Goal: Task Accomplishment & Management: Use online tool/utility

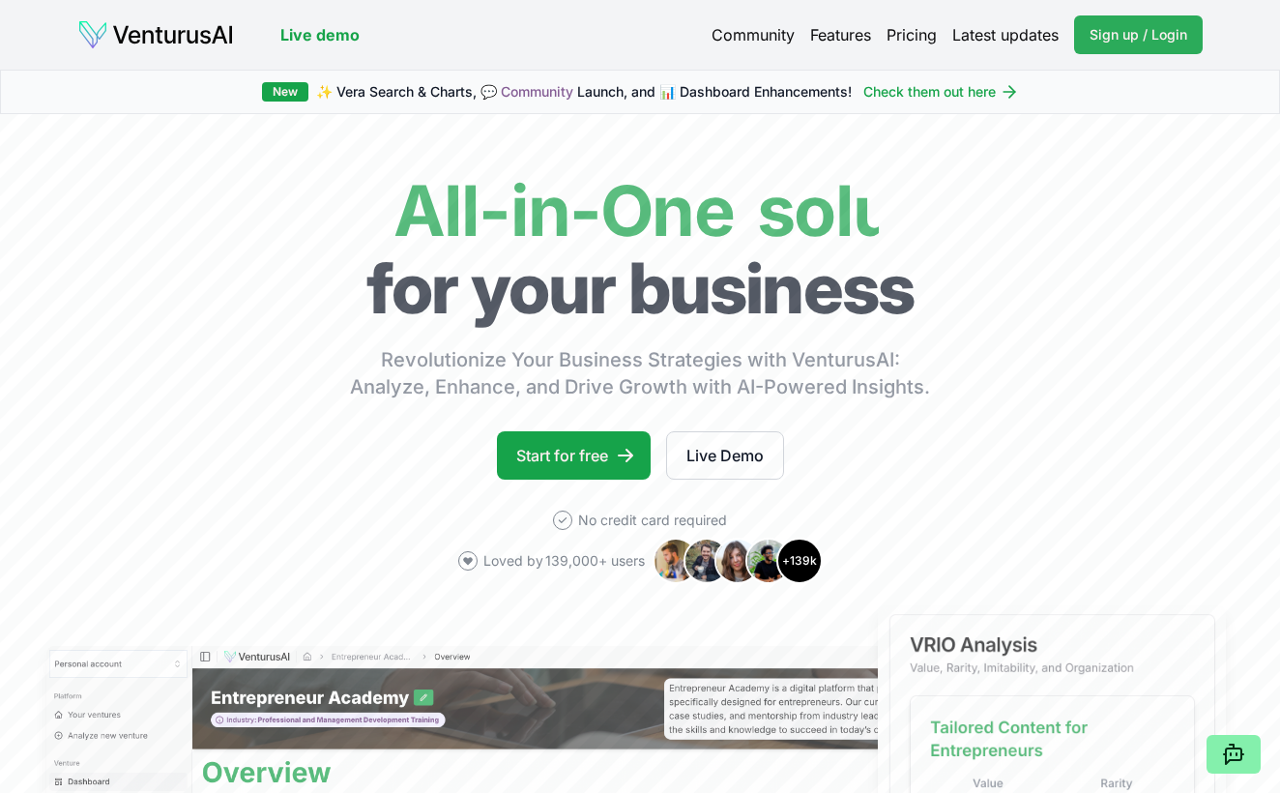
click at [1165, 34] on span "Sign up / Login" at bounding box center [1139, 34] width 98 height 19
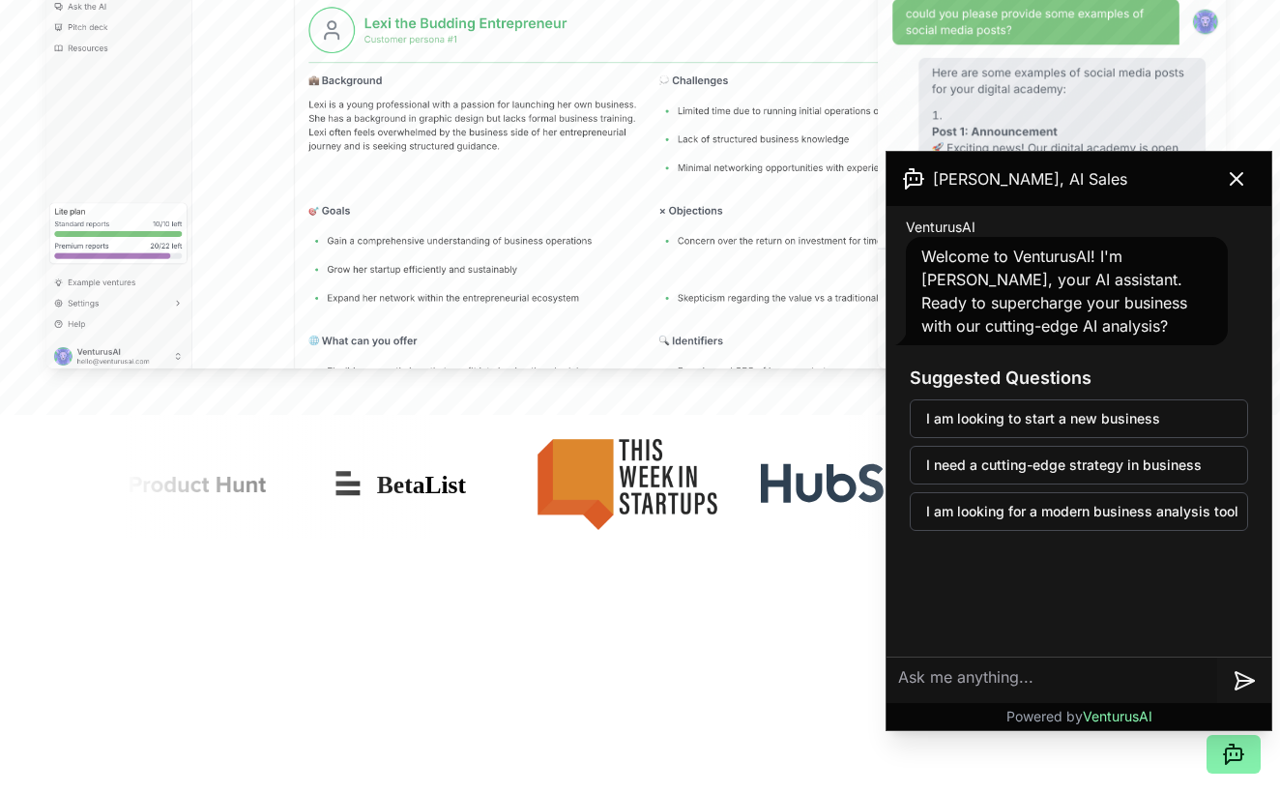
scroll to position [945, 0]
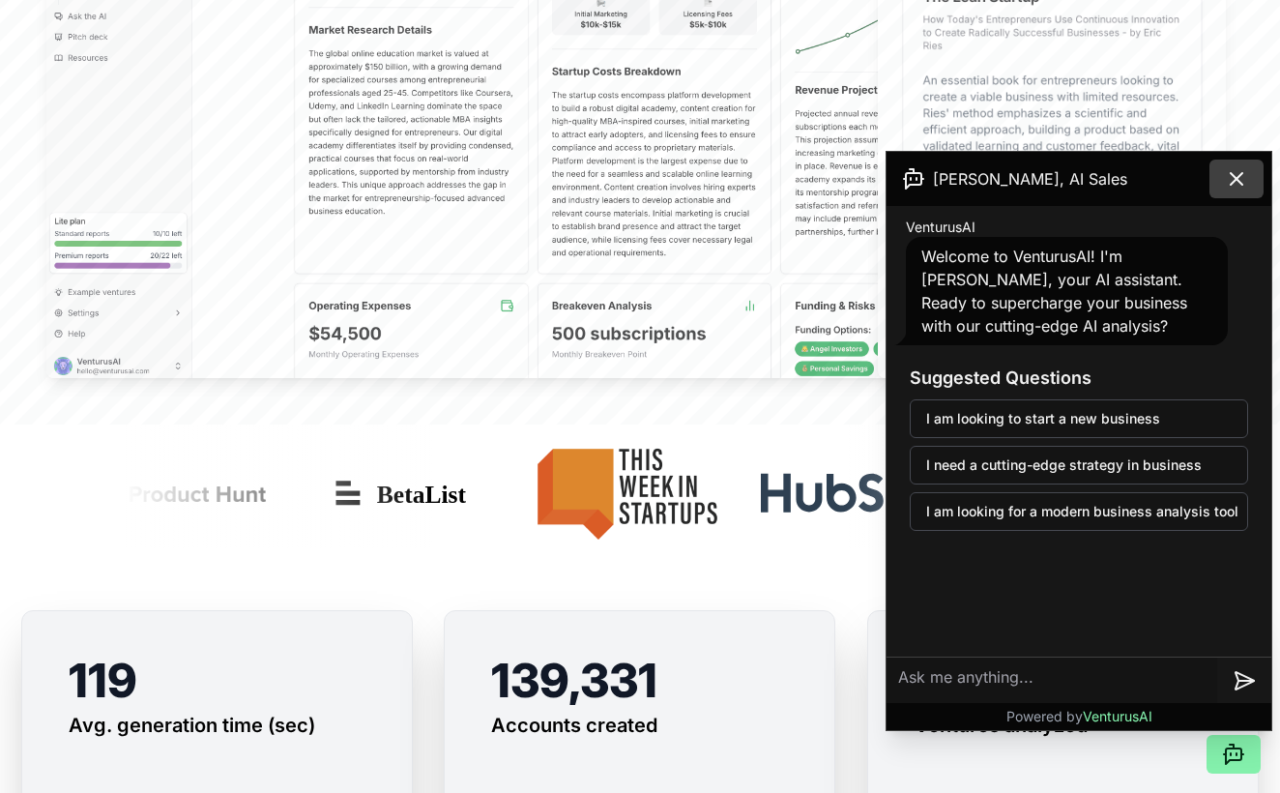
click at [1229, 190] on button at bounding box center [1237, 179] width 54 height 39
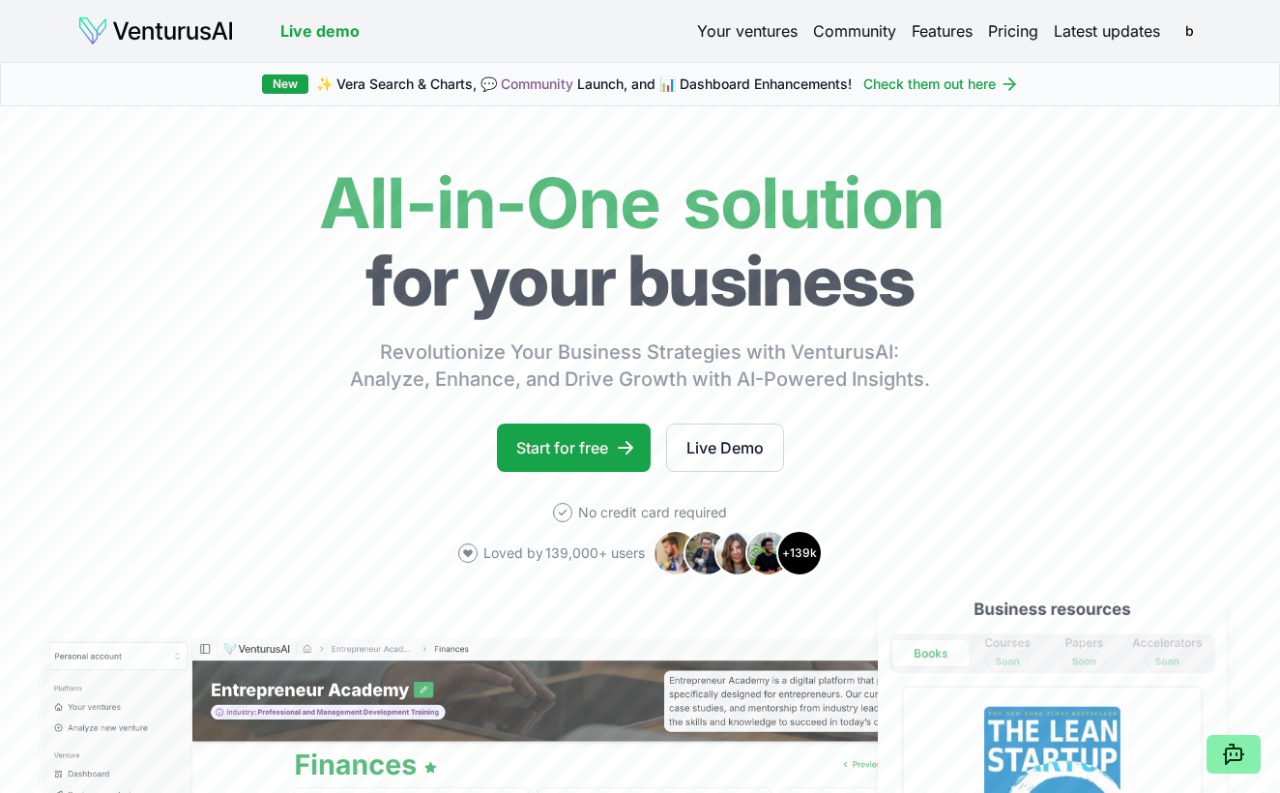
scroll to position [0, 0]
click at [729, 12] on div "Live demo Your ventures Community Features Pricing Latest updates b Live demo b" at bounding box center [640, 31] width 1280 height 62
click at [731, 35] on link "Your ventures" at bounding box center [747, 30] width 101 height 23
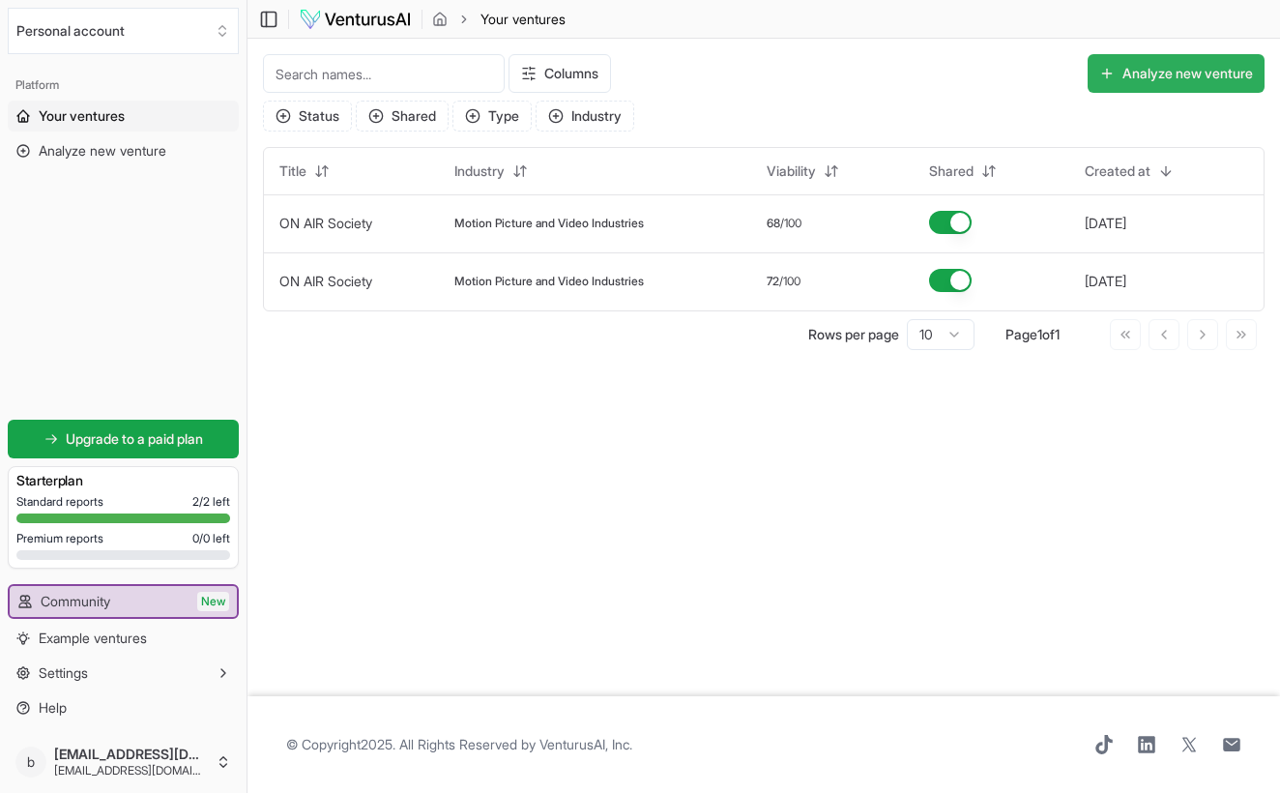
click at [1167, 70] on button "Analyze new venture" at bounding box center [1176, 73] width 177 height 39
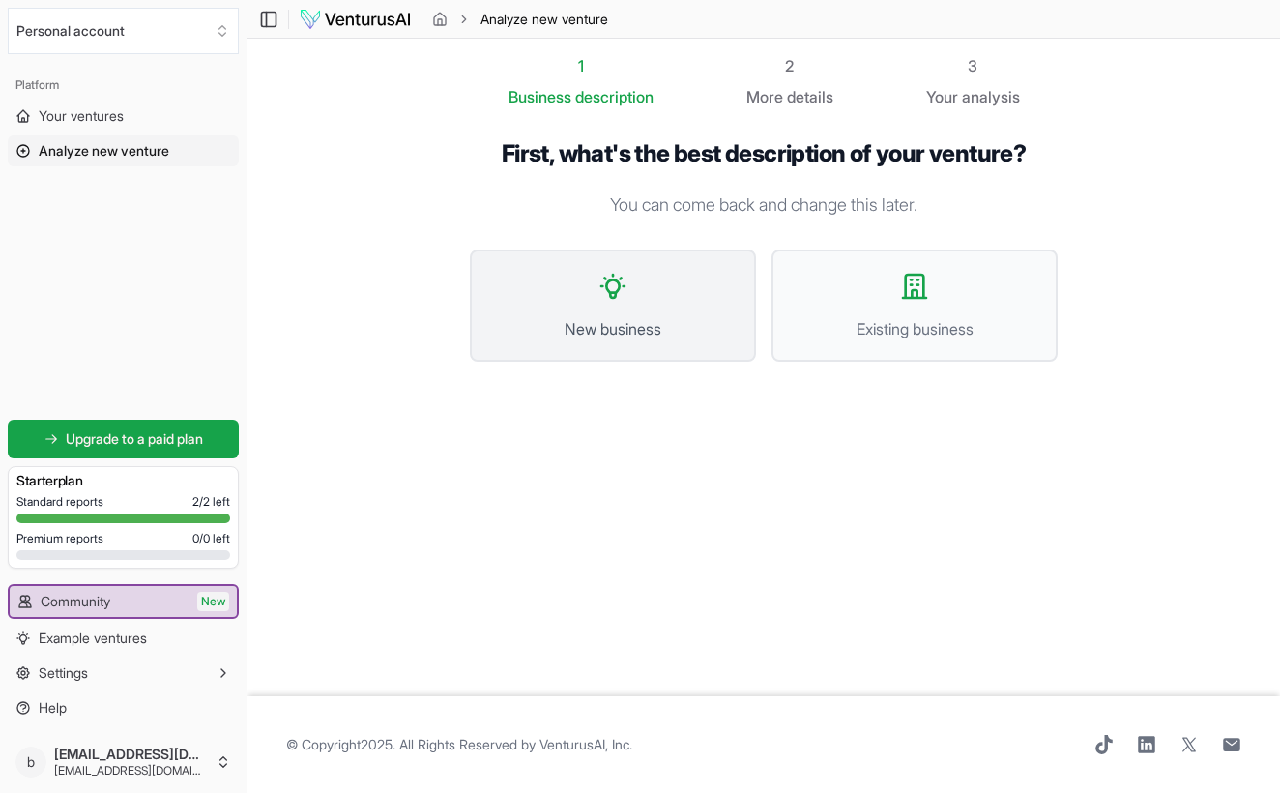
click at [739, 321] on button "New business" at bounding box center [613, 305] width 286 height 112
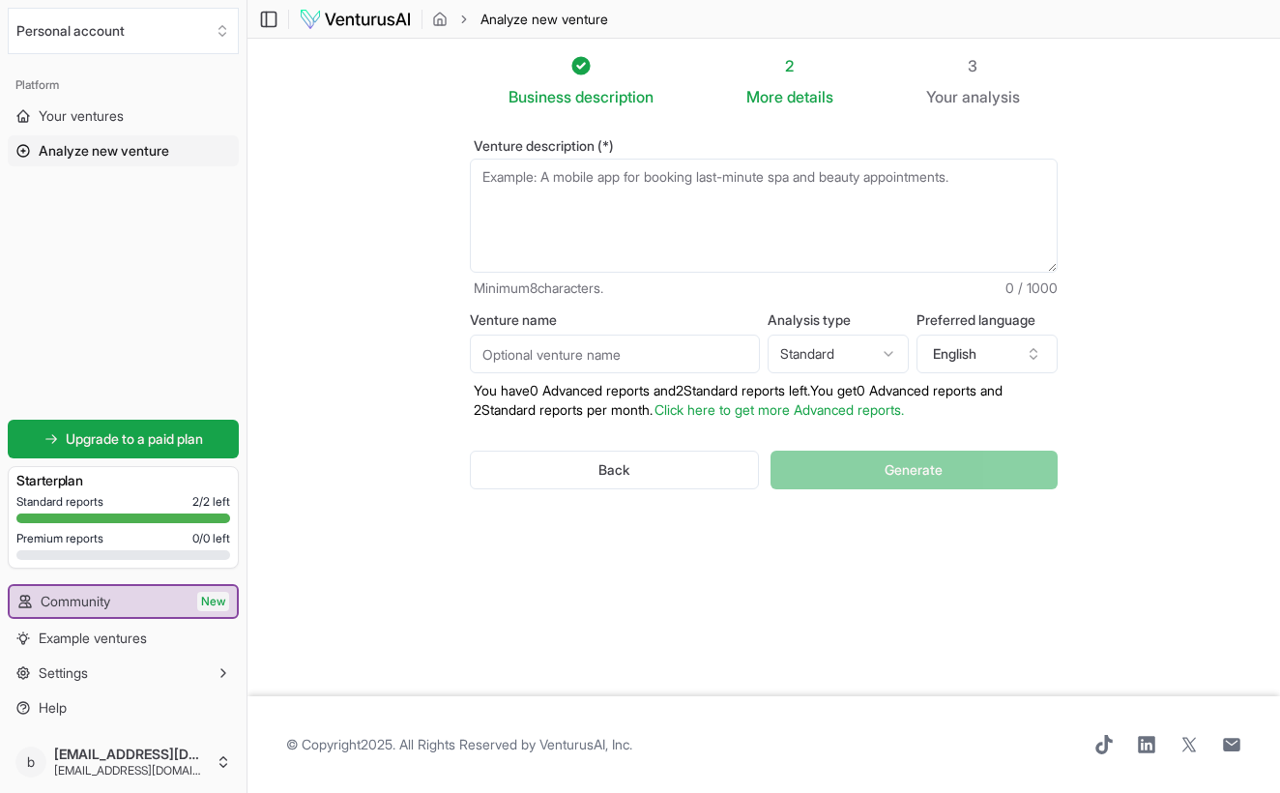
click at [509, 347] on input "Venture name" at bounding box center [615, 354] width 290 height 39
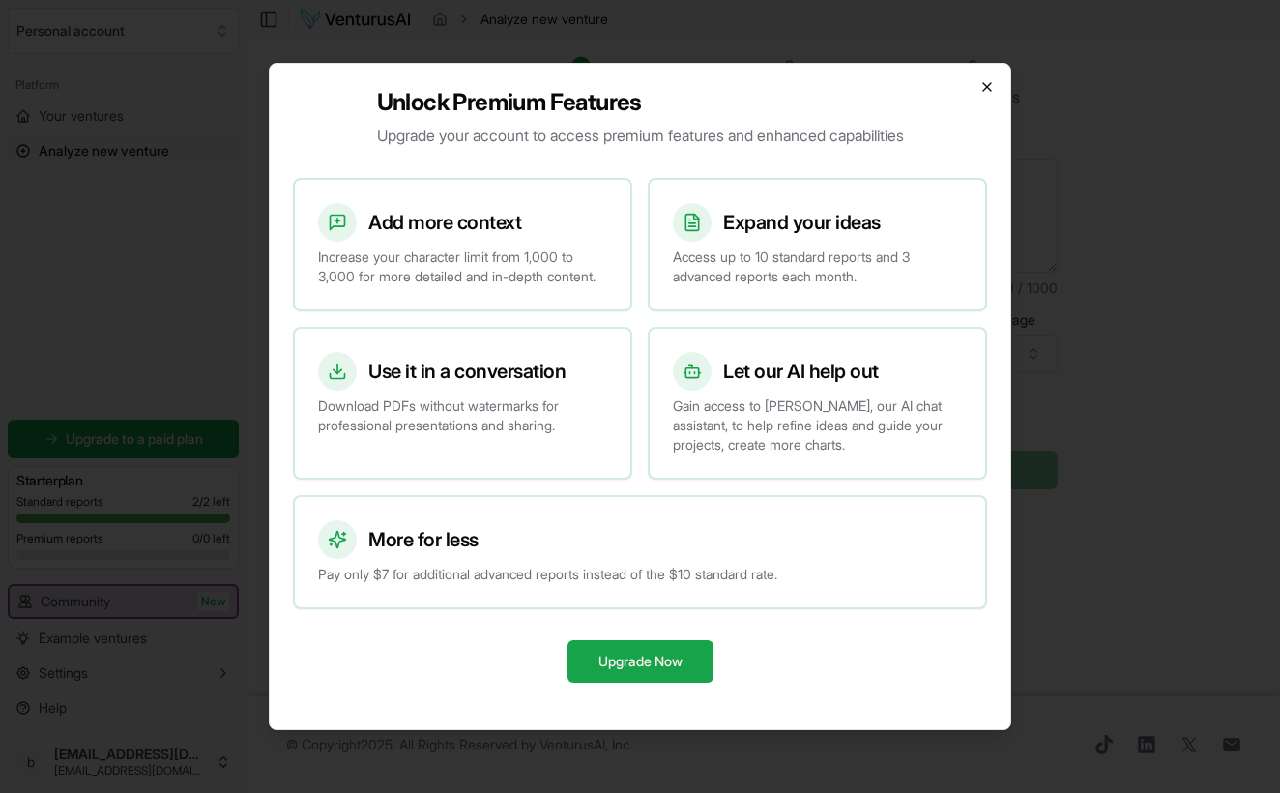
click at [987, 79] on icon "button" at bounding box center [987, 86] width 15 height 15
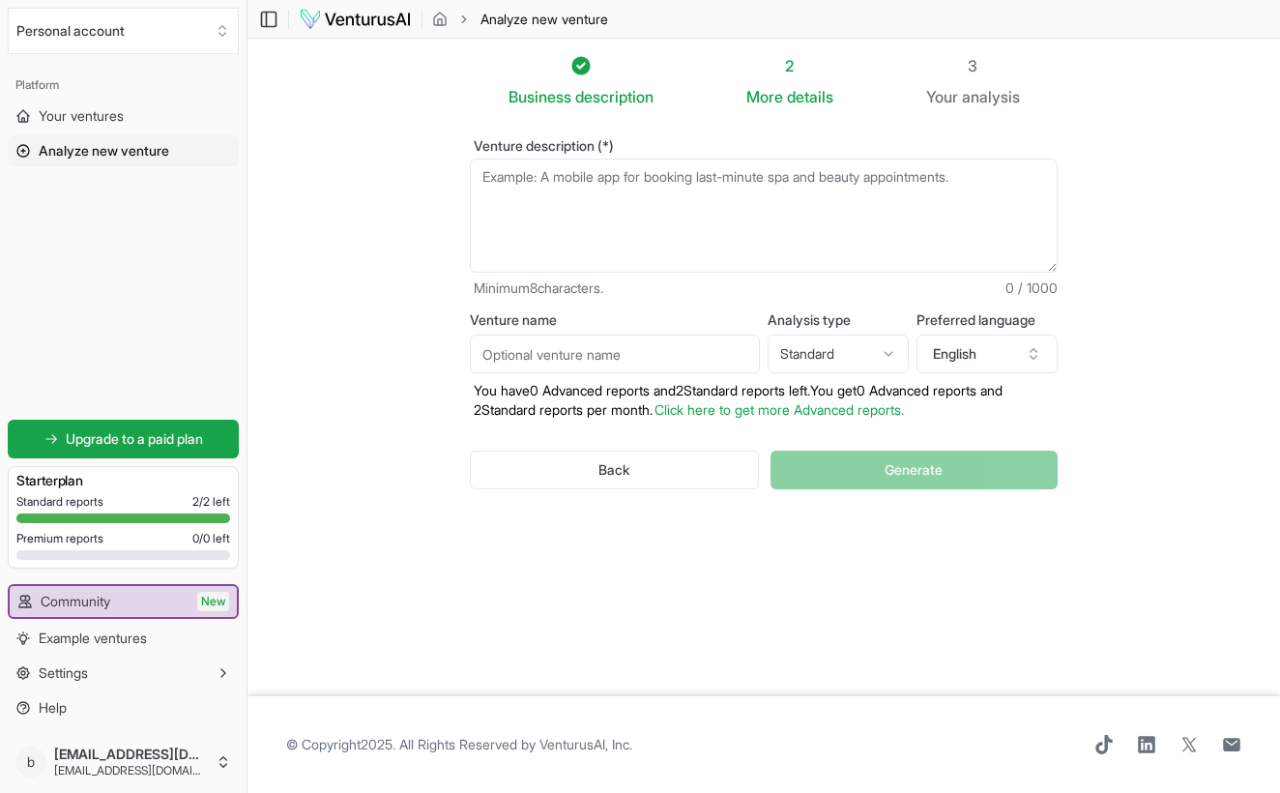
click at [804, 202] on textarea "Venture description (*)" at bounding box center [764, 216] width 588 height 114
paste textarea "A premium PBS travel television series produced in collaboration with LVMH’s Be…"
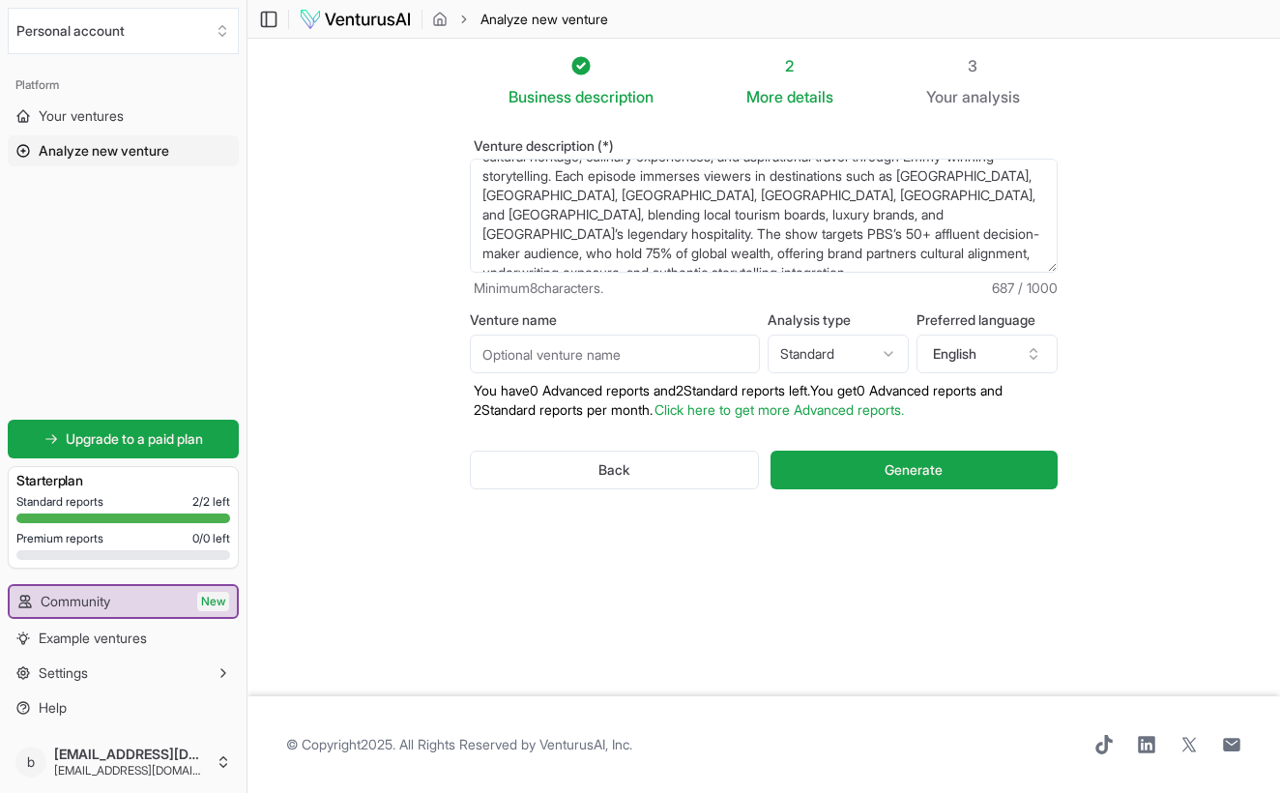
scroll to position [77, 0]
type textarea "A premium PBS travel television series produced in collaboration with LVMH’s [G…"
click at [570, 360] on input "Venture name" at bounding box center [615, 354] width 290 height 39
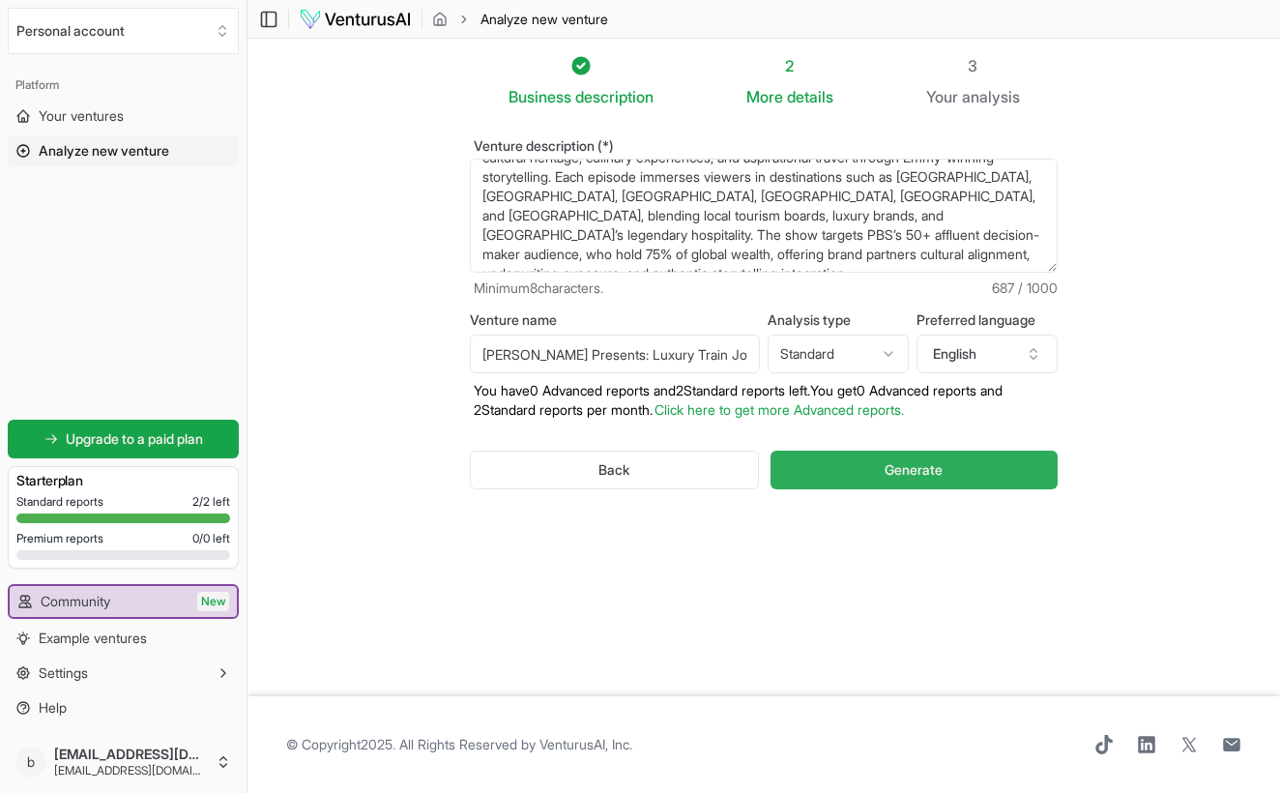
type input "[PERSON_NAME] Presents: Luxury Train Journeys"
click at [938, 467] on span "Generate" at bounding box center [914, 469] width 58 height 19
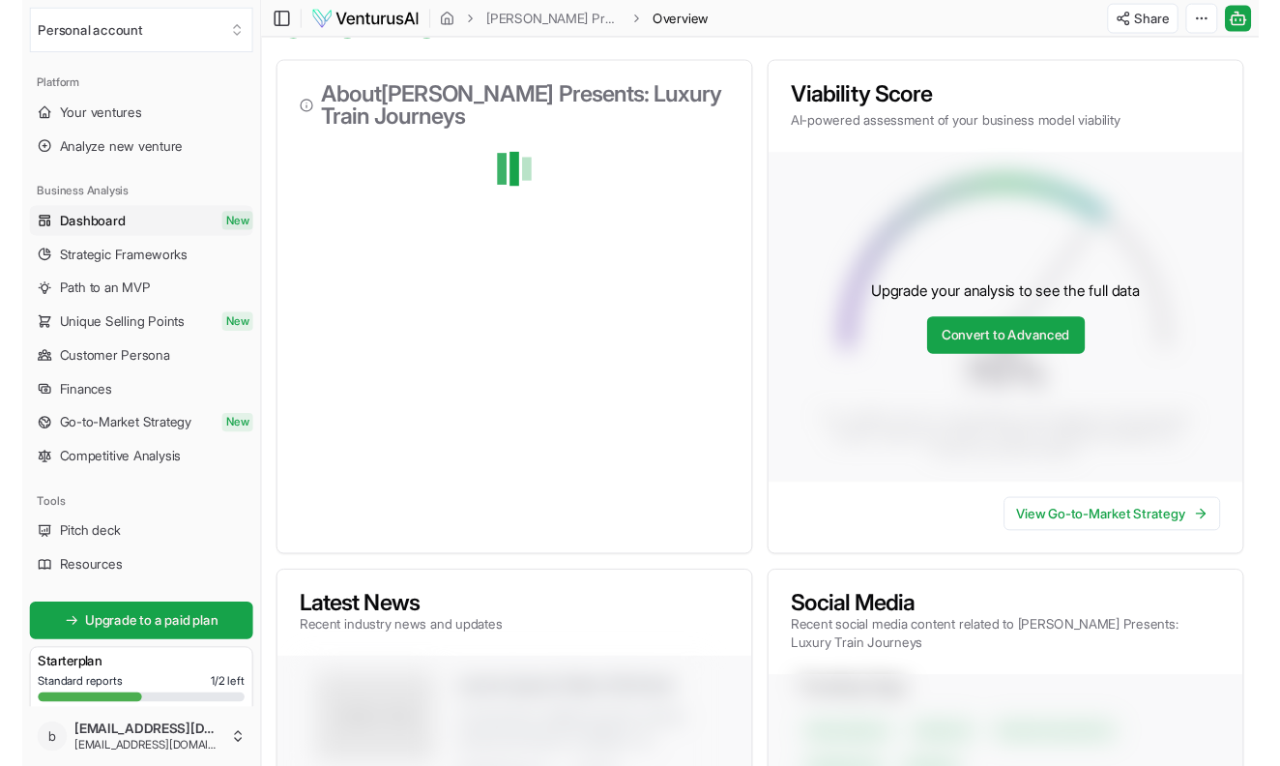
scroll to position [154, 0]
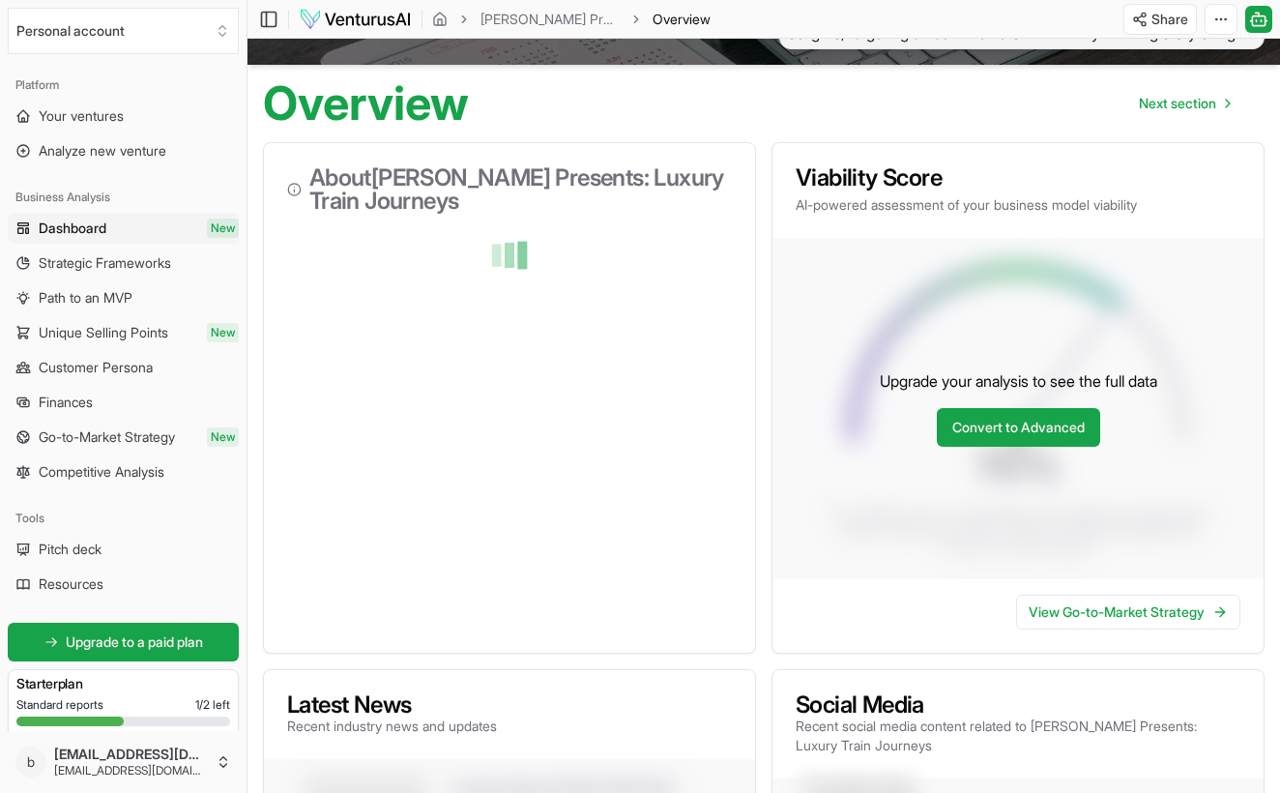
click at [433, 335] on div at bounding box center [509, 305] width 491 height 139
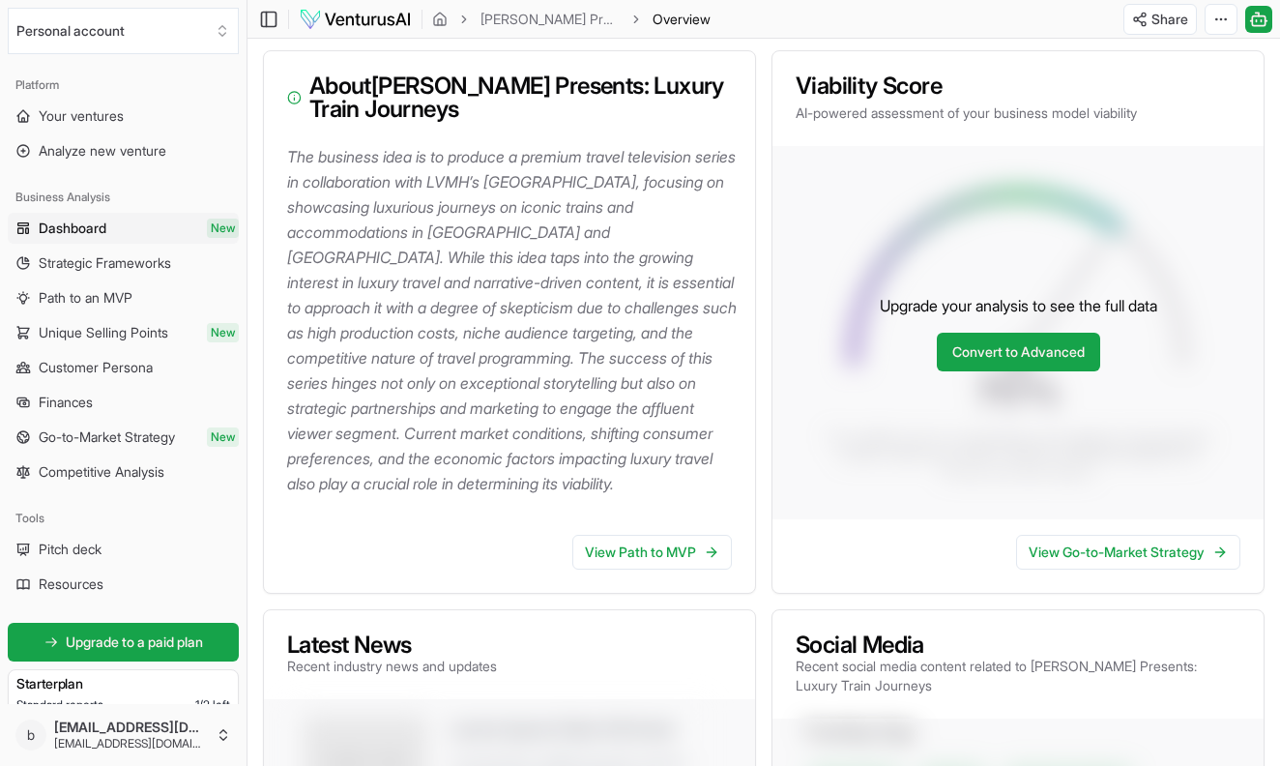
scroll to position [252, 0]
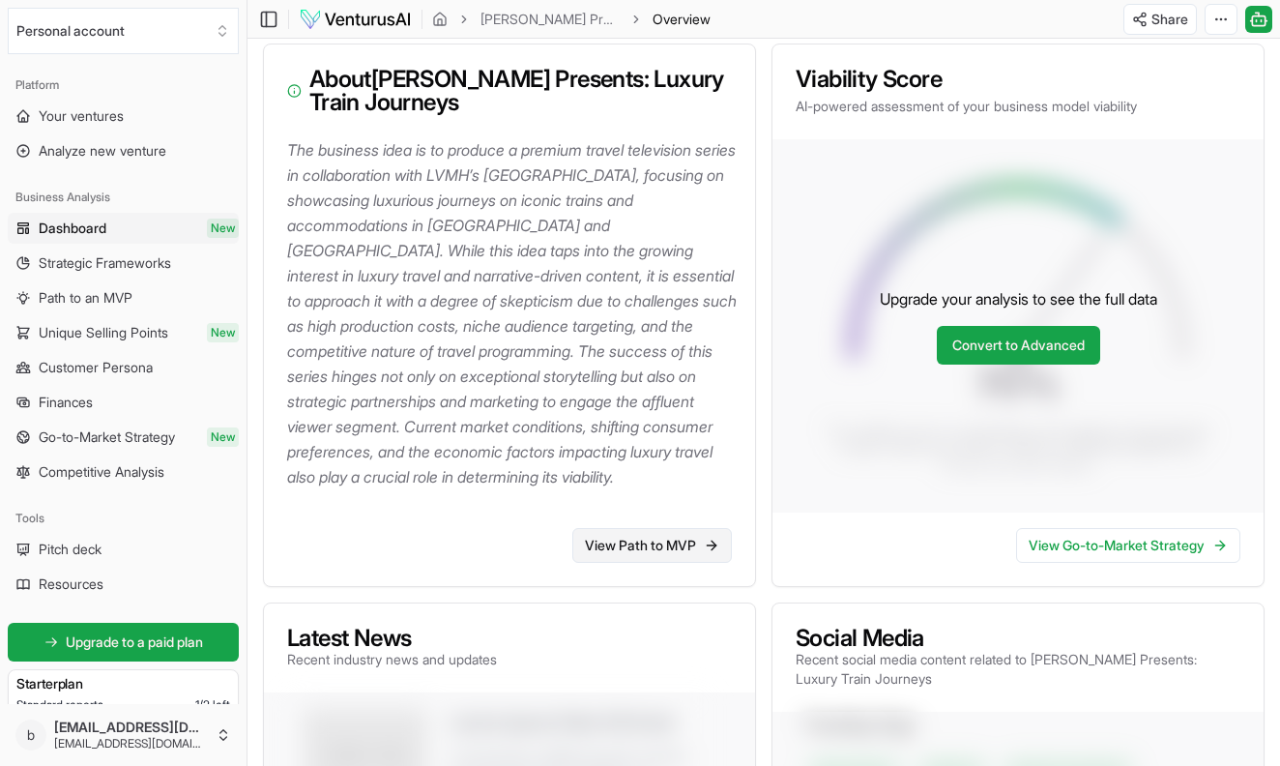
click at [613, 549] on link "View Path to MVP" at bounding box center [652, 545] width 160 height 35
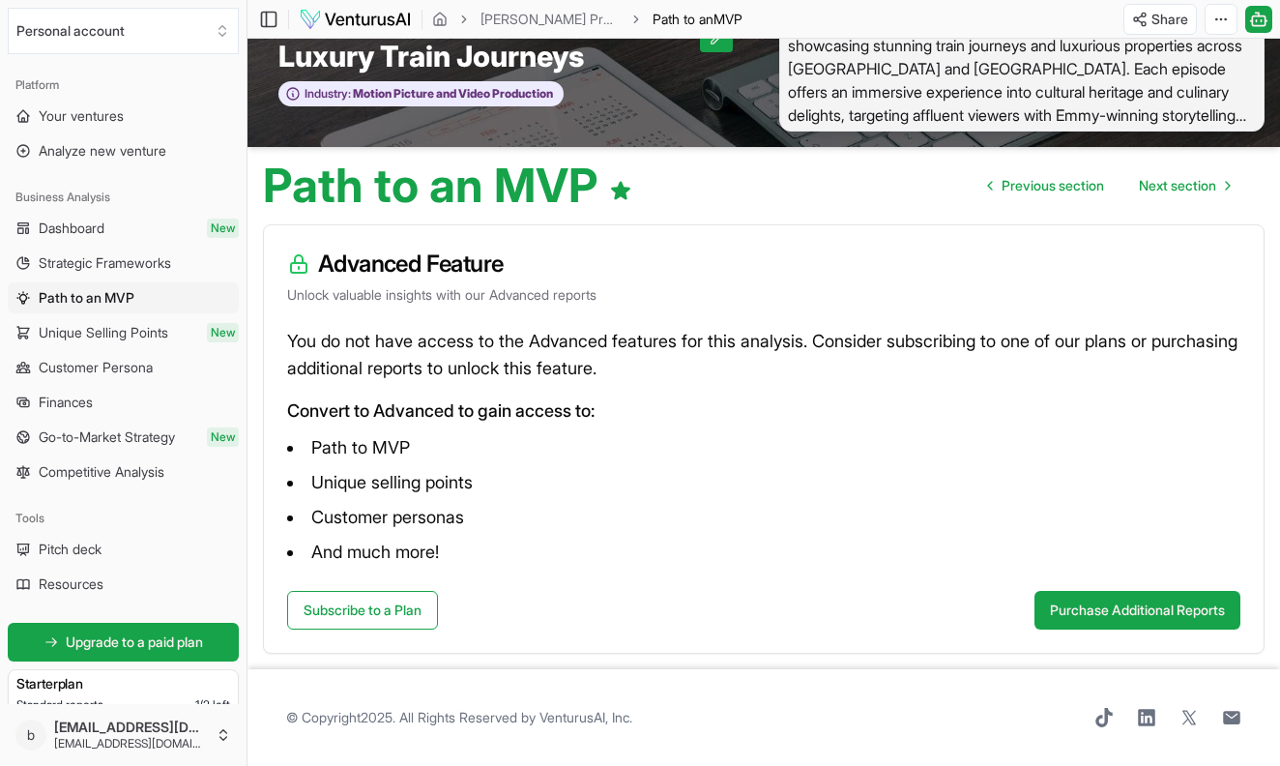
scroll to position [72, 0]
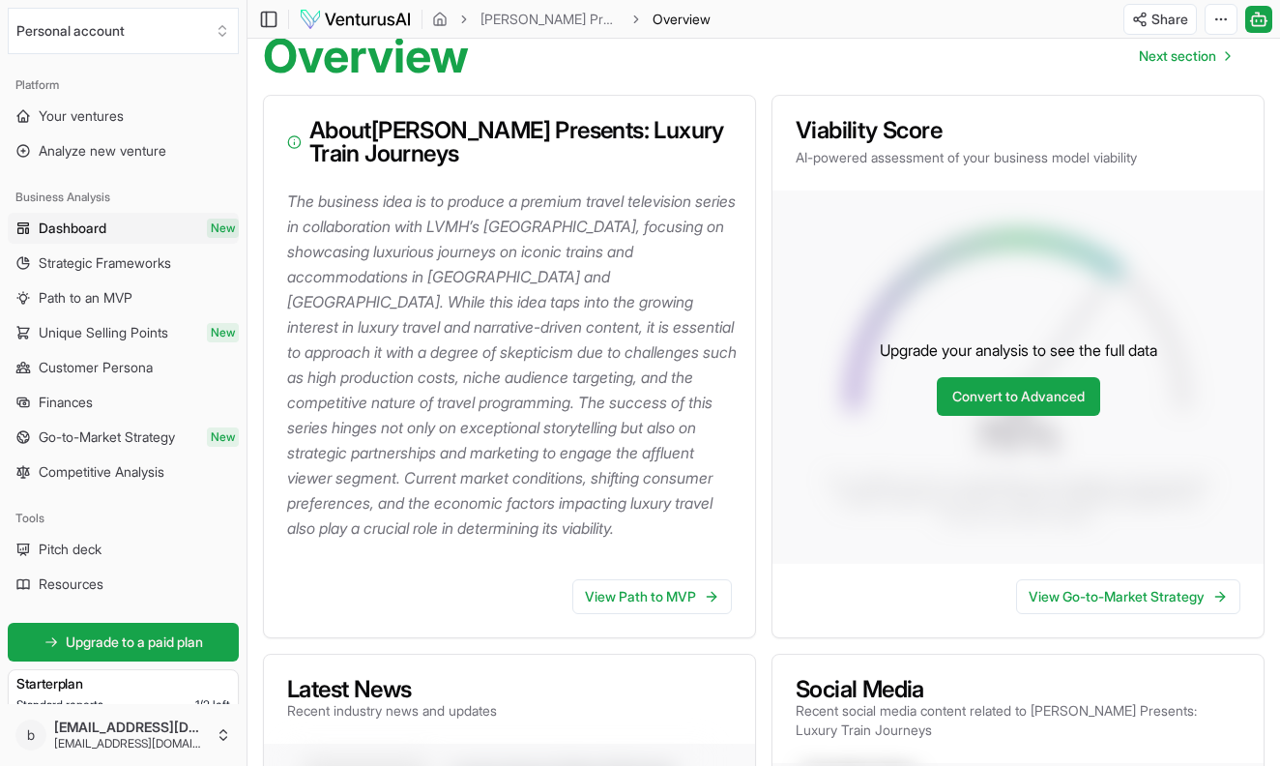
scroll to position [200, 0]
click at [68, 542] on span "Pitch deck" at bounding box center [70, 549] width 63 height 19
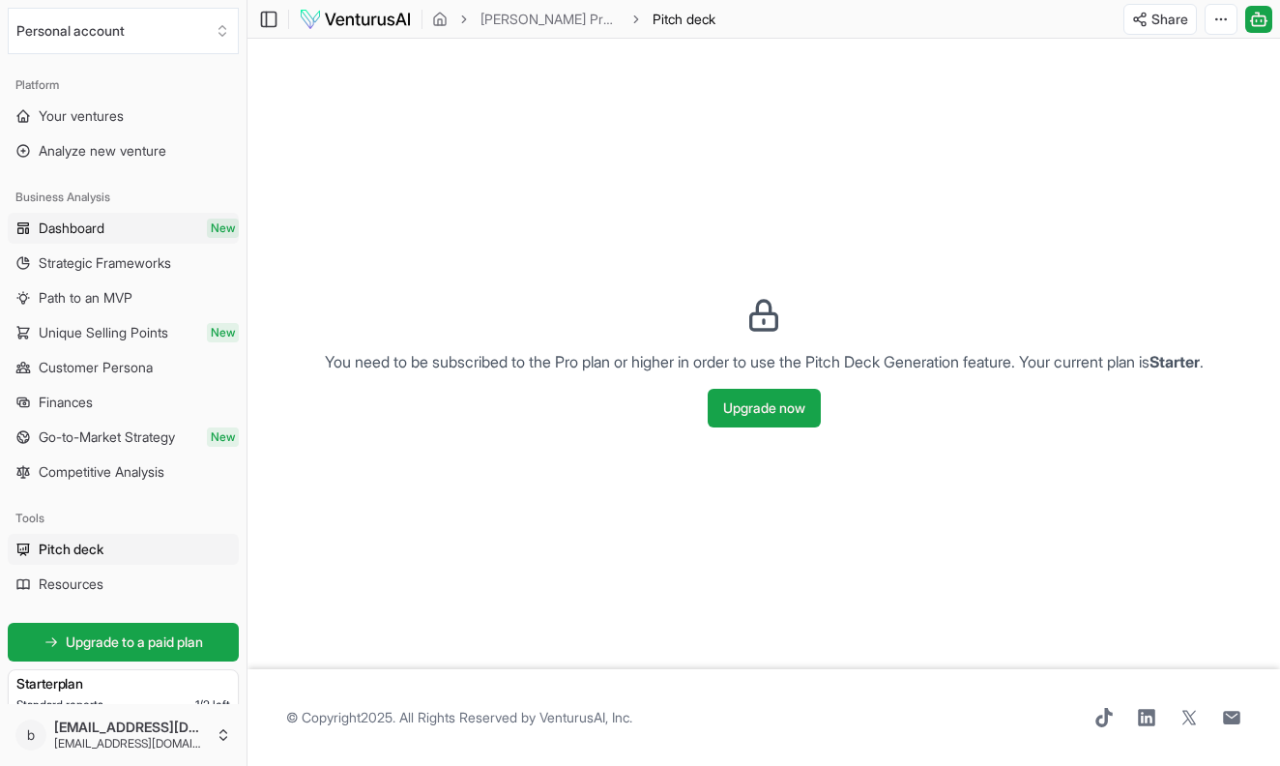
click at [189, 229] on link "Dashboard New" at bounding box center [123, 228] width 231 height 31
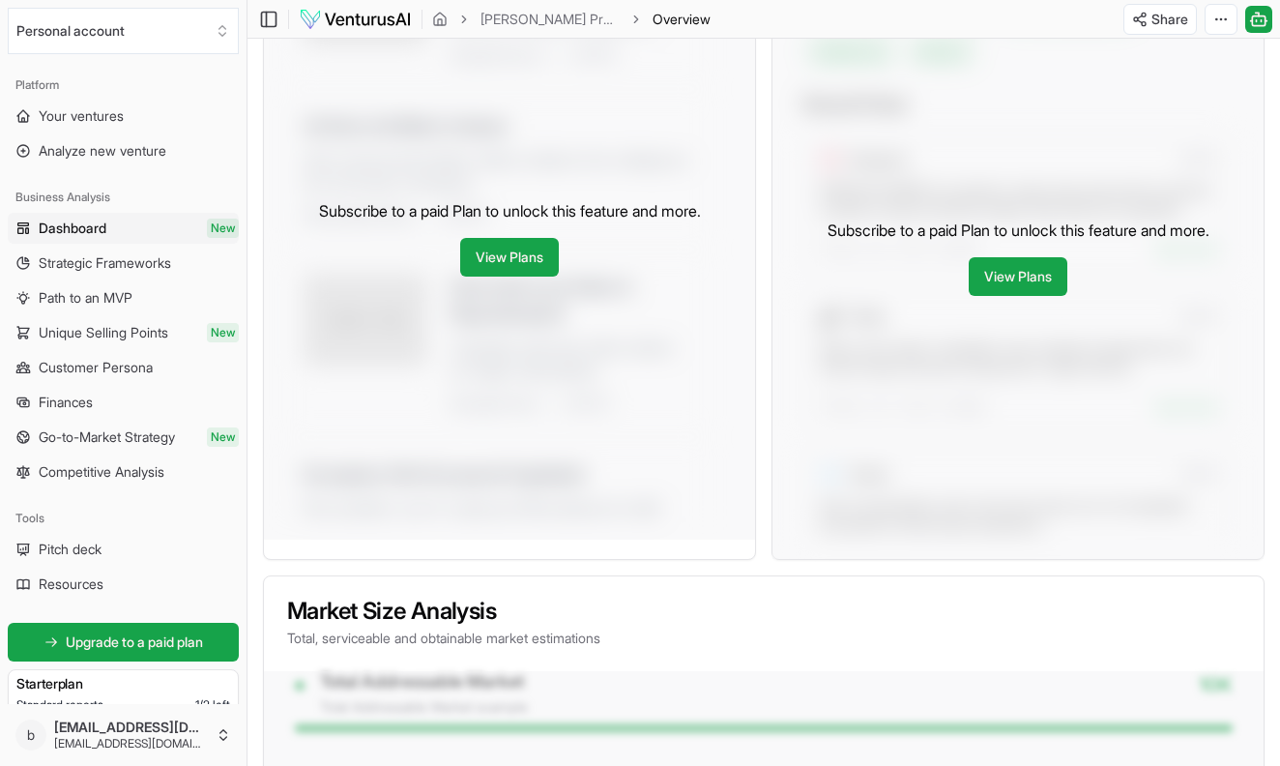
scroll to position [991, 0]
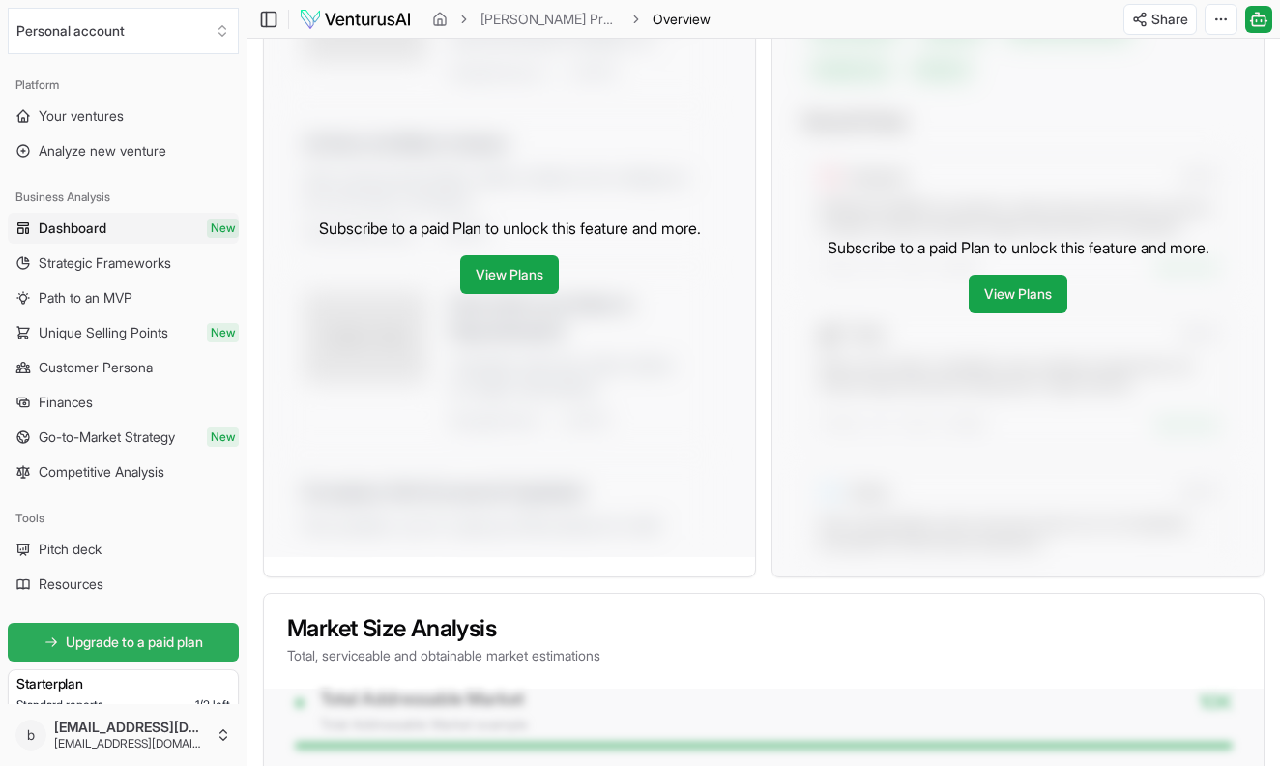
click at [140, 633] on span "Upgrade to a paid plan" at bounding box center [134, 641] width 137 height 19
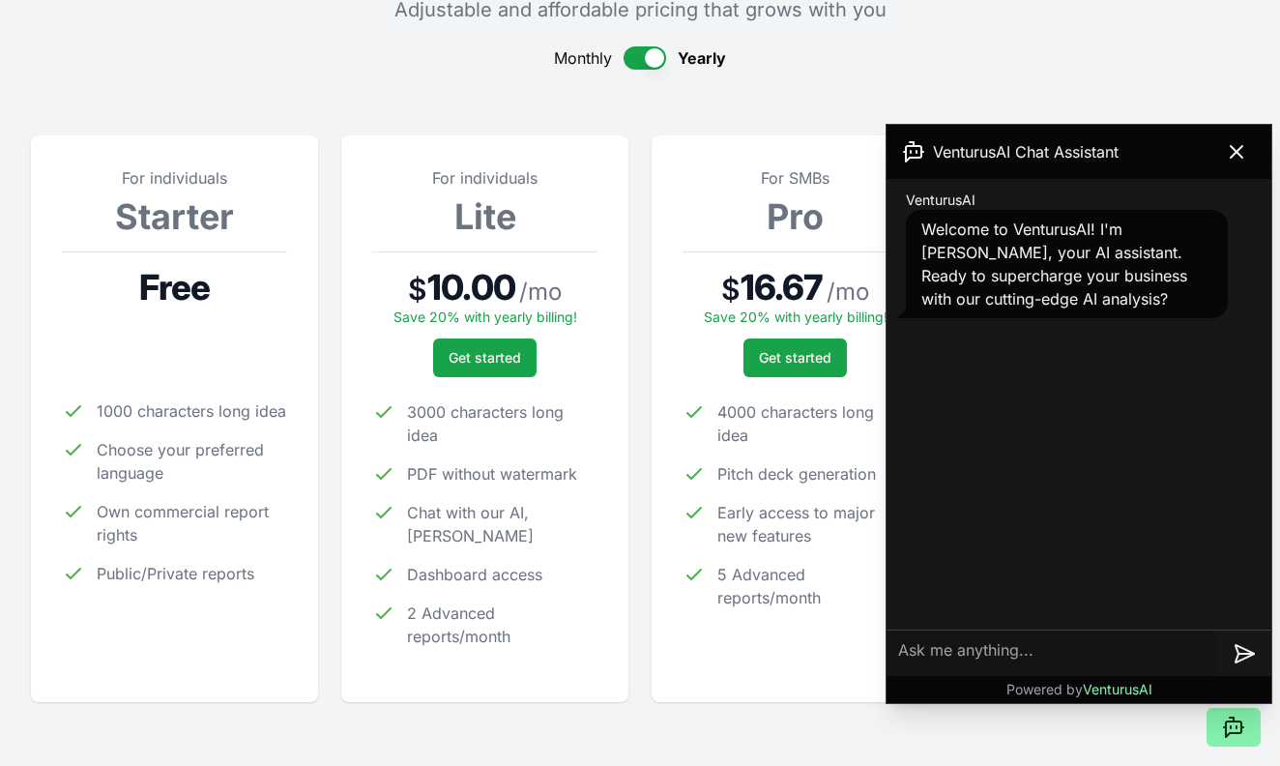
scroll to position [185, 0]
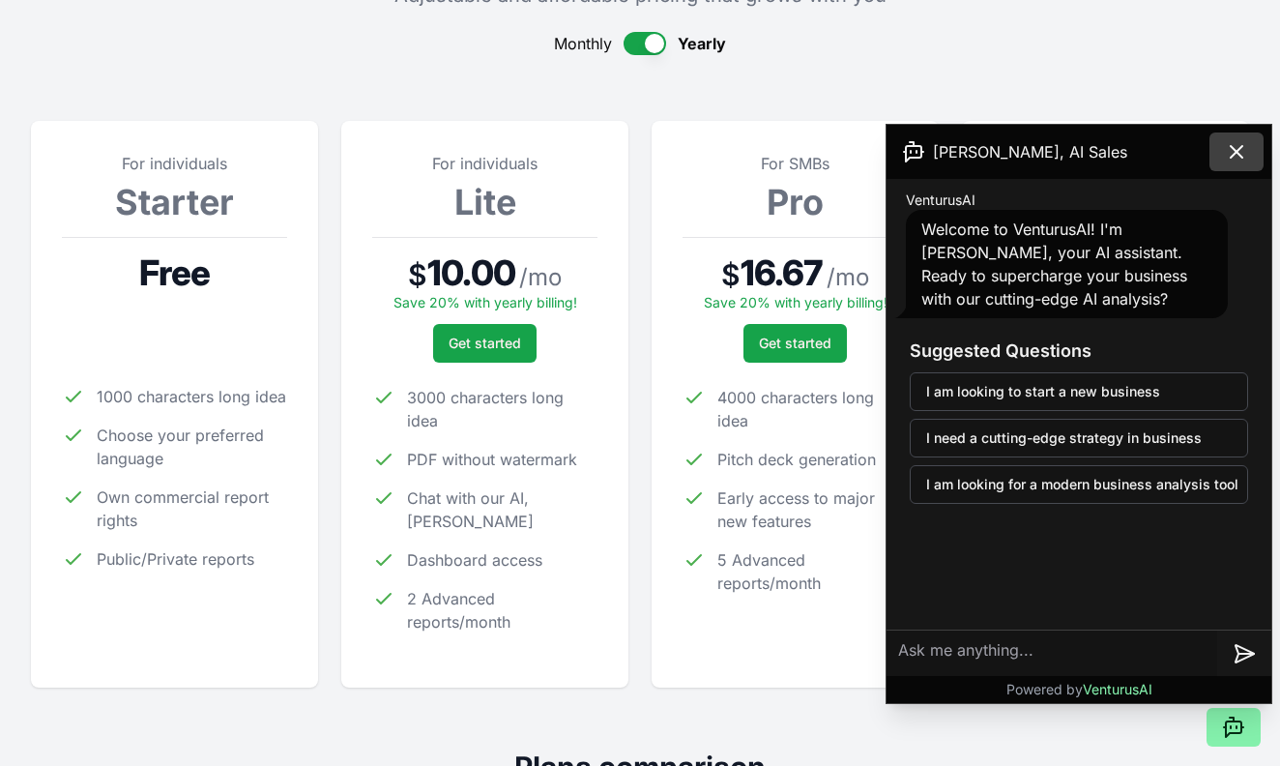
click at [1233, 153] on icon at bounding box center [1236, 151] width 23 height 23
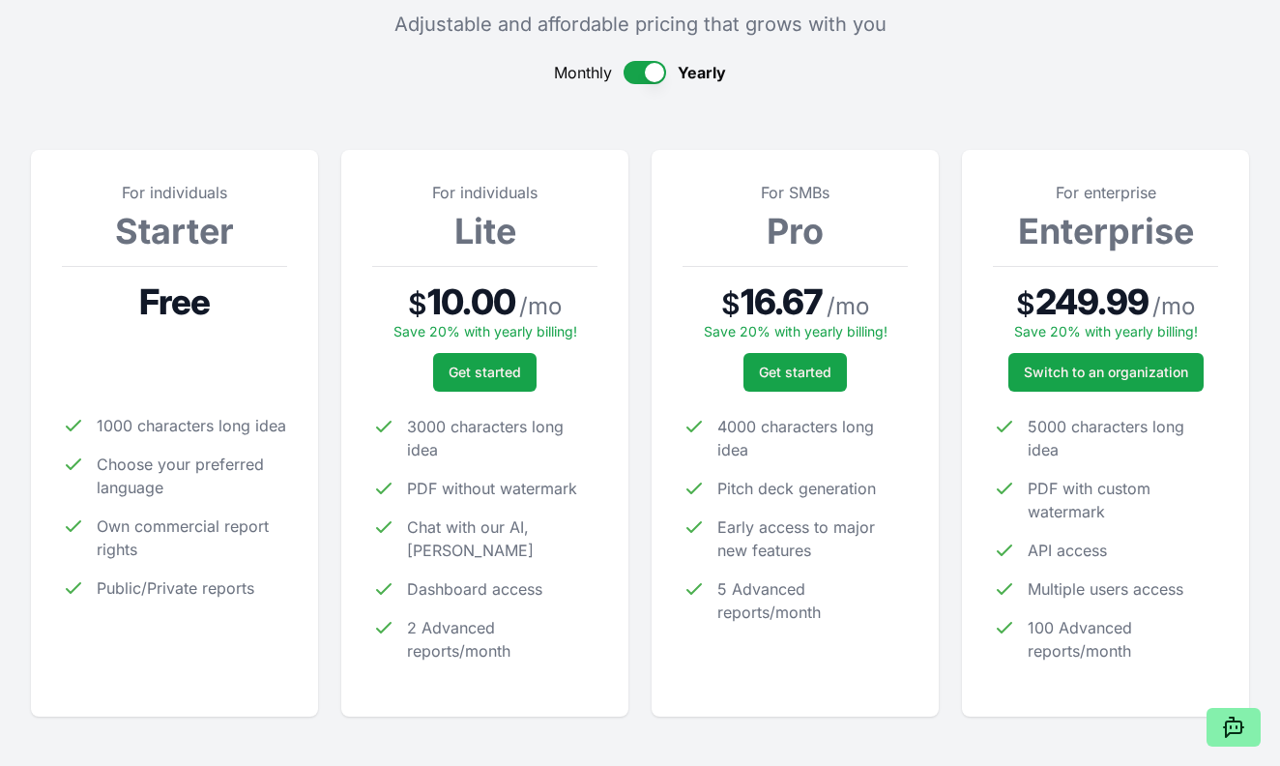
scroll to position [171, 0]
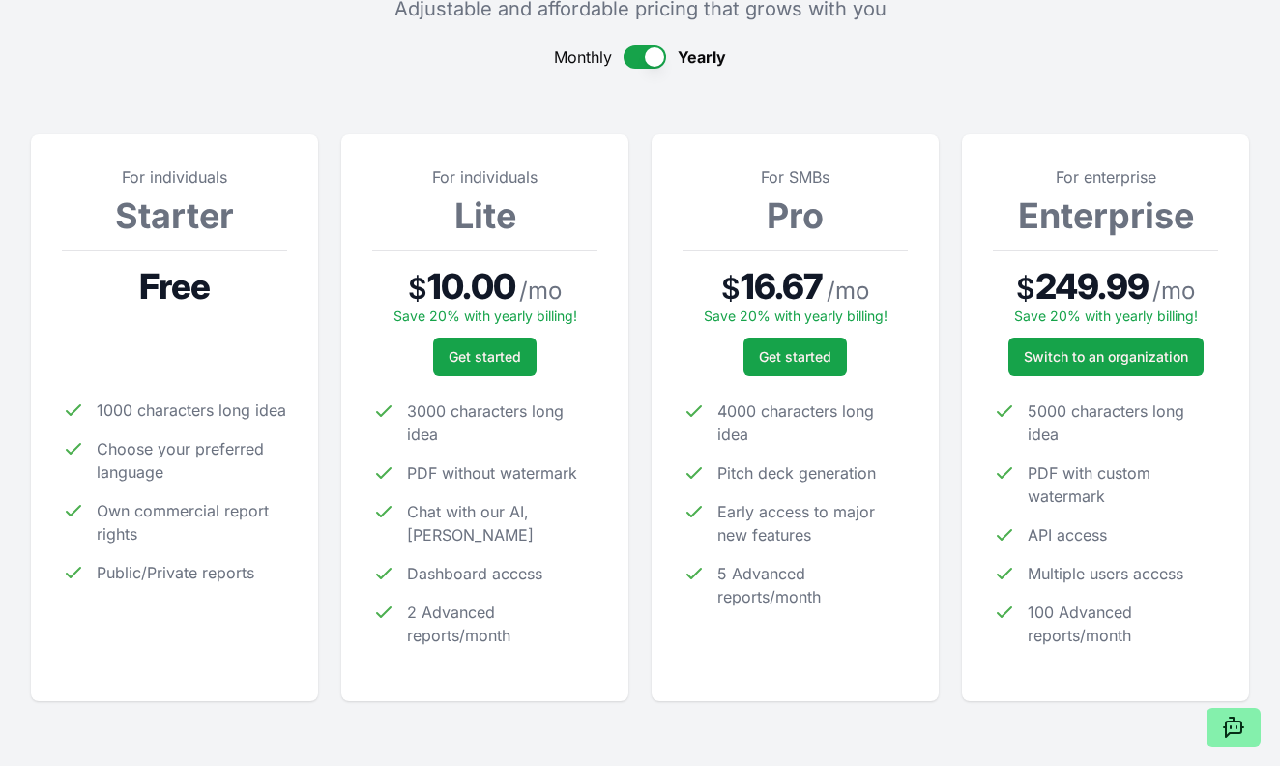
click at [645, 59] on button "button" at bounding box center [645, 56] width 43 height 23
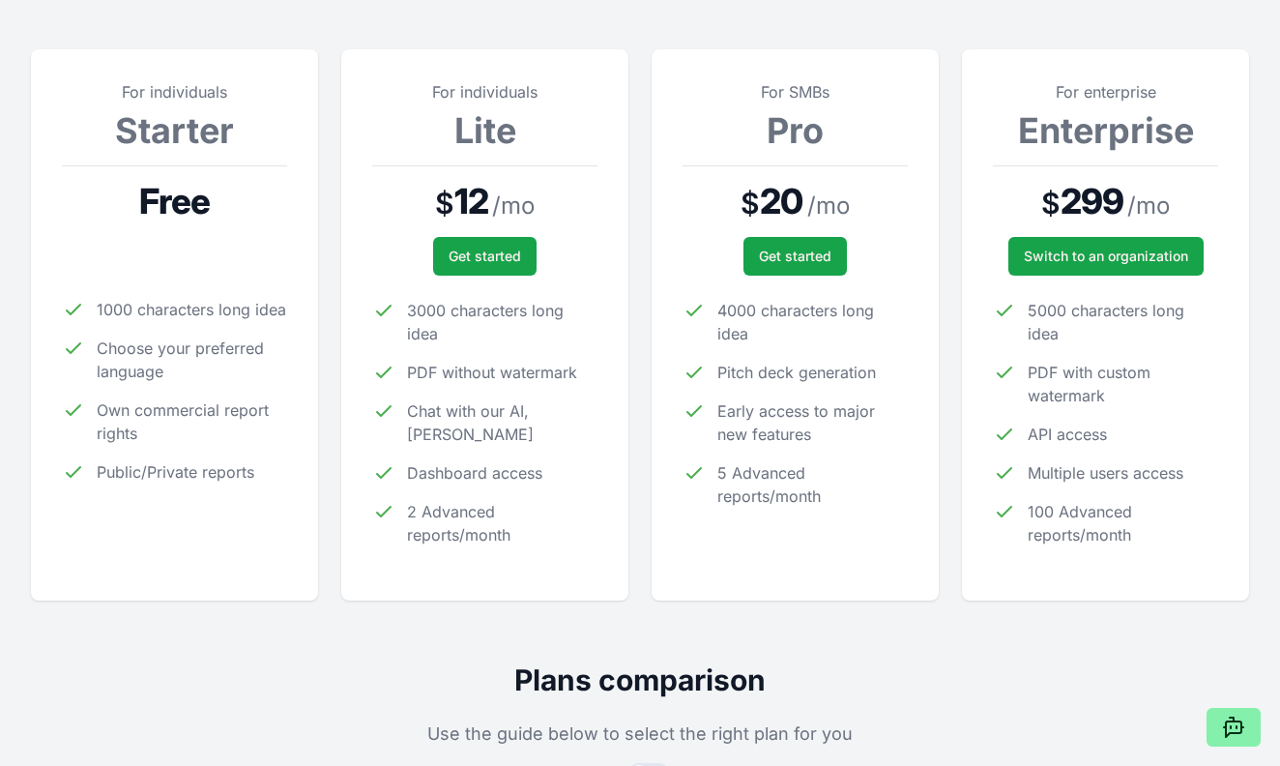
scroll to position [264, 0]
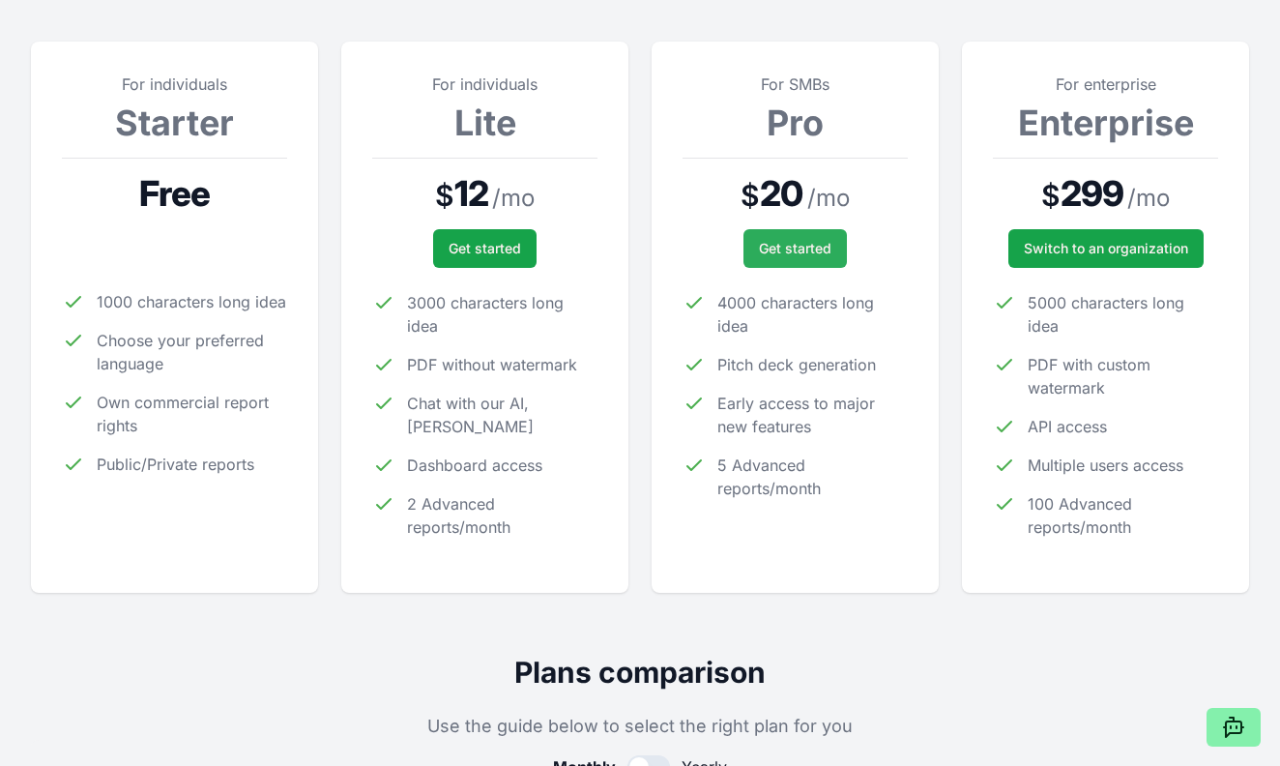
click at [781, 250] on span "Get started" at bounding box center [795, 248] width 73 height 19
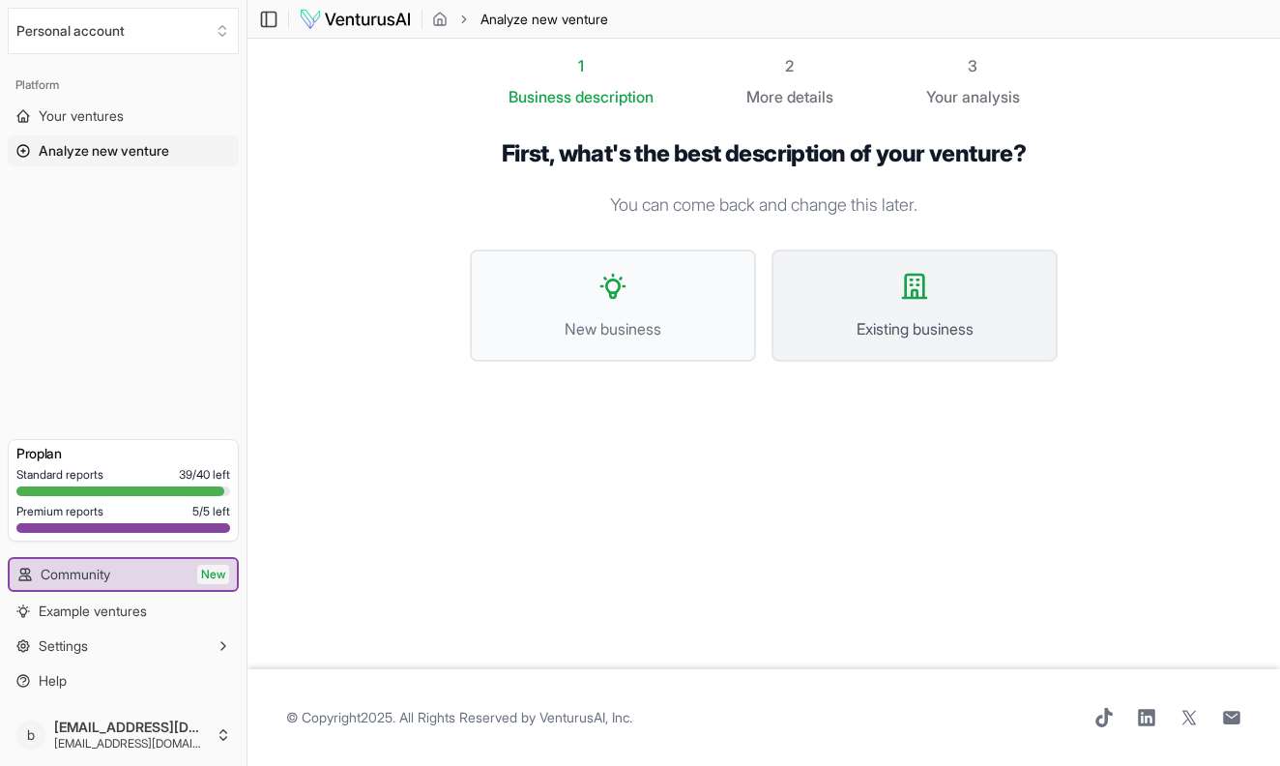
click at [826, 264] on button "Existing business" at bounding box center [915, 305] width 286 height 112
click at [989, 322] on span "Existing business" at bounding box center [915, 328] width 244 height 23
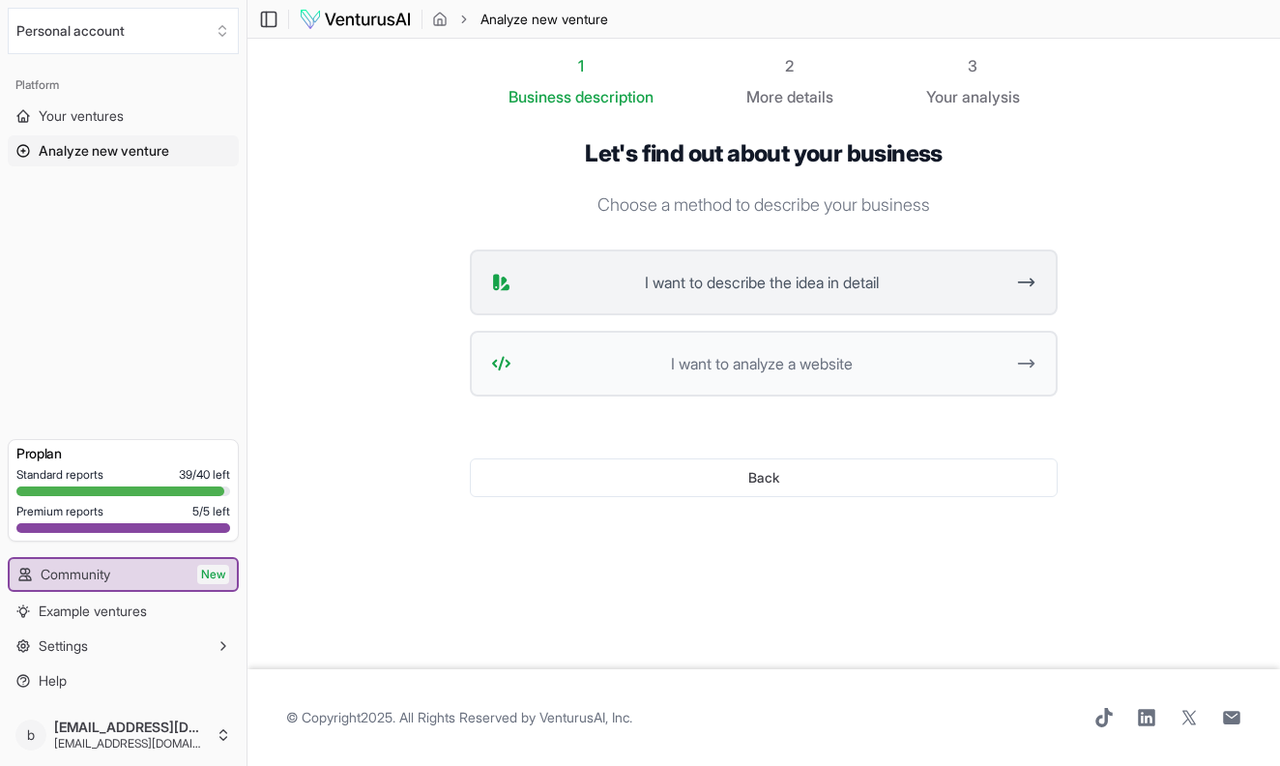
click at [698, 298] on button "I want to describe the idea in detail" at bounding box center [764, 282] width 588 height 66
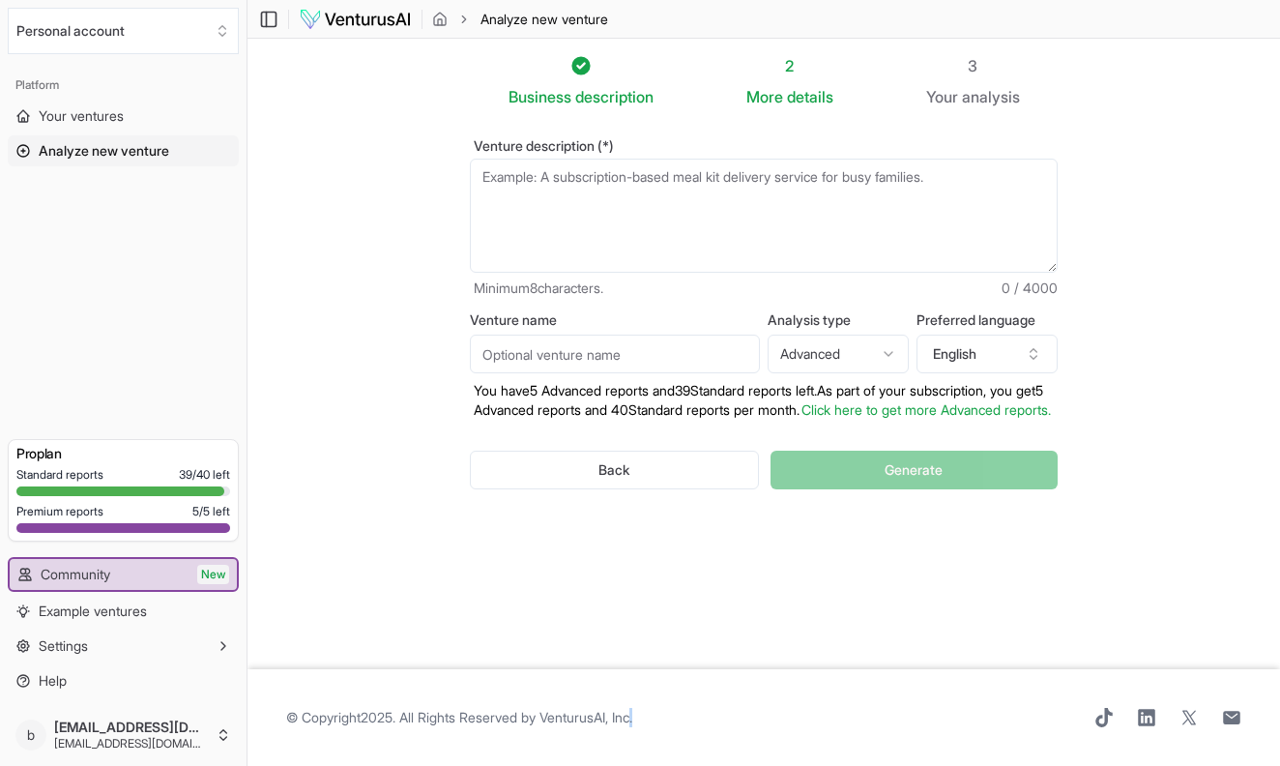
click at [1218, 736] on footer "© Copyright 2025 . All Rights Reserved by VenturusAI, Inc ." at bounding box center [764, 717] width 1033 height 97
click at [549, 249] on textarea "Venture description (*)" at bounding box center [764, 216] width 588 height 114
paste textarea "A premium PBS travel television series produced in collaboration with LVMH’s Be…"
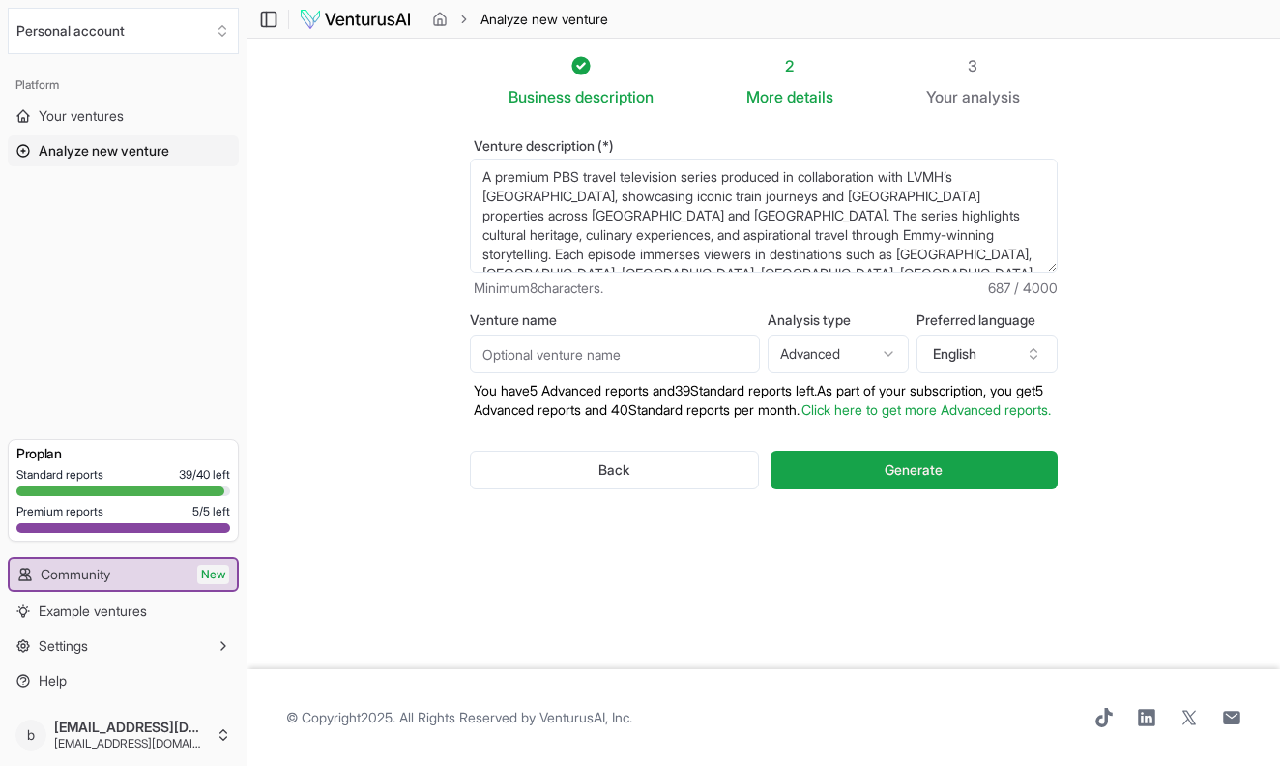
click at [1013, 197] on textarea "A premium PBS travel television series produced in collaboration with LVMH’s Be…" at bounding box center [764, 216] width 588 height 114
drag, startPoint x: 494, startPoint y: 179, endPoint x: 478, endPoint y: 173, distance: 17.4
click at [478, 174] on textarea "A premium PBS travel television series produced in collaboration with LVMH’s Be…" at bounding box center [764, 216] width 588 height 114
click at [485, 182] on textarea "Emmy award winner premium PBS travel television series produced in collaboratio…" at bounding box center [764, 216] width 588 height 114
click at [661, 173] on textarea "6 time Emmy award winner premium PBS travel television series produced in colla…" at bounding box center [764, 216] width 588 height 114
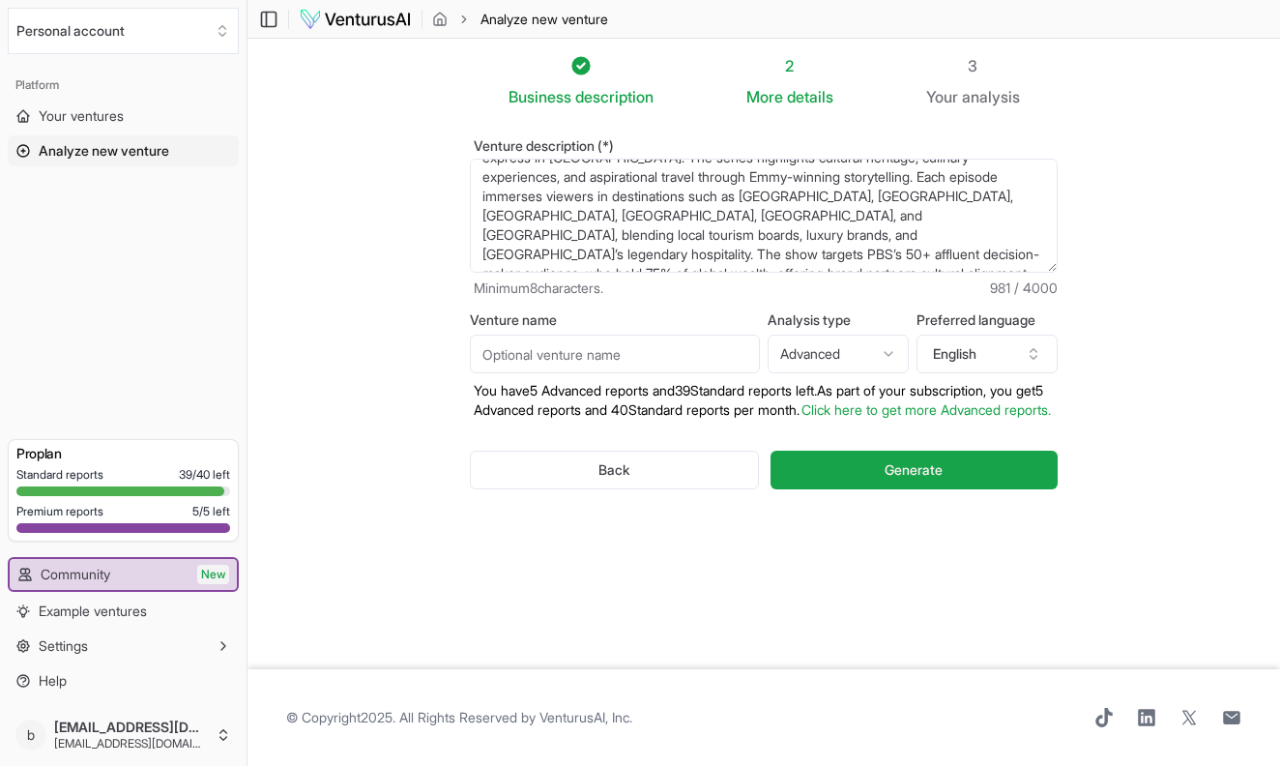
scroll to position [123, 0]
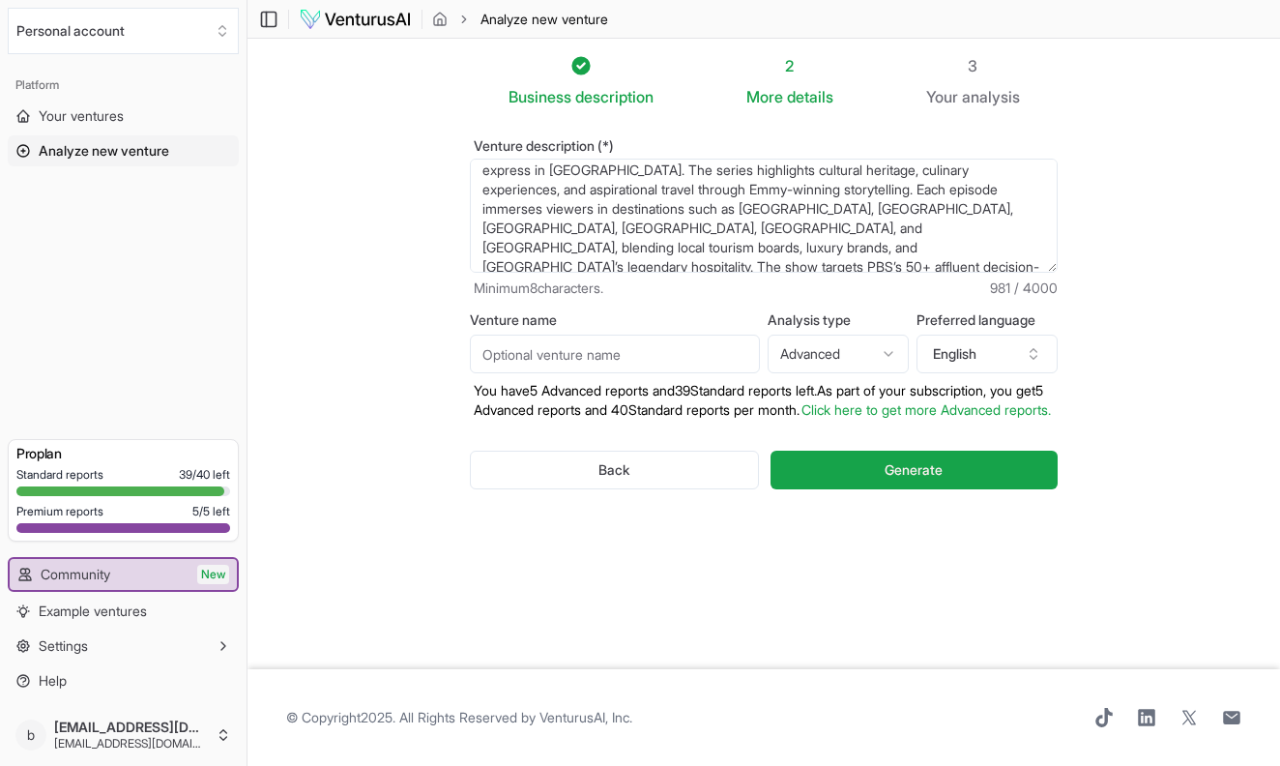
click at [691, 225] on textarea "6 time Emmy award winner Joseph Rosendo brings a premium PBS travel television …" at bounding box center [764, 216] width 588 height 114
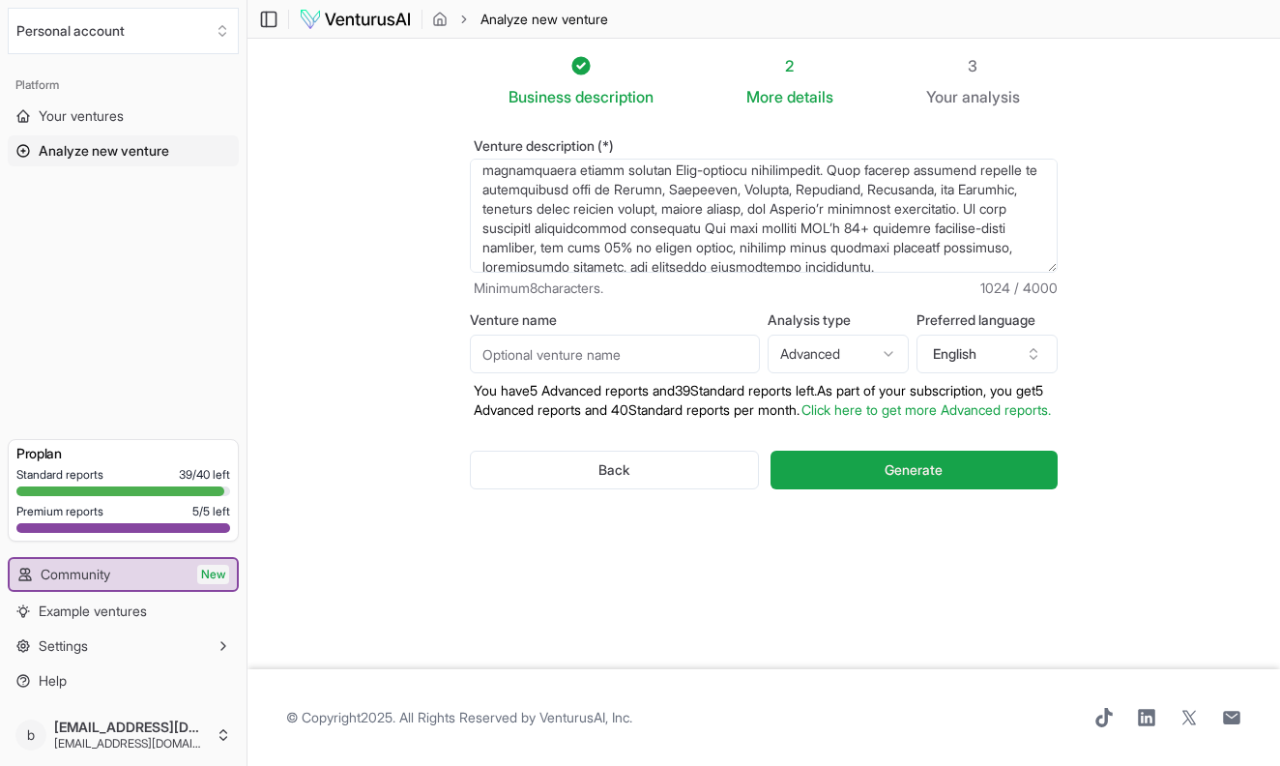
click at [897, 231] on textarea "Venture description (*)" at bounding box center [764, 216] width 588 height 114
click at [948, 230] on textarea "Venture description (*)" at bounding box center [764, 216] width 588 height 114
click at [955, 230] on textarea "Venture description (*)" at bounding box center [764, 216] width 588 height 114
click at [1029, 238] on textarea "Venture description (*)" at bounding box center [764, 216] width 588 height 114
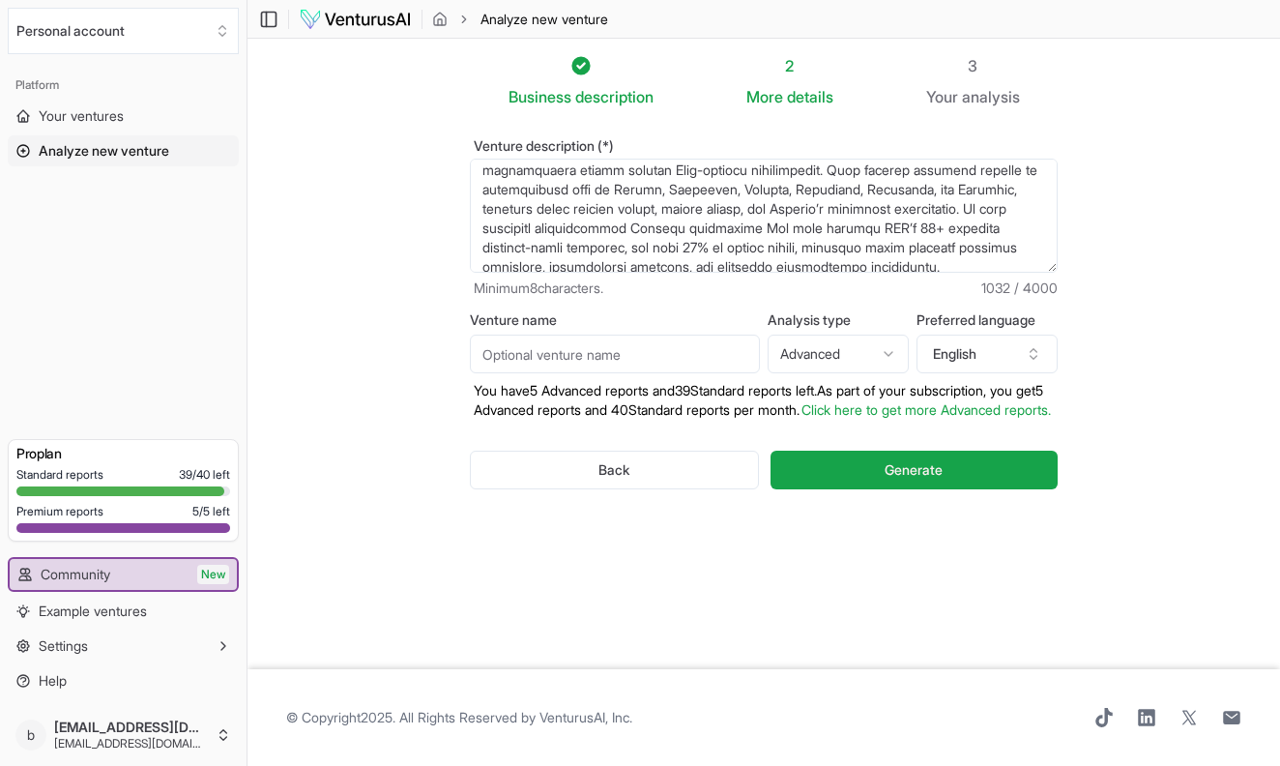
click at [1023, 232] on textarea "Venture description (*)" at bounding box center [764, 216] width 588 height 114
click at [657, 249] on textarea "Venture description (*)" at bounding box center [764, 216] width 588 height 114
drag, startPoint x: 768, startPoint y: 247, endPoint x: 710, endPoint y: 237, distance: 58.8
click at [710, 237] on textarea "Venture description (*)" at bounding box center [764, 216] width 588 height 114
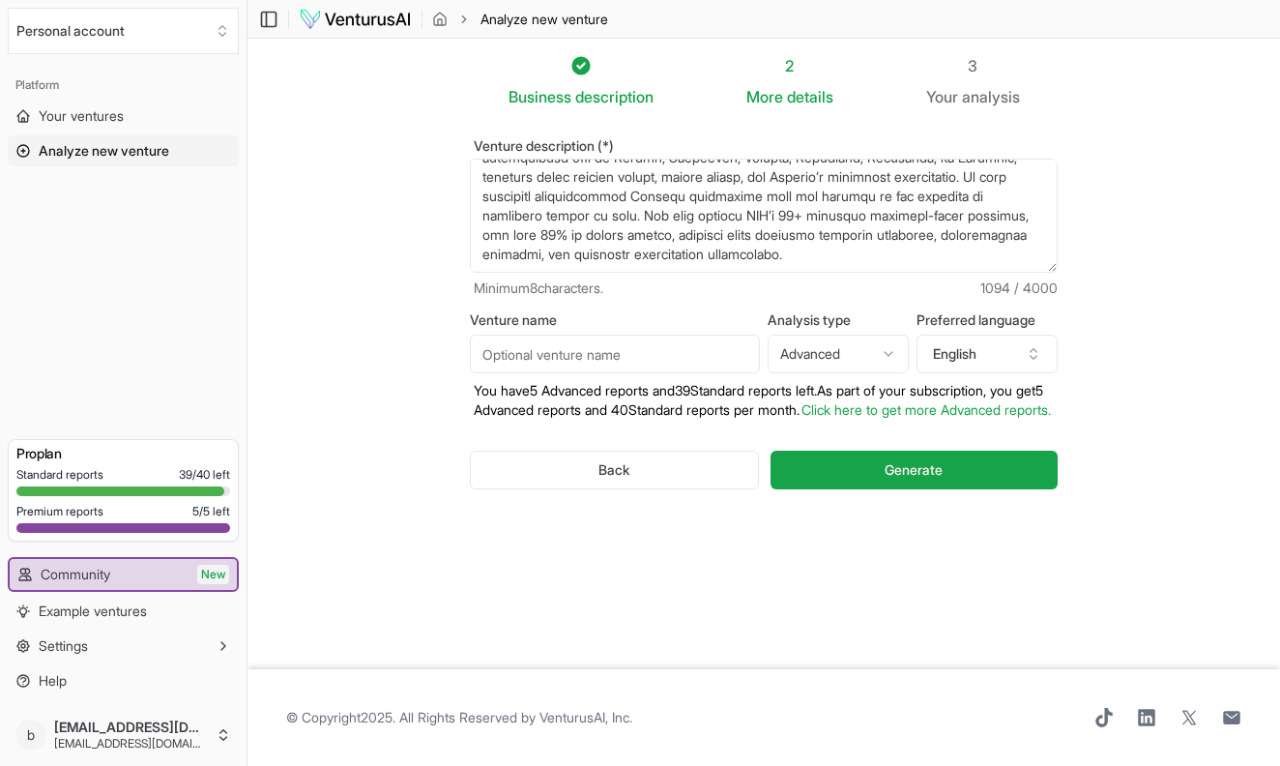
scroll to position [174, 0]
type textarea "6 time Emmy award winner Joseph Rosendo brings a premium PBS travel television …"
click at [618, 356] on input "Venture name" at bounding box center [615, 354] width 290 height 39
type input "Joseph Rosendo Presents: Luxury Train Journeys"
click at [655, 245] on textarea "Venture description (*)" at bounding box center [764, 216] width 588 height 114
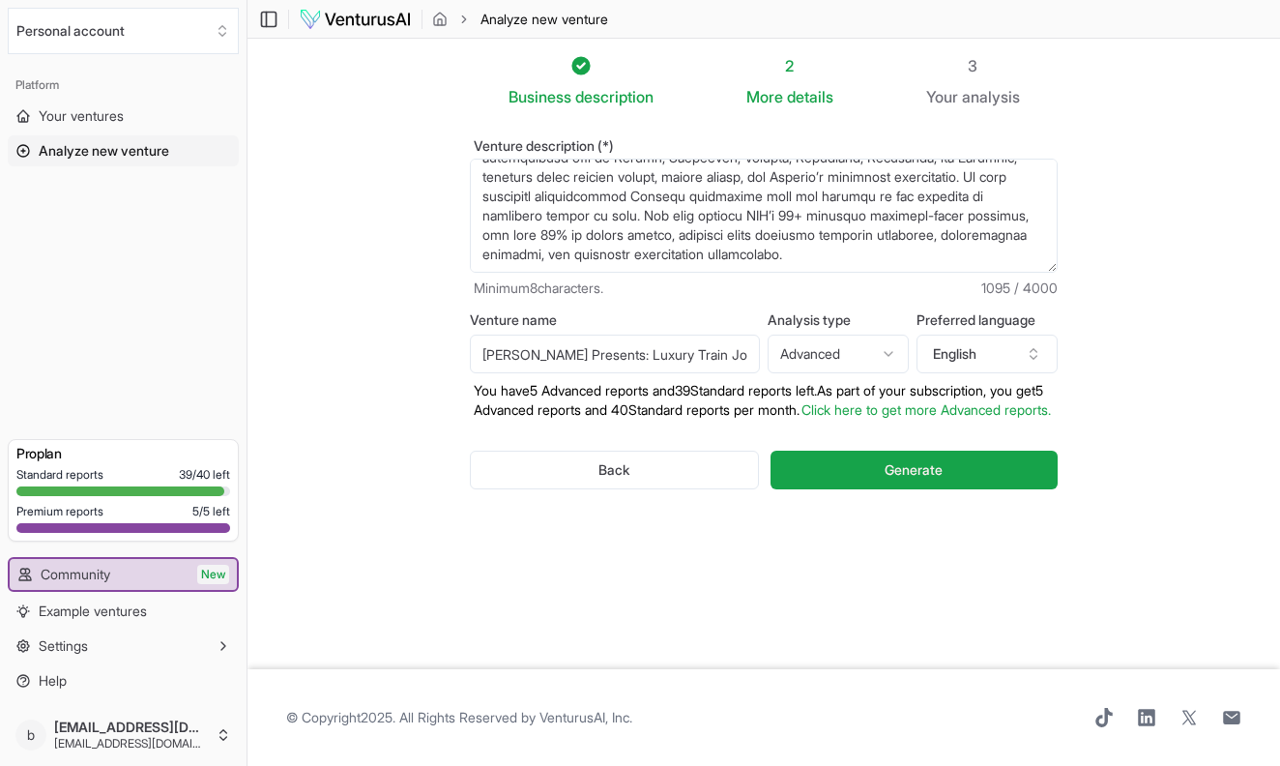
paste textarea "Itineraries Episode 1: Champagne & Departure – The Journey Begins • Train: Veni…"
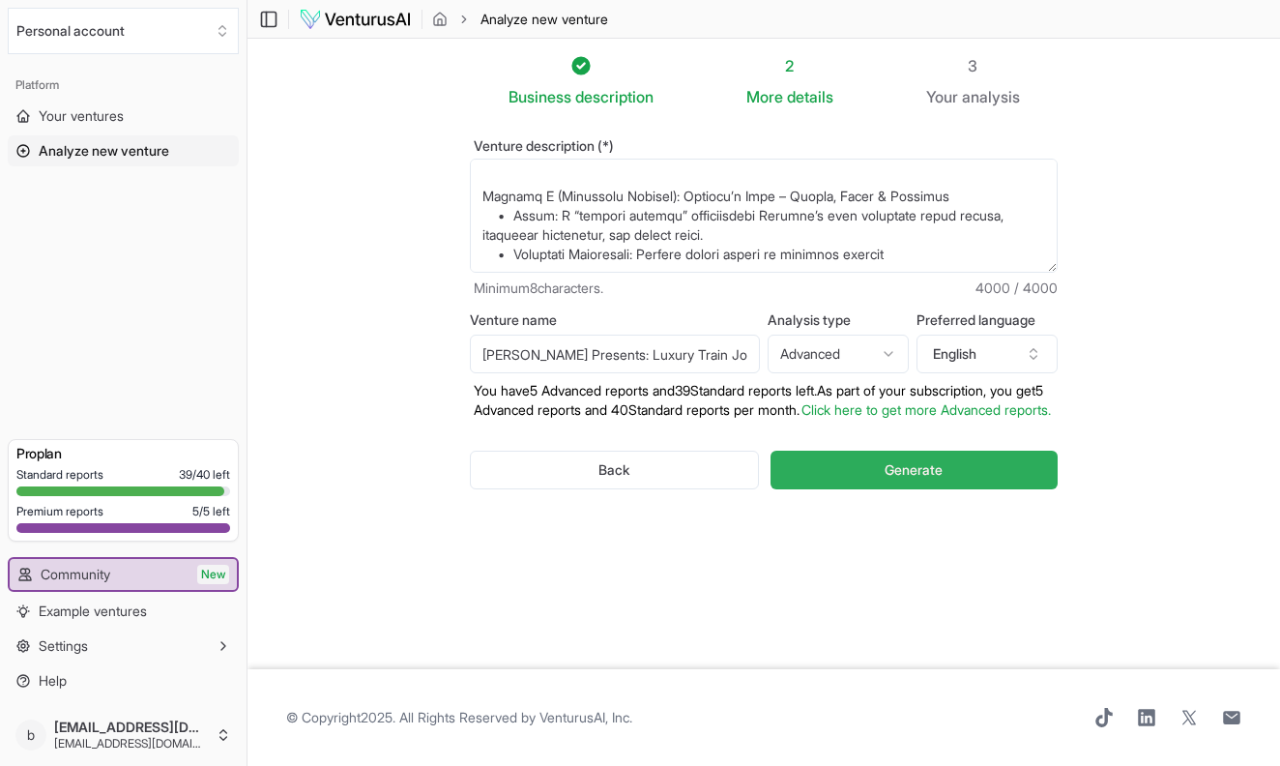
scroll to position [1818, 0]
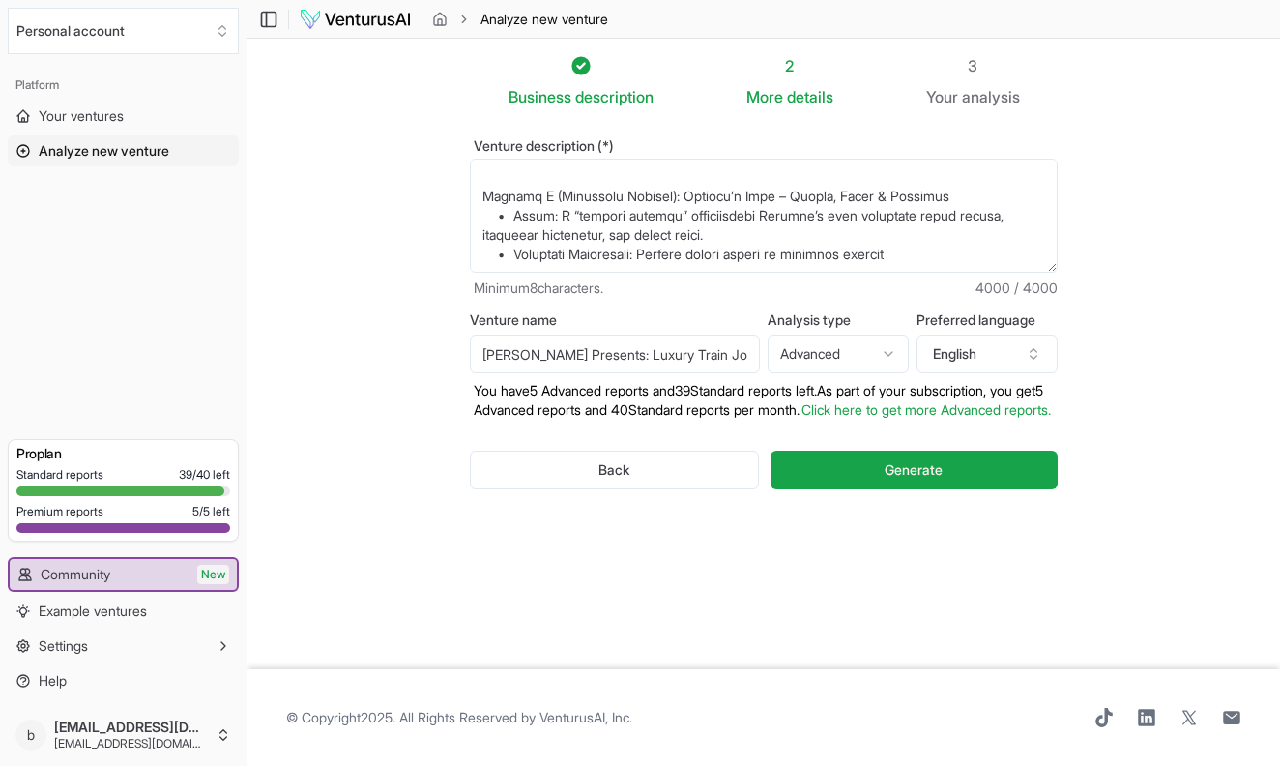
drag, startPoint x: 932, startPoint y: 249, endPoint x: 499, endPoint y: 249, distance: 433.2
click at [499, 249] on textarea "Venture description (*)" at bounding box center [764, 216] width 588 height 114
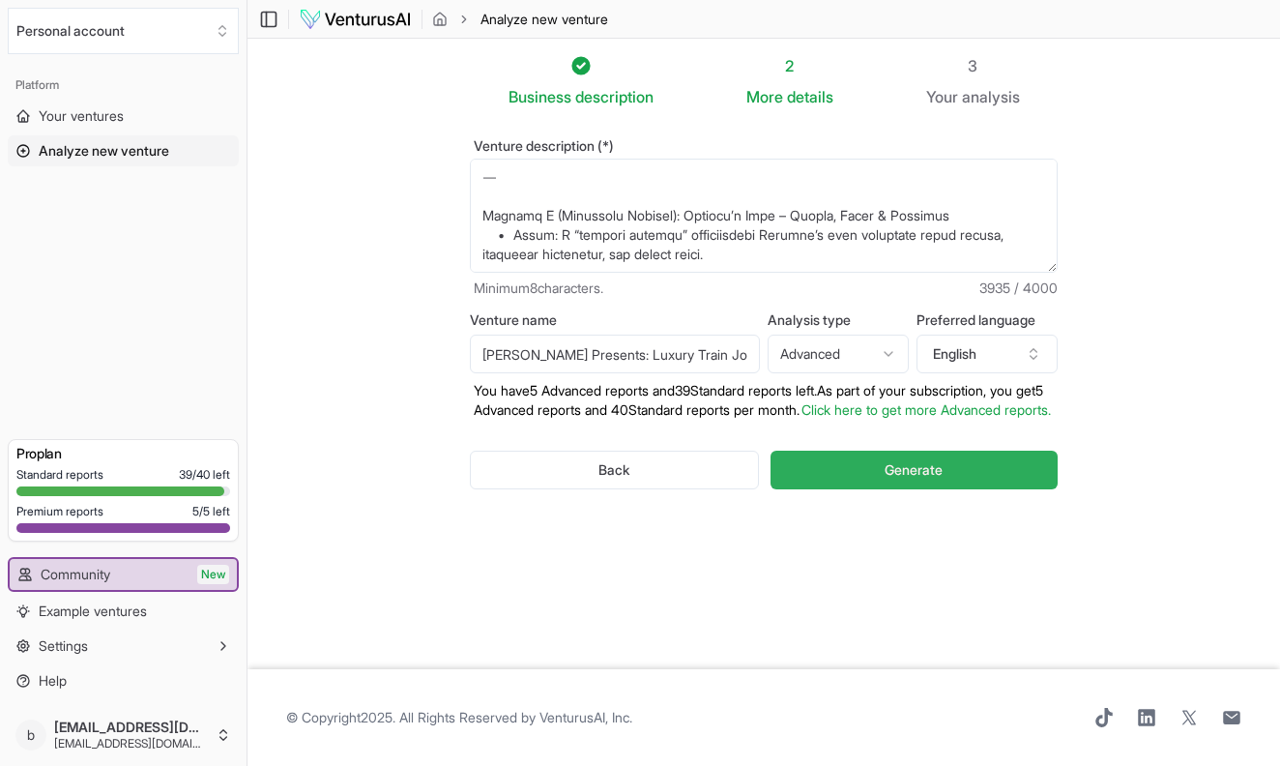
type textarea "6 time Emmy award winner Joseph Rosendo brings a premium PBS travel television …"
click at [829, 489] on button "Generate" at bounding box center [914, 470] width 287 height 39
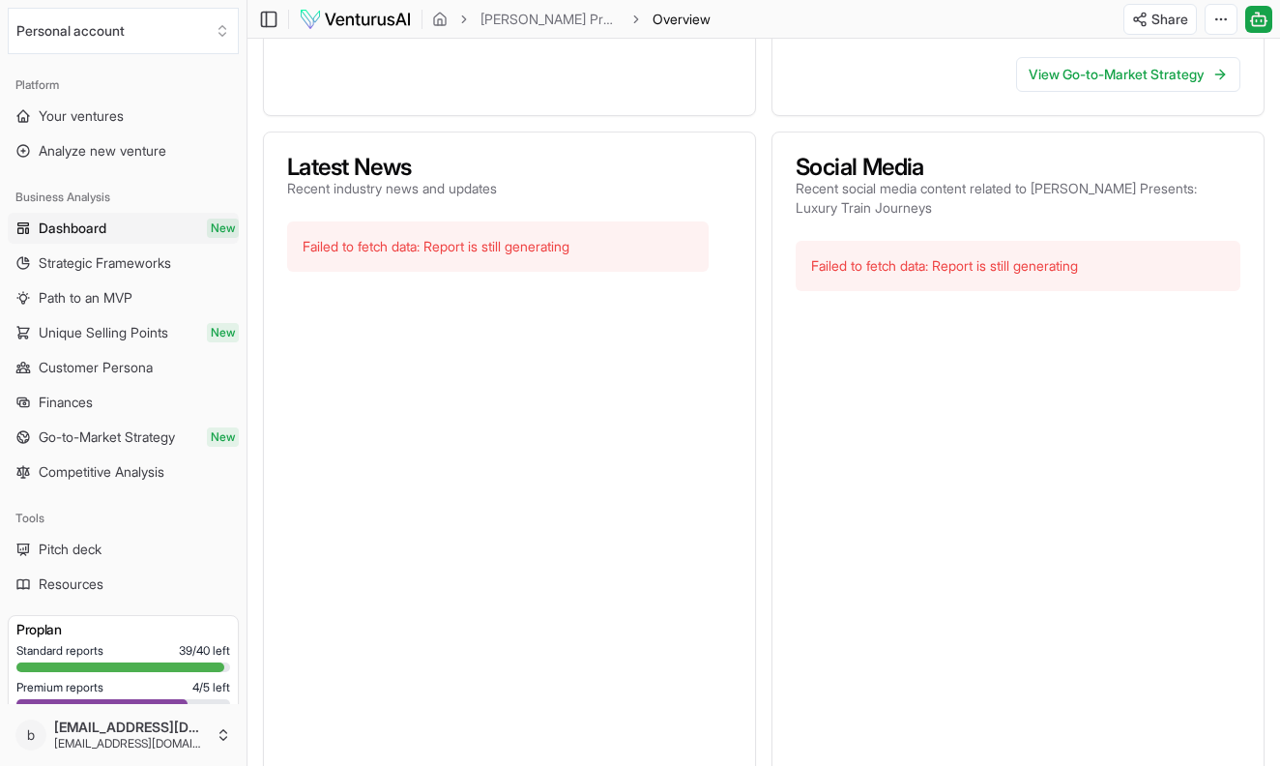
scroll to position [497, 0]
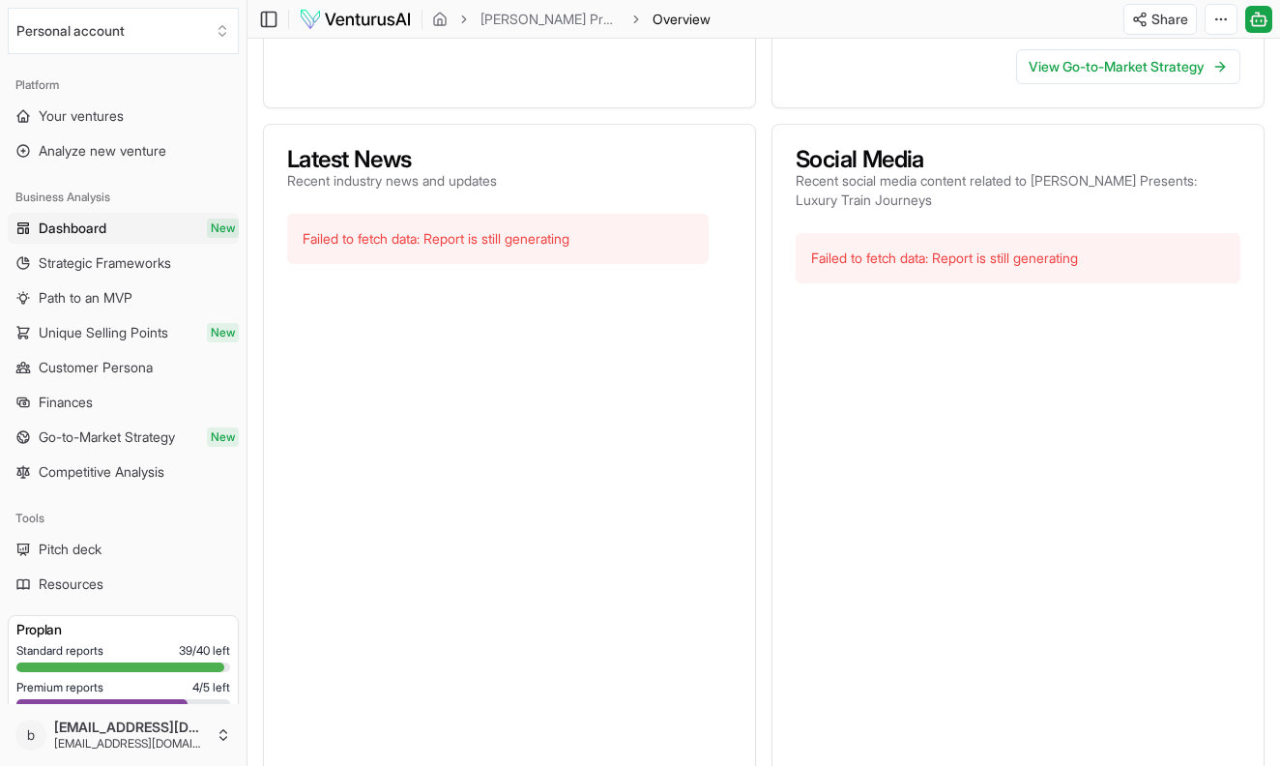
click at [861, 261] on div "Failed to fetch data: Report is still generating" at bounding box center [1018, 258] width 445 height 50
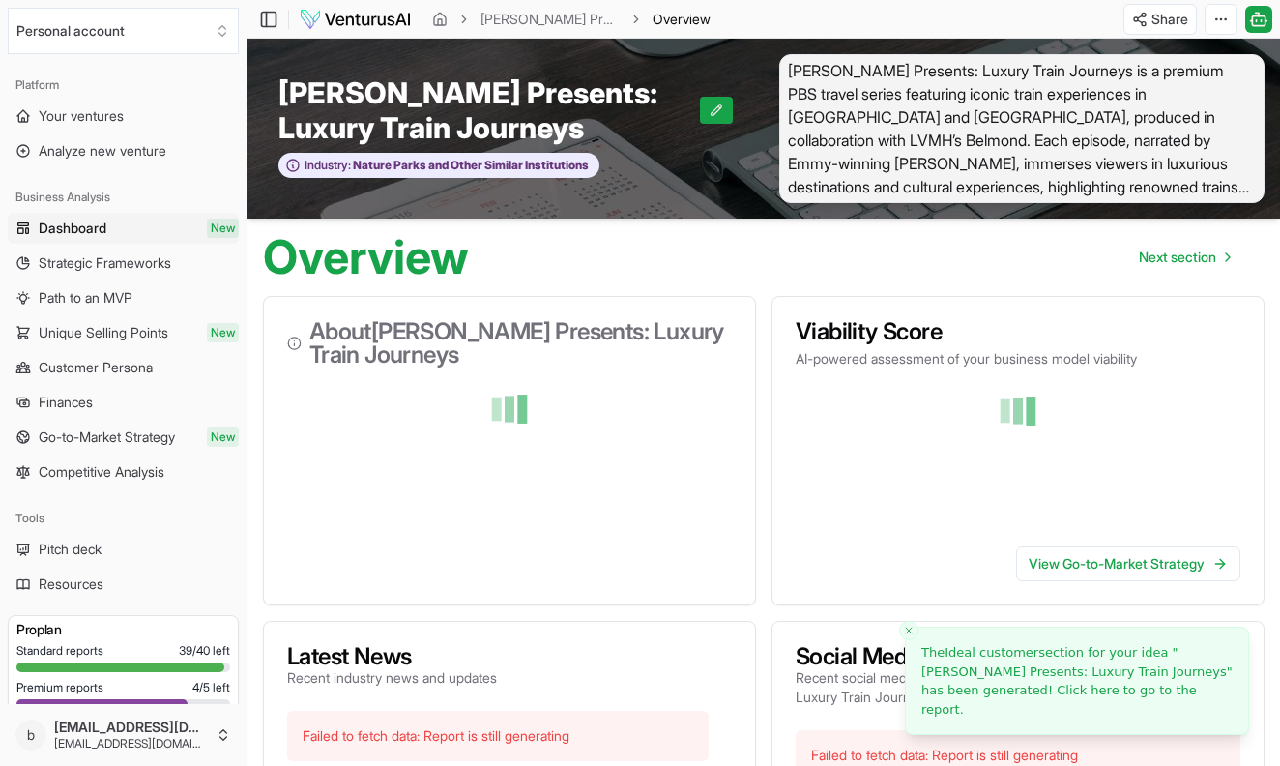
scroll to position [0, 0]
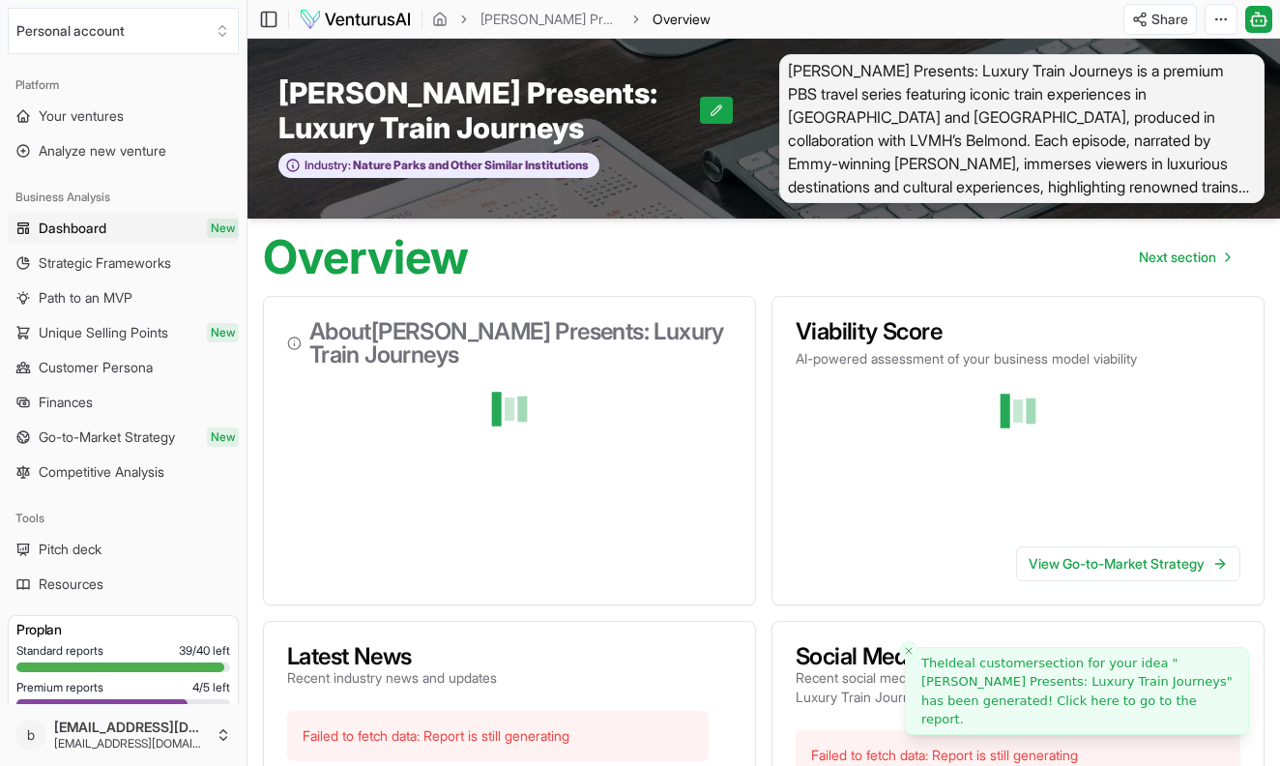
click at [976, 705] on span "The Ideal customer section for your idea " Joseph Rosendo Presents: Luxury Trai…" at bounding box center [1076, 692] width 311 height 72
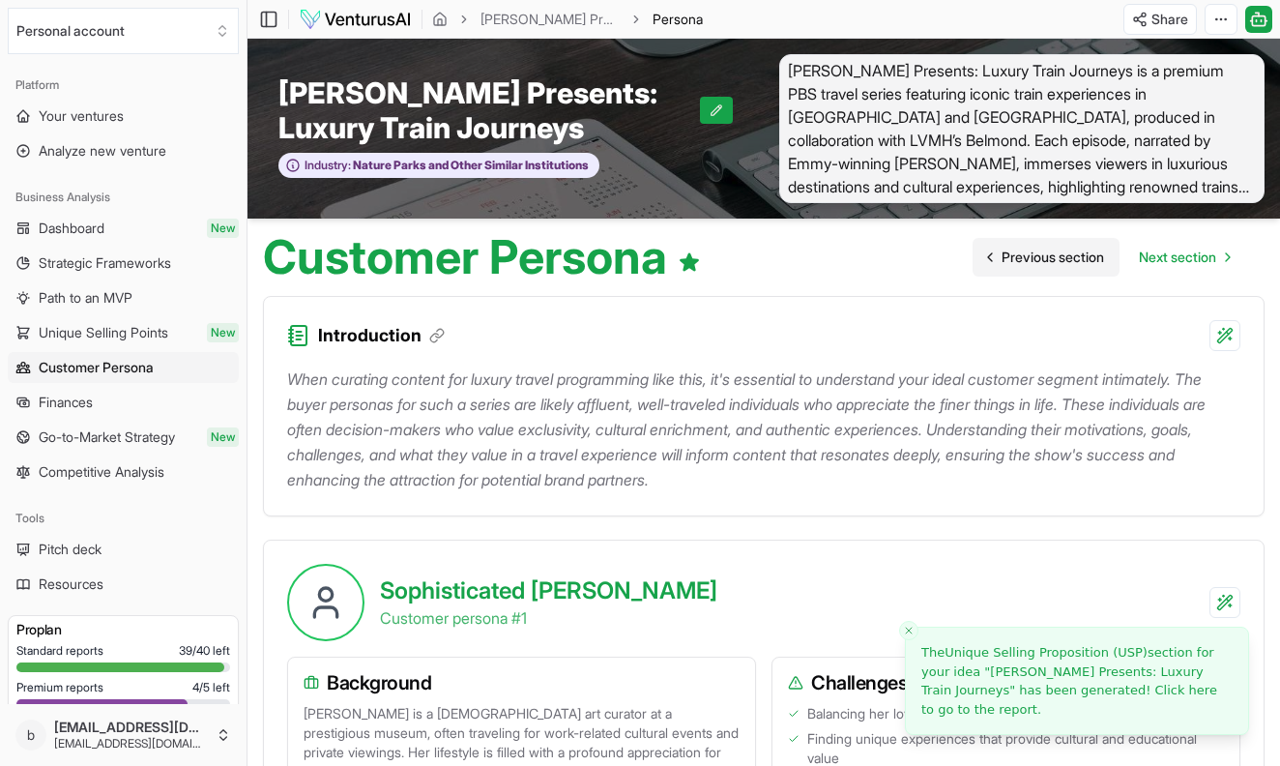
click at [1022, 267] on link "Previous section" at bounding box center [1046, 257] width 147 height 39
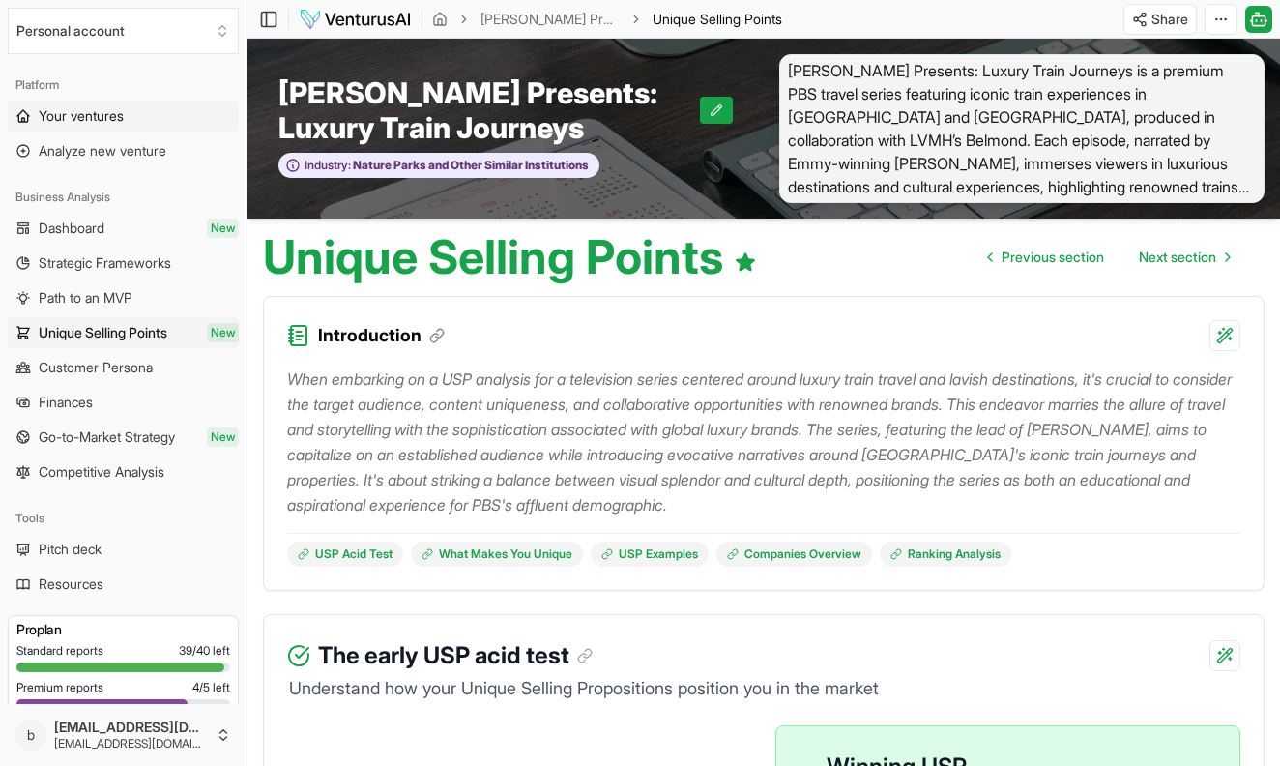
click at [55, 117] on span "Your ventures" at bounding box center [81, 115] width 85 height 19
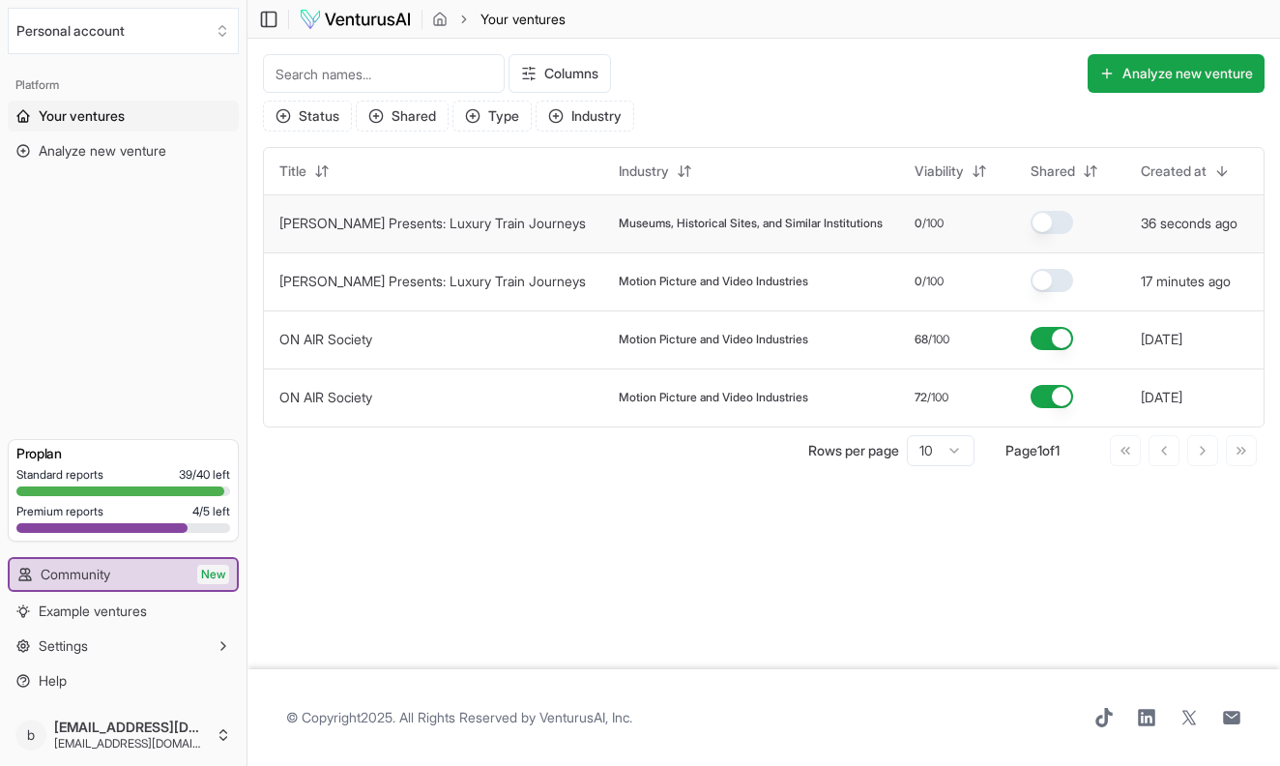
click at [728, 216] on span "Museums, Historical Sites, and Similar Institutions" at bounding box center [751, 223] width 264 height 15
click at [582, 230] on link "[PERSON_NAME] Presents: Luxury Train Journeys" at bounding box center [432, 223] width 307 height 16
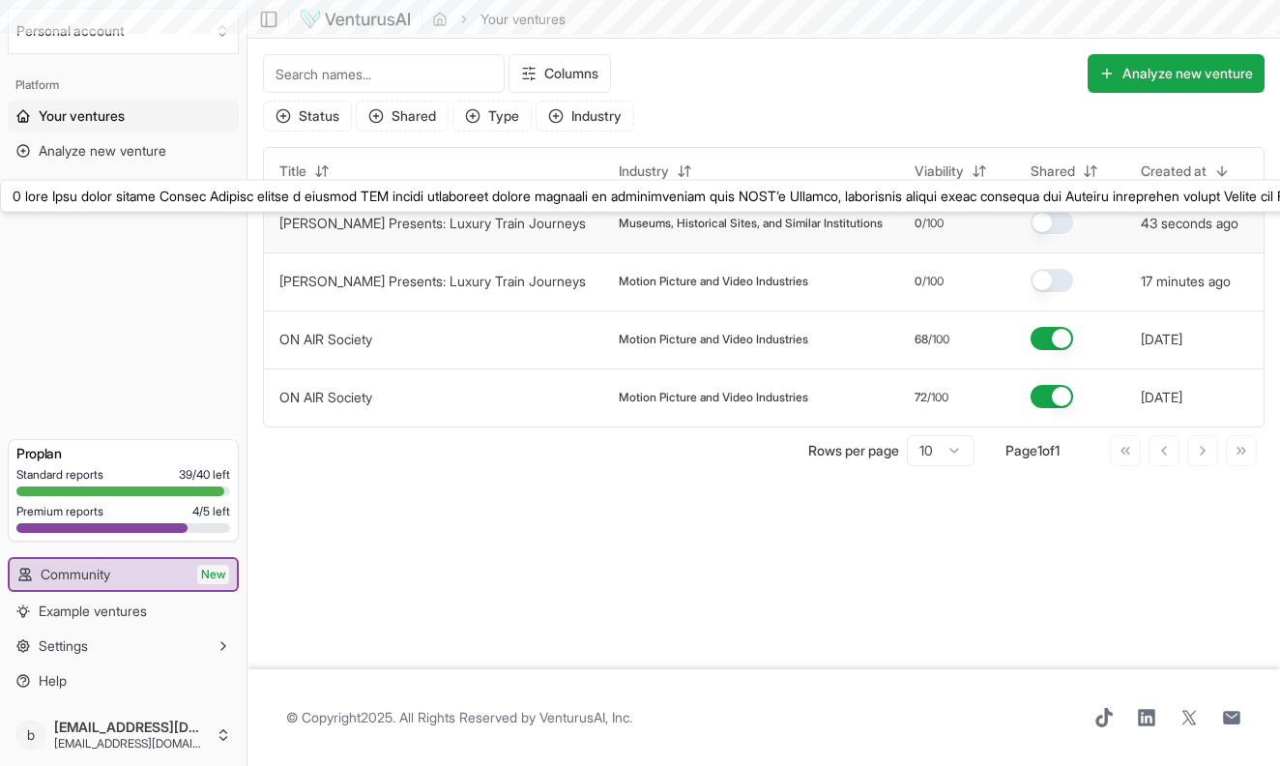
click at [582, 230] on link "[PERSON_NAME] Presents: Luxury Train Journeys" at bounding box center [432, 223] width 307 height 16
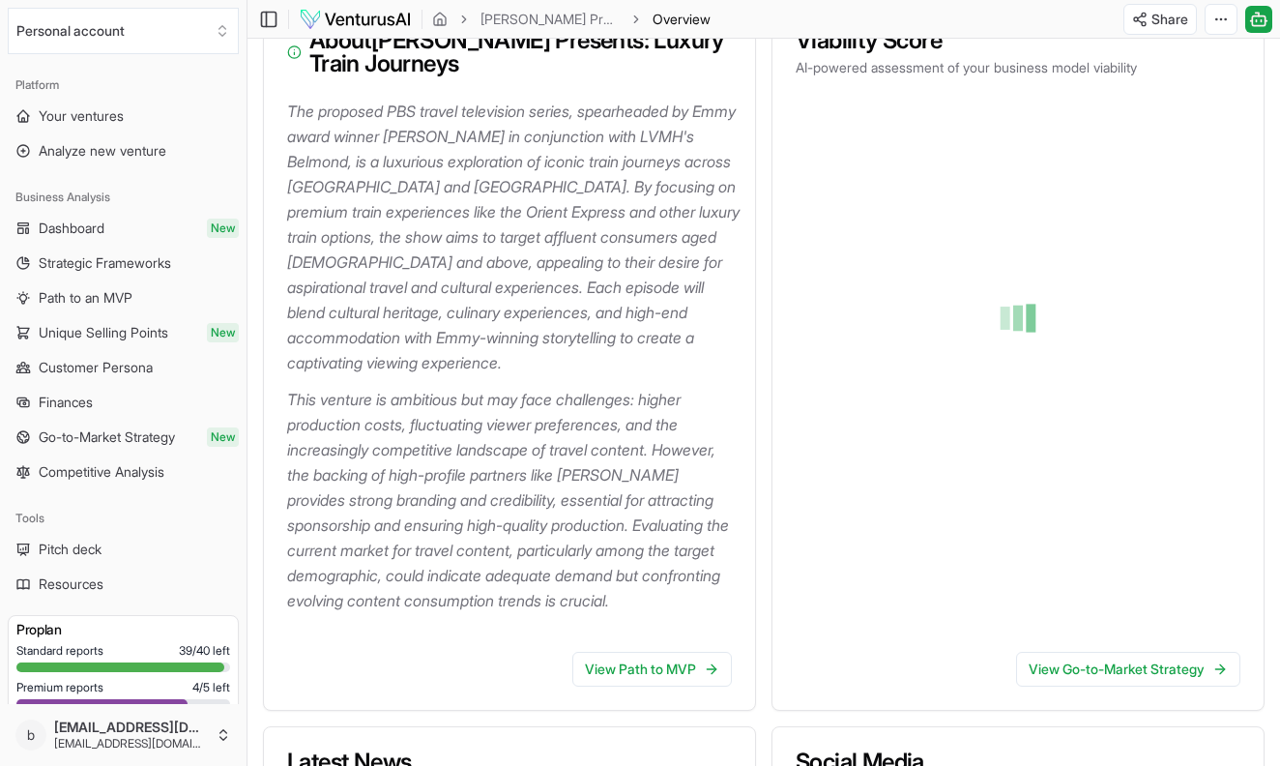
scroll to position [291, 0]
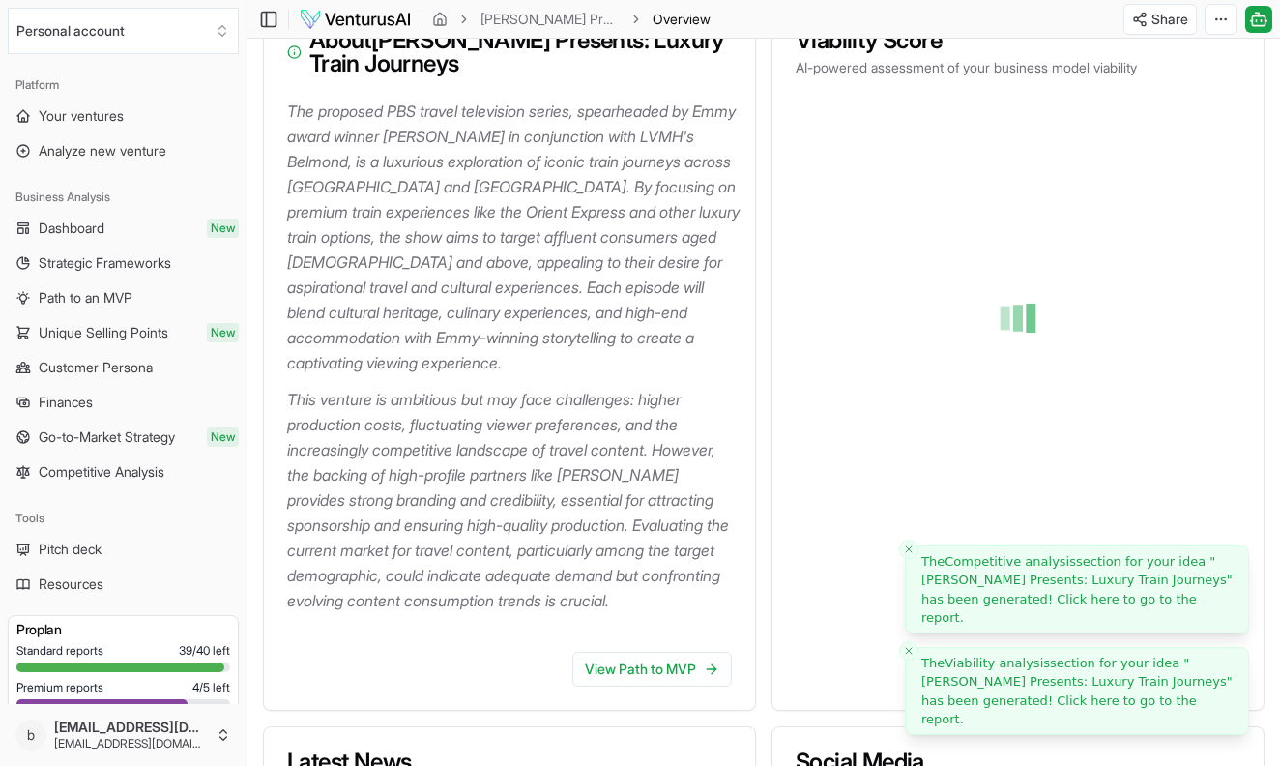
click at [1024, 688] on span "[PERSON_NAME] Presents: Luxury Train Journeys" at bounding box center [1074, 681] width 306 height 15
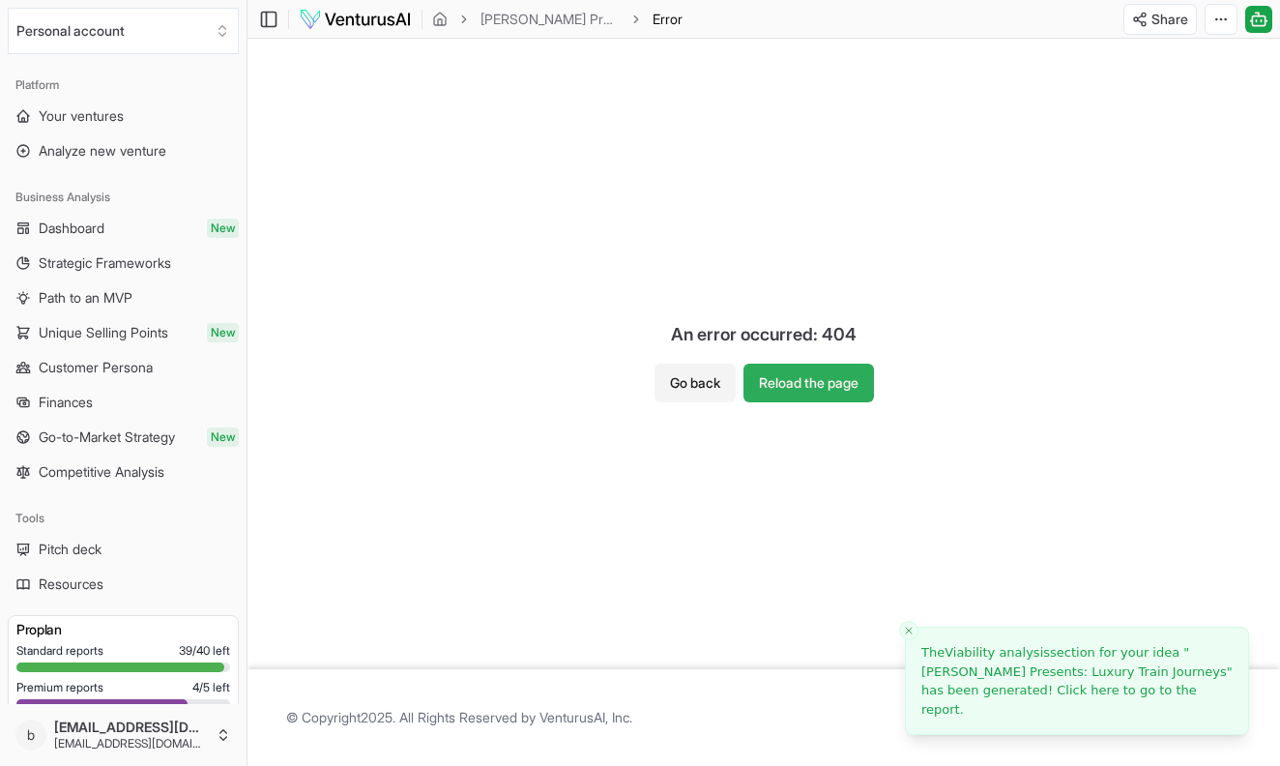
click at [770, 381] on button "Reload the page" at bounding box center [809, 383] width 131 height 39
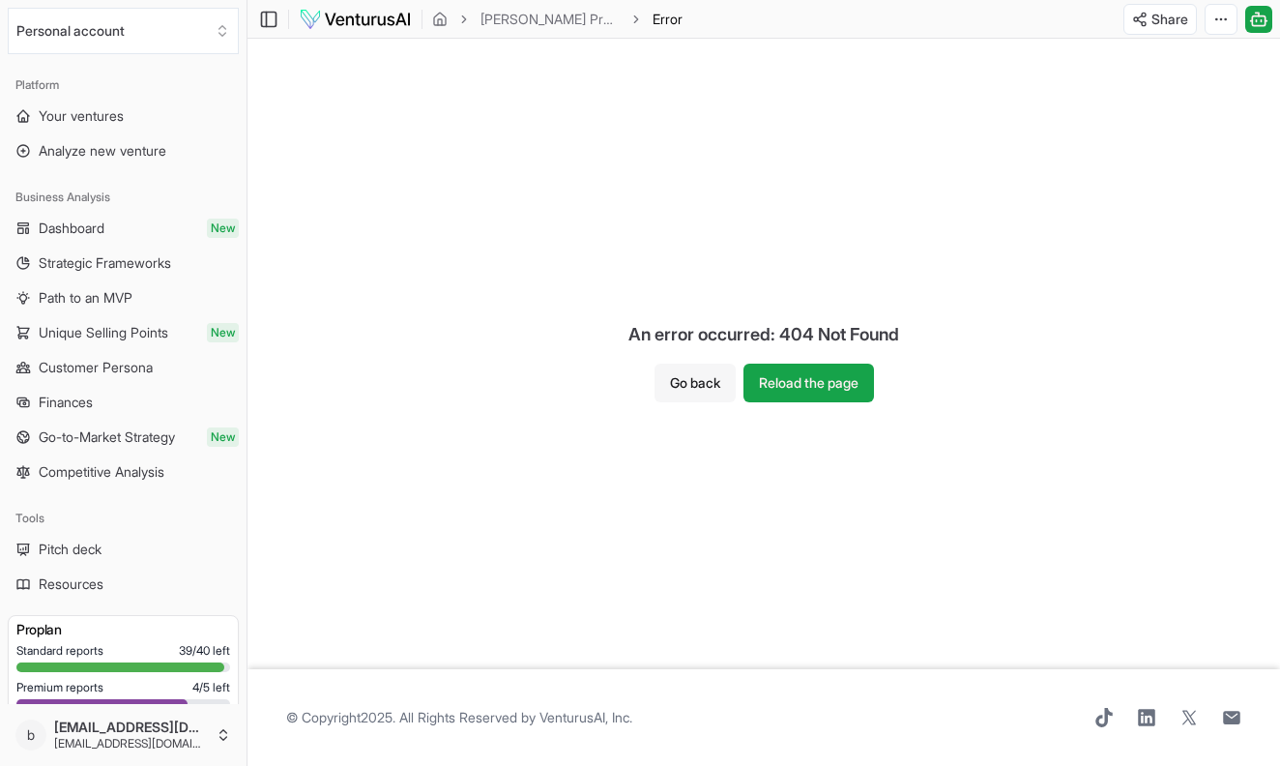
click at [687, 388] on button "Go back" at bounding box center [695, 383] width 81 height 39
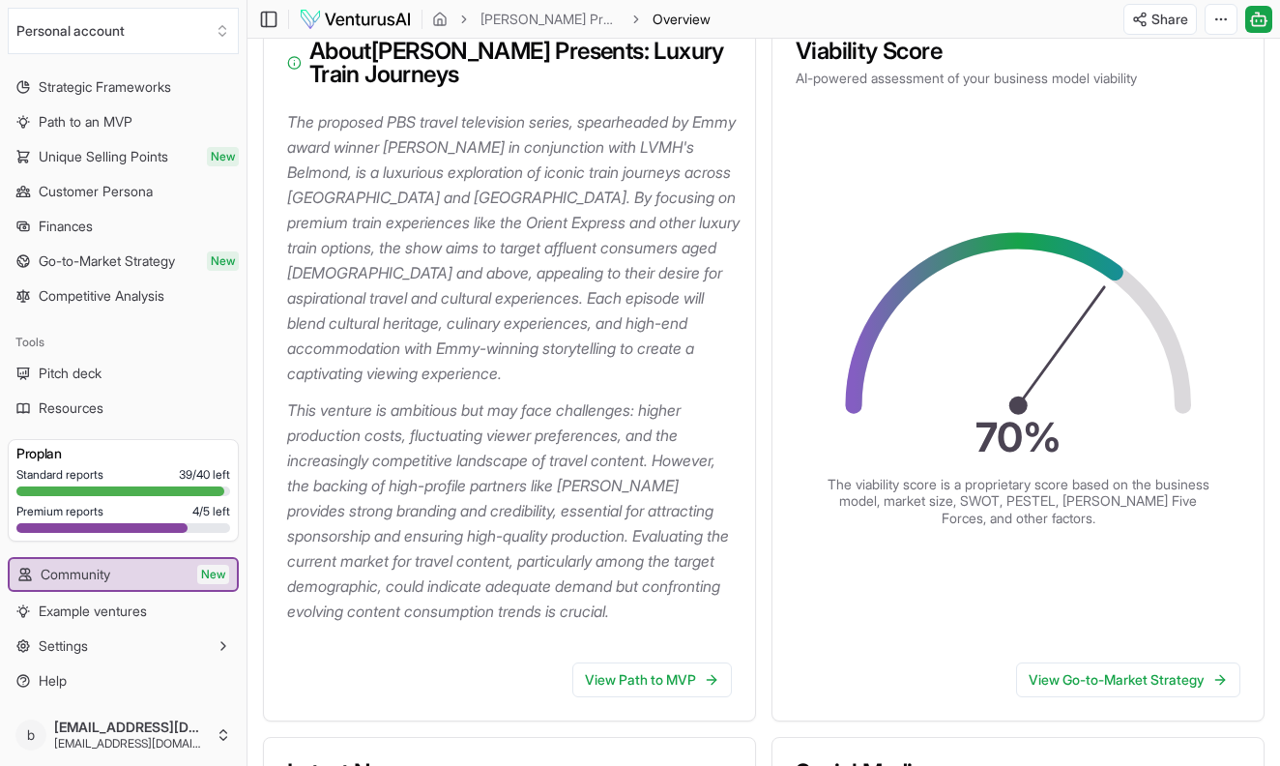
scroll to position [289, 0]
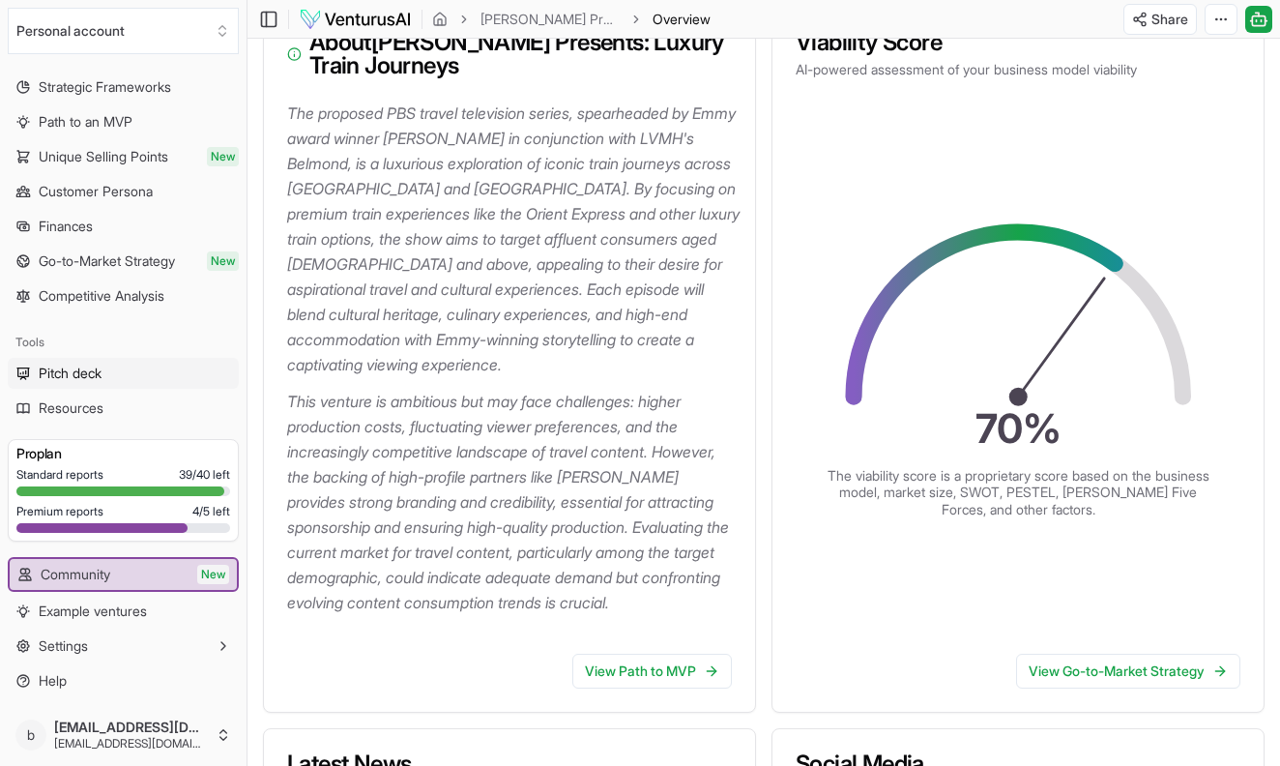
click at [60, 374] on span "Pitch deck" at bounding box center [70, 373] width 63 height 19
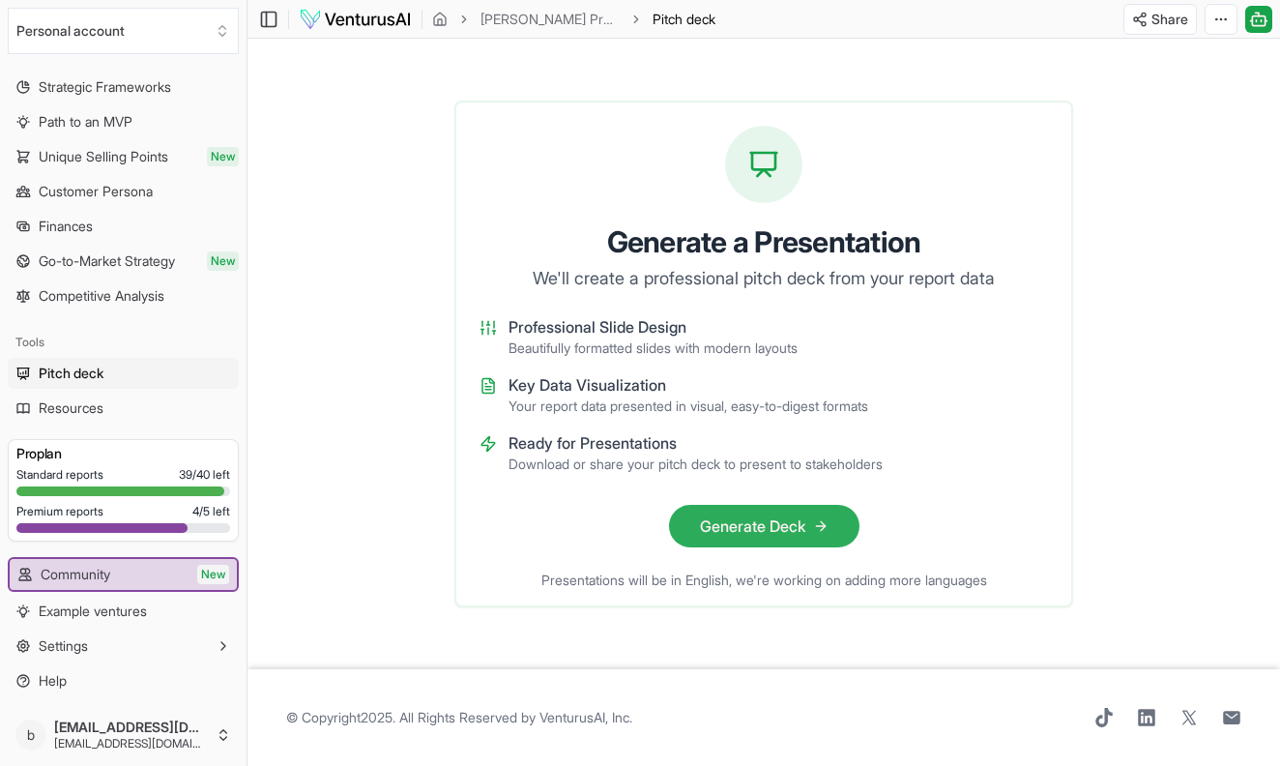
click at [782, 522] on button "Generate Deck" at bounding box center [764, 526] width 190 height 43
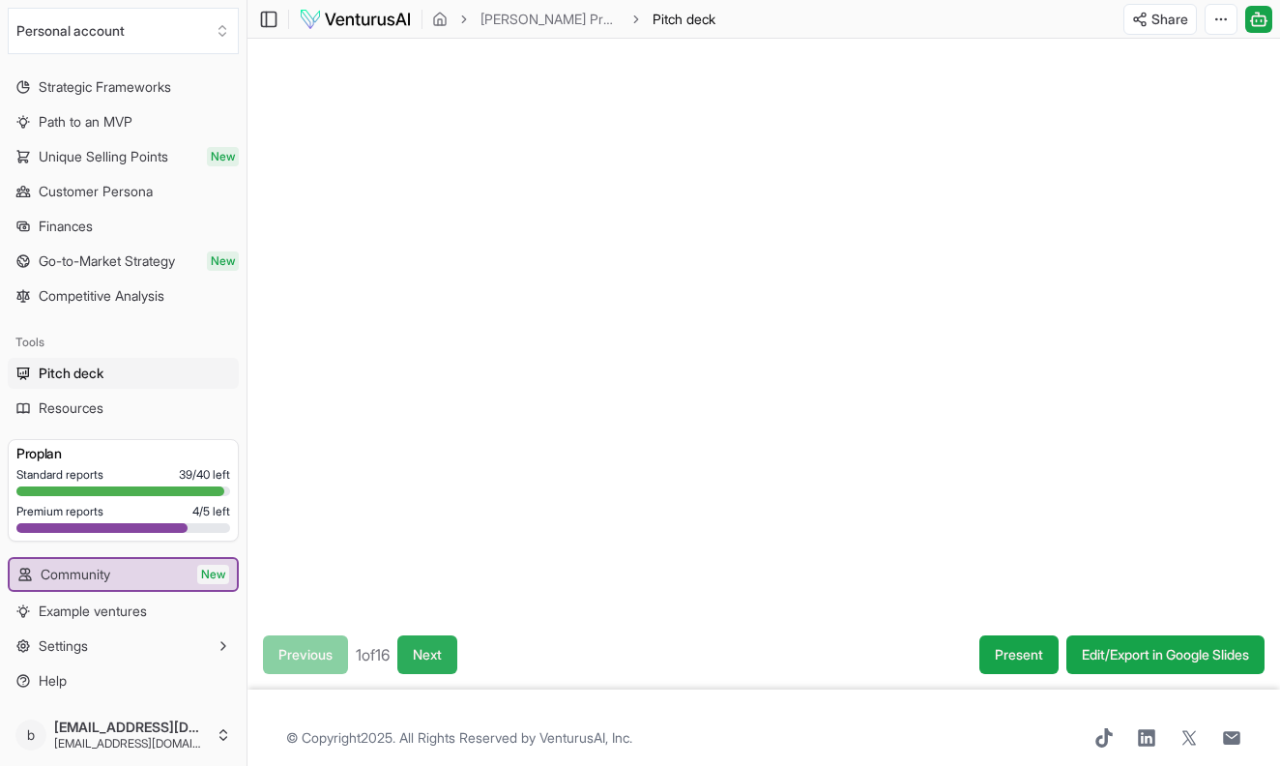
click at [450, 662] on button "Next" at bounding box center [427, 654] width 60 height 39
click at [451, 659] on button "Next" at bounding box center [430, 654] width 60 height 39
click at [455, 642] on button "Next" at bounding box center [431, 654] width 60 height 39
click at [457, 643] on button "Next" at bounding box center [431, 654] width 60 height 39
click at [460, 649] on button "Next" at bounding box center [430, 654] width 60 height 39
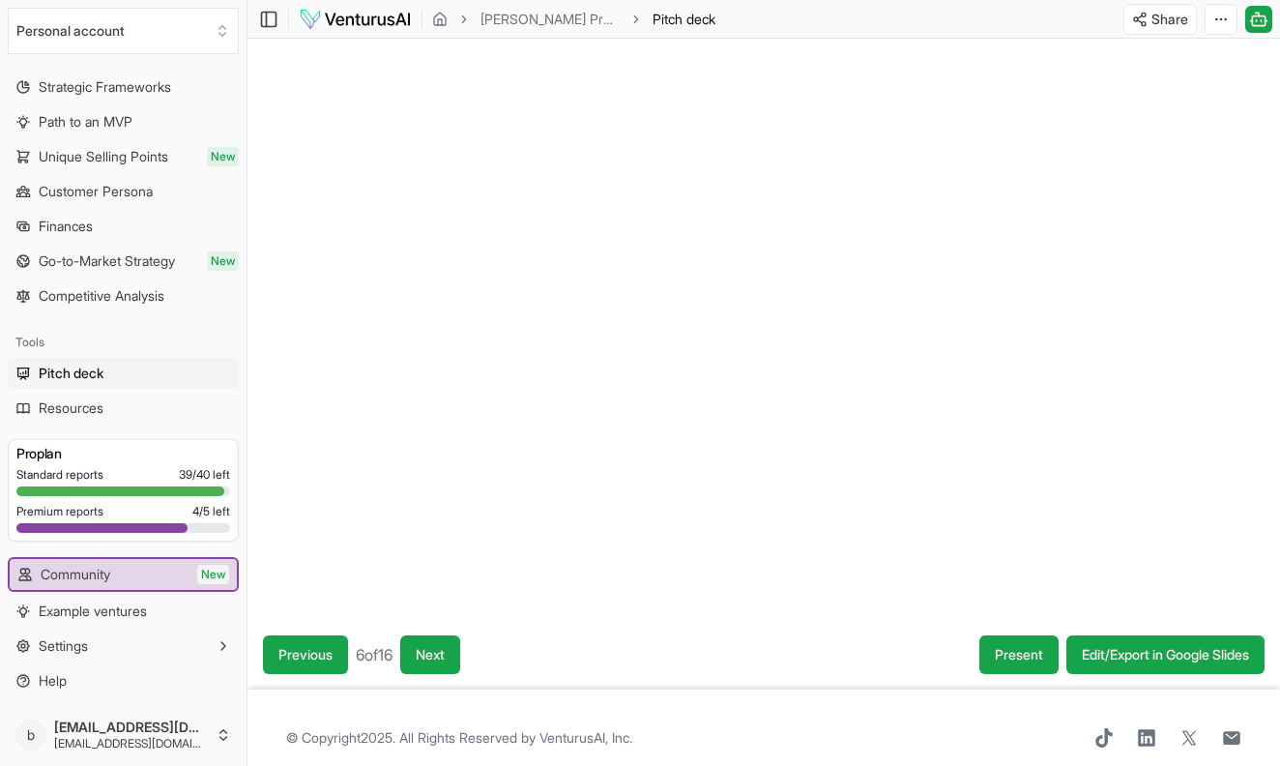
click at [368, 131] on div at bounding box center [764, 329] width 1033 height 581
click at [453, 644] on button "Next" at bounding box center [430, 654] width 60 height 39
click at [451, 647] on button "Next" at bounding box center [428, 654] width 60 height 39
click at [439, 652] on button "Next" at bounding box center [430, 654] width 60 height 39
click at [441, 657] on button "Next" at bounding box center [430, 654] width 60 height 39
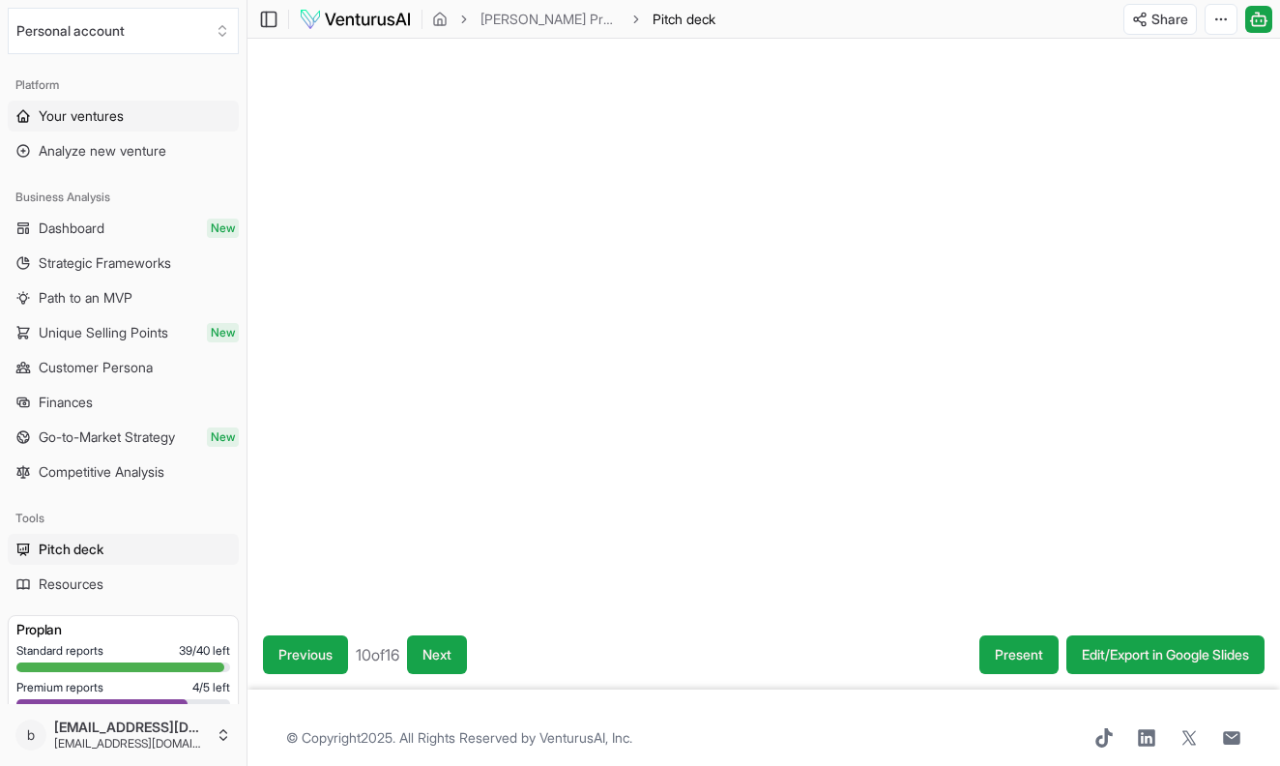
click at [94, 116] on span "Your ventures" at bounding box center [81, 115] width 85 height 19
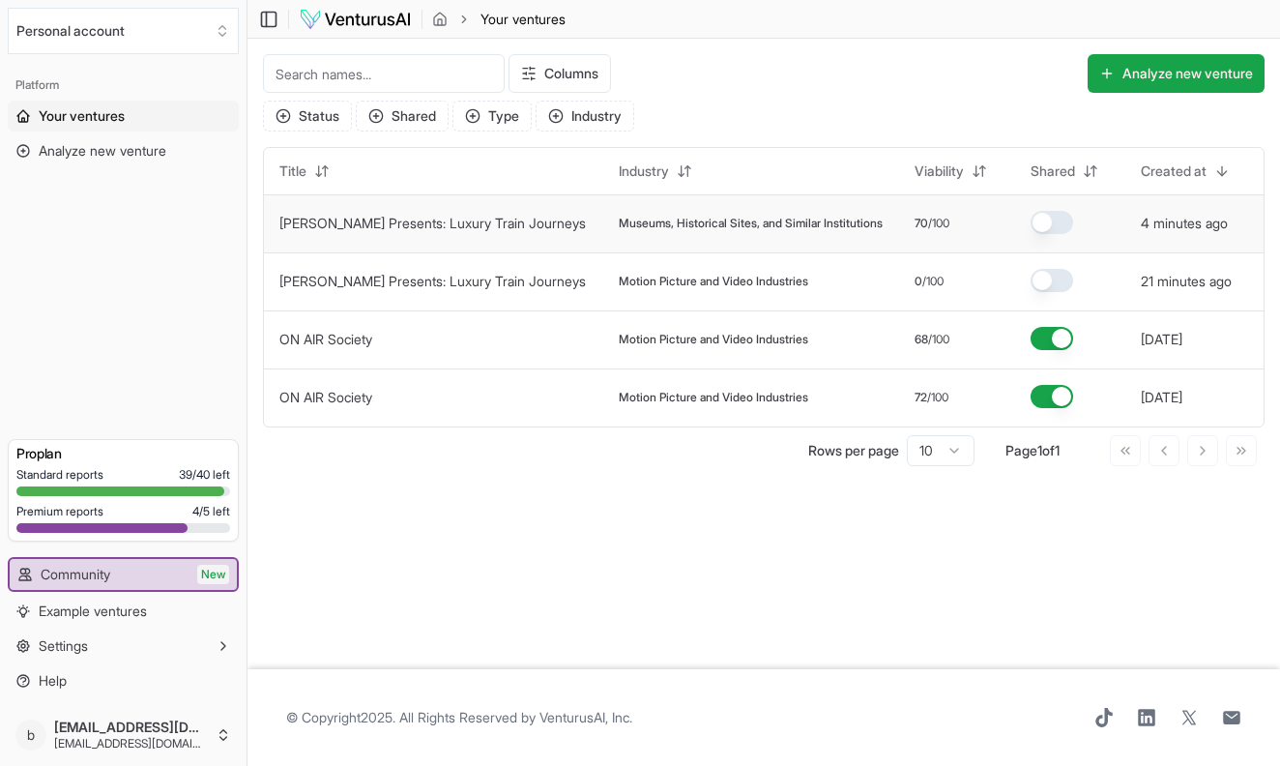
click at [666, 231] on span "Museums, Historical Sites, and Similar Institutions" at bounding box center [751, 223] width 264 height 15
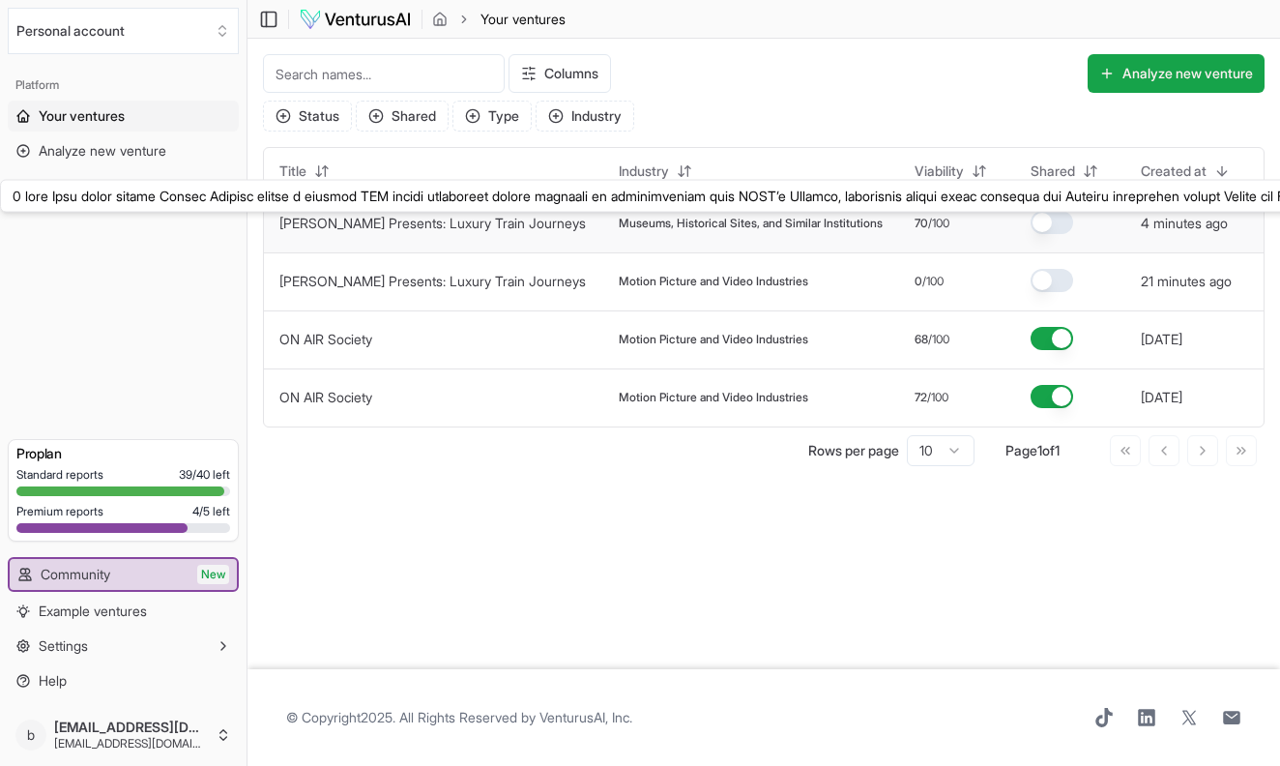
click at [523, 222] on link "Joseph Rosendo Presents: Luxury Train Journeys" at bounding box center [432, 223] width 307 height 16
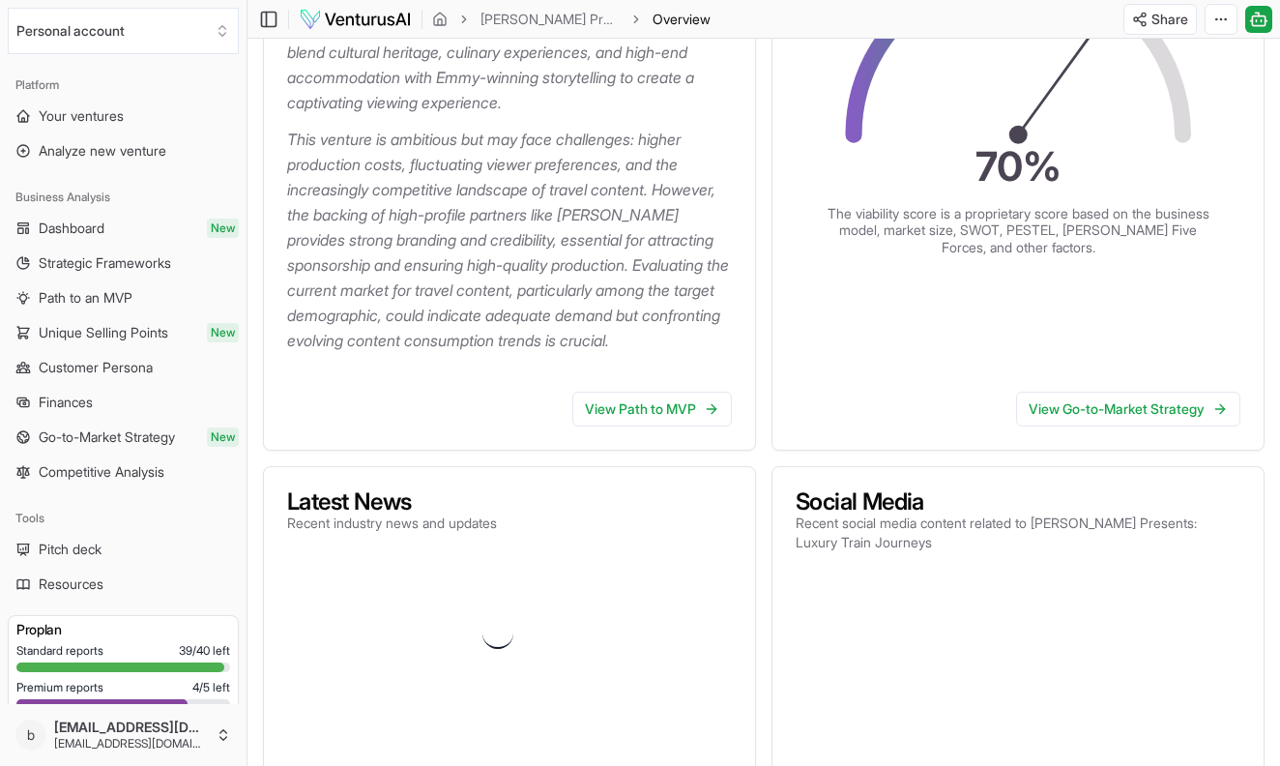
click at [493, 253] on p "This venture is ambitious but may face challenges: higher production costs, flu…" at bounding box center [513, 240] width 453 height 226
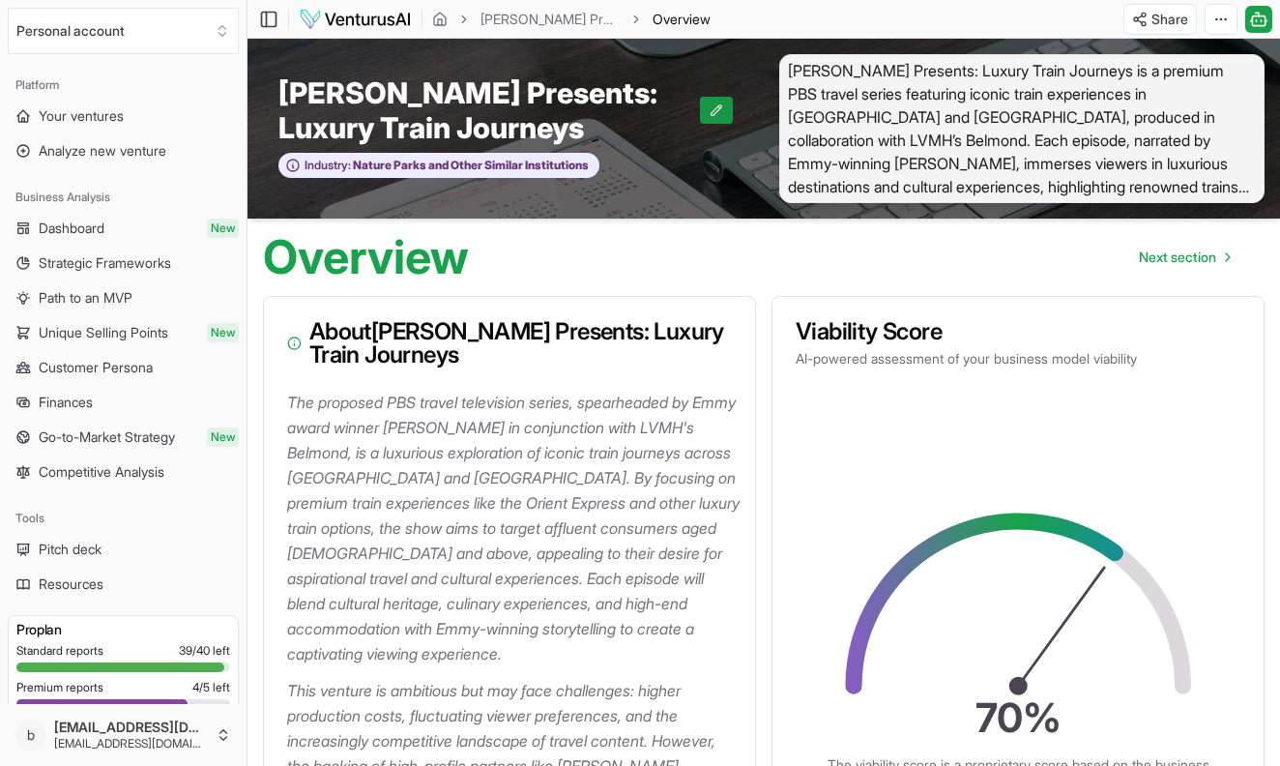
click at [712, 108] on icon at bounding box center [717, 110] width 14 height 14
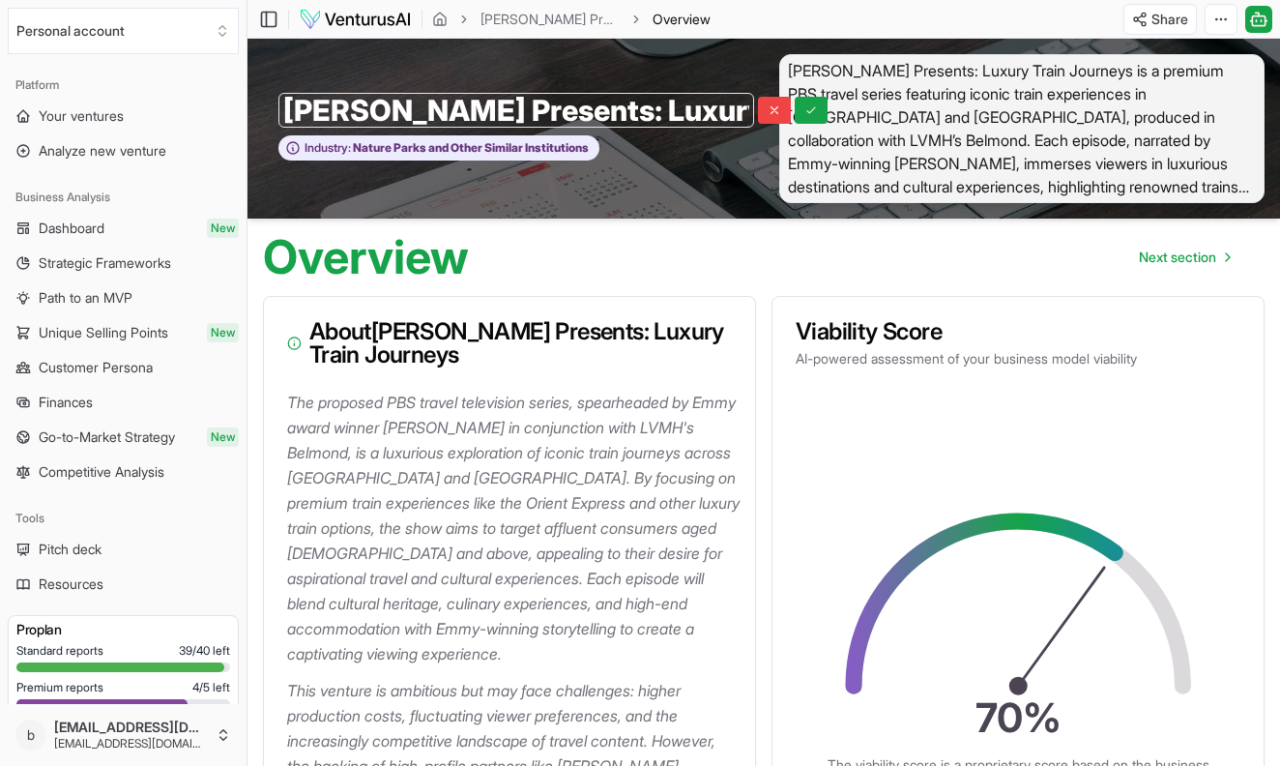
click at [903, 182] on span "Joseph Rosendo Presents: Luxury Train Journeys is a premium PBS travel series f…" at bounding box center [1021, 128] width 485 height 149
click at [920, 183] on span "Joseph Rosendo Presents: Luxury Train Journeys is a premium PBS travel series f…" at bounding box center [1021, 128] width 485 height 149
click at [693, 261] on div "Overview Next section" at bounding box center [764, 250] width 1033 height 62
click at [418, 514] on p "The proposed PBS travel television series, spearheaded by Emmy award winner Jos…" at bounding box center [513, 528] width 453 height 277
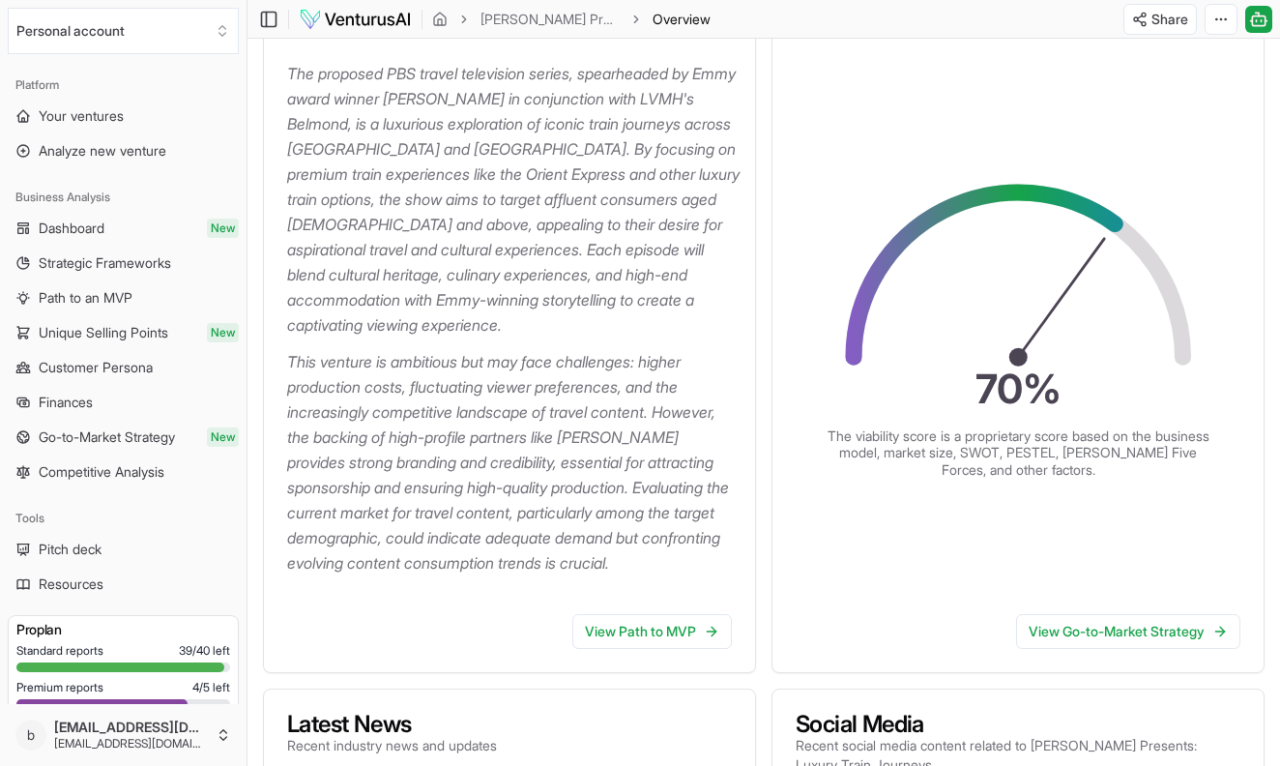
scroll to position [332, 0]
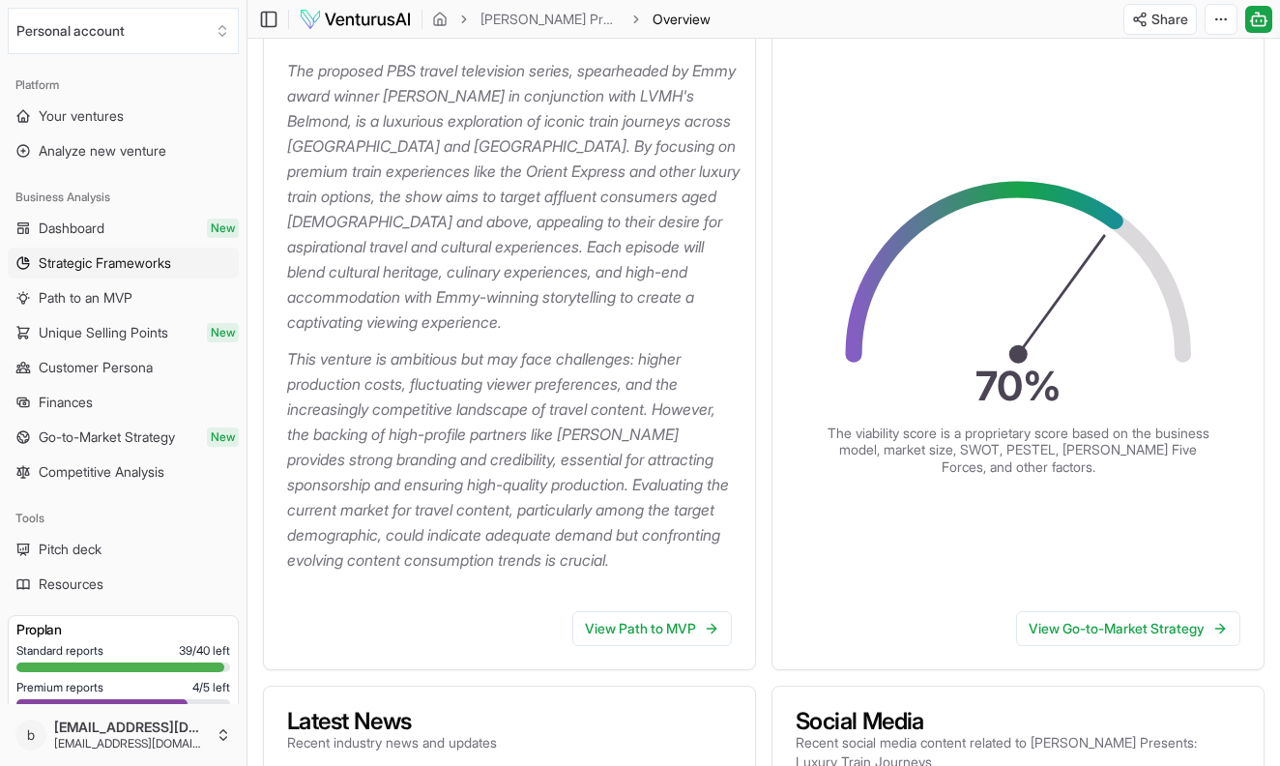
click at [56, 254] on span "Strategic Frameworks" at bounding box center [105, 262] width 132 height 19
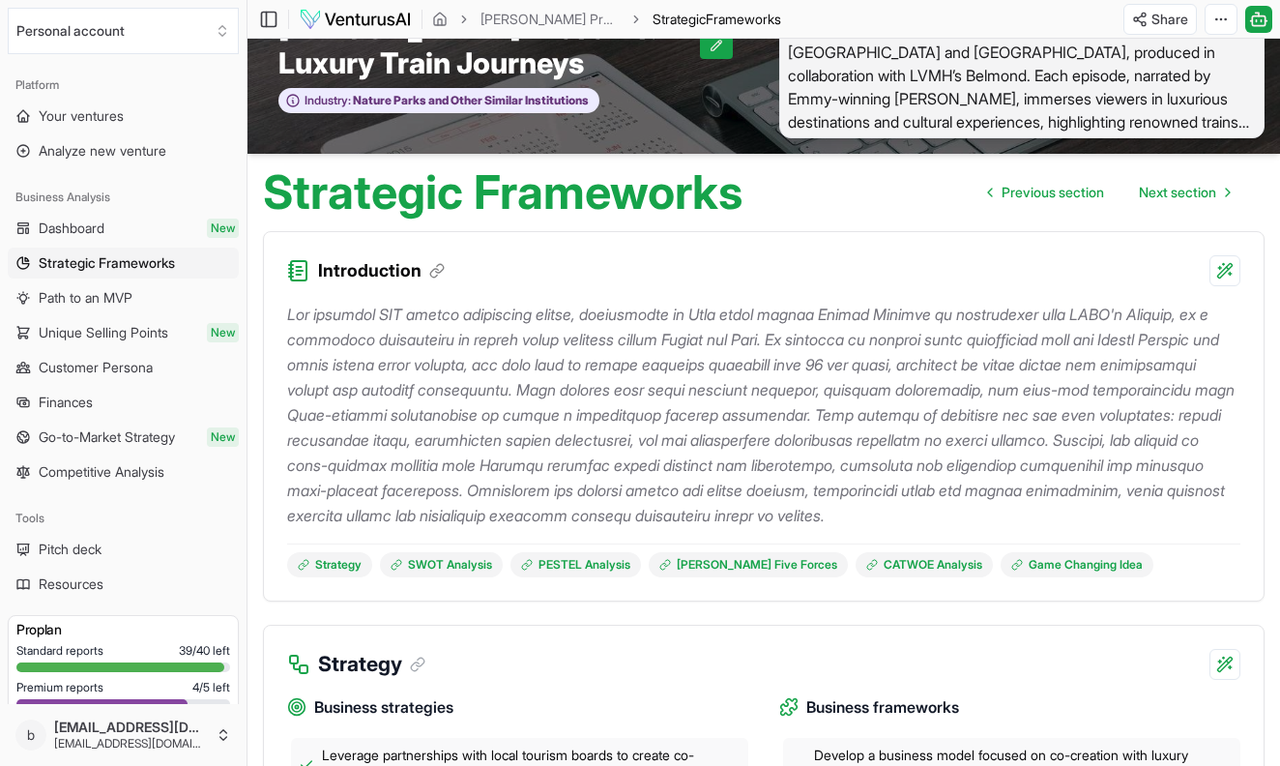
scroll to position [66, 0]
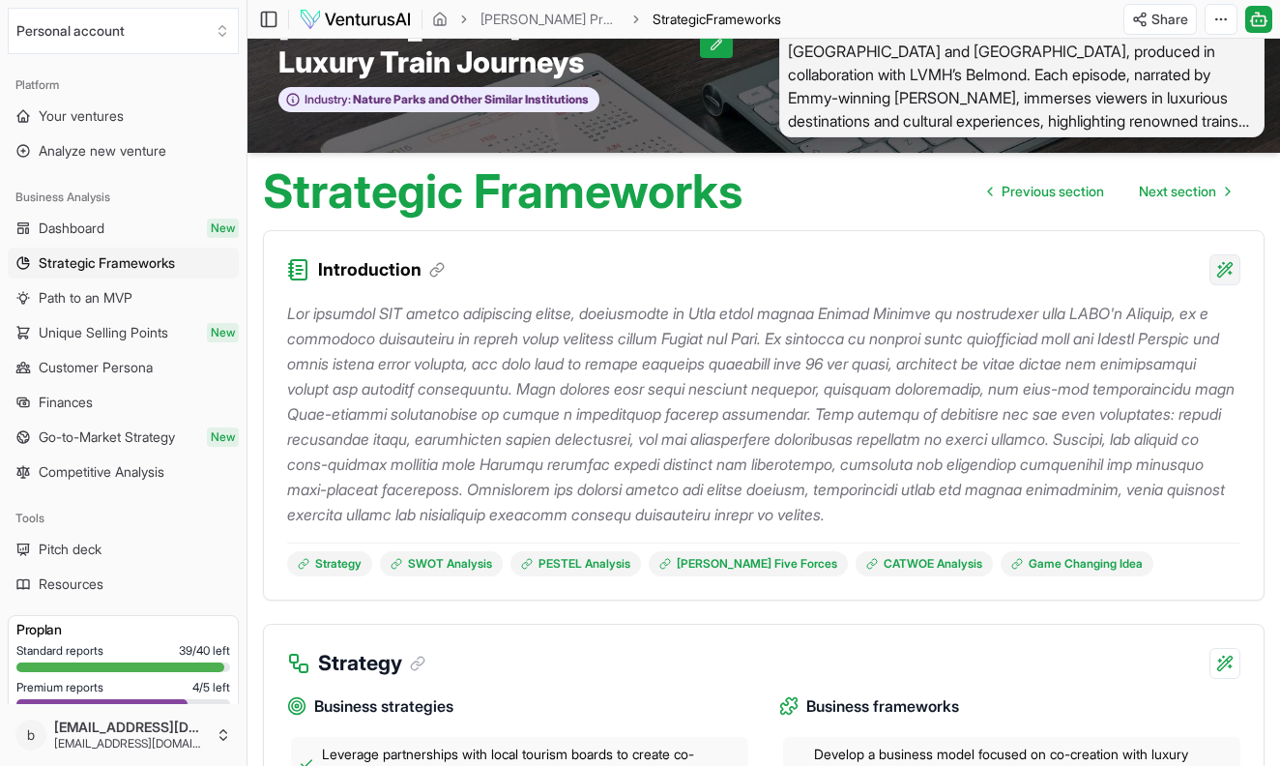
click at [1233, 271] on html "We value your privacy We use cookies to enhance your browsing experience, serve…" at bounding box center [640, 317] width 1280 height 766
click at [1058, 374] on div "Regenerate with custom details Beta" at bounding box center [1099, 380] width 252 height 37
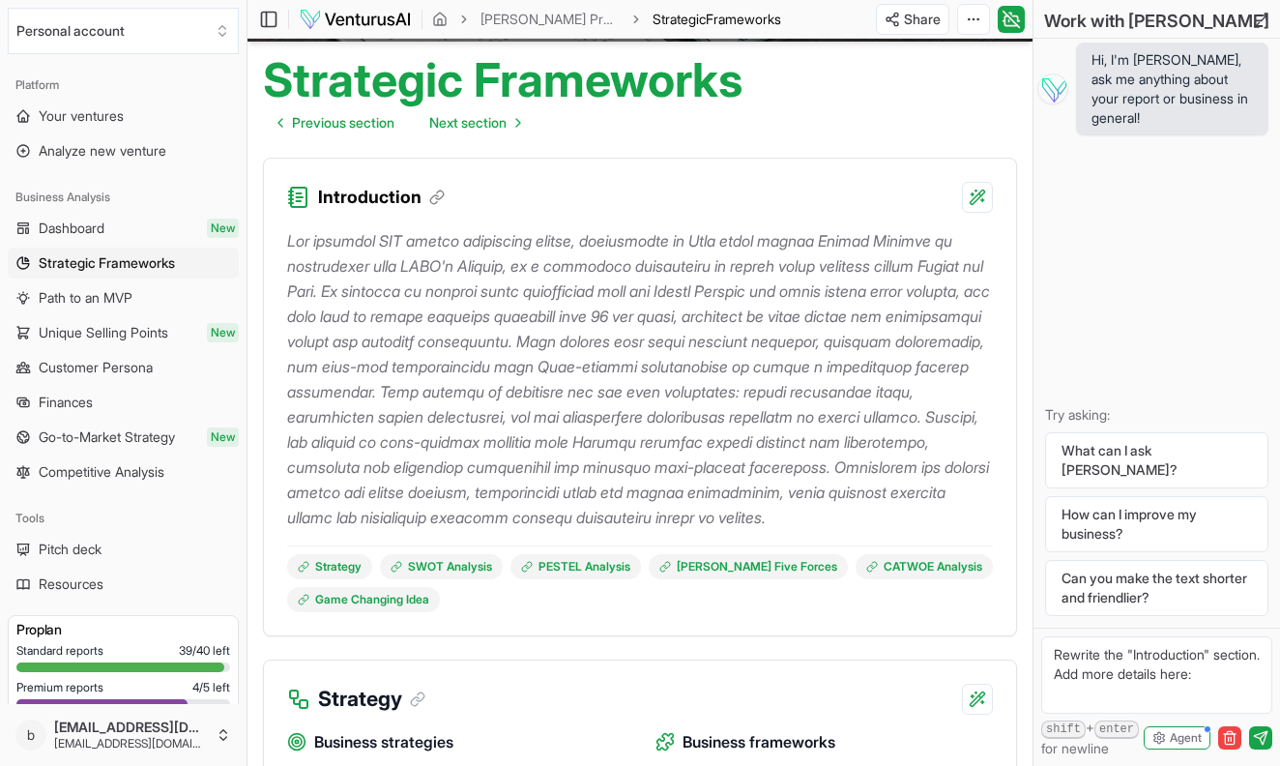
scroll to position [201, 0]
click at [422, 530] on p at bounding box center [640, 379] width 706 height 302
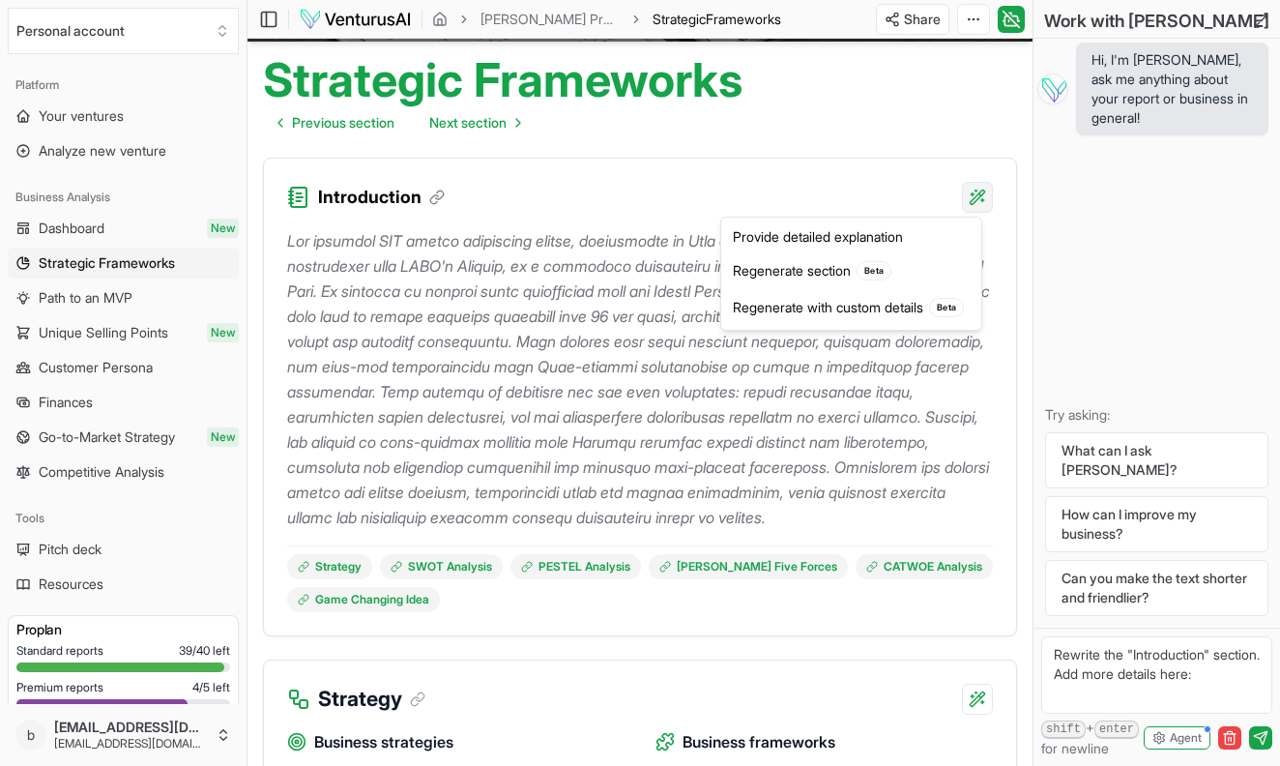
click at [976, 205] on html "We value your privacy We use cookies to enhance your browsing experience, serve…" at bounding box center [640, 182] width 1280 height 766
click at [700, 405] on html "We value your privacy We use cookies to enhance your browsing experience, serve…" at bounding box center [640, 182] width 1280 height 766
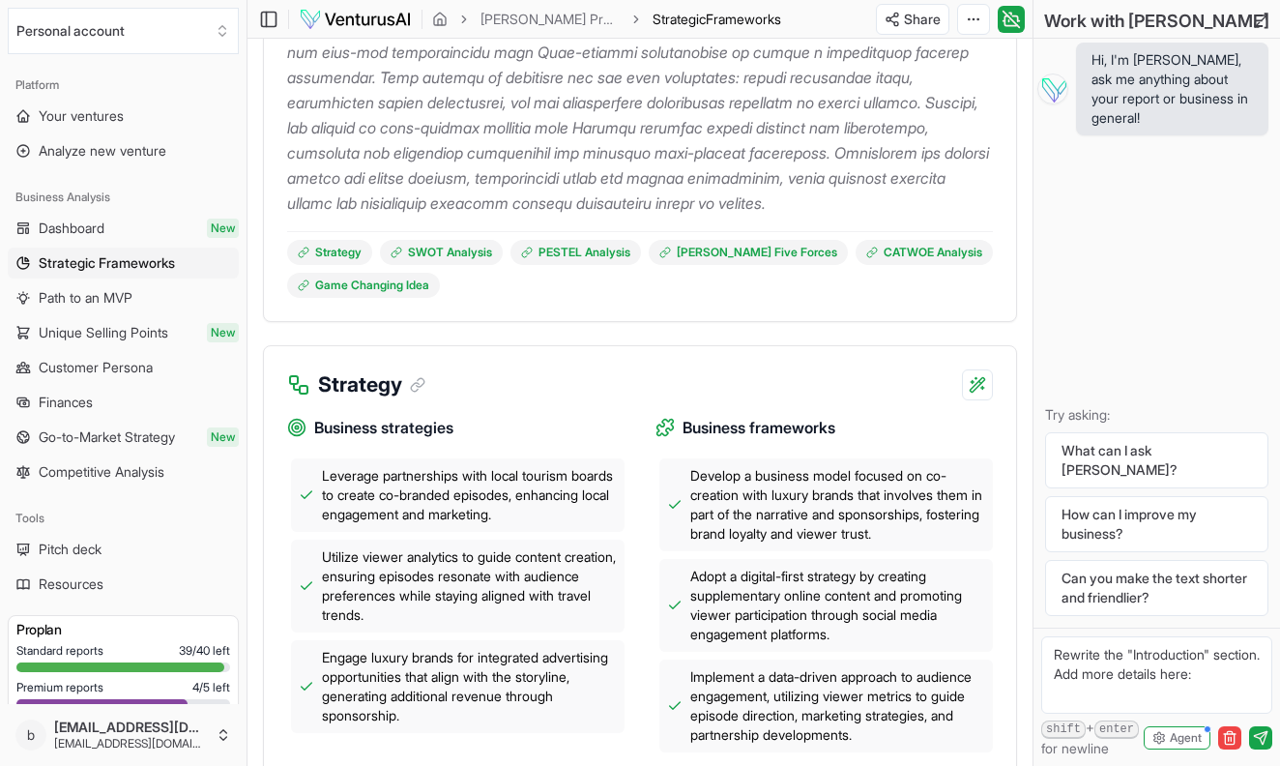
scroll to position [348, 0]
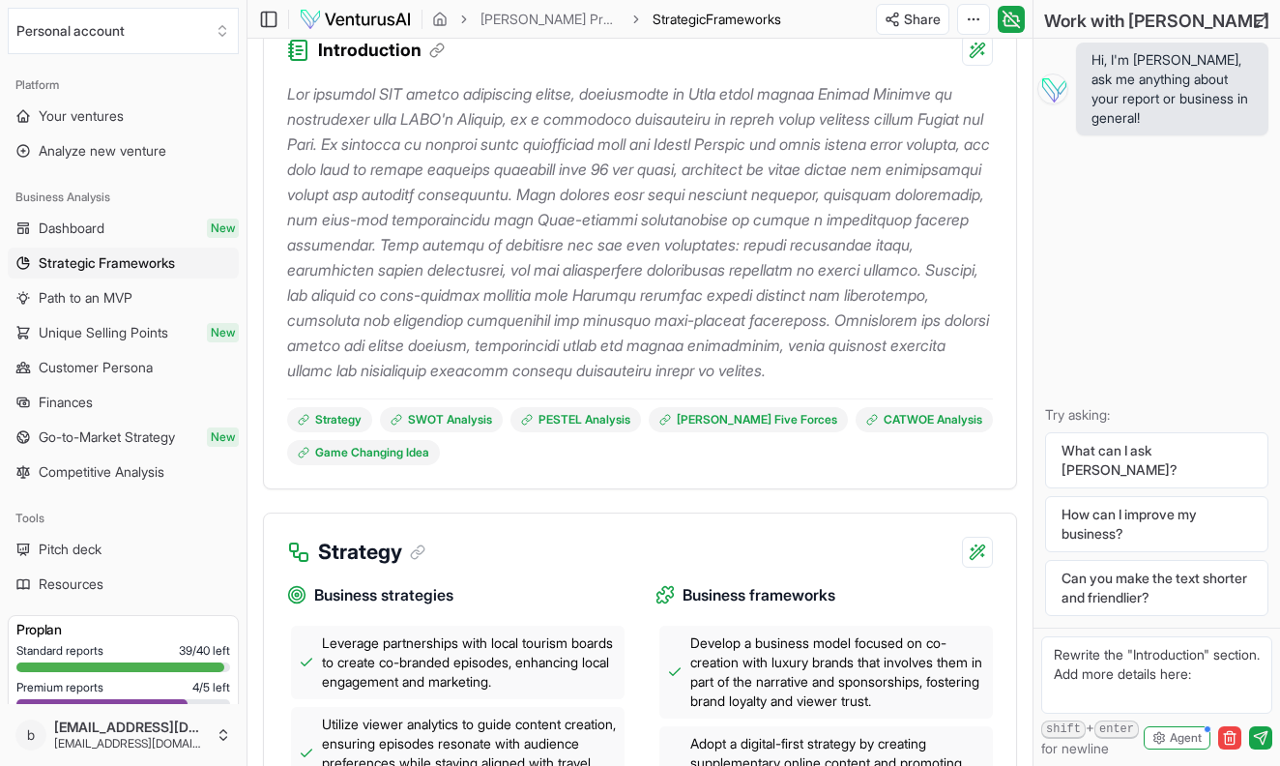
click at [1127, 690] on textarea "Rewrite the "Introduction" section. Add more details here:" at bounding box center [1156, 674] width 231 height 77
drag, startPoint x: 1127, startPoint y: 690, endPoint x: 1009, endPoint y: 587, distance: 156.9
type textarea "I want to add more details and facts and figures"
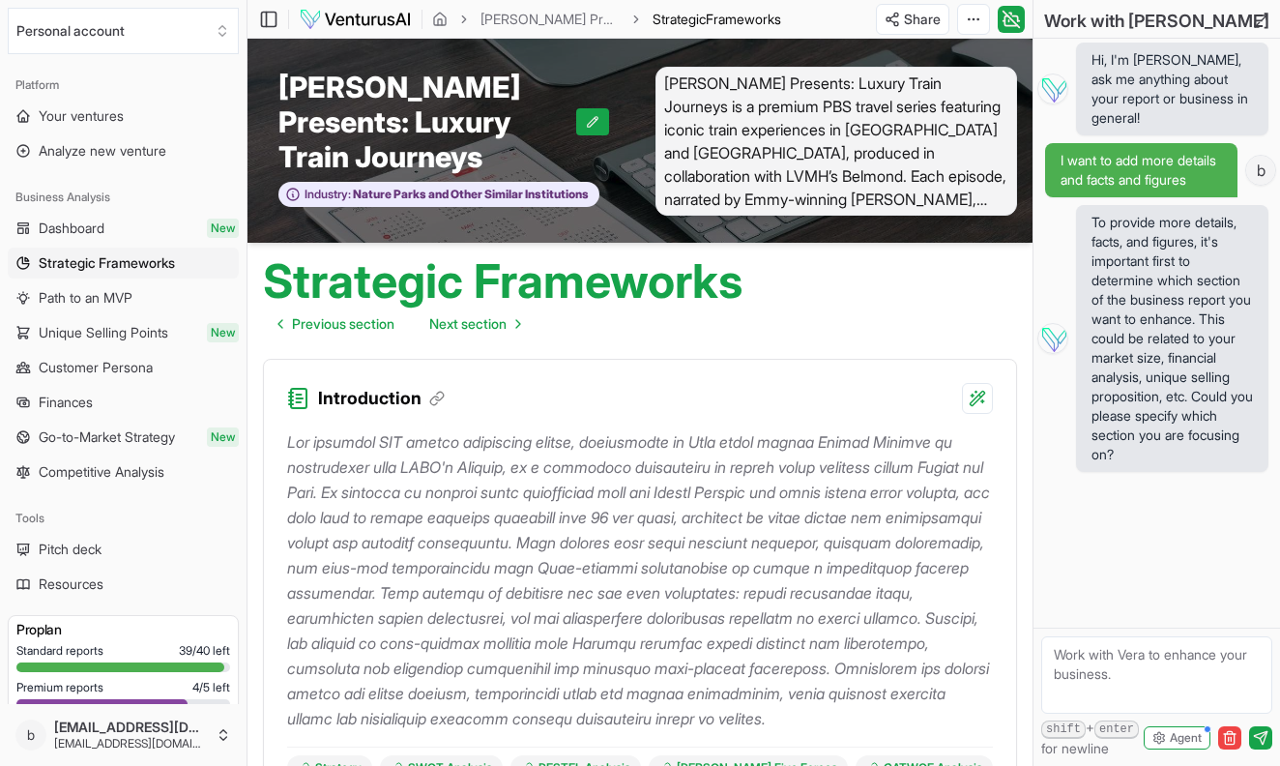
scroll to position [0, 0]
click at [100, 482] on link "Competitive Analysis" at bounding box center [123, 471] width 231 height 31
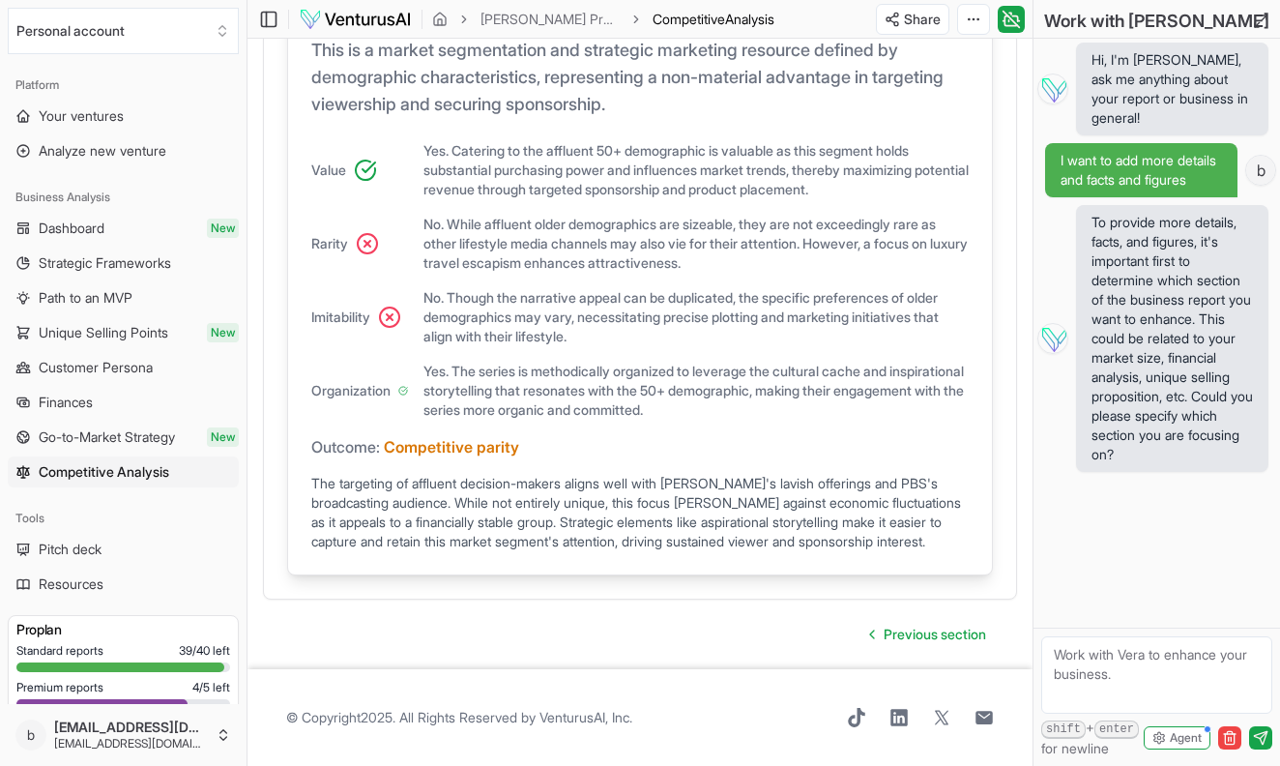
scroll to position [2048, 0]
click at [58, 149] on span "Analyze new venture" at bounding box center [103, 150] width 128 height 19
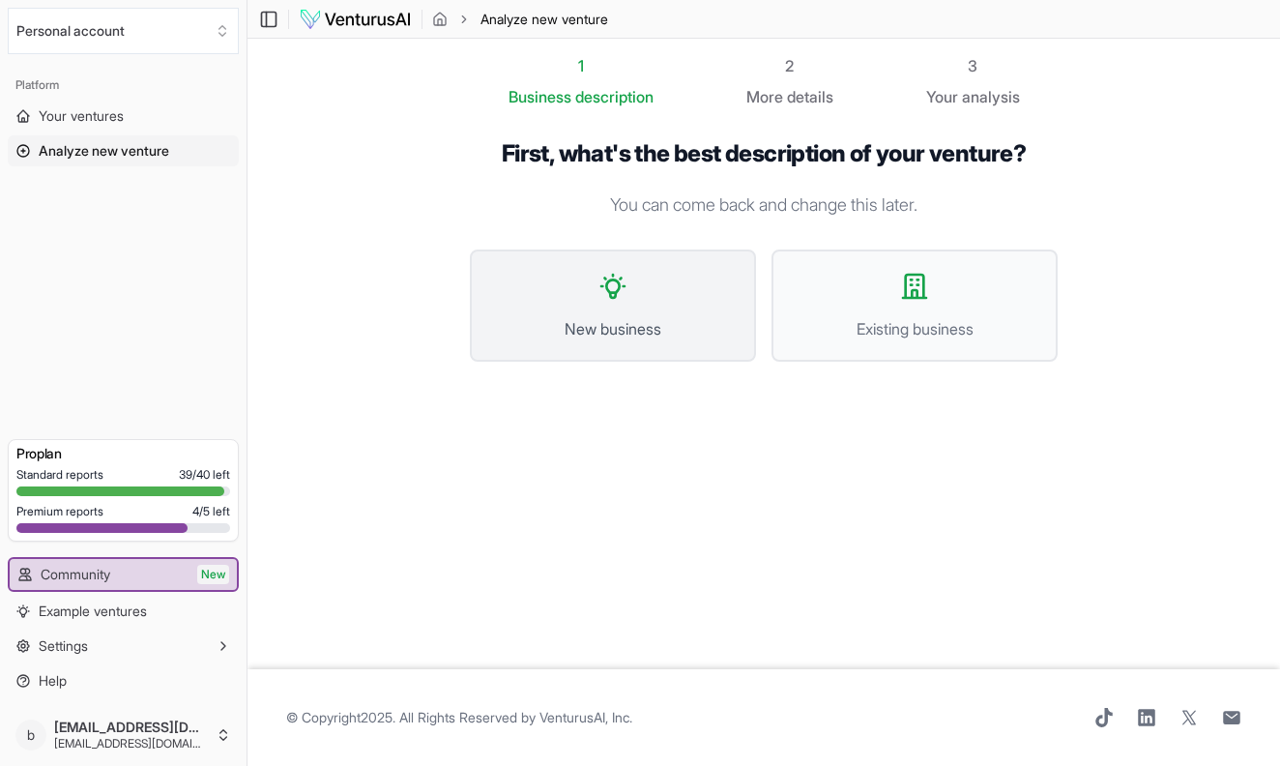
click at [713, 312] on button "New business" at bounding box center [613, 305] width 286 height 112
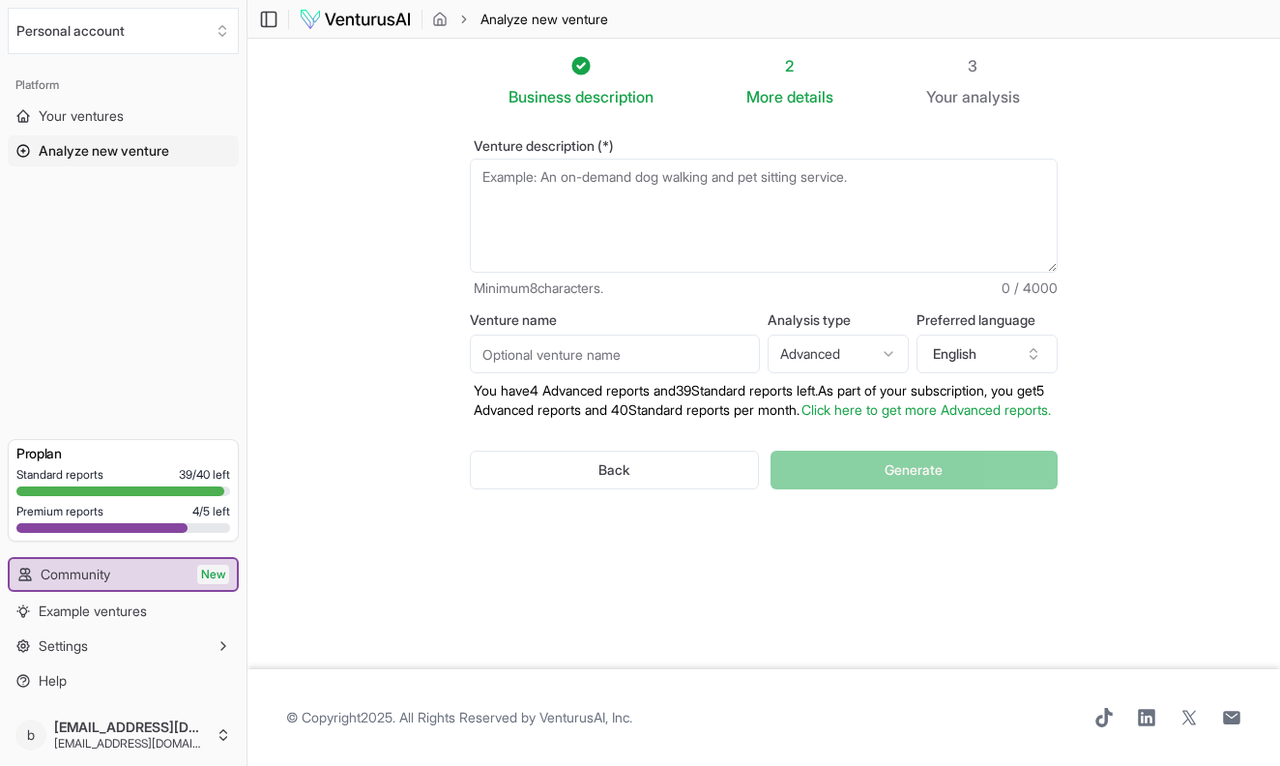
click at [785, 187] on textarea "Venture description (*)" at bounding box center [764, 216] width 588 height 114
paste textarea "A premium PBS television series collaboration with Belmond, produced under “Jos…"
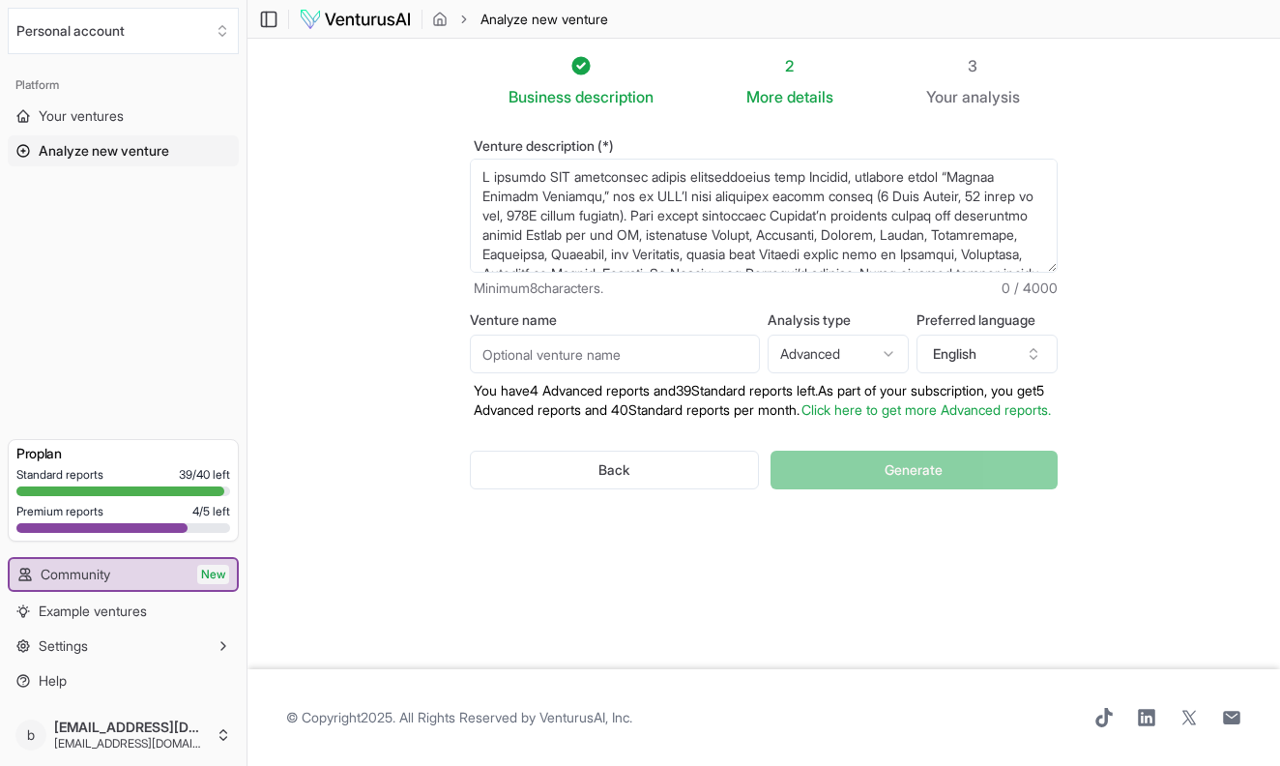
scroll to position [174, 0]
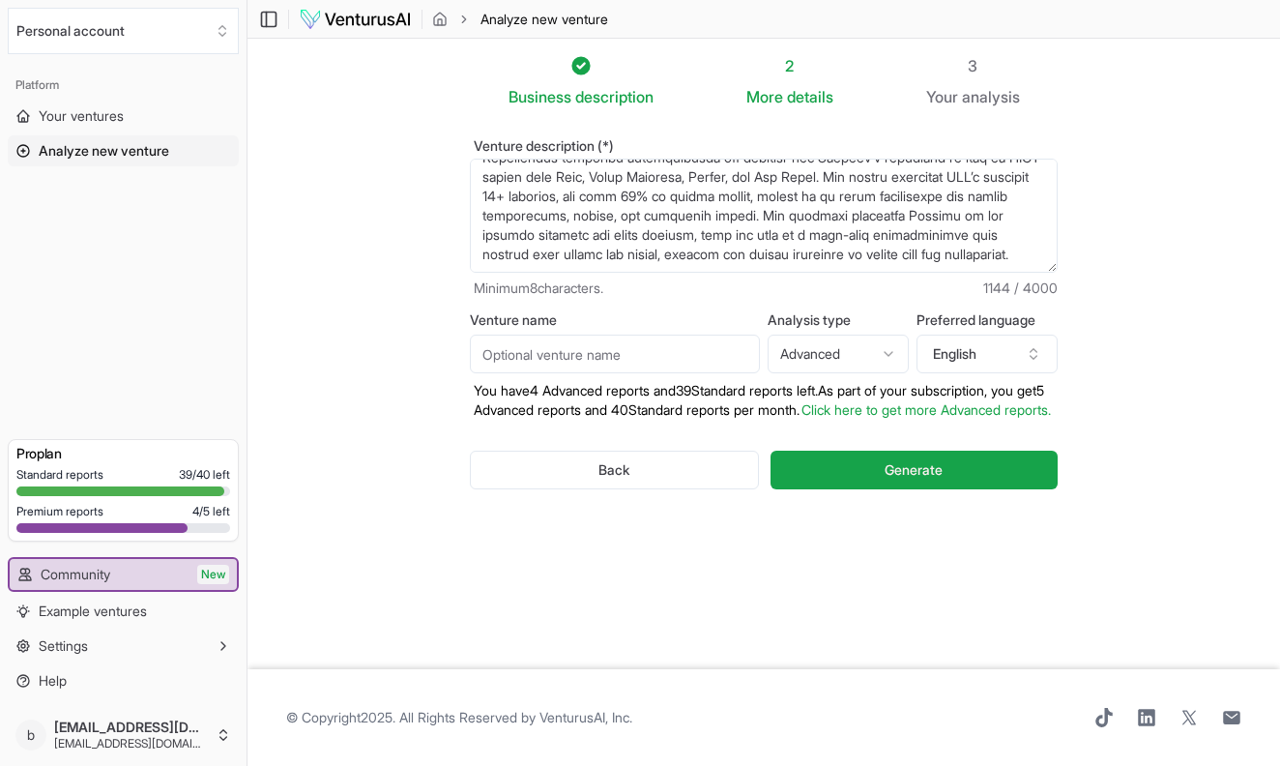
type textarea "A premium PBS television series collaboration with Belmond, produced under “Jos…"
click at [872, 354] on html "We value your privacy We use cookies to enhance your browsing experience, serve…" at bounding box center [640, 383] width 1280 height 766
click at [882, 286] on html "We value your privacy We use cookies to enhance your browsing experience, serve…" at bounding box center [640, 383] width 1280 height 766
click at [828, 349] on html "We value your privacy We use cookies to enhance your browsing experience, serve…" at bounding box center [640, 383] width 1280 height 766
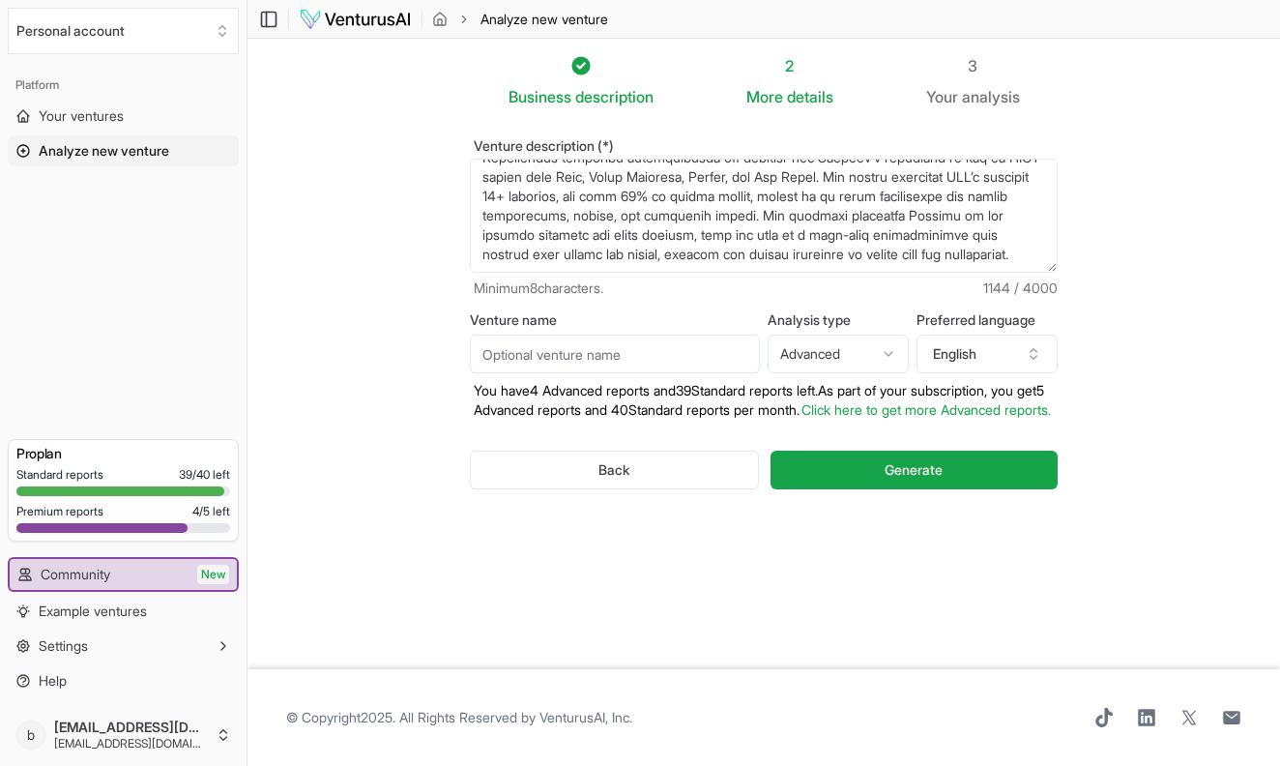
click at [554, 362] on input "Venture name" at bounding box center [615, 354] width 290 height 39
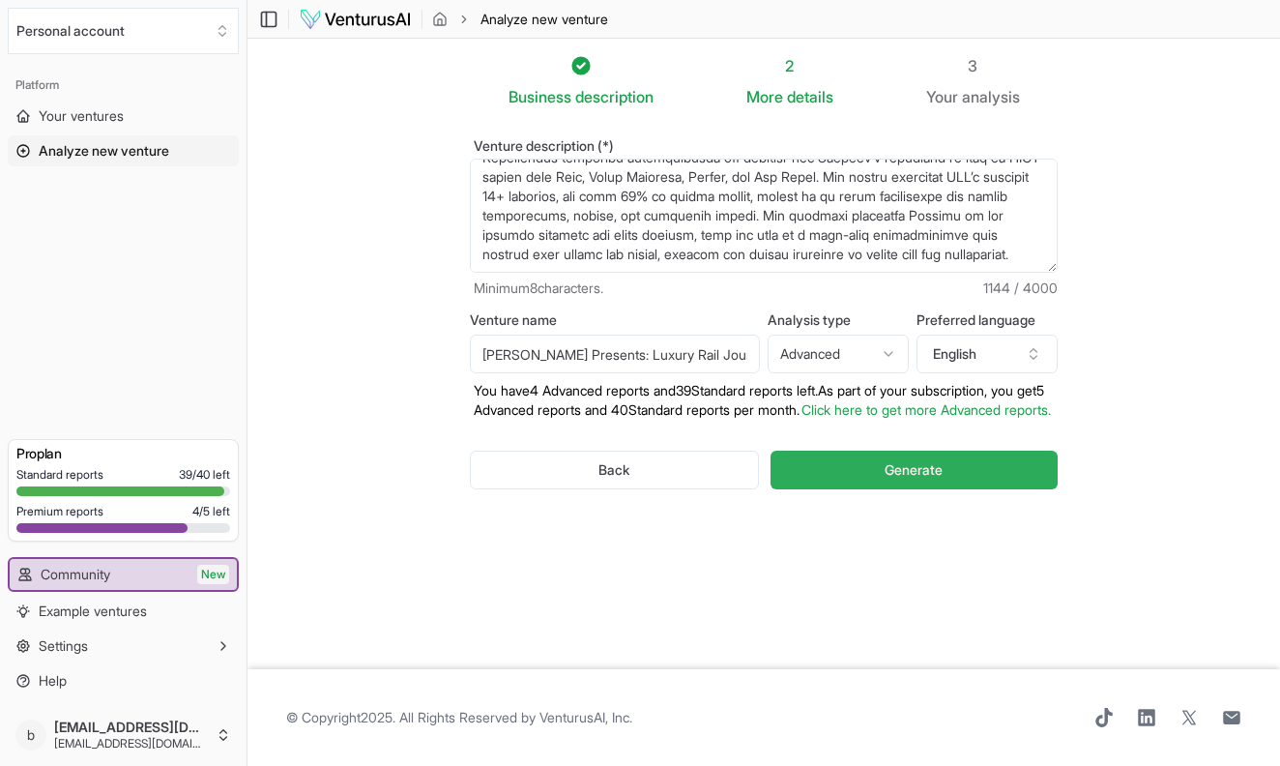
type input "[PERSON_NAME] Presents: Luxury Rail Journeys"
click at [878, 489] on button "Generate" at bounding box center [914, 470] width 287 height 39
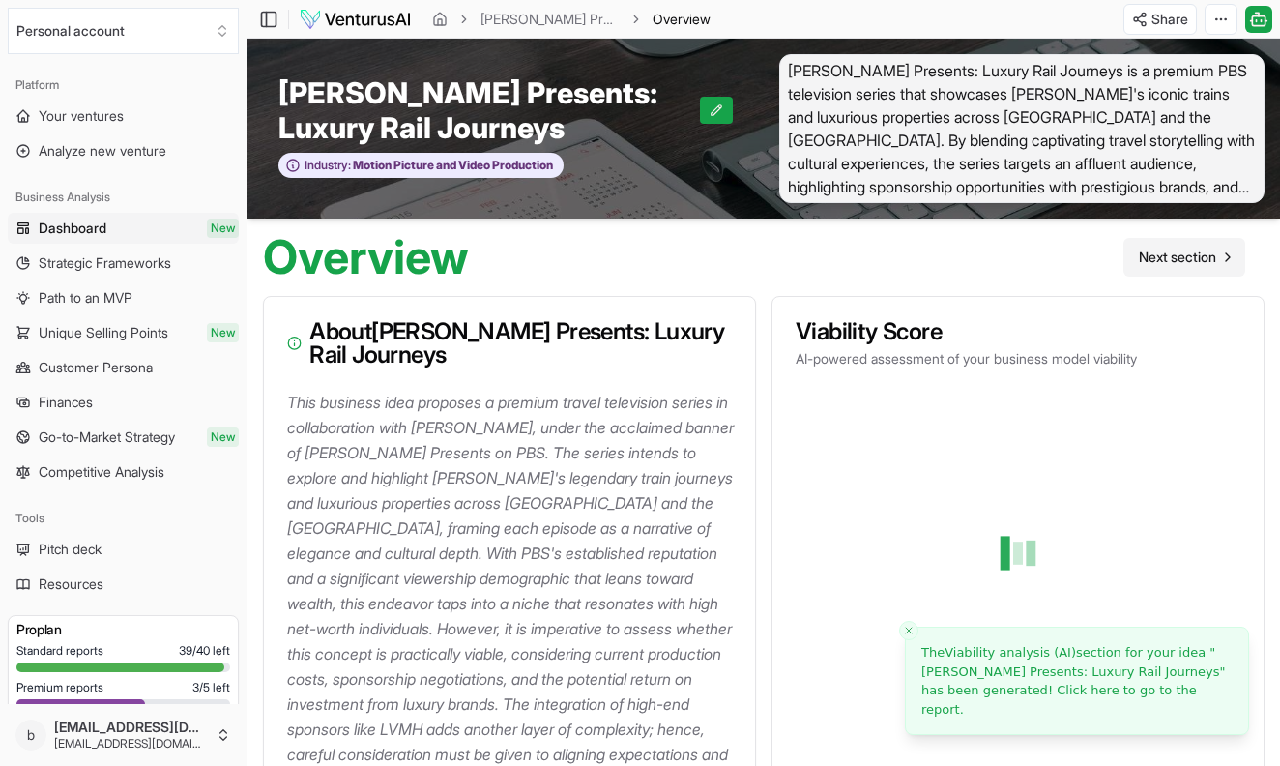
click at [1165, 248] on span "Next section" at bounding box center [1177, 257] width 77 height 19
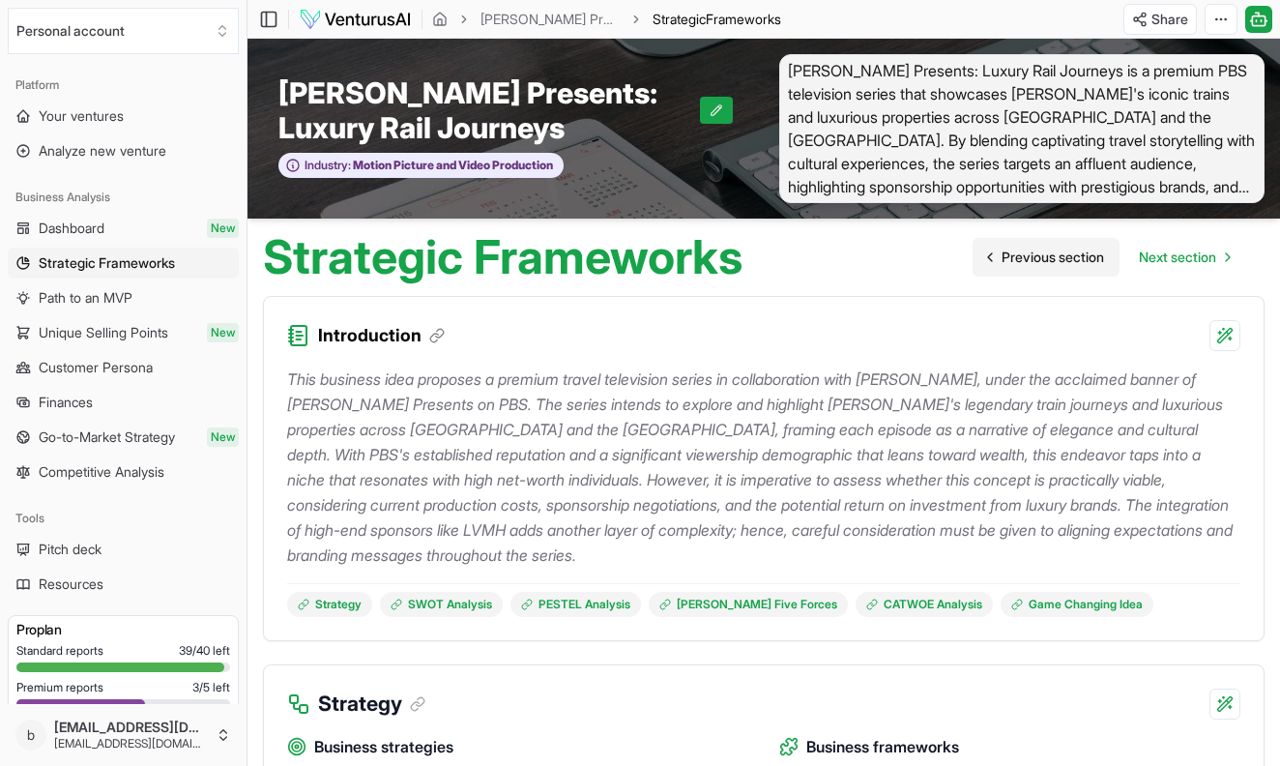
click at [1025, 255] on span "Previous section" at bounding box center [1053, 257] width 102 height 19
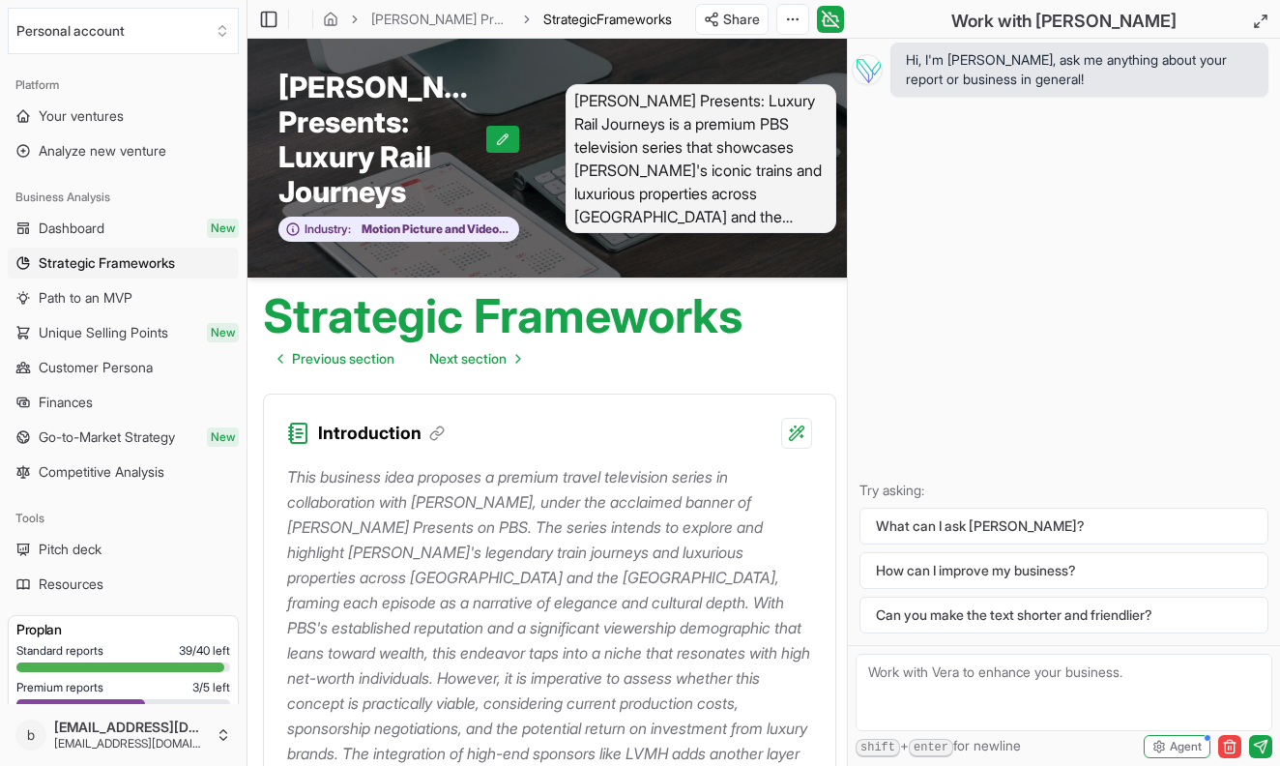
click at [673, 398] on div "Introduction" at bounding box center [549, 422] width 571 height 54
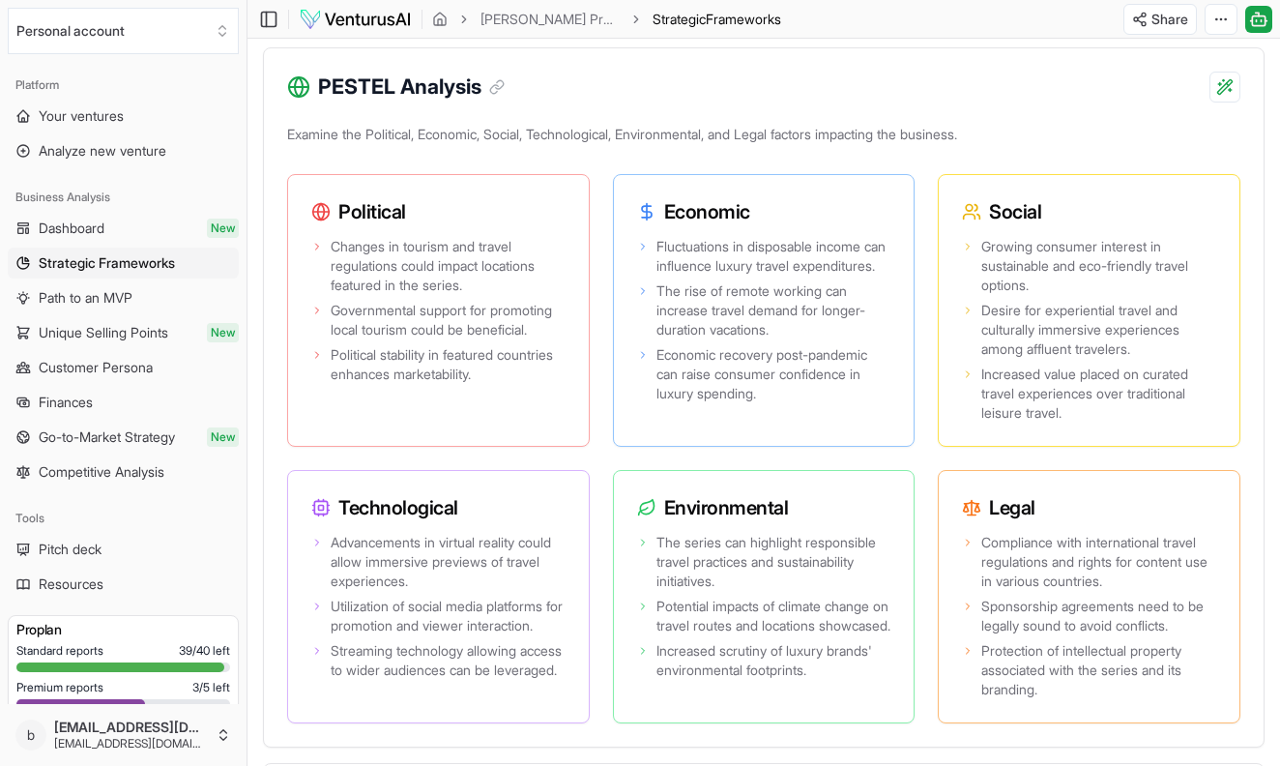
scroll to position [1614, 0]
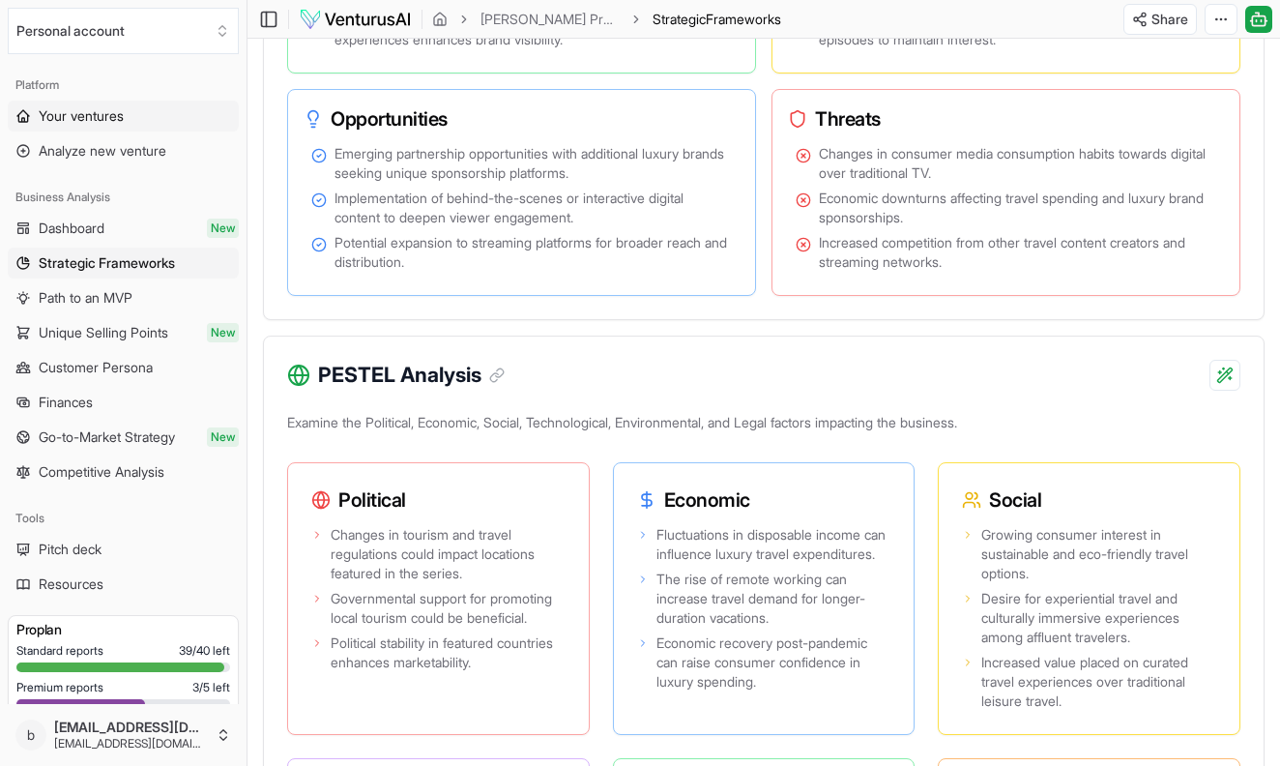
click at [94, 117] on span "Your ventures" at bounding box center [81, 115] width 85 height 19
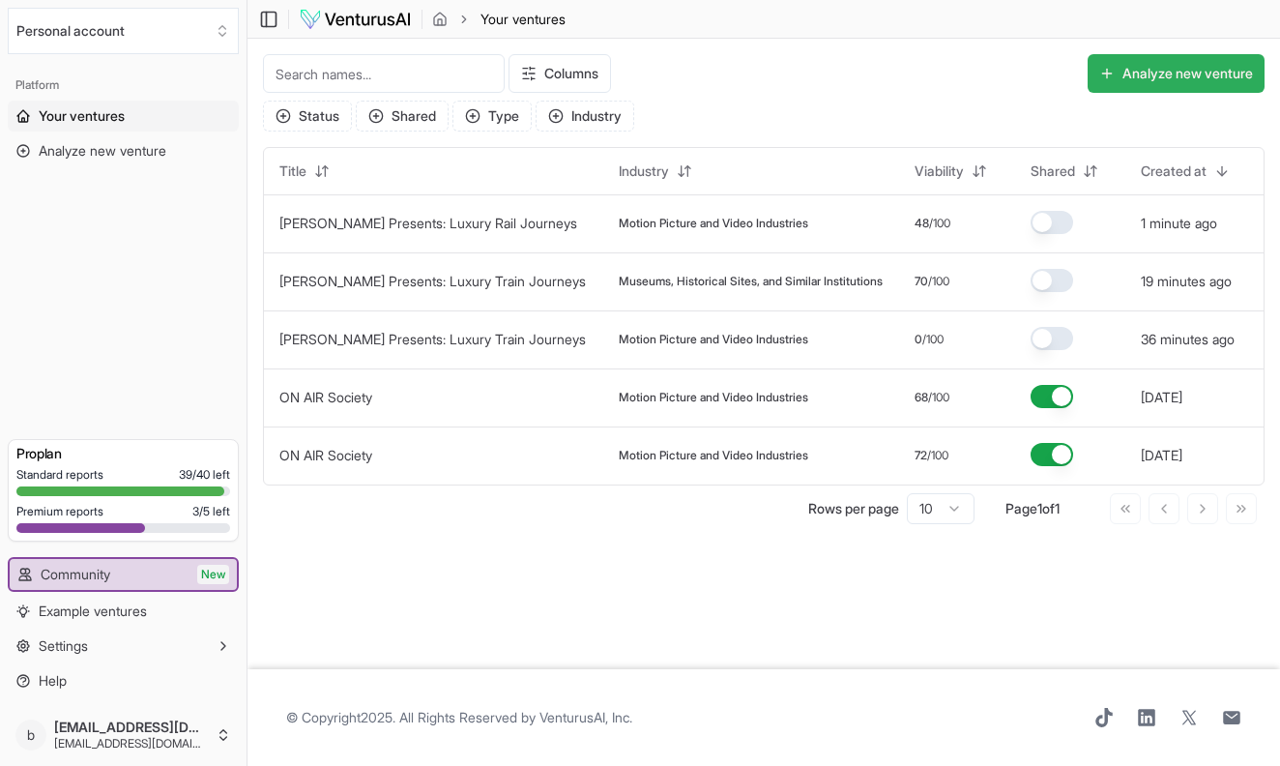
click at [1157, 80] on button "Analyze new venture" at bounding box center [1176, 73] width 177 height 39
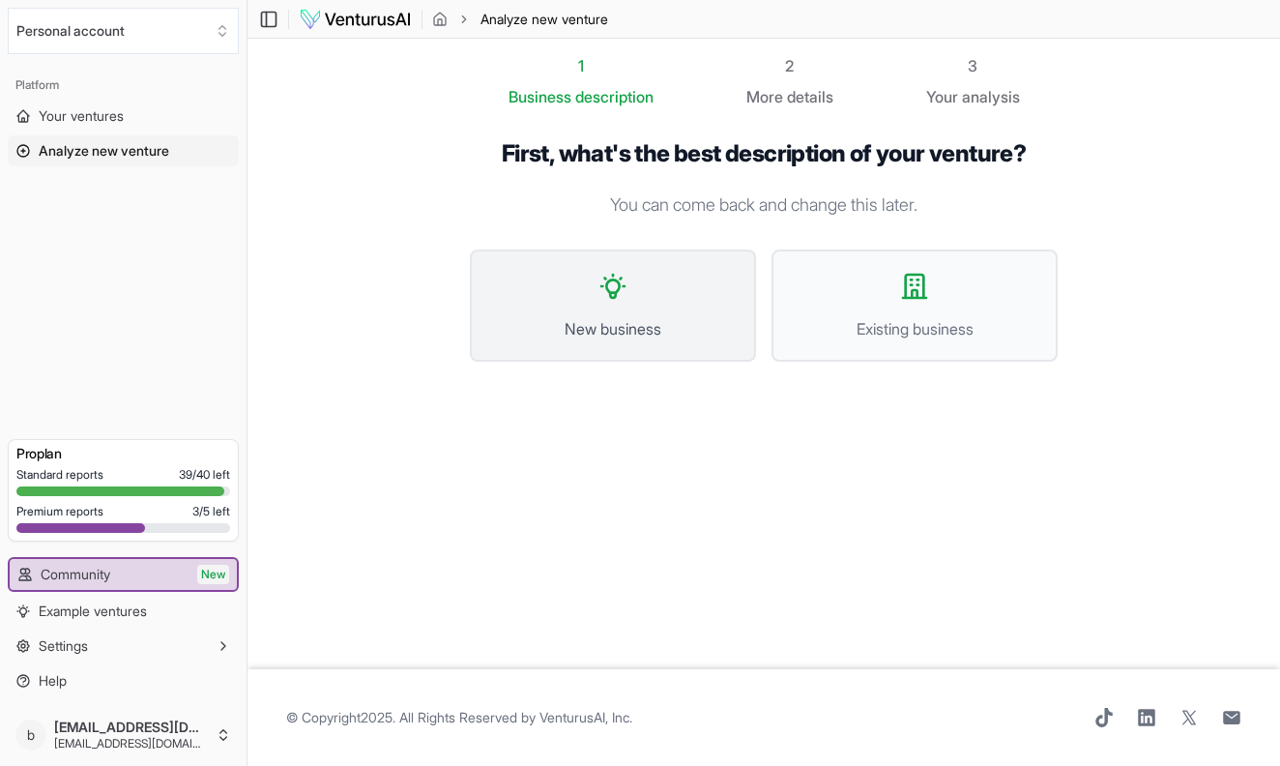
click at [651, 307] on button "New business" at bounding box center [613, 305] width 286 height 112
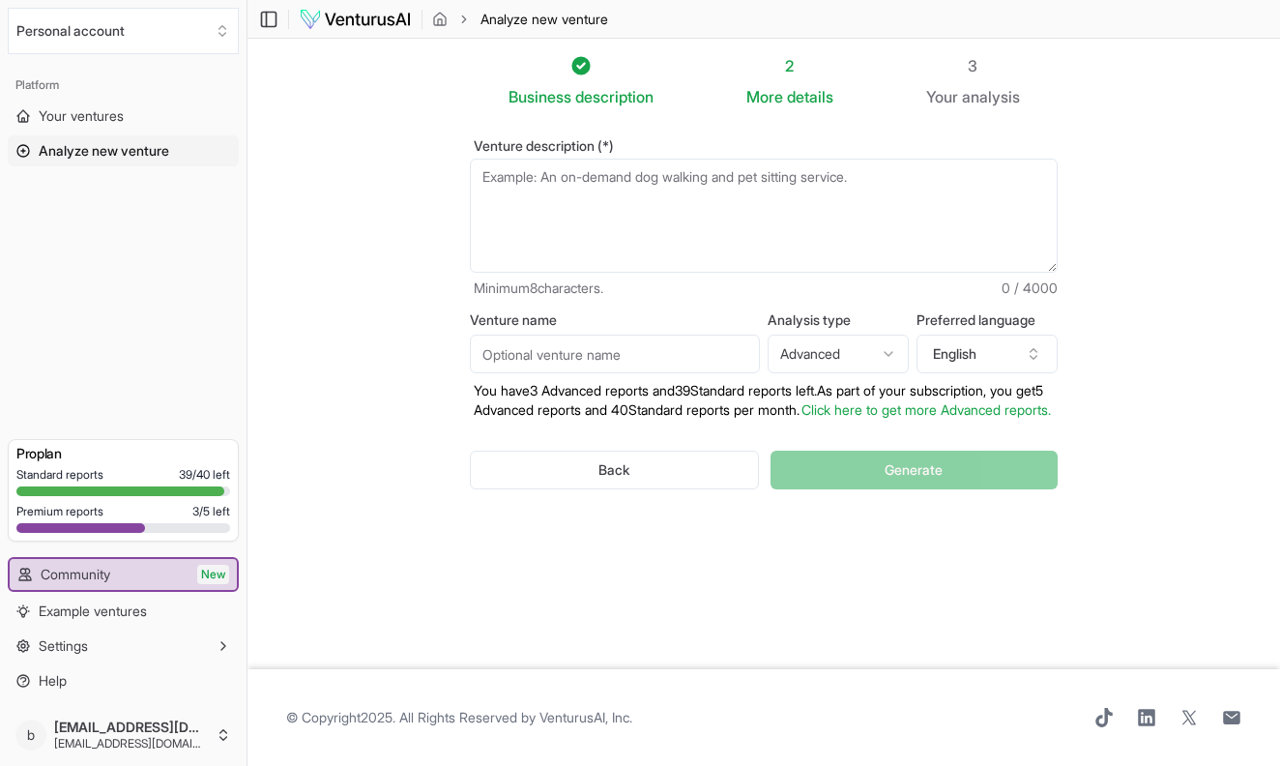
click at [777, 87] on span "More" at bounding box center [764, 96] width 37 height 23
click at [782, 92] on span "More" at bounding box center [764, 96] width 37 height 23
click at [771, 170] on textarea "Venture description (*)" at bounding box center [764, 216] width 588 height 114
type textarea "h"
click at [778, 87] on span "More" at bounding box center [764, 96] width 37 height 23
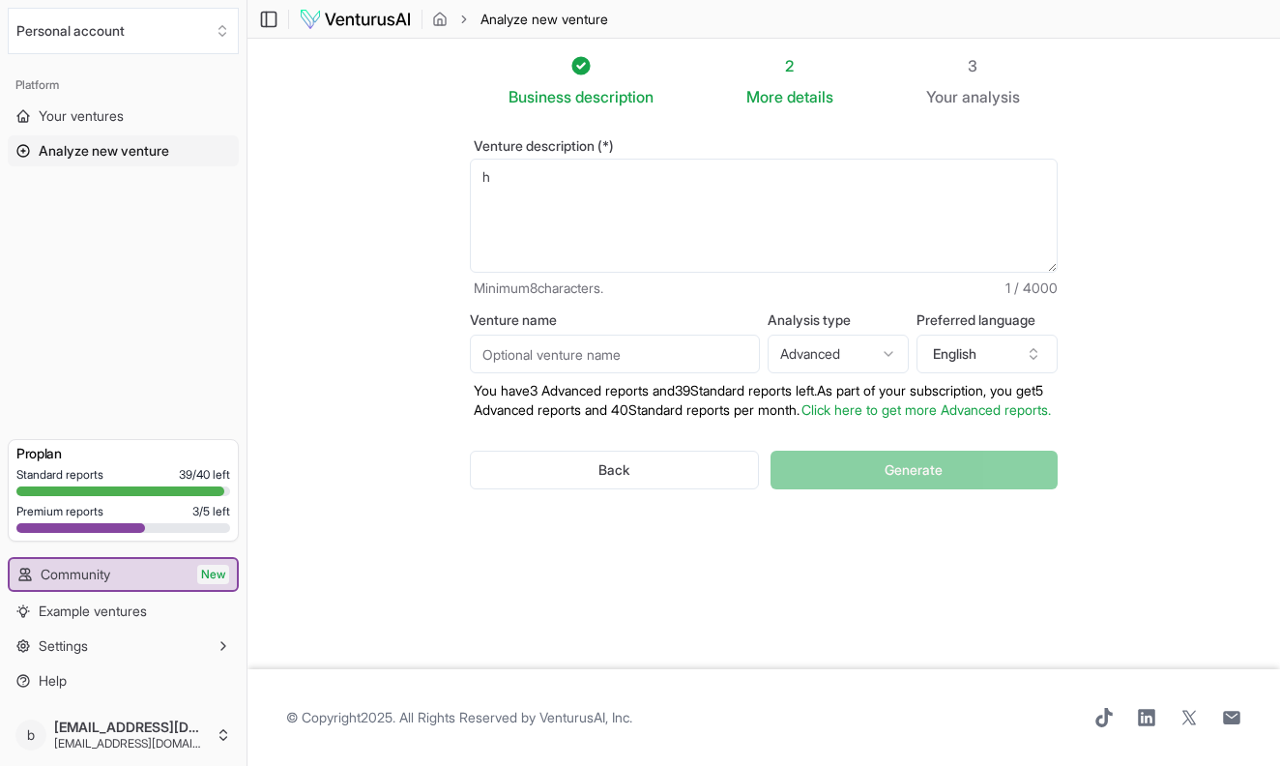
click at [779, 92] on span "More" at bounding box center [764, 96] width 37 height 23
drag, startPoint x: 522, startPoint y: 201, endPoint x: 398, endPoint y: 135, distance: 140.1
click at [398, 135] on section "Business description 2 More details 3 Your analysis Venture description (*) h M…" at bounding box center [764, 354] width 1033 height 630
paste textarea "A premium PBS television series collaboration with Belmond, produced under “Jos…"
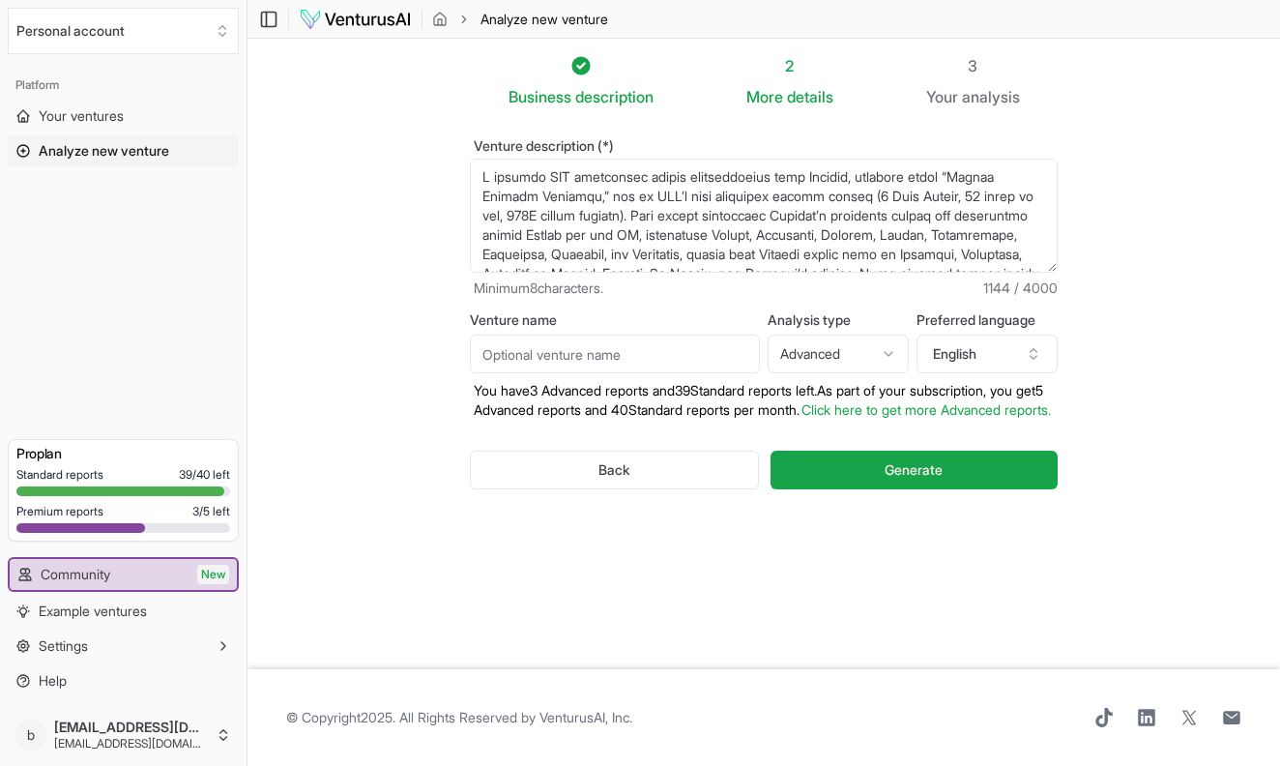
scroll to position [174, 0]
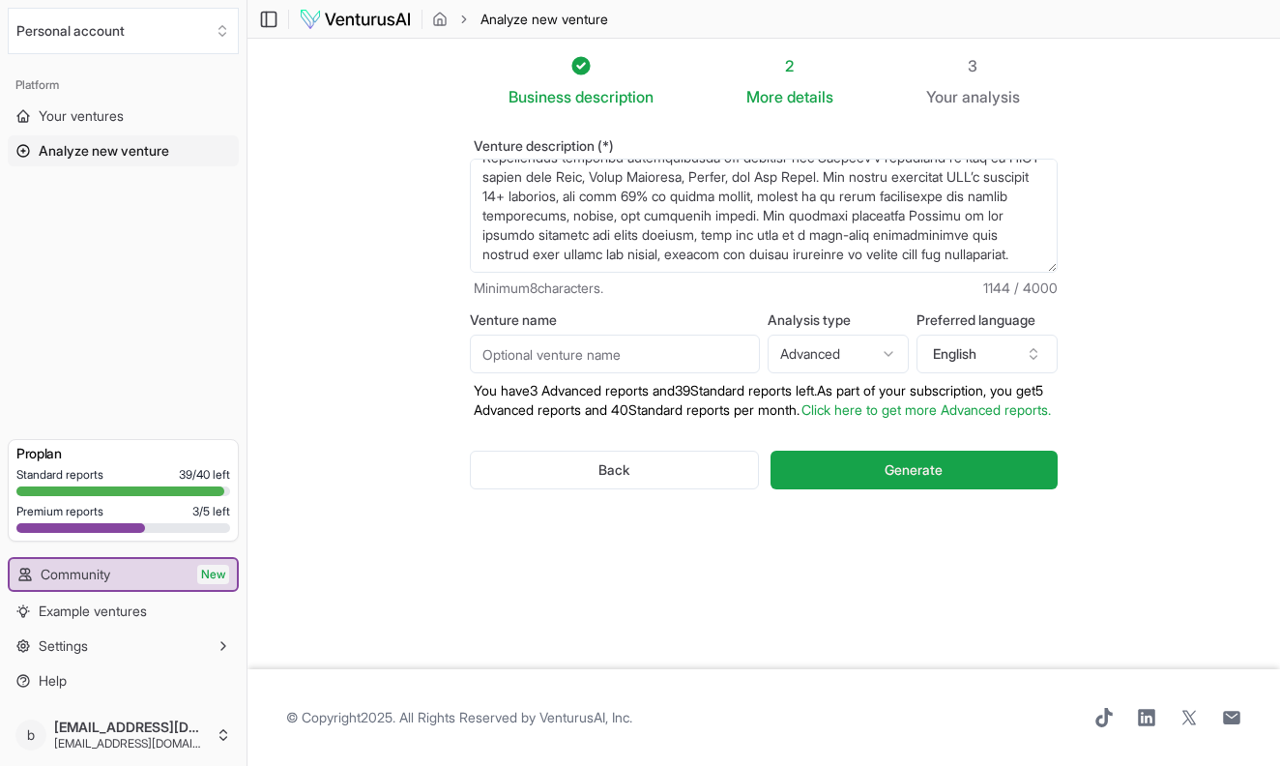
type textarea "A premium PBS television series collaboration with Belmond, produced under “Jos…"
click at [582, 366] on input "Venture name" at bounding box center [615, 354] width 290 height 39
type input "Belmond Journeys"
click at [838, 250] on textarea "Venture description (*)" at bounding box center [764, 216] width 588 height 114
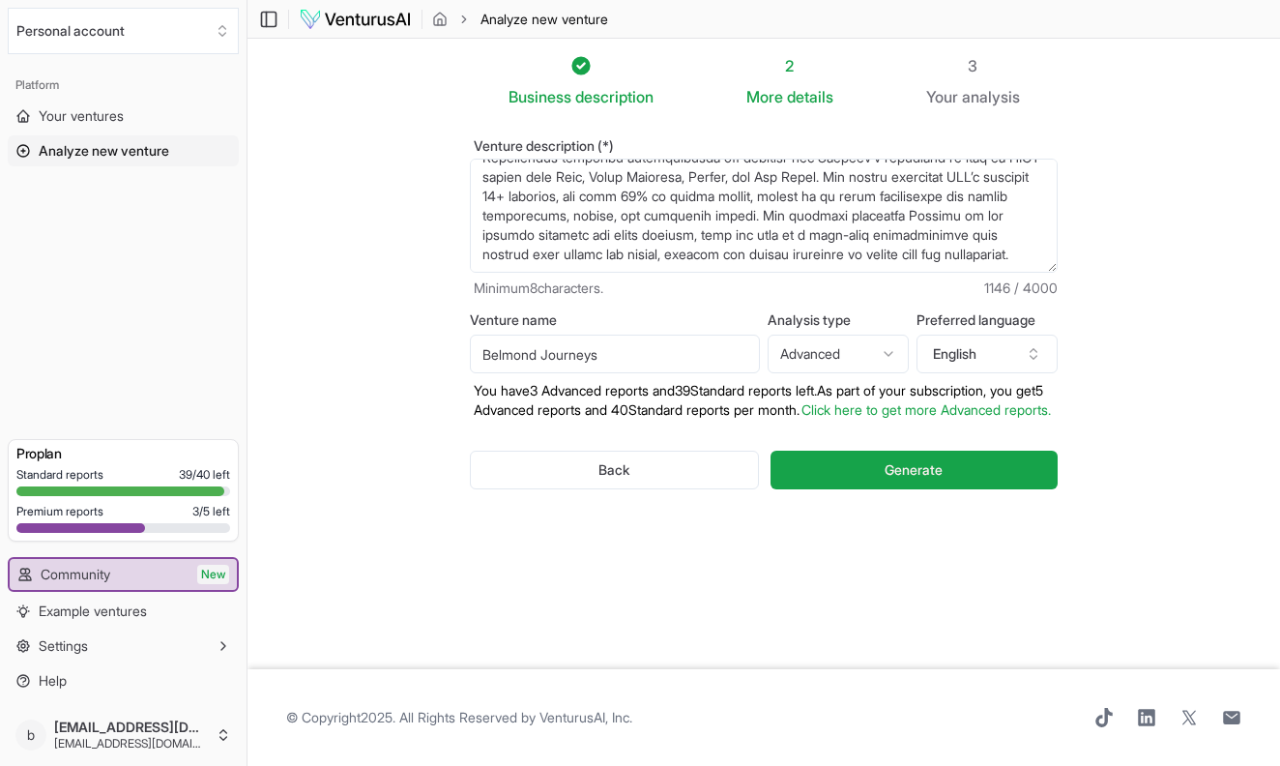
paste textarea "• Episode 1: Champagne & Departure – Reims (Veuve Clicquot), Épernay (Moët & Do…"
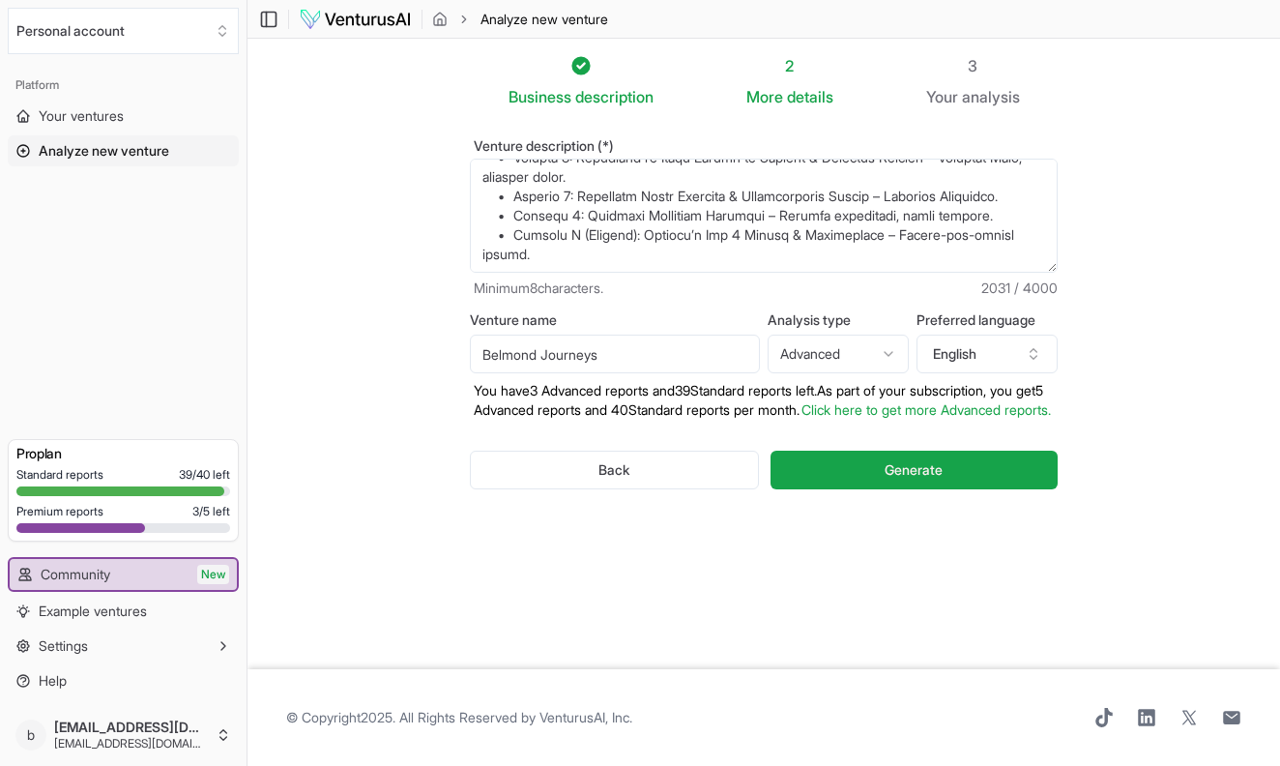
scroll to position [483, 0]
click at [578, 232] on textarea "Venture description (*)" at bounding box center [764, 216] width 588 height 114
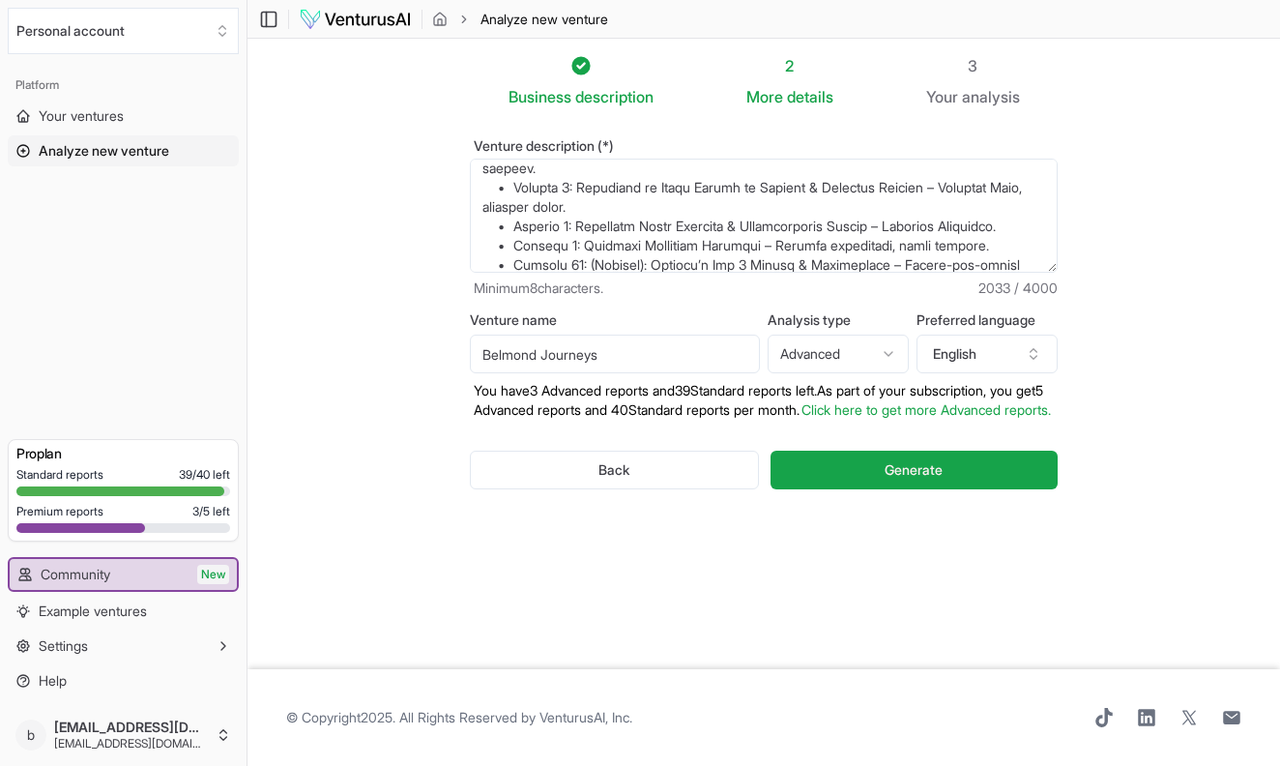
scroll to position [369, 0]
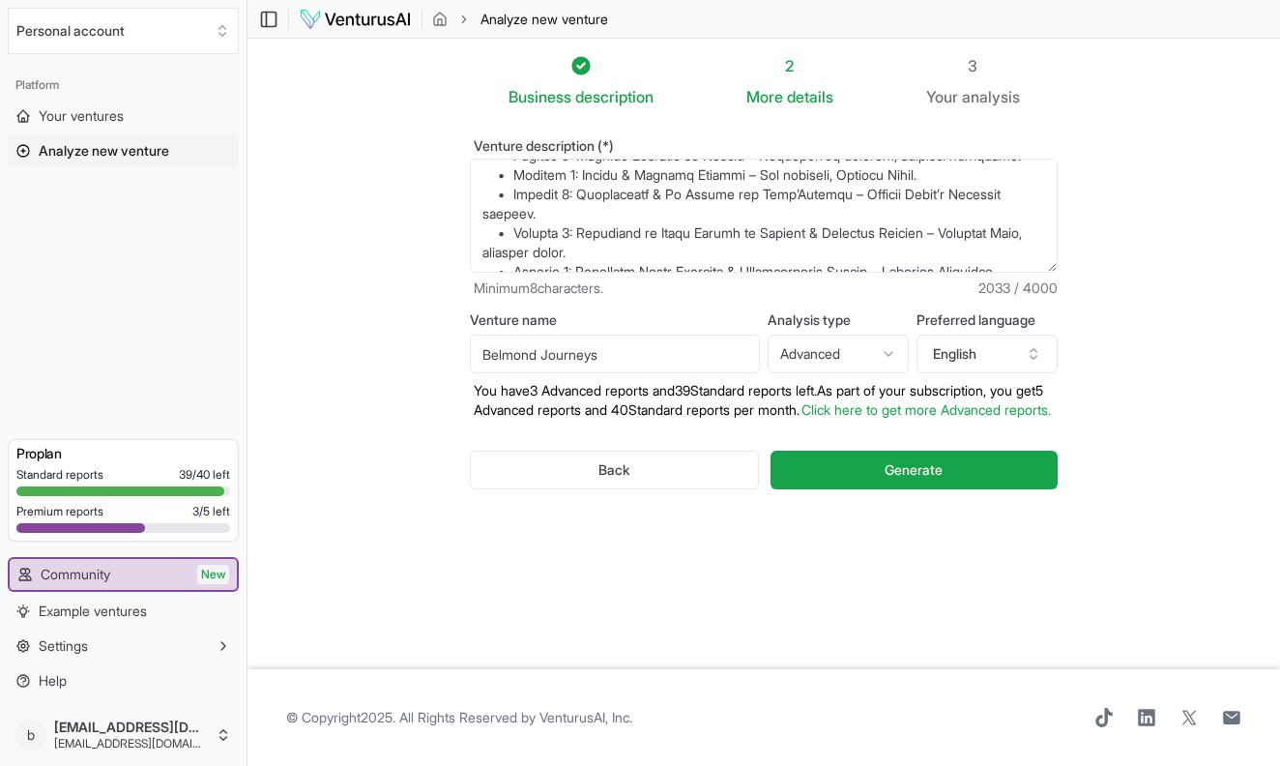
click at [681, 234] on textarea "Venture description (*)" at bounding box center [764, 216] width 588 height 114
click at [667, 232] on textarea "Venture description (*)" at bounding box center [764, 216] width 588 height 114
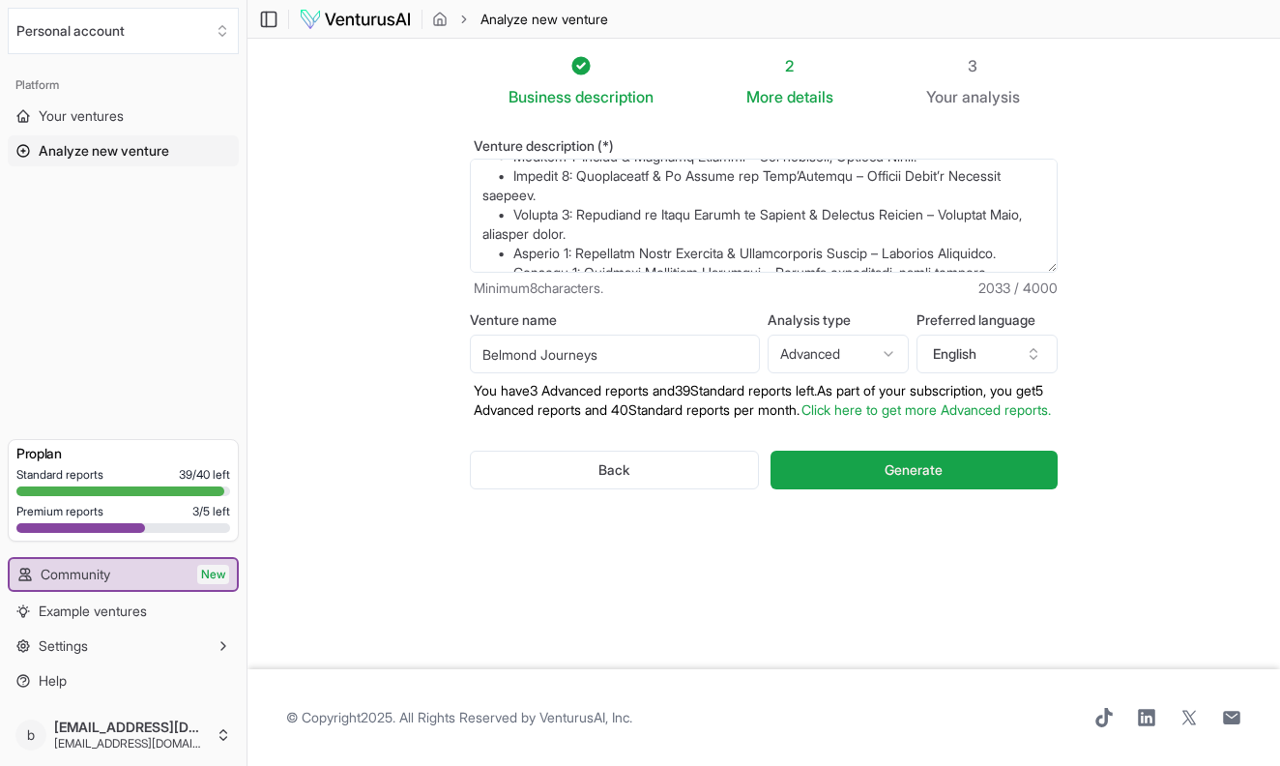
scroll to position [483, 0]
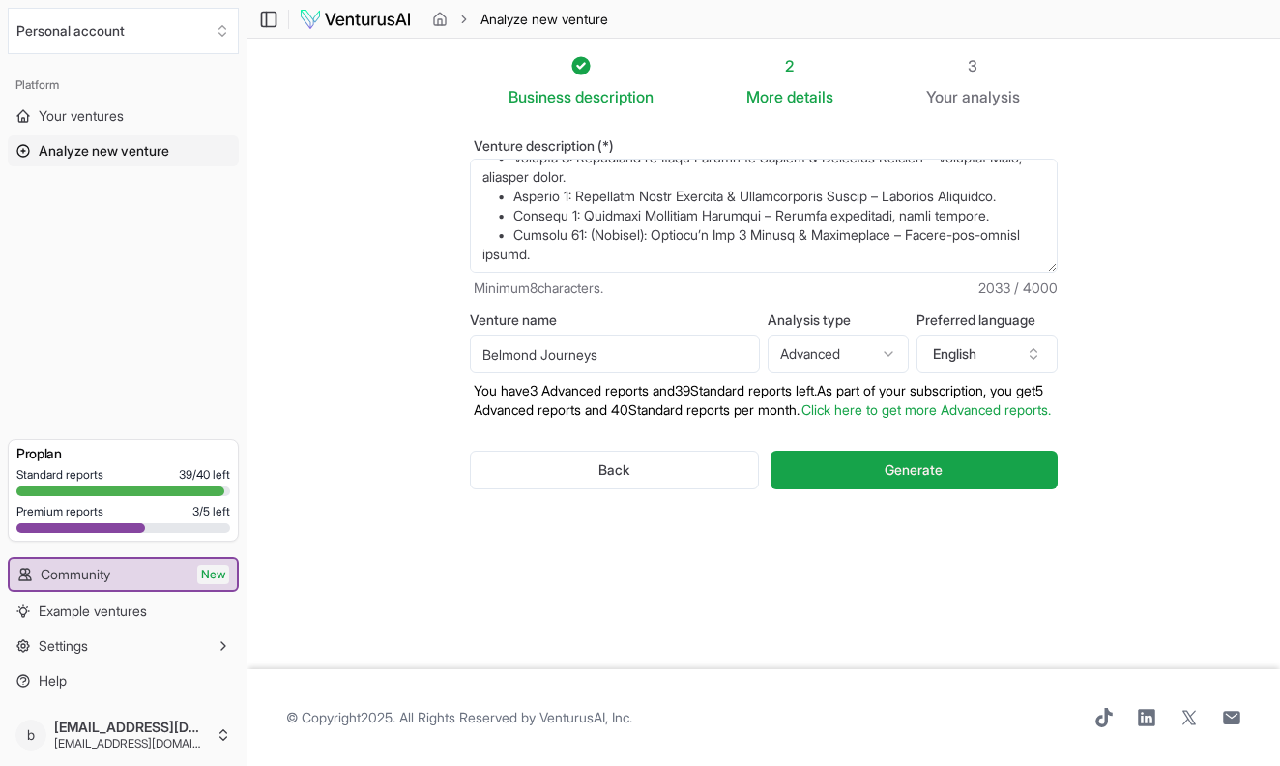
drag, startPoint x: 498, startPoint y: 180, endPoint x: 916, endPoint y: 395, distance: 470.1
click at [934, 398] on form "Venture description (*) Minimum 8 characters. 2033 / 4000 Venture name Belmond …" at bounding box center [764, 329] width 588 height 381
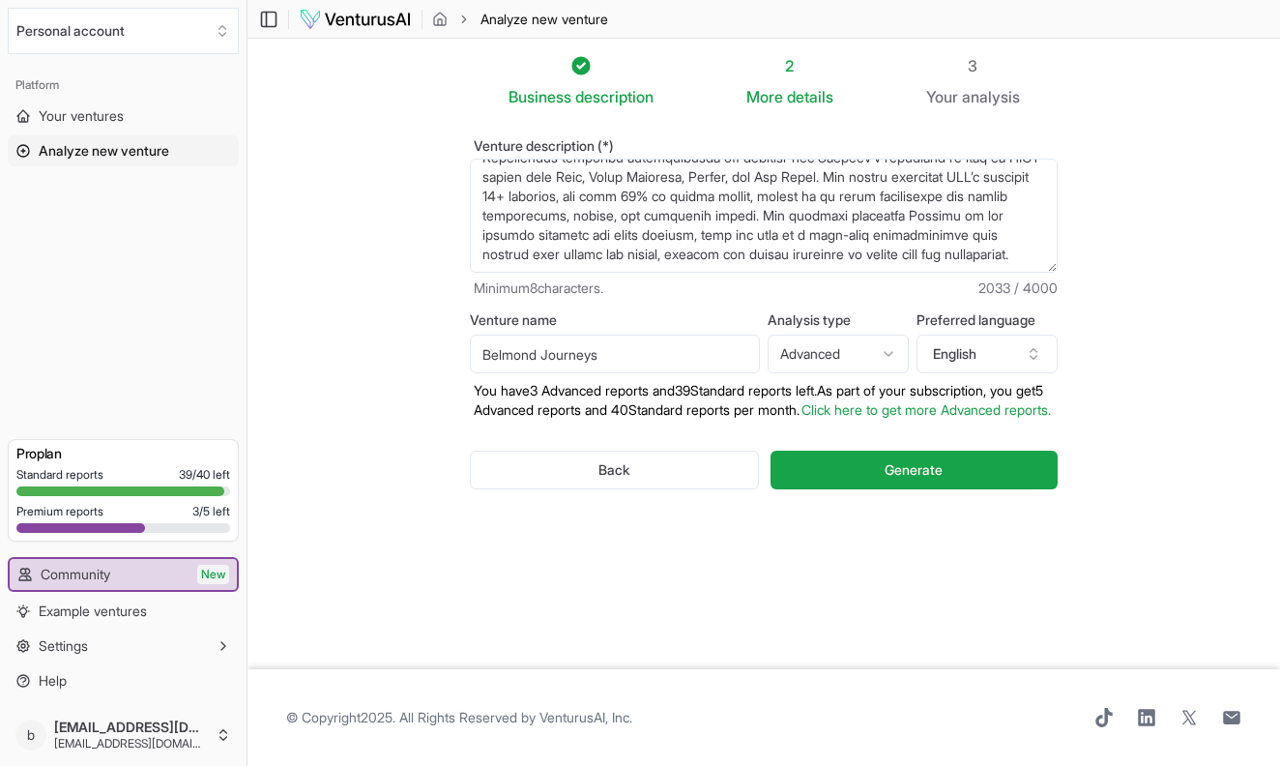
scroll to position [213, 0]
paste textarea "Episode 1: Champagne & Departure – The Journey Begins • Train: Venice Simplon-O…"
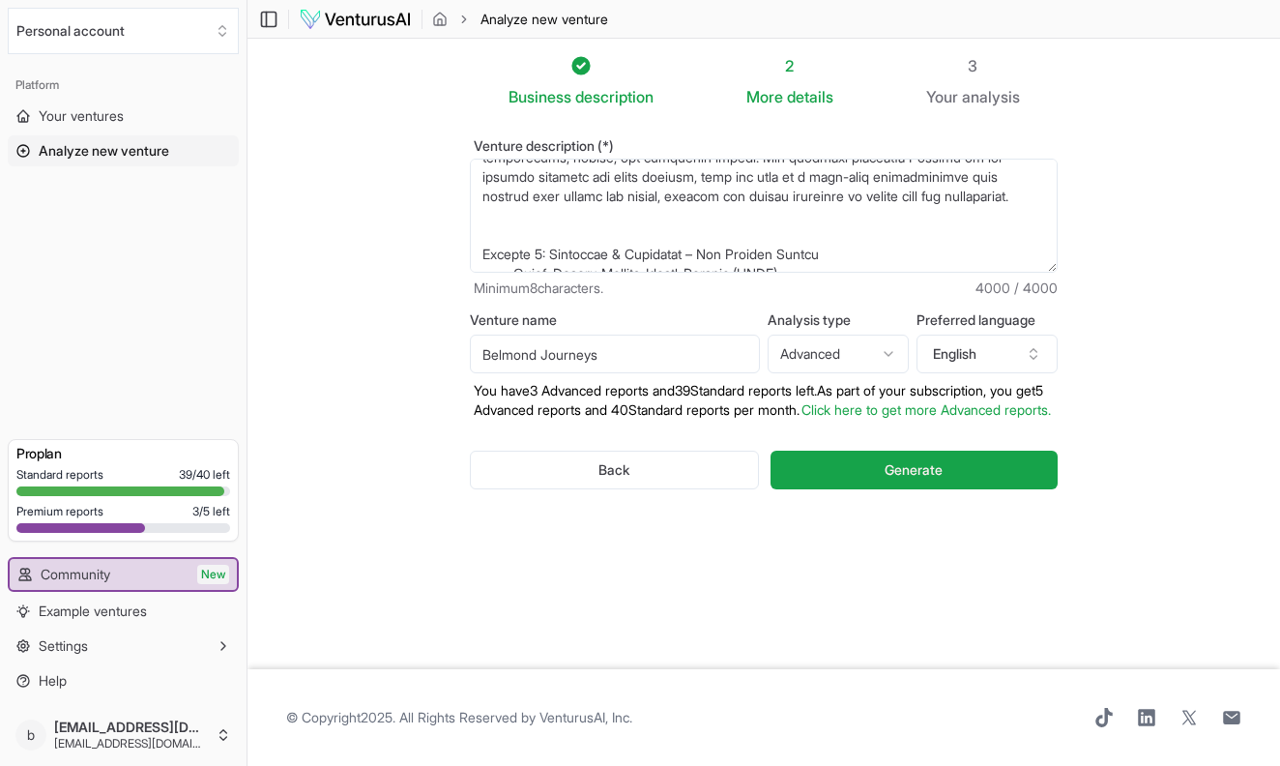
scroll to position [1837, 0]
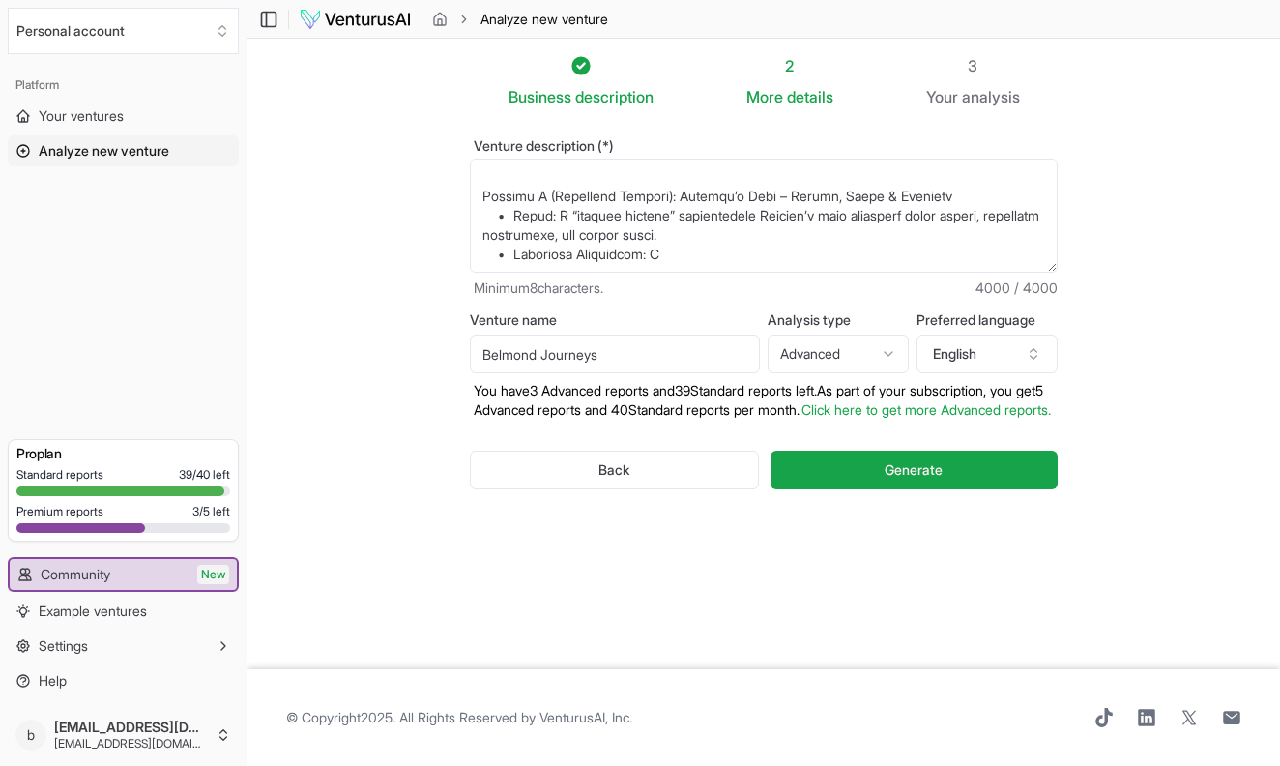
drag, startPoint x: 668, startPoint y: 261, endPoint x: 489, endPoint y: 251, distance: 179.1
click at [489, 251] on textarea "Venture description (*)" at bounding box center [764, 216] width 588 height 114
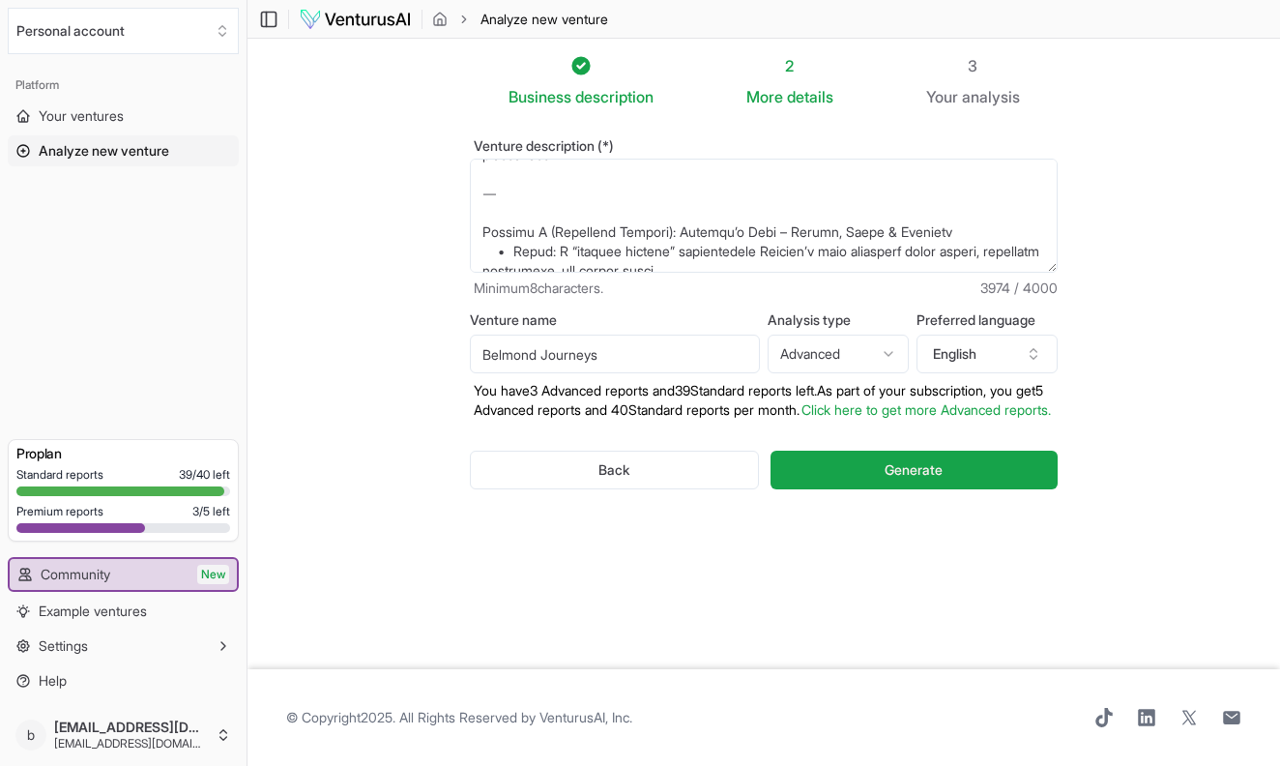
scroll to position [1805, 0]
drag, startPoint x: 535, startPoint y: 197, endPoint x: 501, endPoint y: 181, distance: 37.6
click at [501, 181] on textarea "Venture description (*)" at bounding box center [764, 216] width 588 height 114
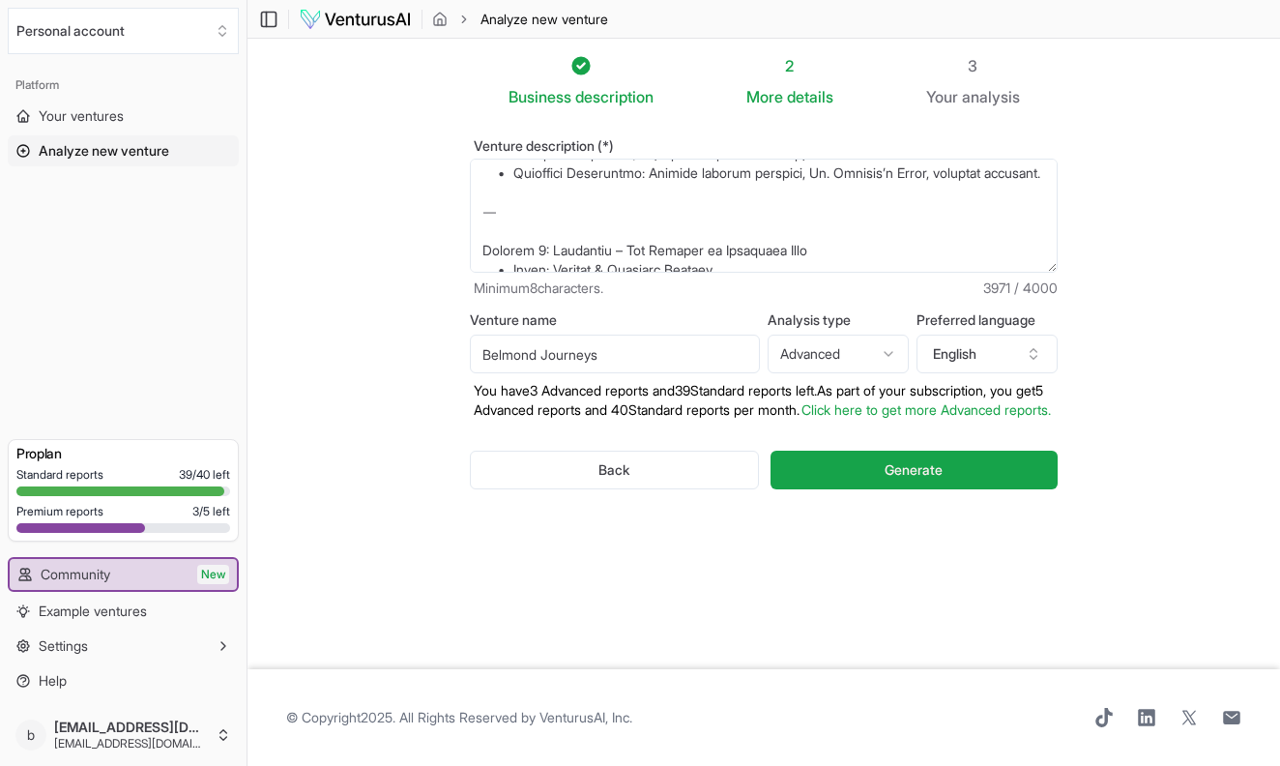
scroll to position [1578, 0]
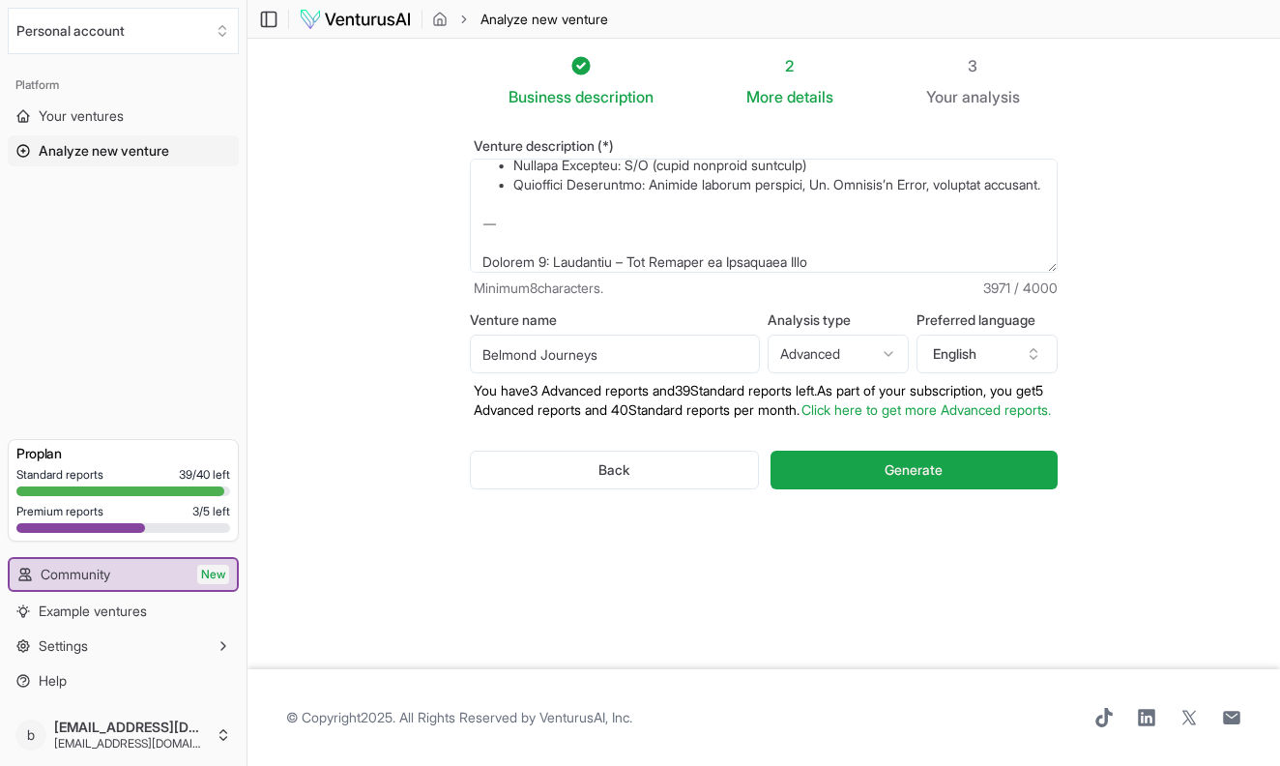
click at [535, 250] on textarea "Venture description (*)" at bounding box center [764, 216] width 588 height 114
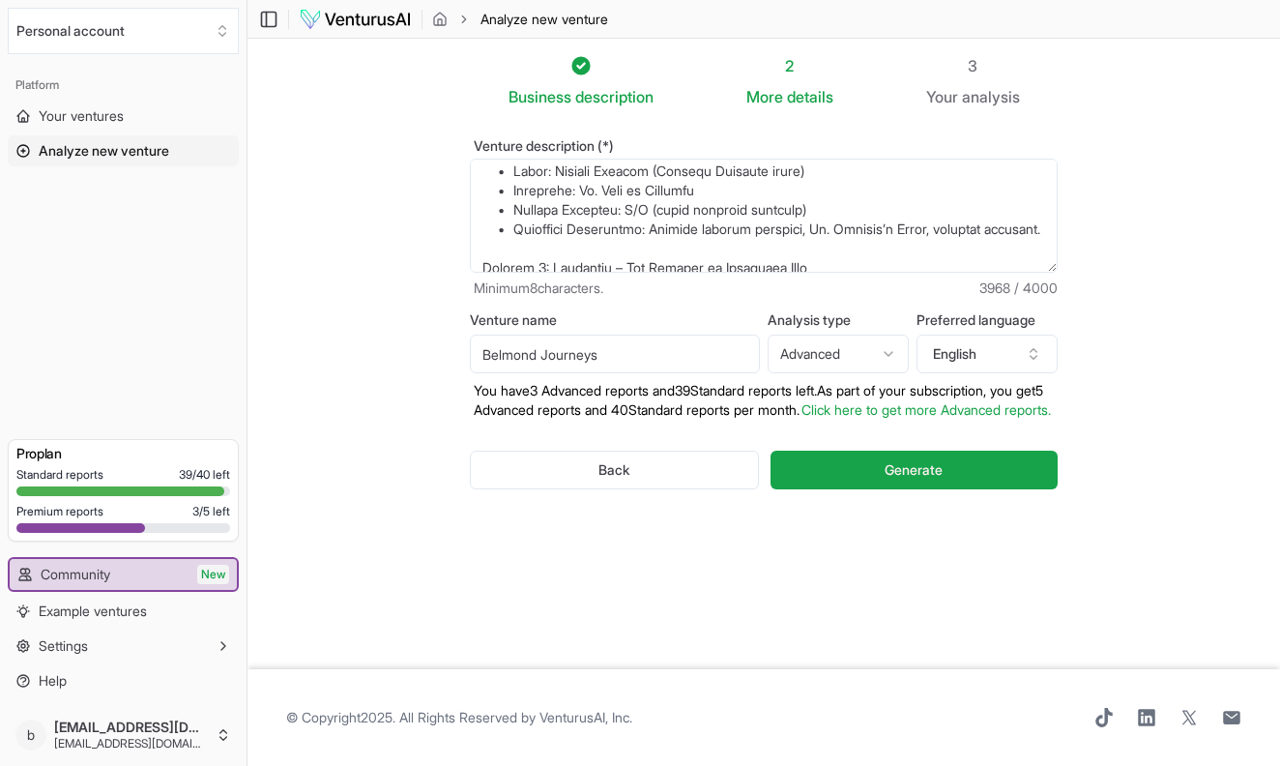
scroll to position [1493, 0]
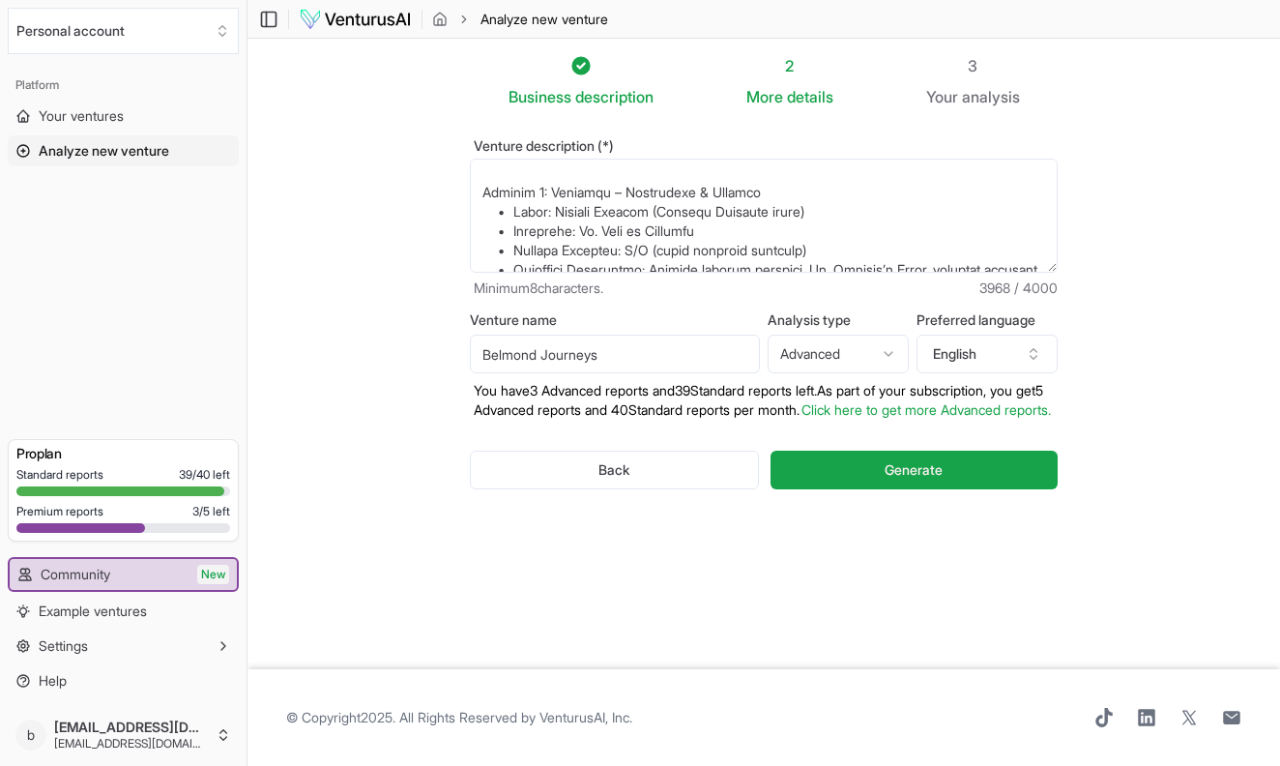
click at [525, 184] on textarea "Venture description (*)" at bounding box center [764, 216] width 588 height 114
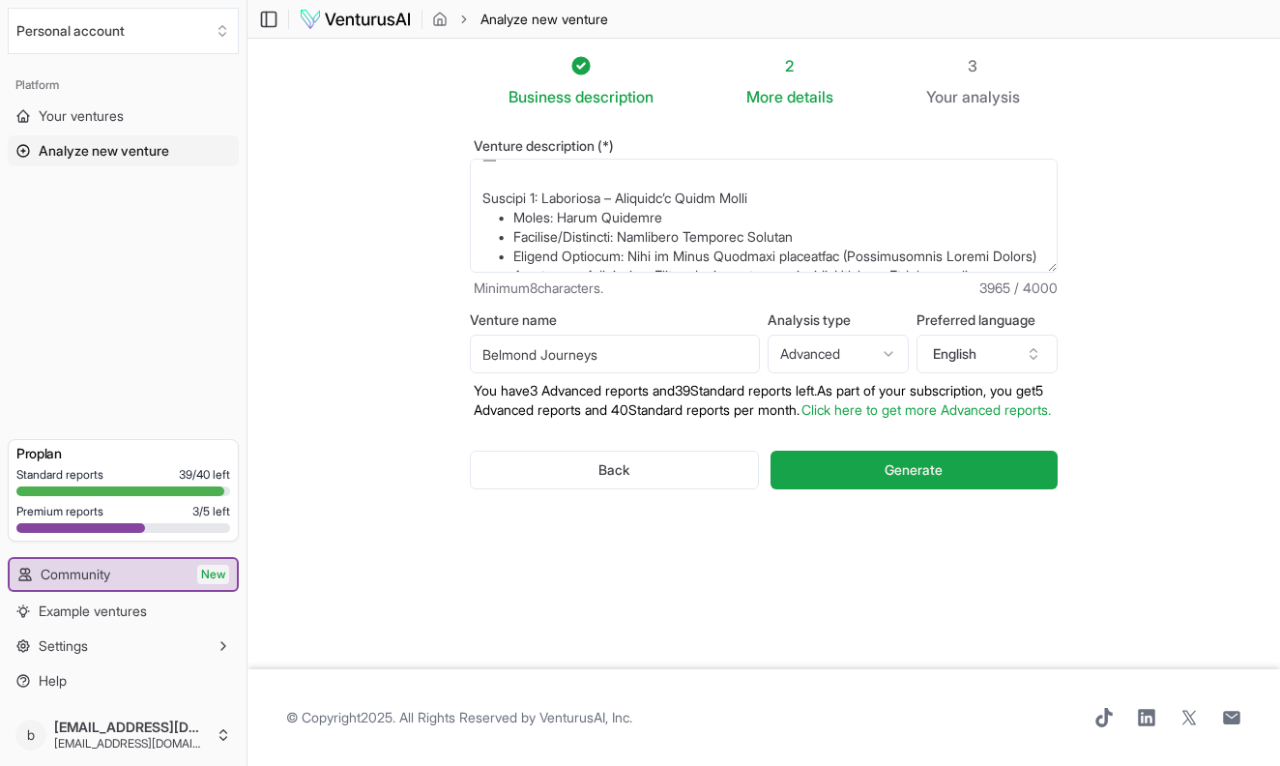
scroll to position [1319, 0]
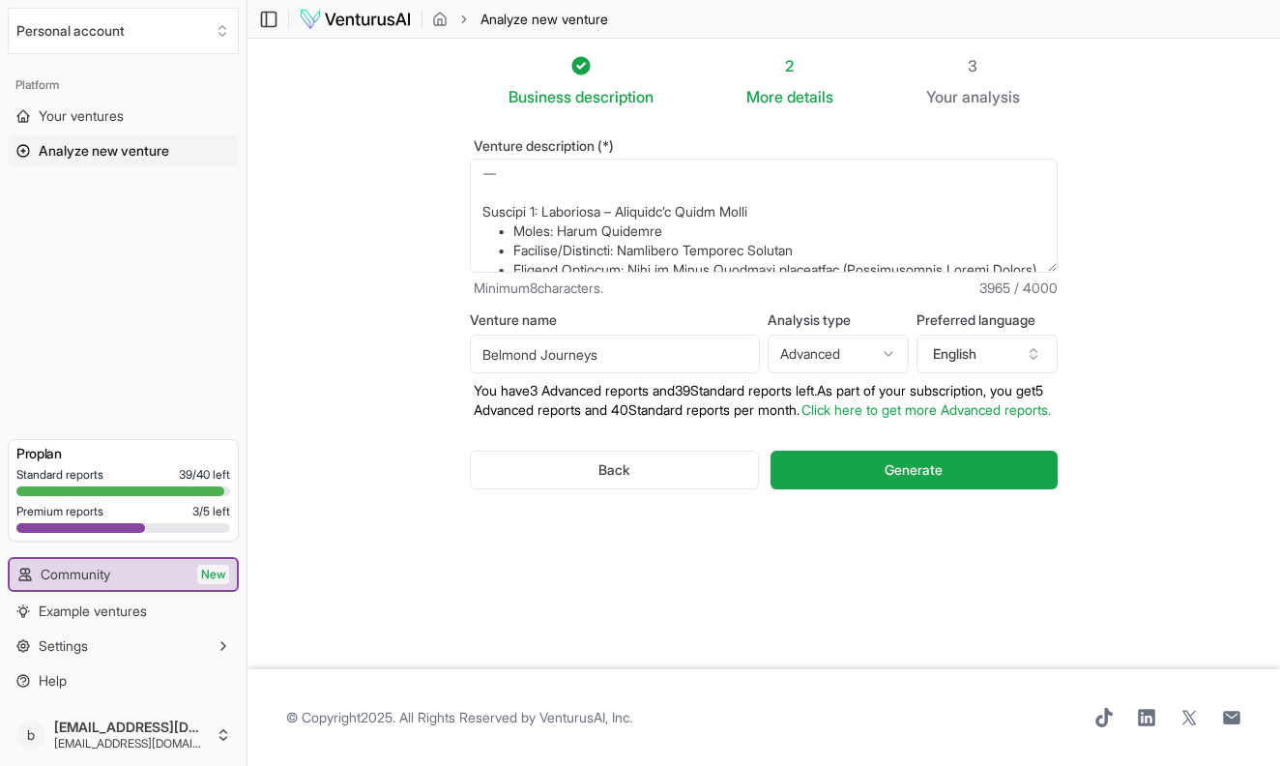
click at [520, 194] on textarea "Venture description (*)" at bounding box center [764, 216] width 588 height 114
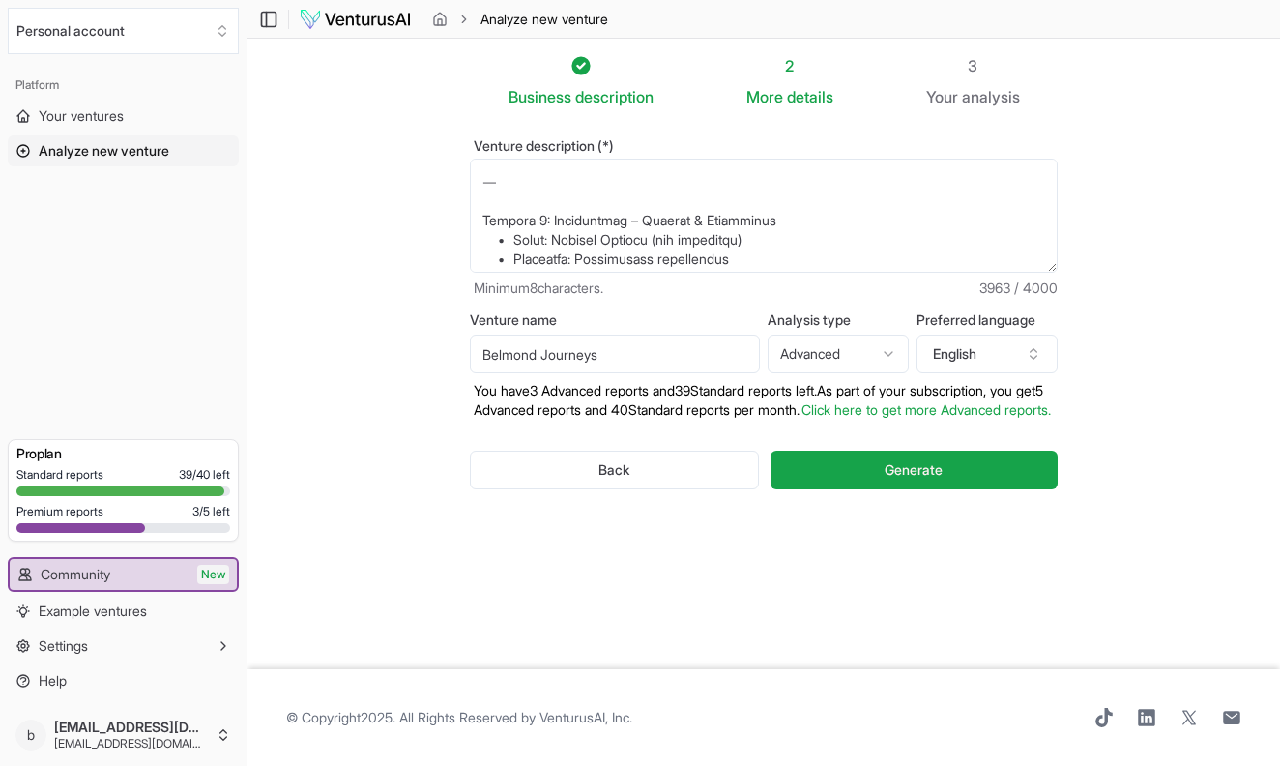
scroll to position [1152, 0]
click at [519, 197] on textarea "Venture description (*)" at bounding box center [764, 216] width 588 height 114
click at [529, 179] on textarea "Venture description (*)" at bounding box center [764, 216] width 588 height 114
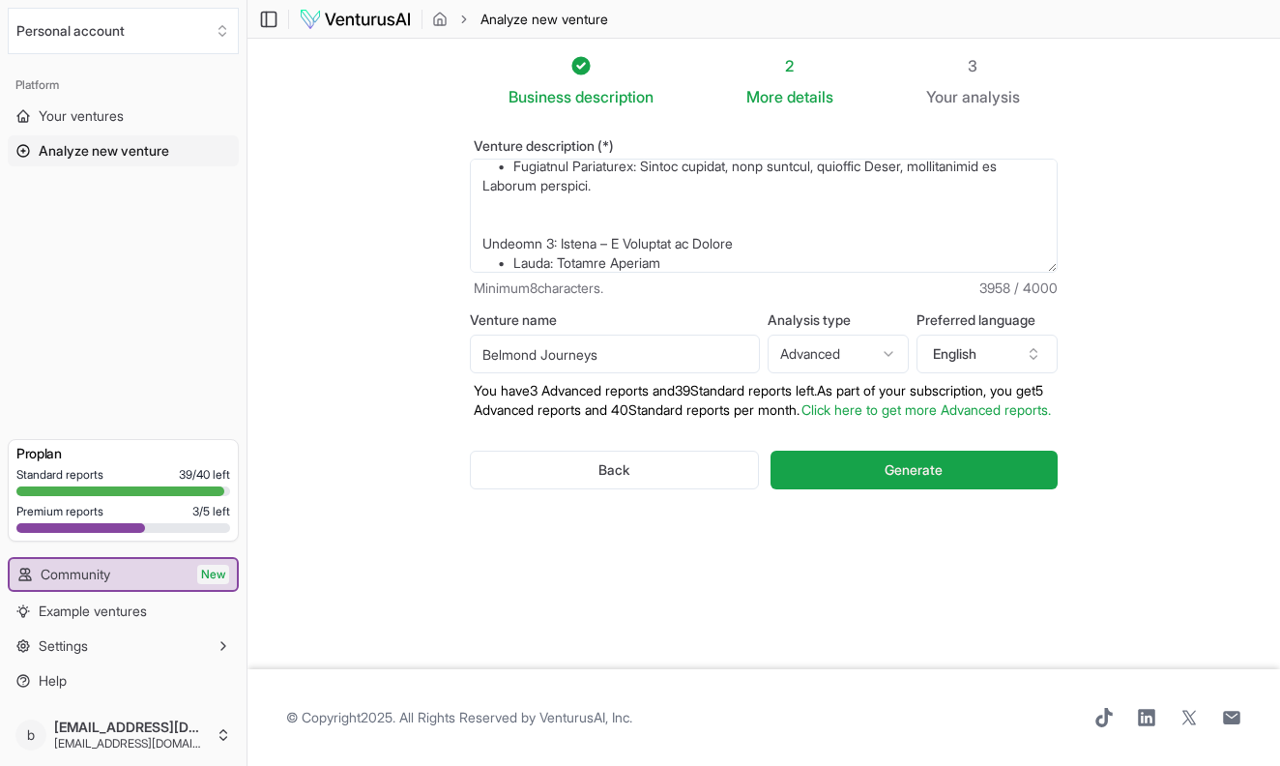
scroll to position [925, 0]
click at [521, 236] on textarea "Venture description (*)" at bounding box center [764, 216] width 588 height 114
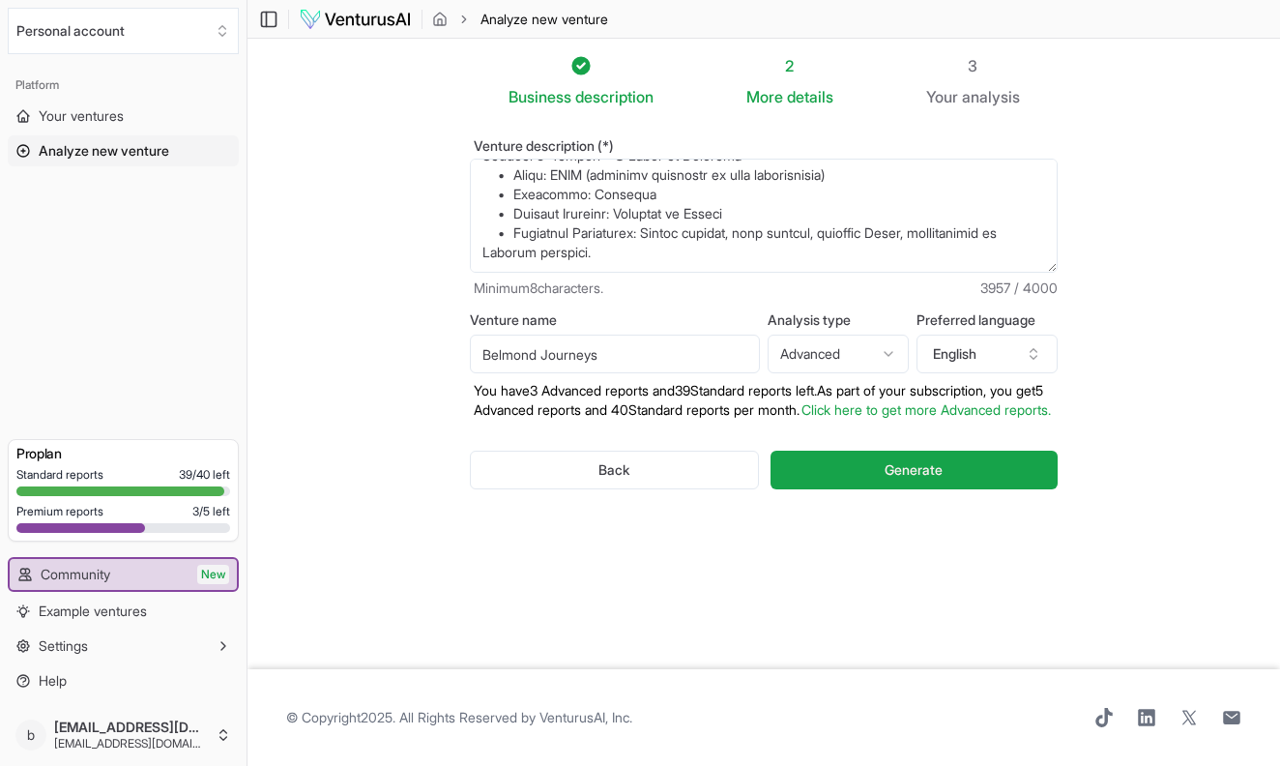
scroll to position [808, 0]
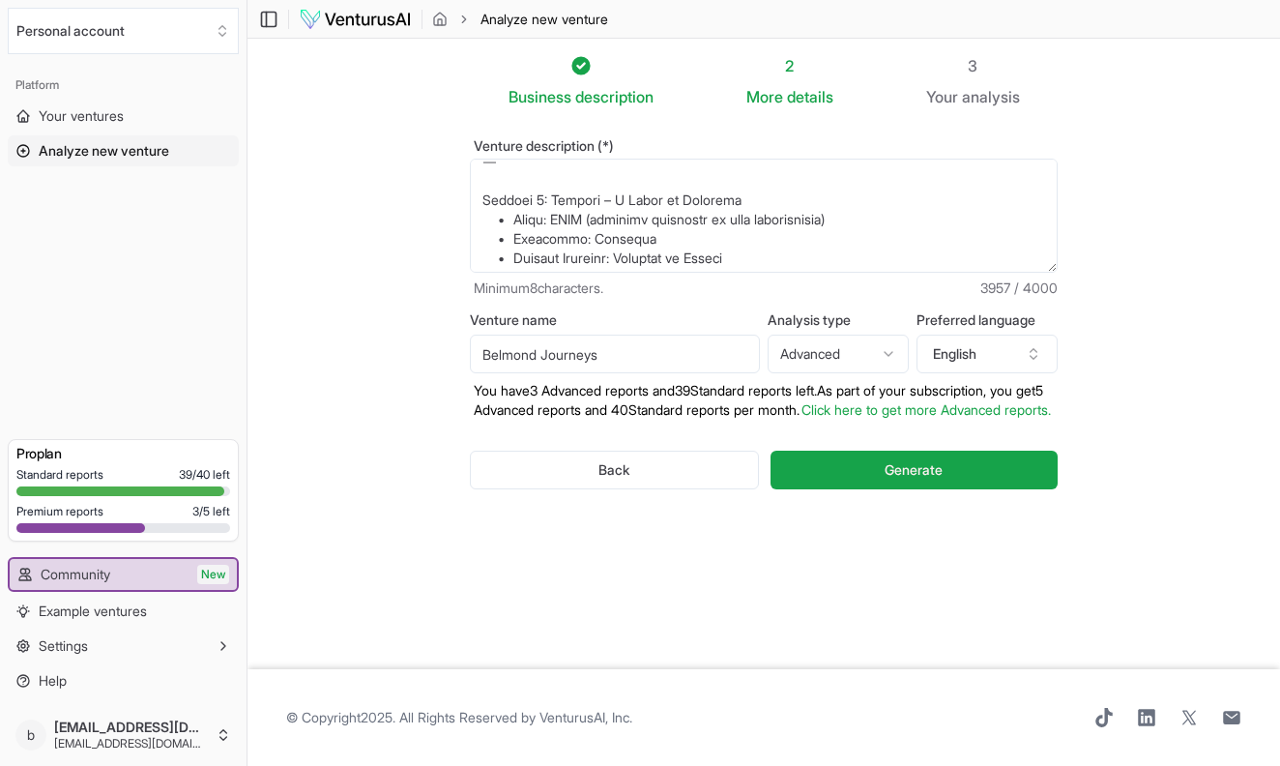
click at [515, 185] on textarea "Venture description (*)" at bounding box center [764, 216] width 588 height 114
drag, startPoint x: 527, startPoint y: 213, endPoint x: 493, endPoint y: 183, distance: 45.2
click at [493, 183] on textarea "Venture description (*)" at bounding box center [764, 216] width 588 height 114
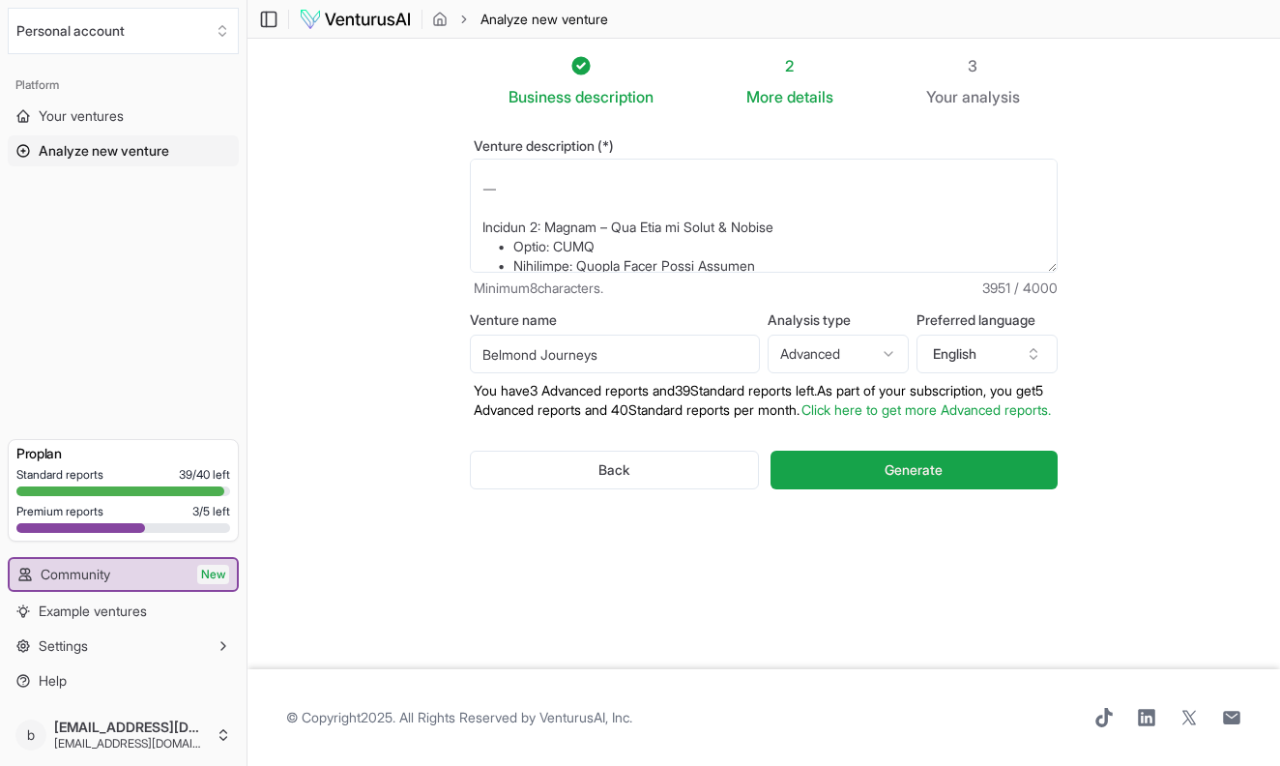
scroll to position [388, 0]
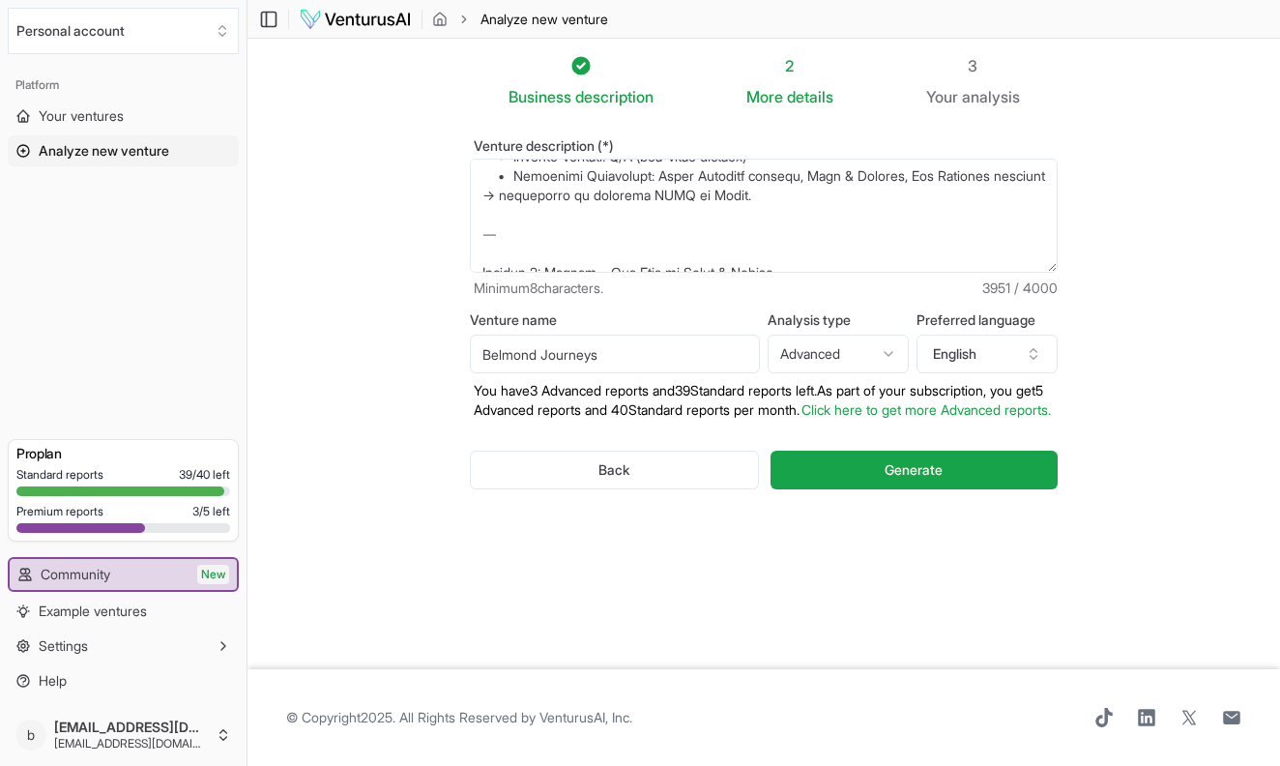
drag, startPoint x: 526, startPoint y: 261, endPoint x: 487, endPoint y: 236, distance: 46.1
click at [487, 236] on textarea "Venture description (*)" at bounding box center [764, 216] width 588 height 114
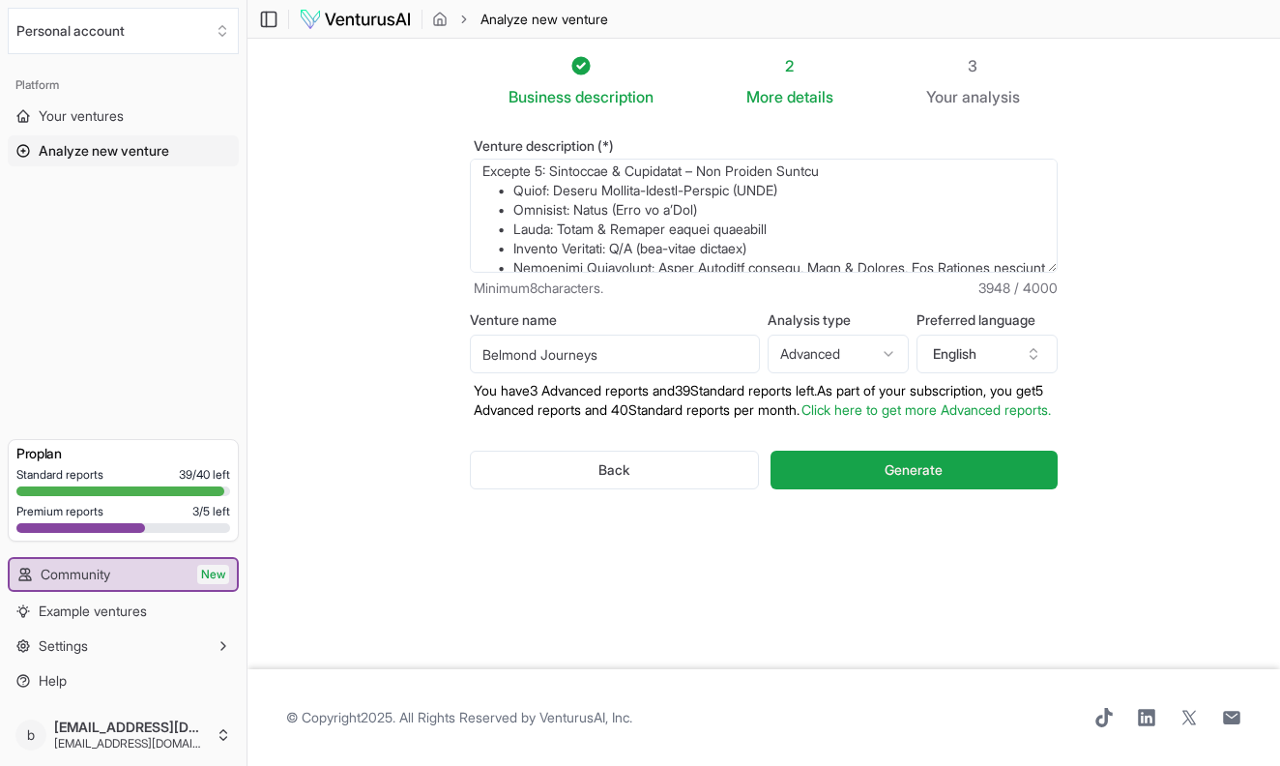
scroll to position [307, 0]
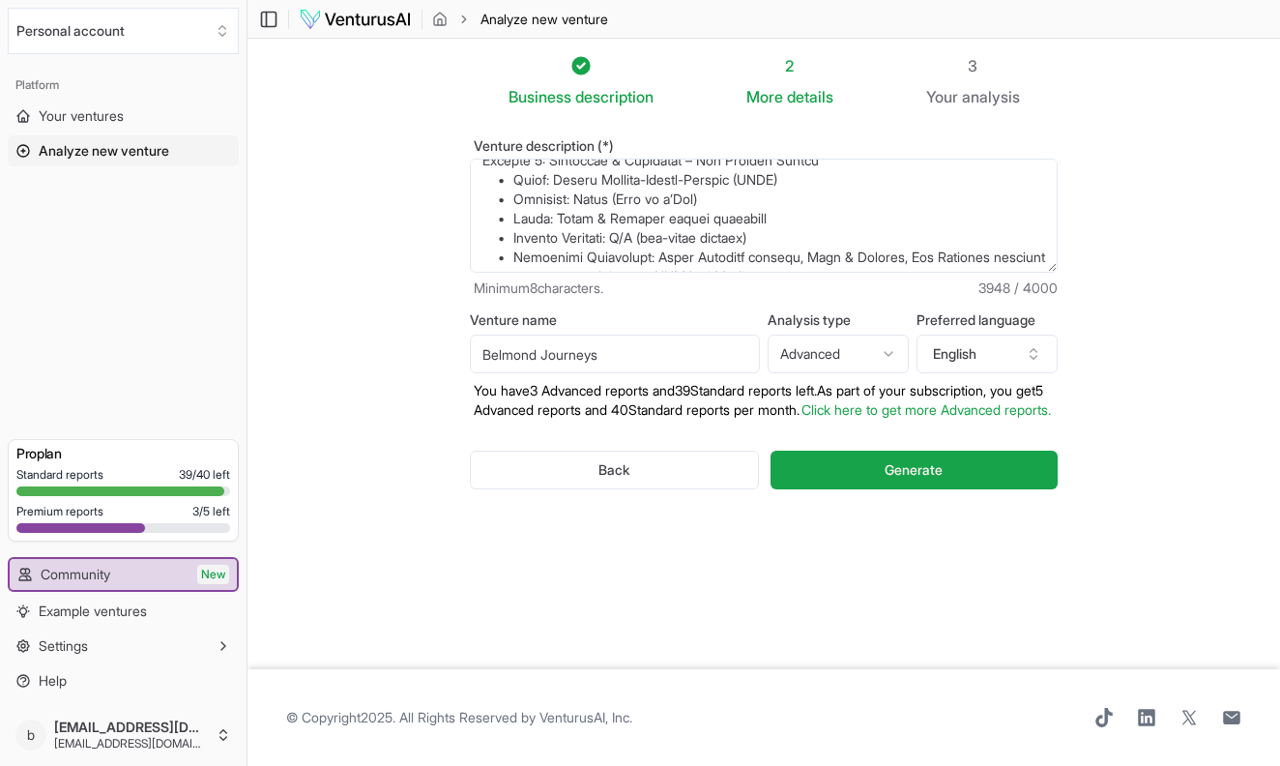
type textarea "A premium PBS television series collaboration with Belmond, produced under “Jos…"
click at [485, 355] on input "Belmond Journeys" at bounding box center [615, 354] width 290 height 39
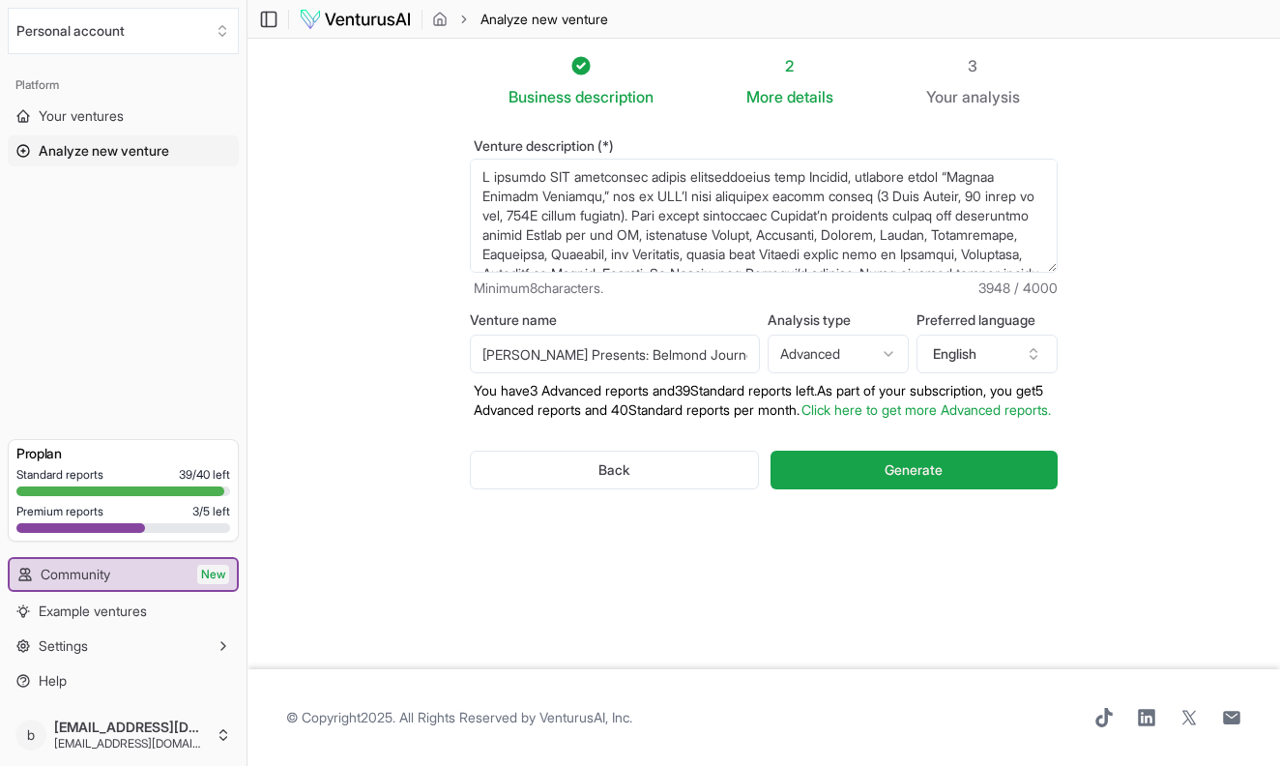
scroll to position [0, 0]
type input "[PERSON_NAME] Presents: Belmond Journeys"
click at [811, 183] on textarea "Venture description (*)" at bounding box center [764, 216] width 588 height 114
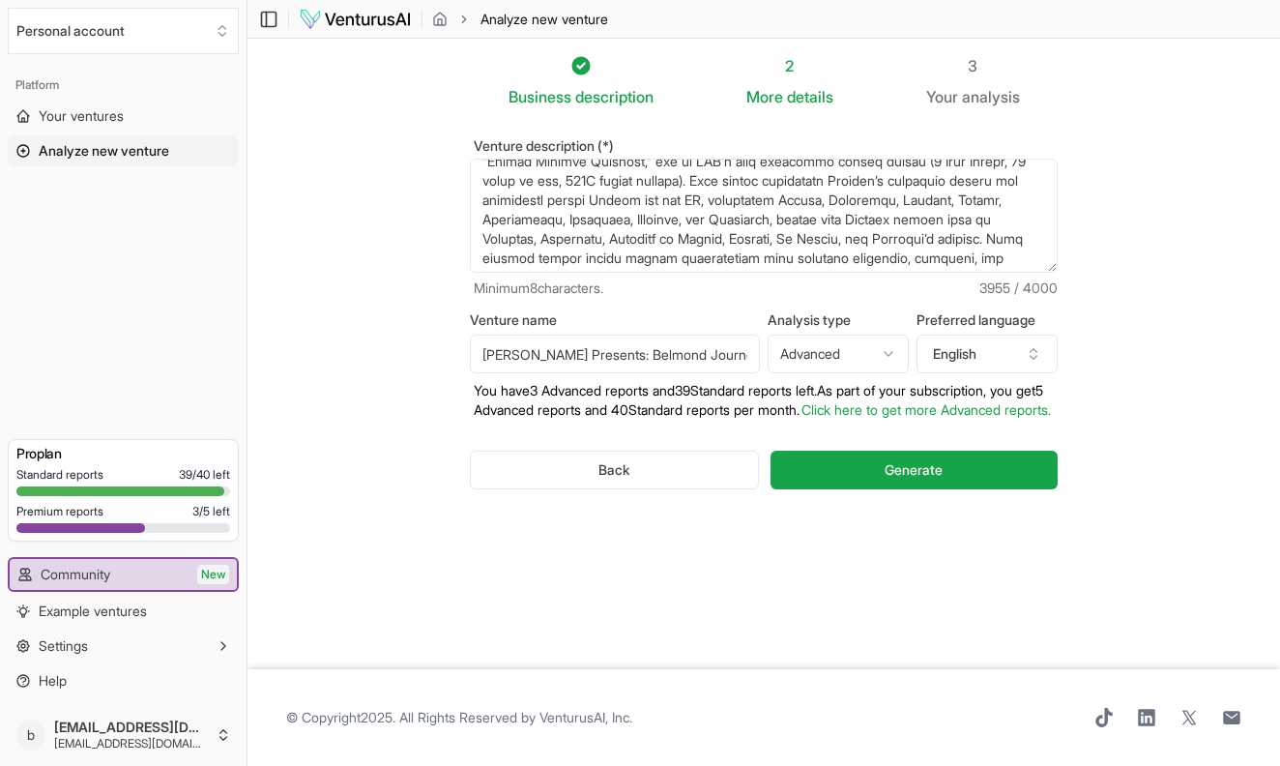
scroll to position [9, 0]
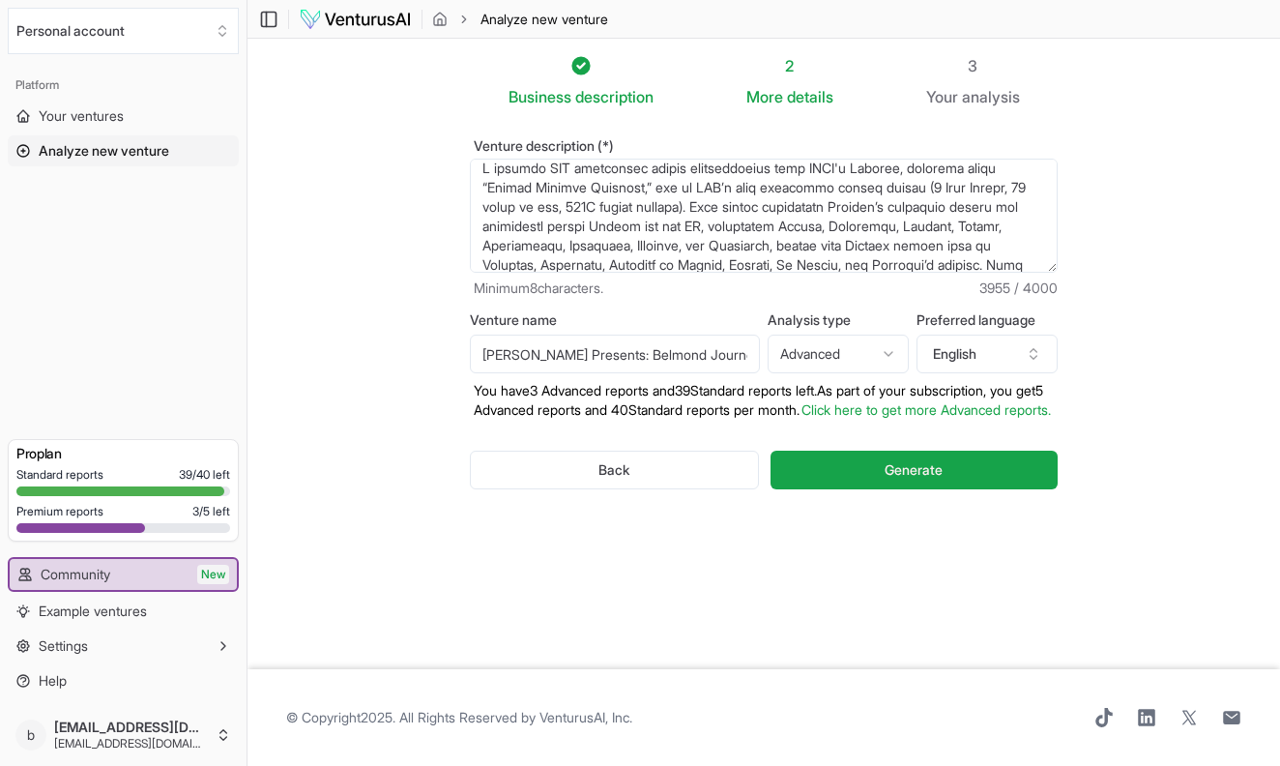
click at [590, 226] on textarea "Venture description (*)" at bounding box center [764, 216] width 588 height 114
click at [644, 169] on textarea "Venture description (*)" at bounding box center [764, 216] width 588 height 114
click at [773, 168] on textarea "Venture description (*)" at bounding box center [764, 216] width 588 height 114
drag, startPoint x: 777, startPoint y: 170, endPoint x: 752, endPoint y: 168, distance: 25.2
click at [752, 168] on textarea "Venture description (*)" at bounding box center [764, 216] width 588 height 114
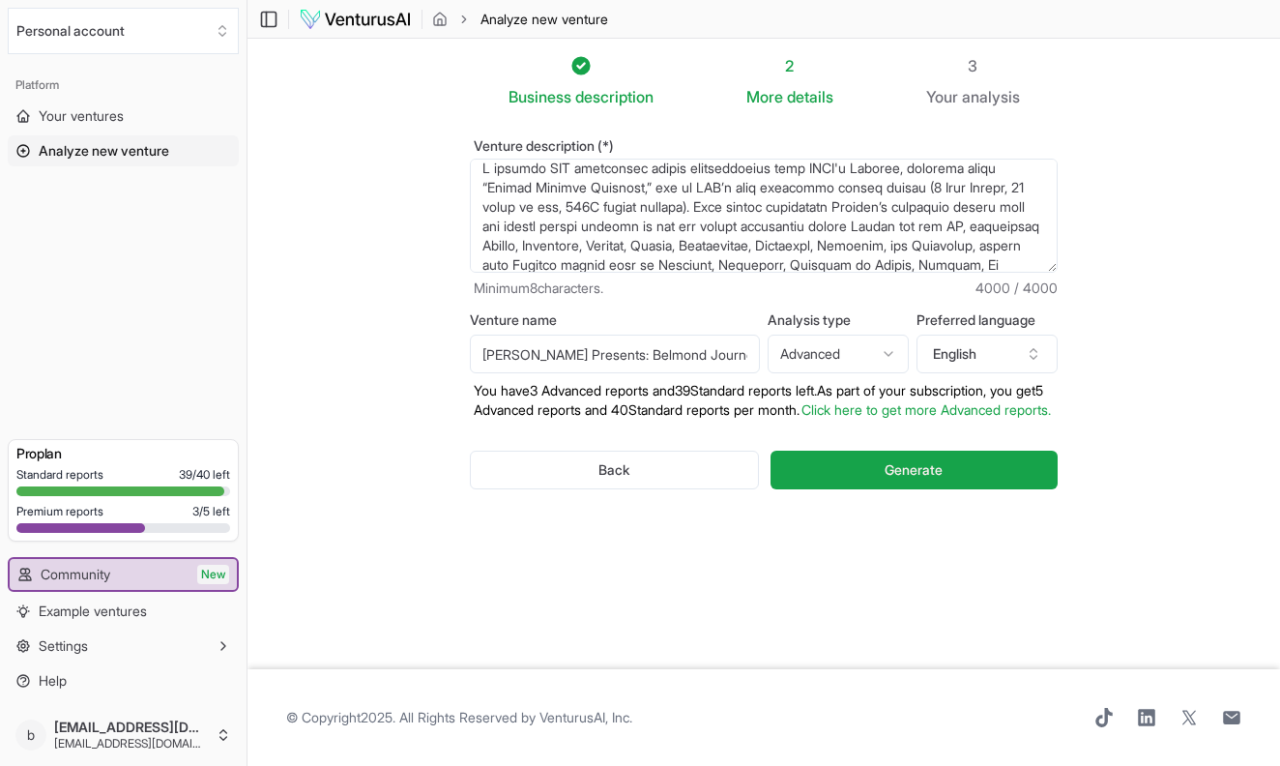
click at [890, 225] on textarea "Venture description (*)" at bounding box center [764, 216] width 588 height 114
drag, startPoint x: 968, startPoint y: 235, endPoint x: 846, endPoint y: 224, distance: 122.3
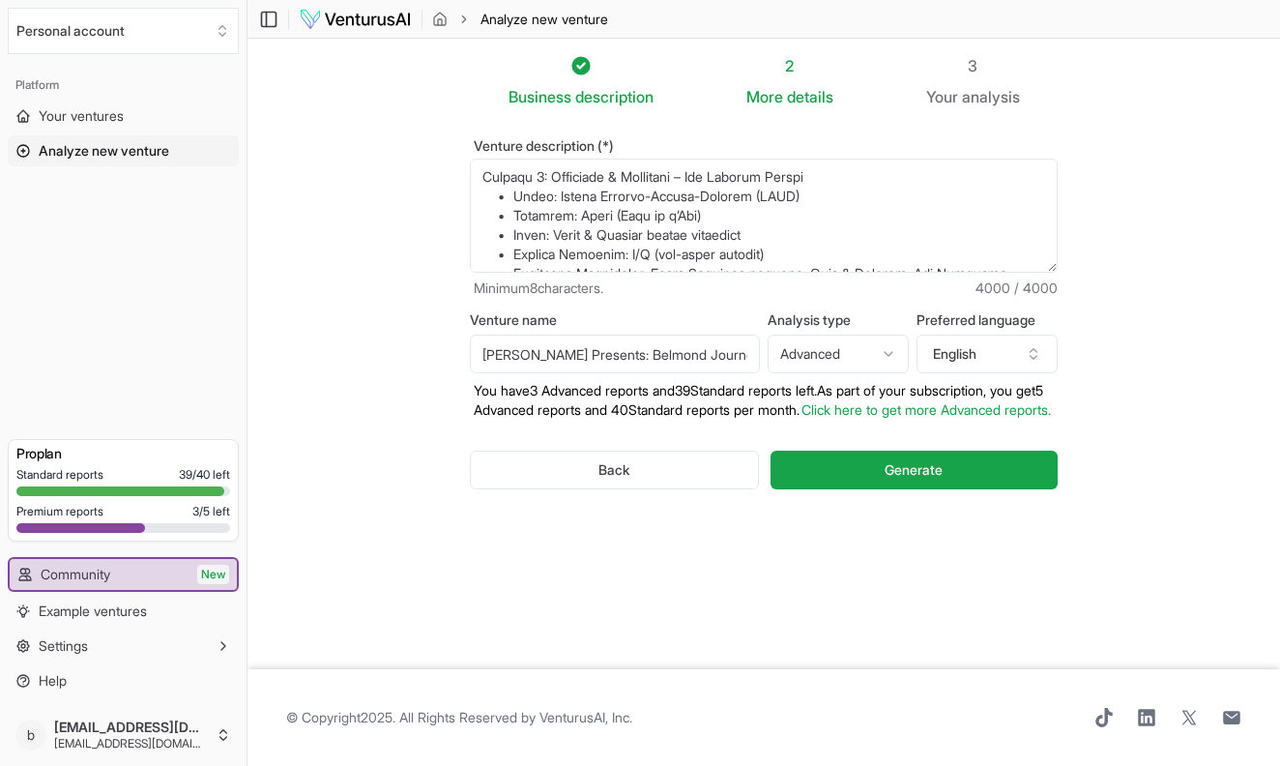
scroll to position [301, 0]
drag, startPoint x: 859, startPoint y: 206, endPoint x: 722, endPoint y: 203, distance: 136.4
click at [722, 203] on textarea "Venture description (*)" at bounding box center [764, 216] width 588 height 114
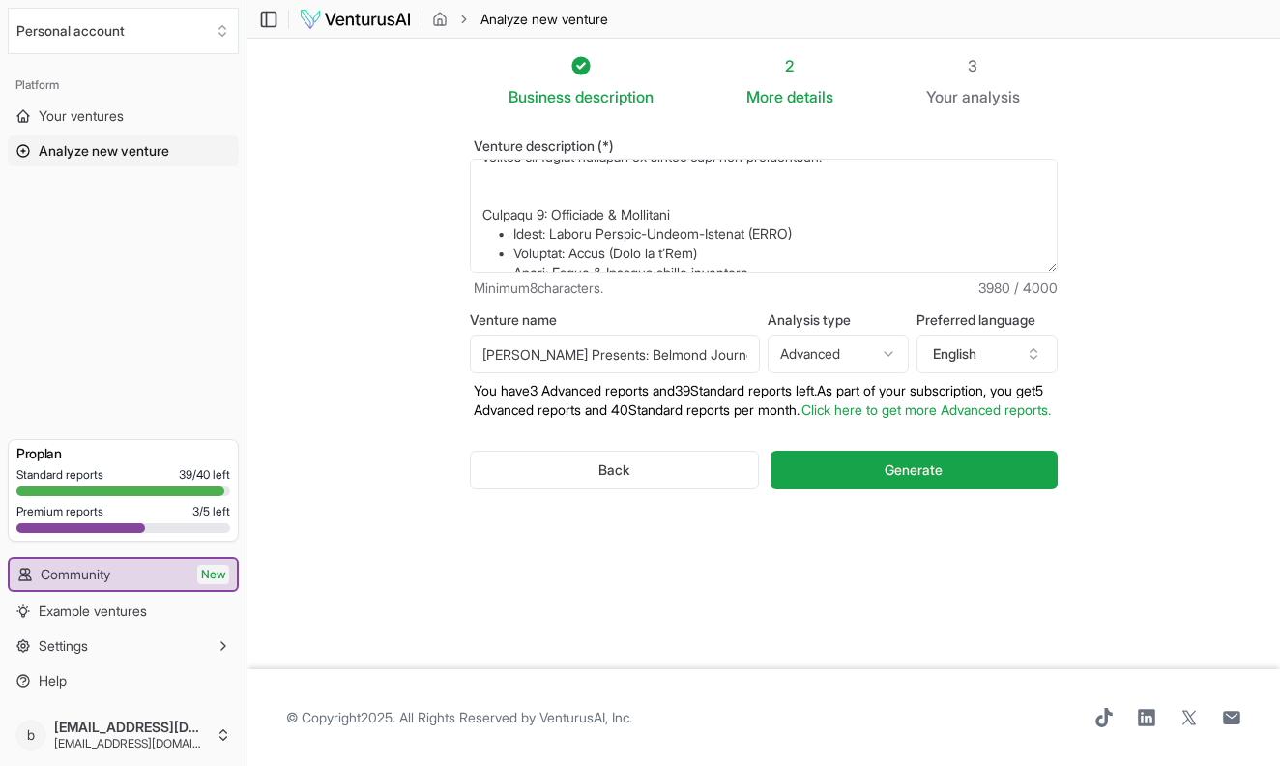
scroll to position [263, 0]
click at [746, 205] on textarea "Venture description (*)" at bounding box center [764, 216] width 588 height 114
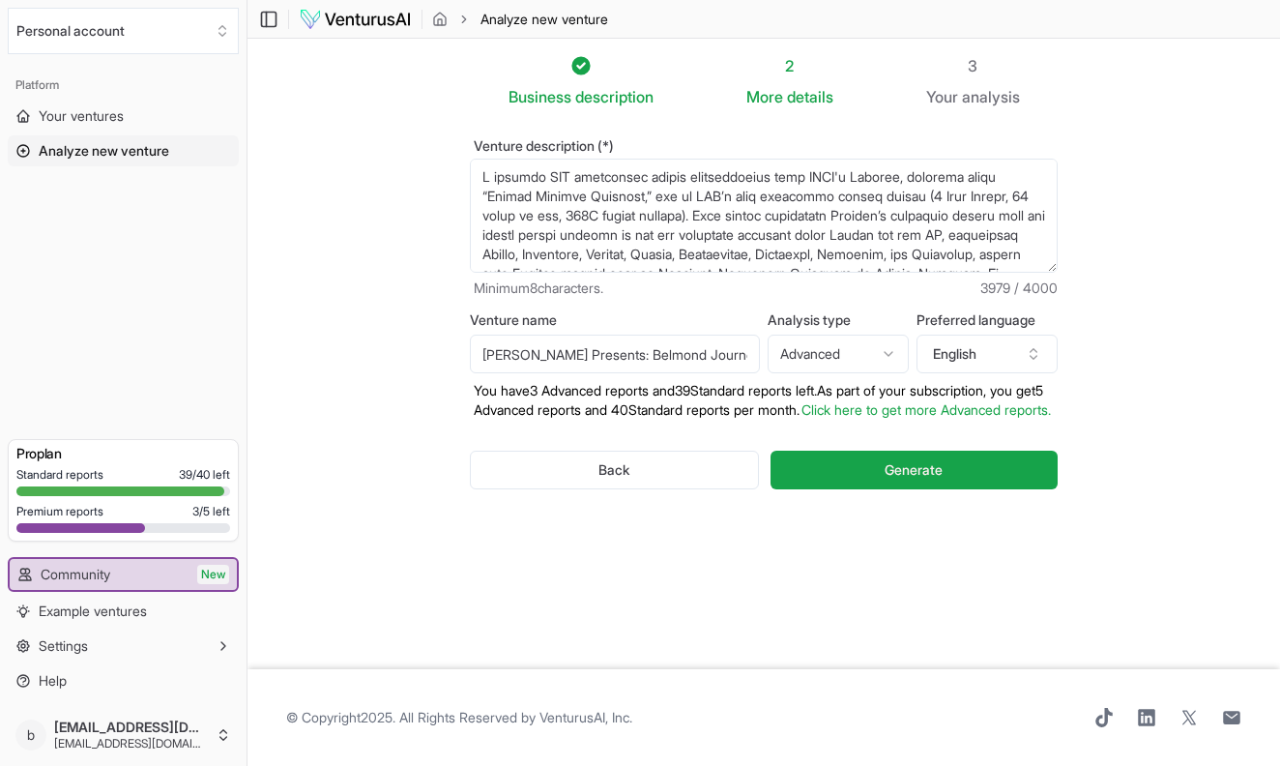
scroll to position [13, 0]
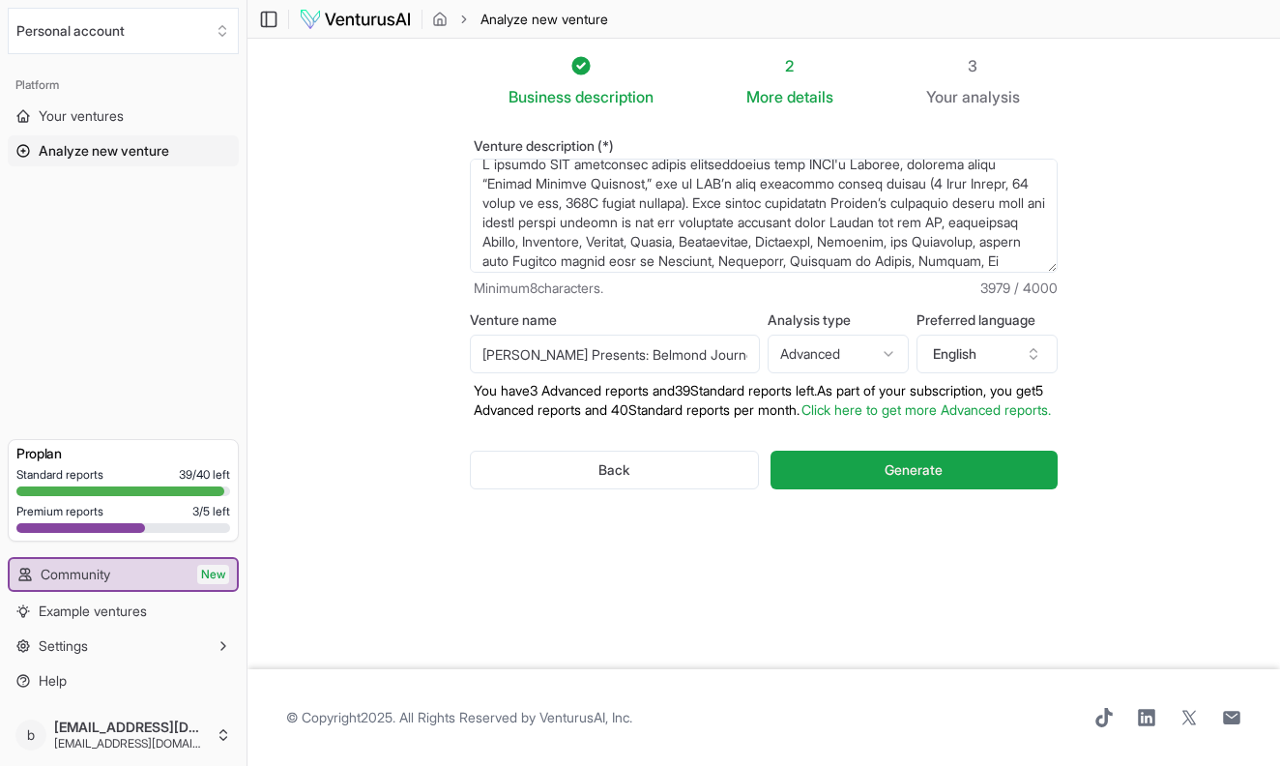
click at [962, 226] on textarea "Venture description (*)" at bounding box center [764, 216] width 588 height 114
drag, startPoint x: 782, startPoint y: 265, endPoint x: 762, endPoint y: 261, distance: 20.7
click at [762, 261] on textarea "Venture description (*)" at bounding box center [764, 216] width 588 height 114
click at [598, 242] on textarea "Venture description (*)" at bounding box center [764, 216] width 588 height 114
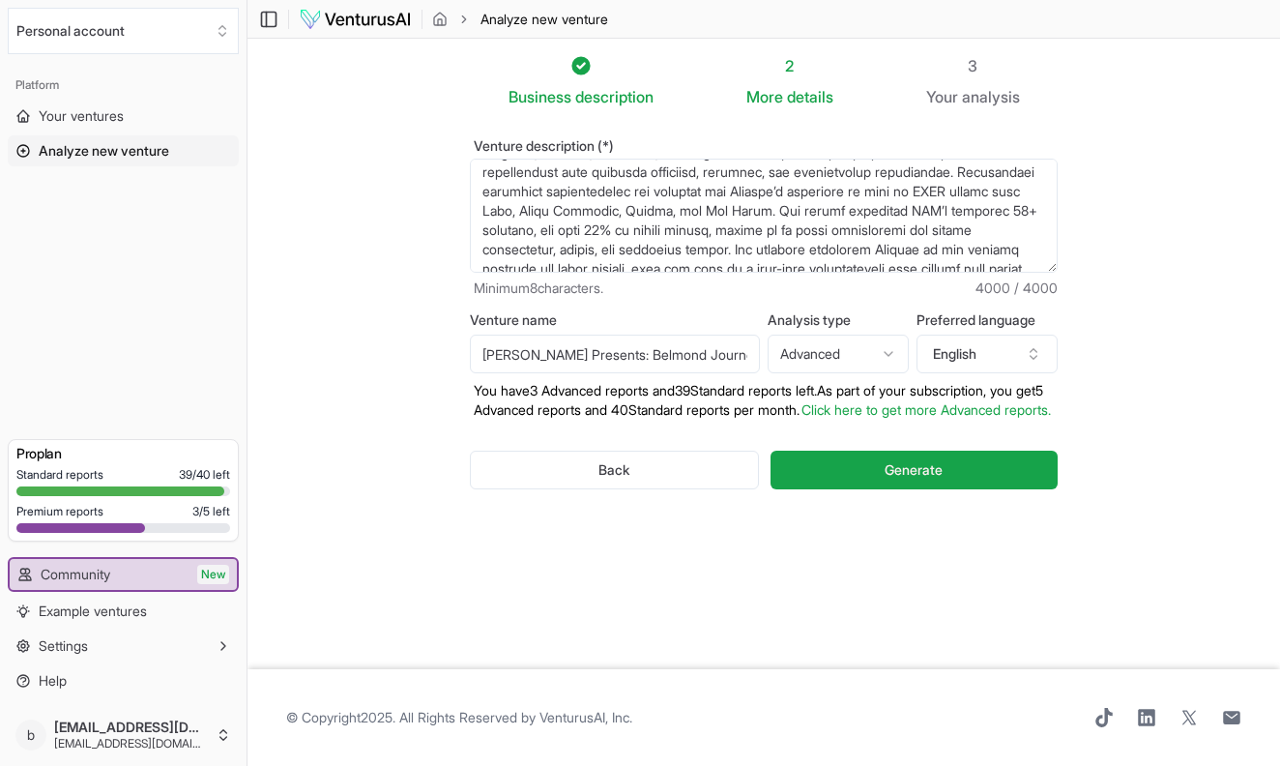
drag, startPoint x: 511, startPoint y: 193, endPoint x: 482, endPoint y: 190, distance: 29.3
click at [482, 190] on textarea "Venture description (*)" at bounding box center [764, 216] width 588 height 114
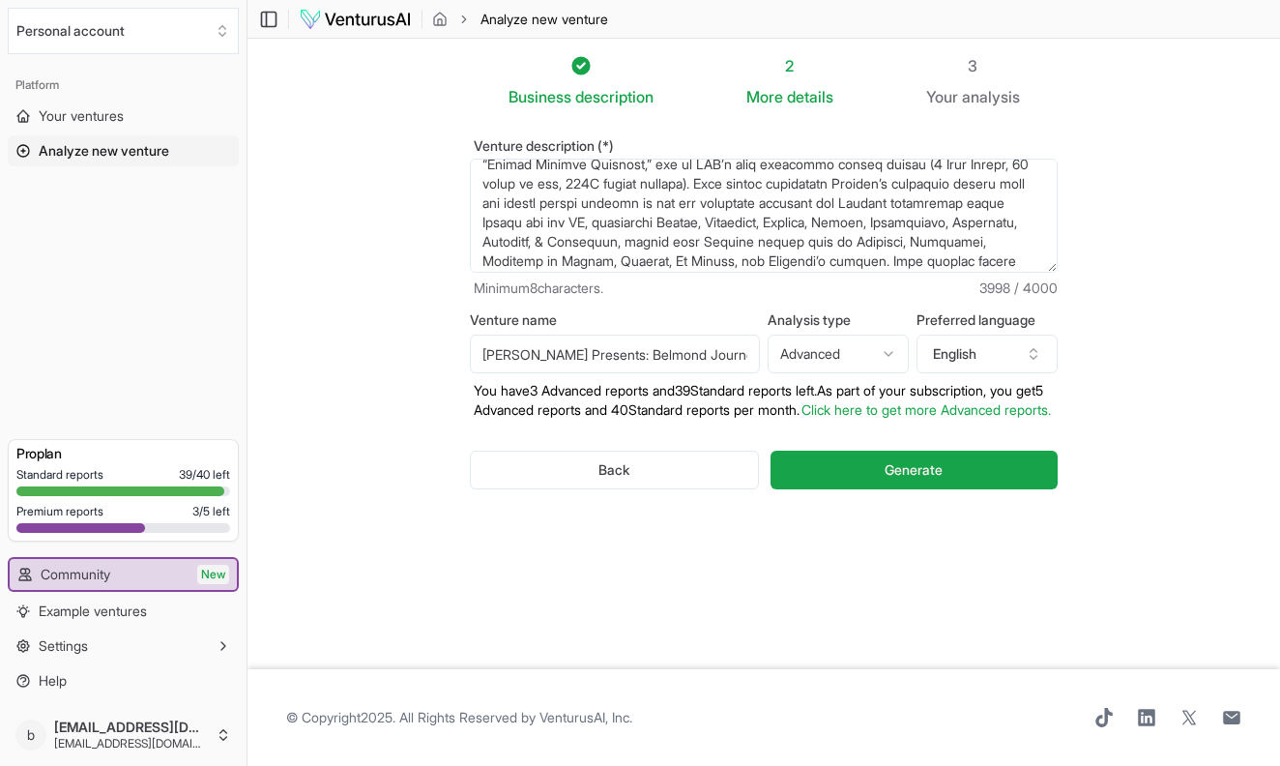
scroll to position [20, 0]
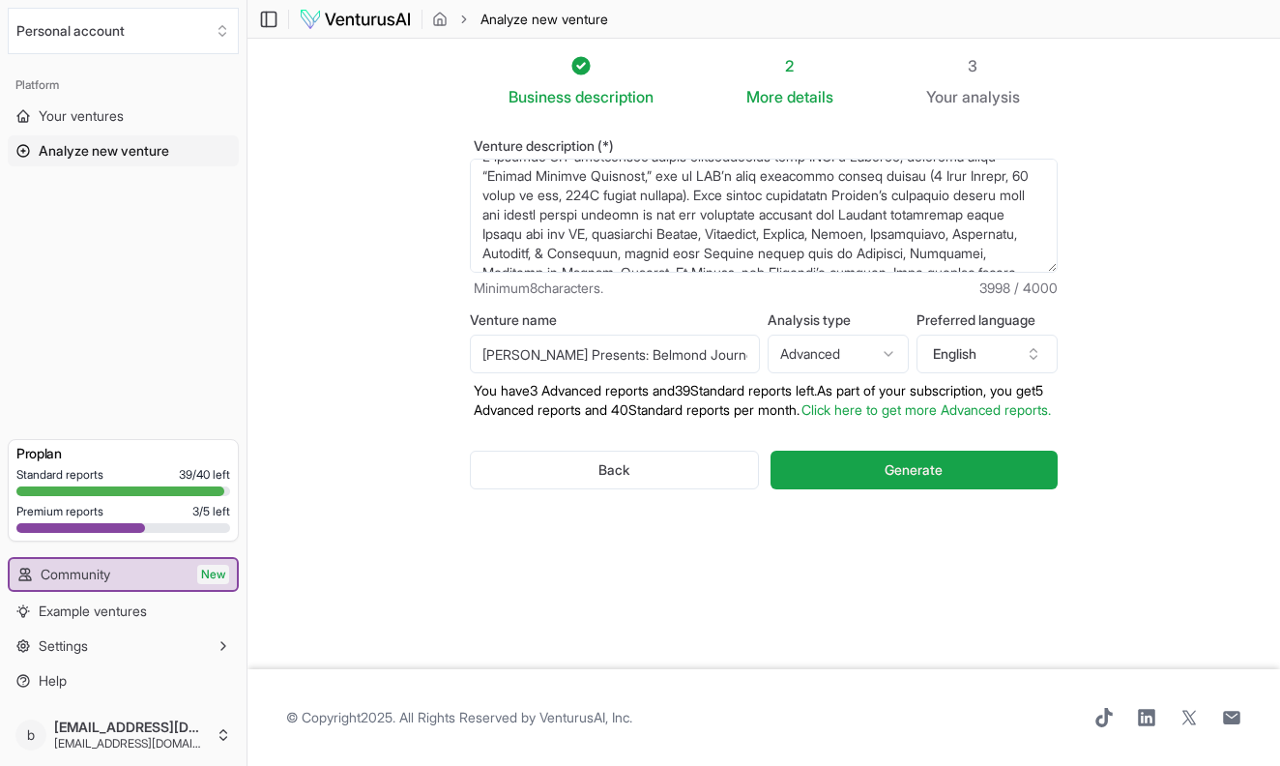
click at [615, 237] on textarea "Venture description (*)" at bounding box center [764, 216] width 588 height 114
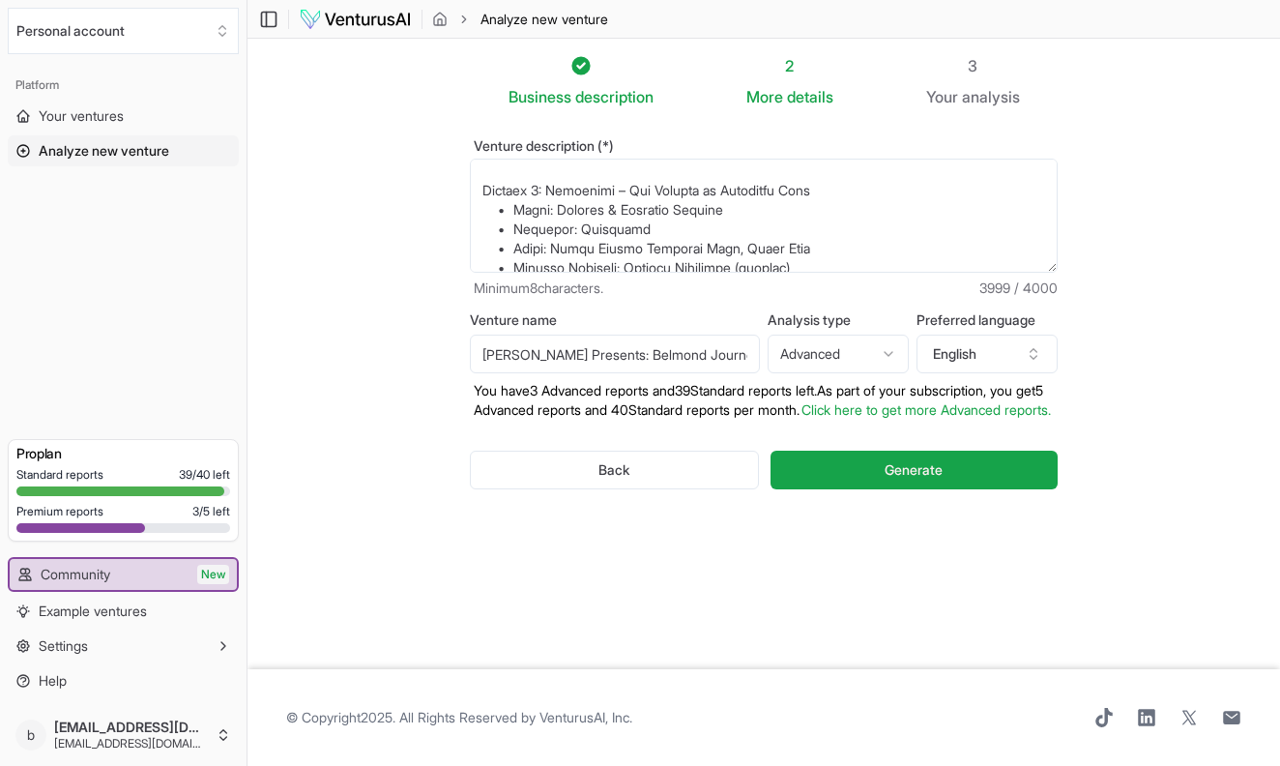
scroll to position [1381, 0]
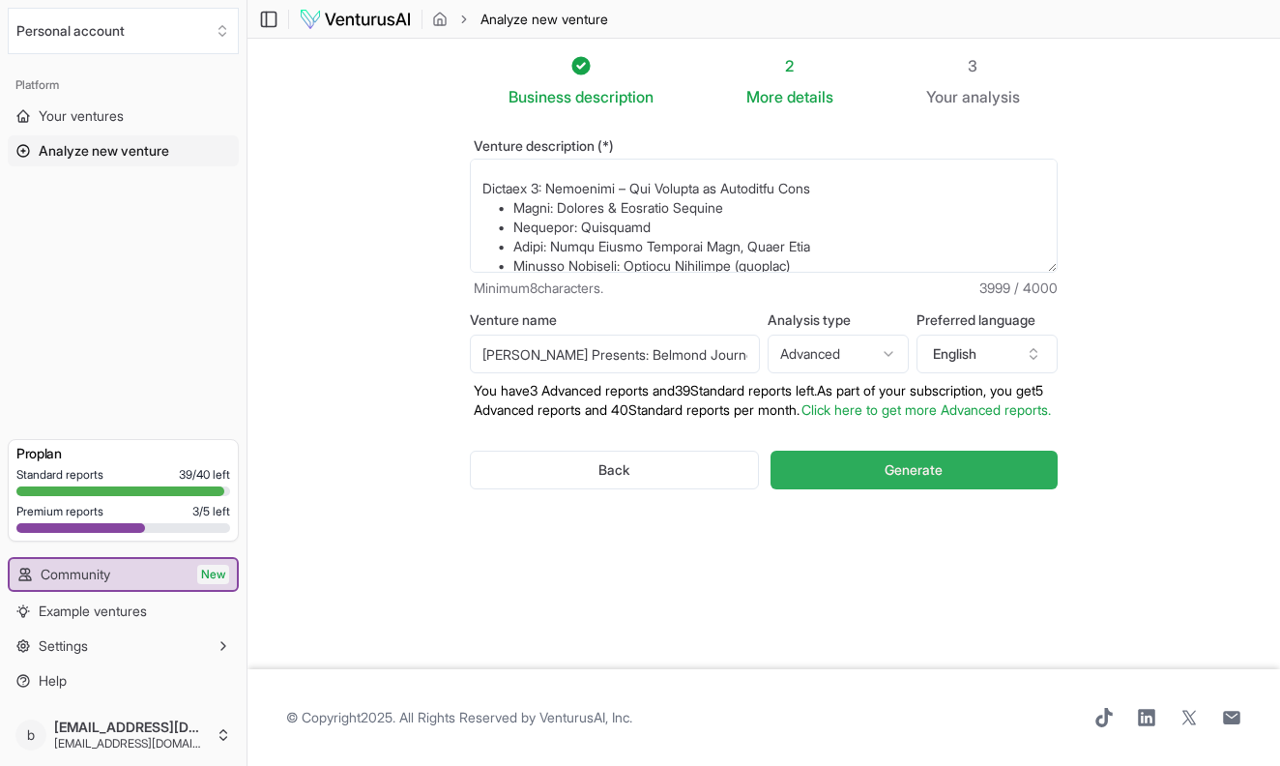
type textarea "A premium PBS television series collaboration with LVMH's Belmond, produced und…"
click at [858, 486] on button "Generate" at bounding box center [914, 470] width 287 height 39
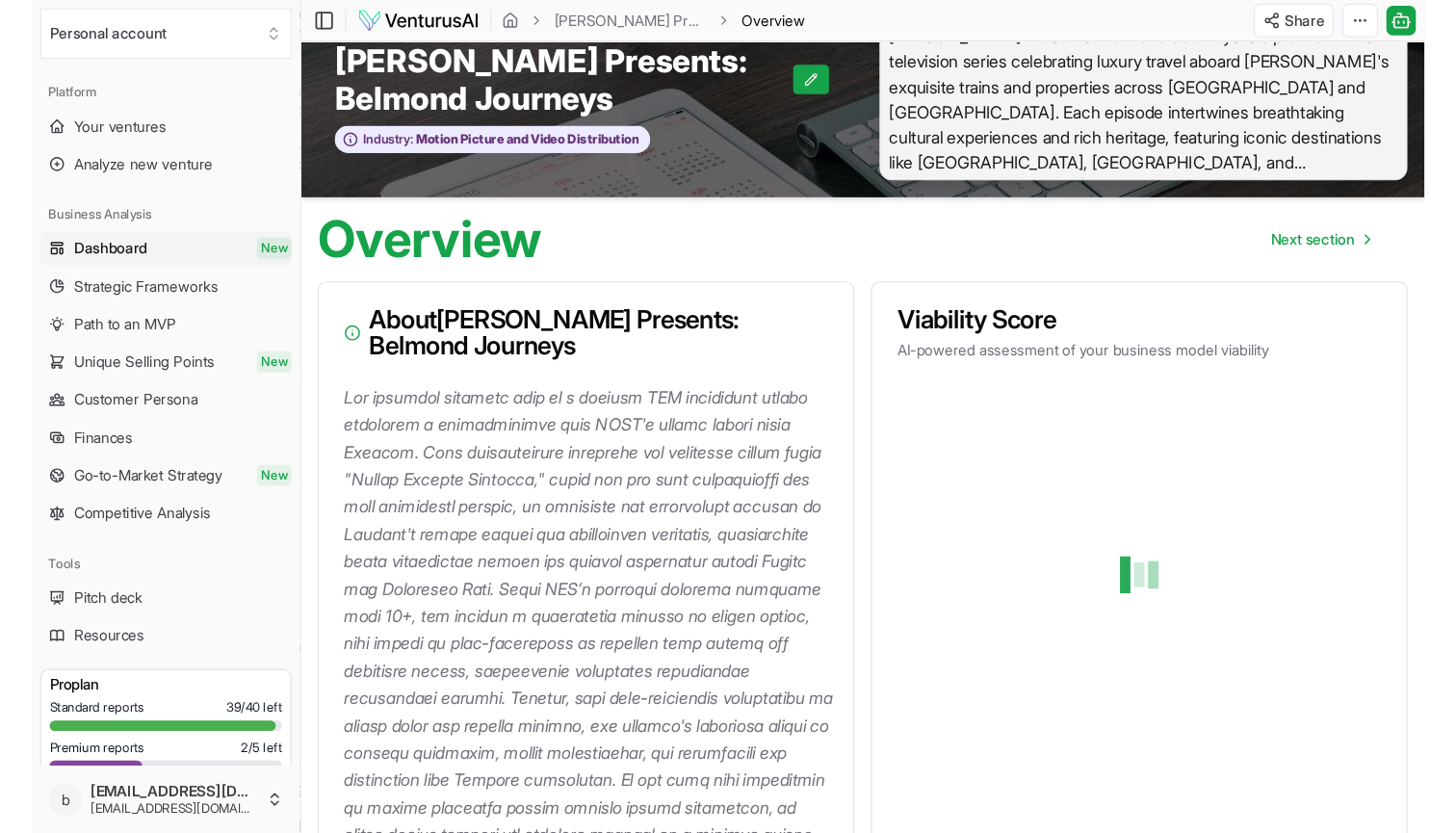
scroll to position [21, 0]
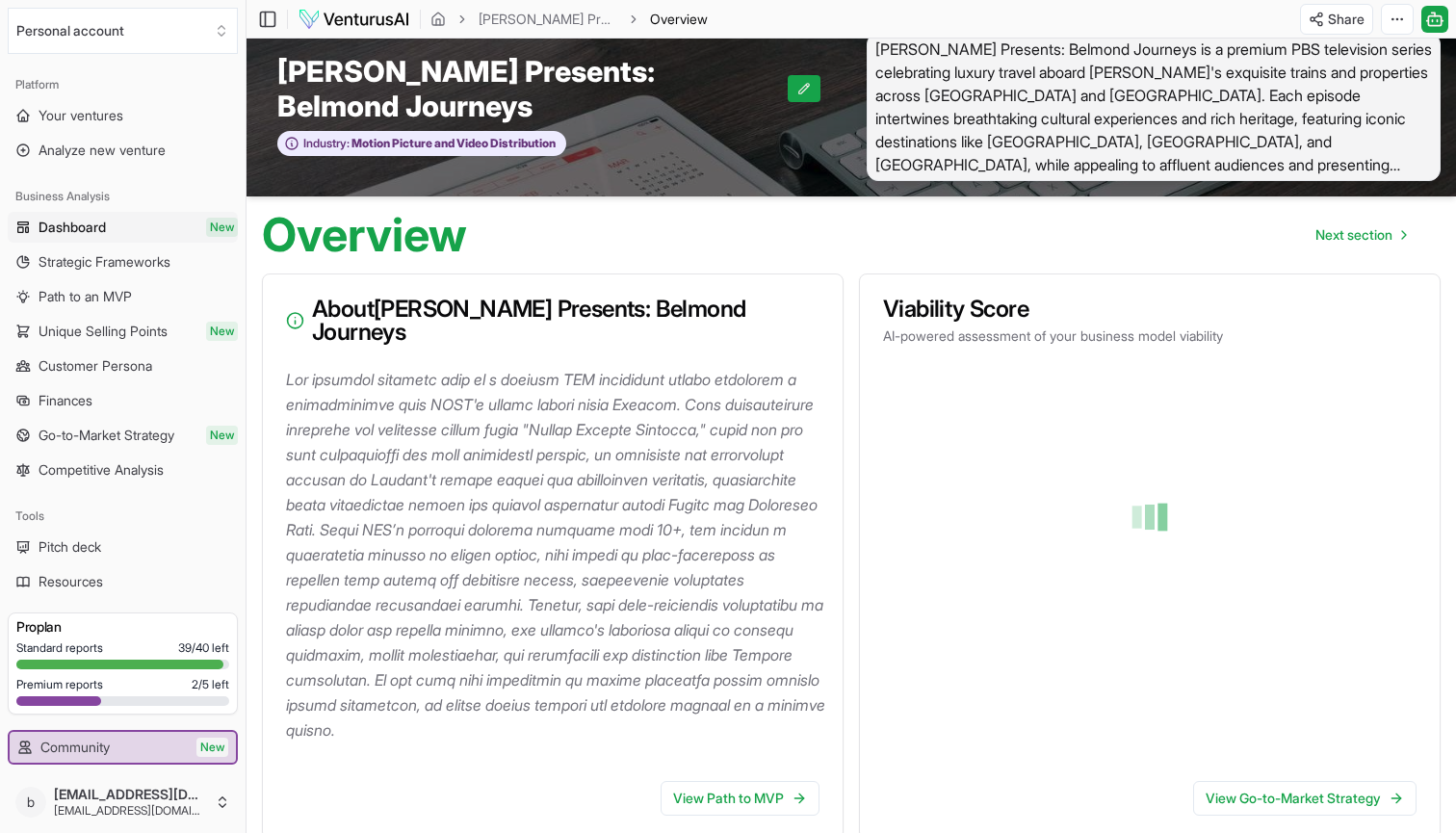
click at [1090, 536] on div at bounding box center [1149, 517] width 518 height 297
click at [1237, 374] on div at bounding box center [1149, 517] width 518 height 297
click at [1274, 304] on h3 "Viability Score" at bounding box center [1150, 309] width 534 height 23
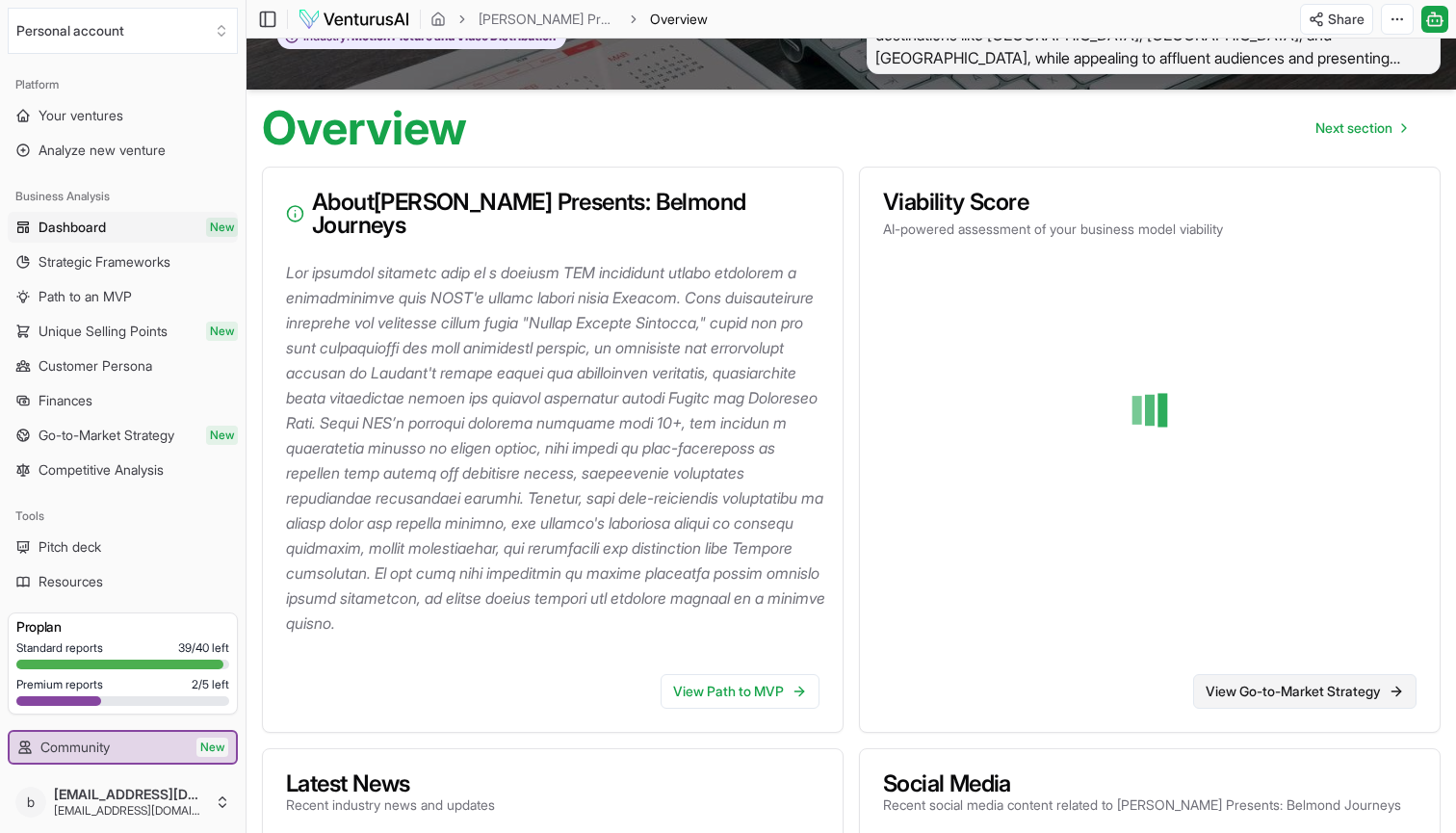
scroll to position [111, 0]
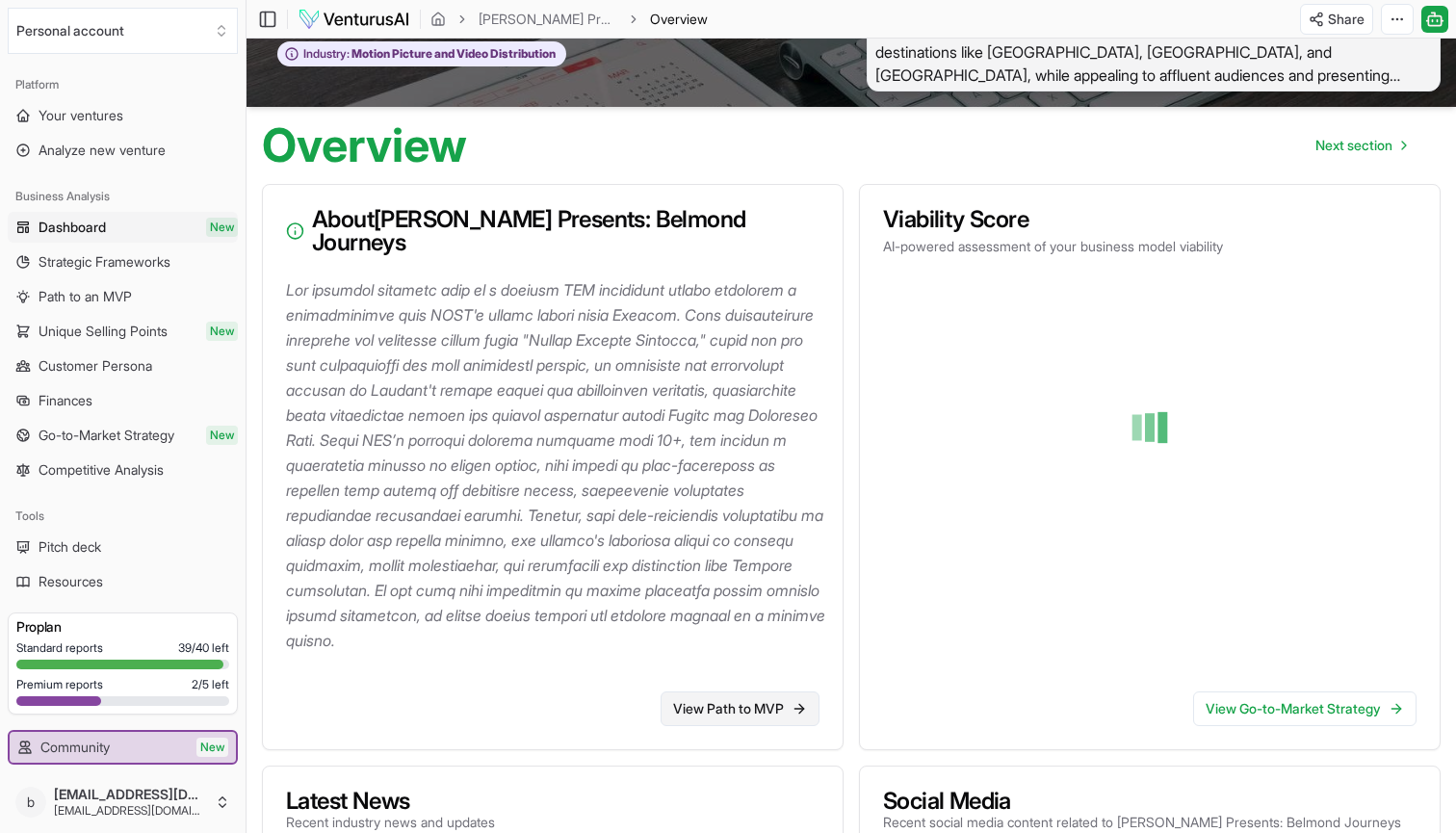
click at [693, 718] on link "View Path to MVP" at bounding box center [740, 708] width 159 height 35
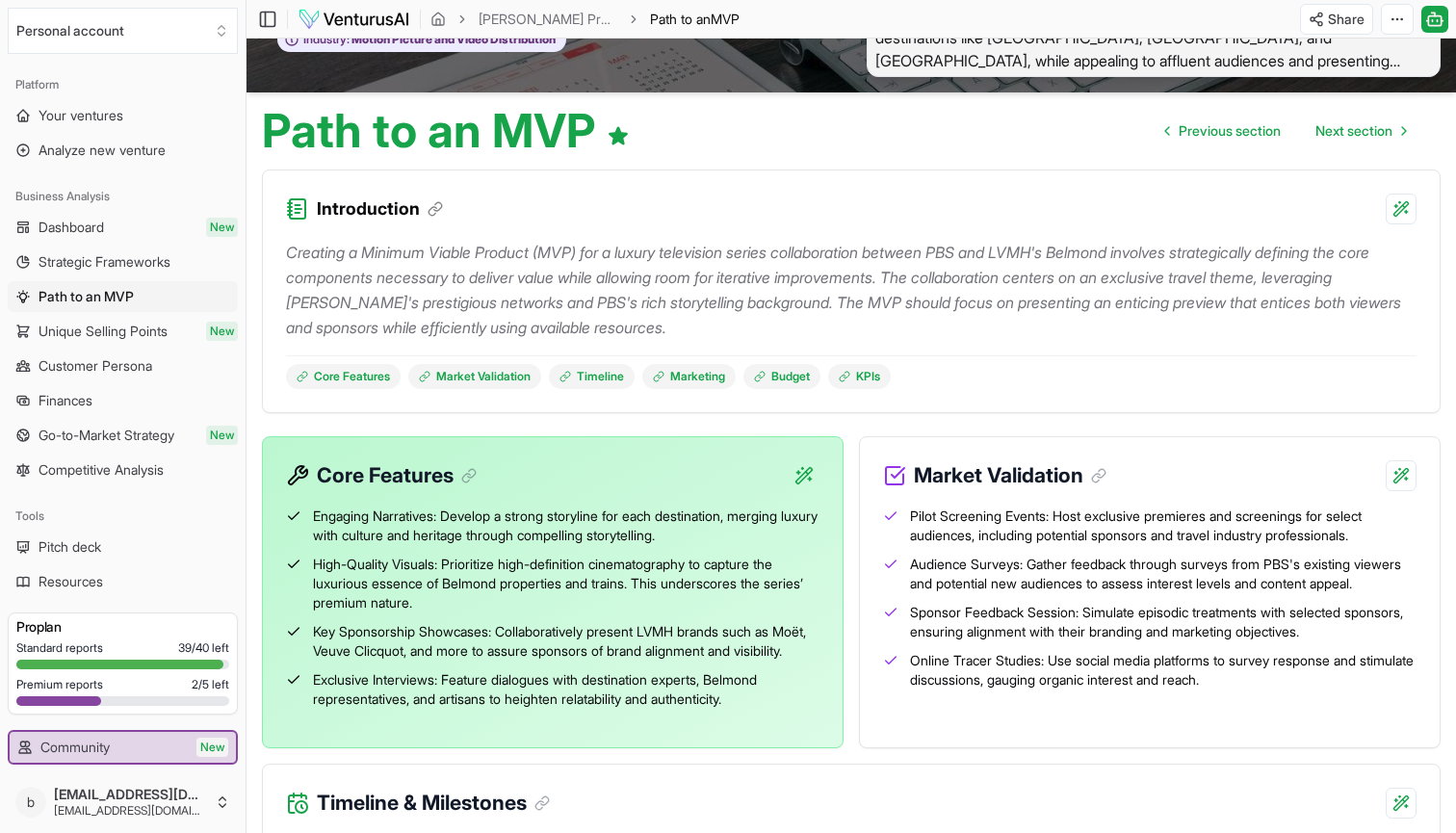
scroll to position [56, 0]
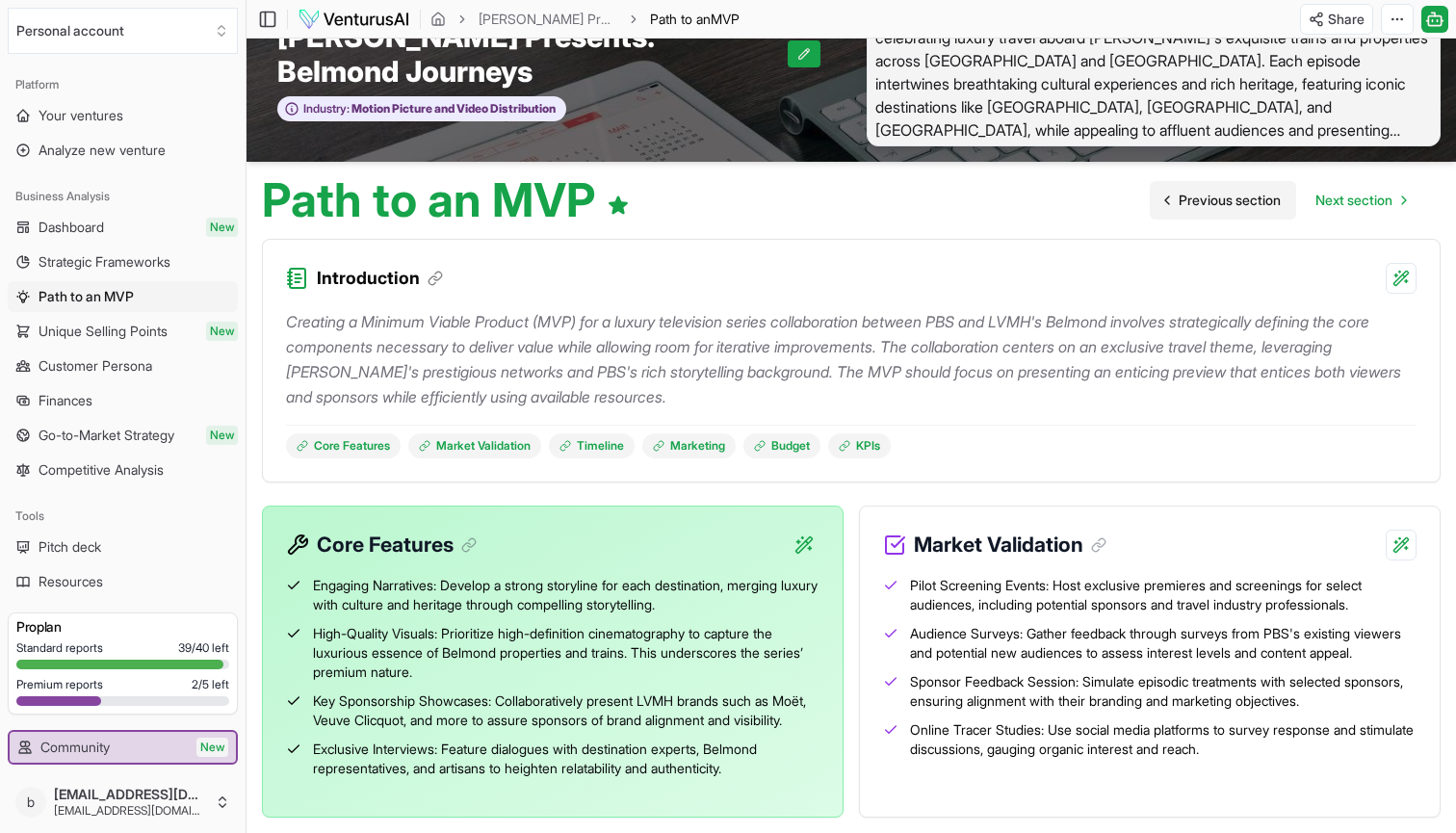
click at [1231, 193] on span "Previous section" at bounding box center [1230, 199] width 102 height 19
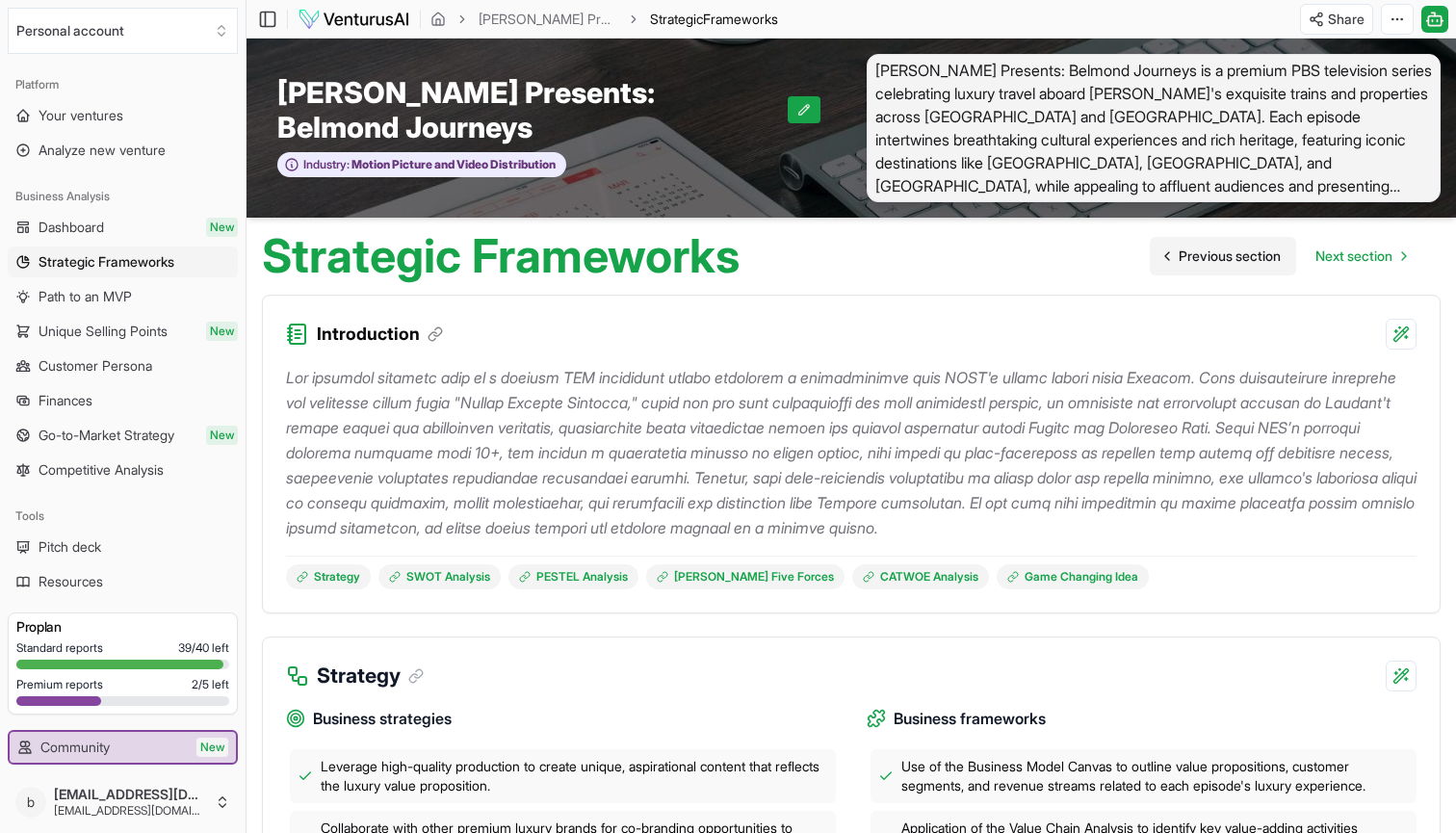
click at [1186, 258] on span "Previous section" at bounding box center [1230, 256] width 102 height 19
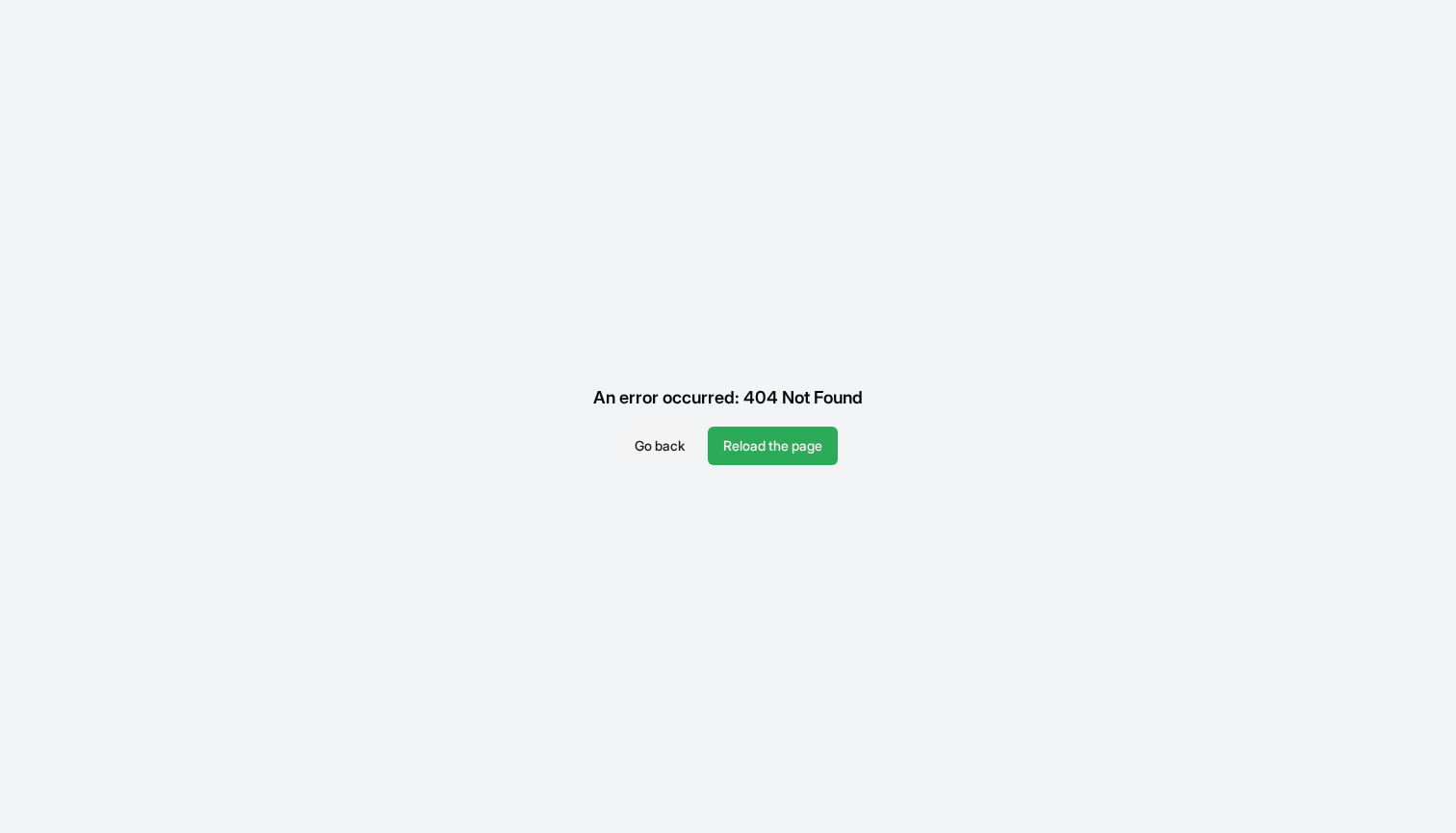
click at [801, 450] on button "Reload the page" at bounding box center [773, 445] width 130 height 39
click at [801, 451] on button "Reload the page" at bounding box center [773, 445] width 130 height 39
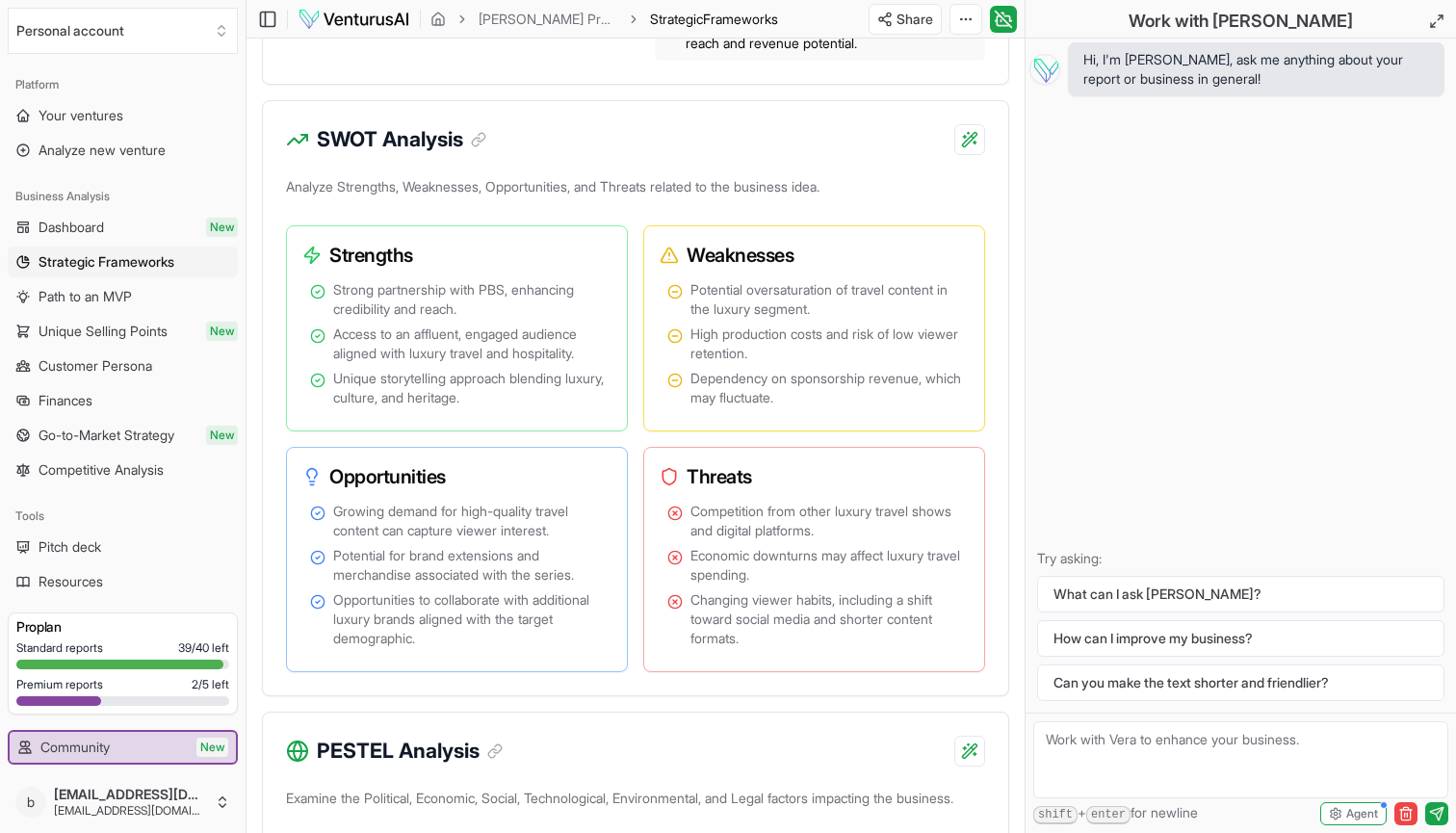
scroll to position [1558, 0]
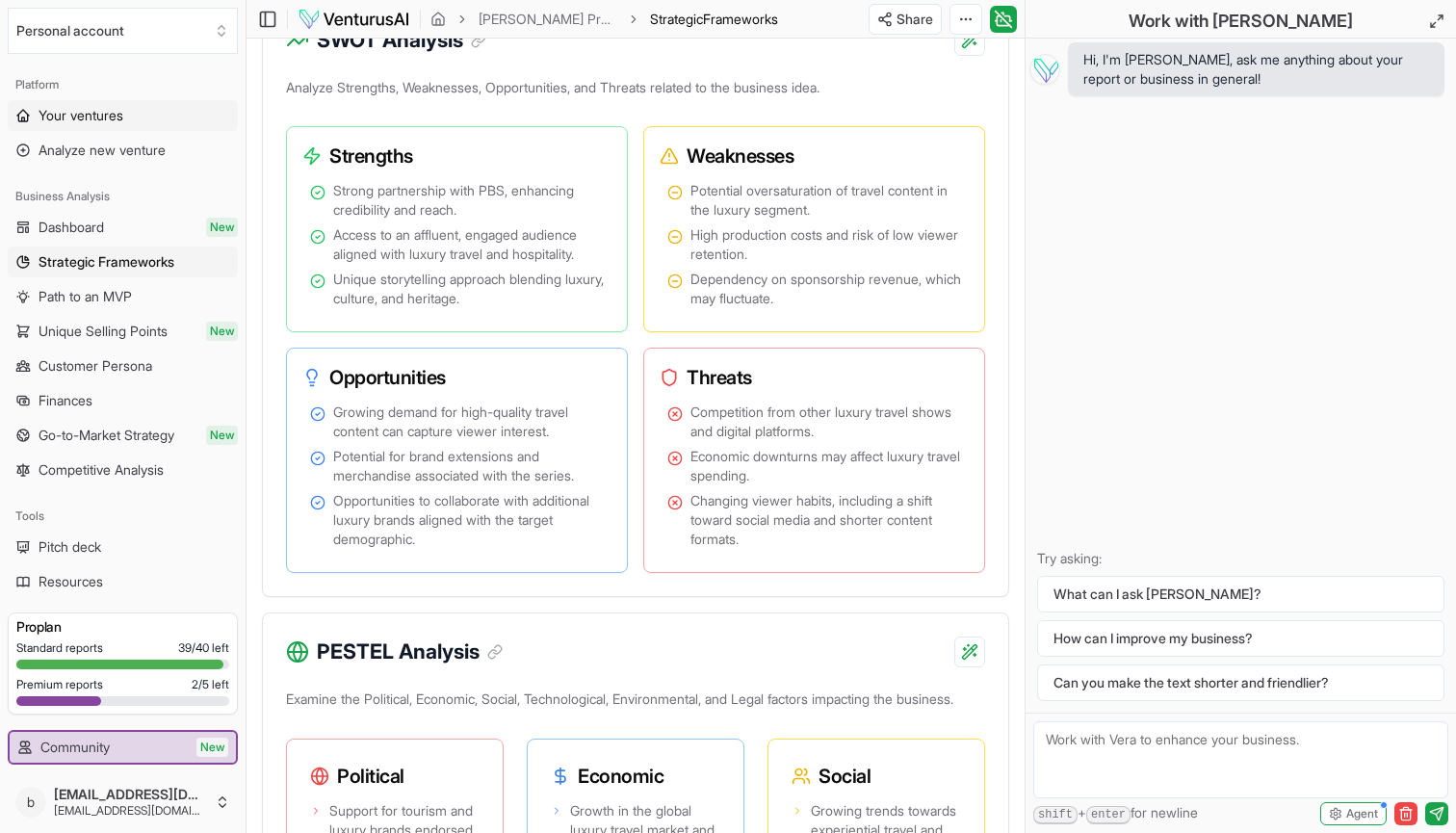
click at [76, 107] on span "Your ventures" at bounding box center [81, 115] width 85 height 19
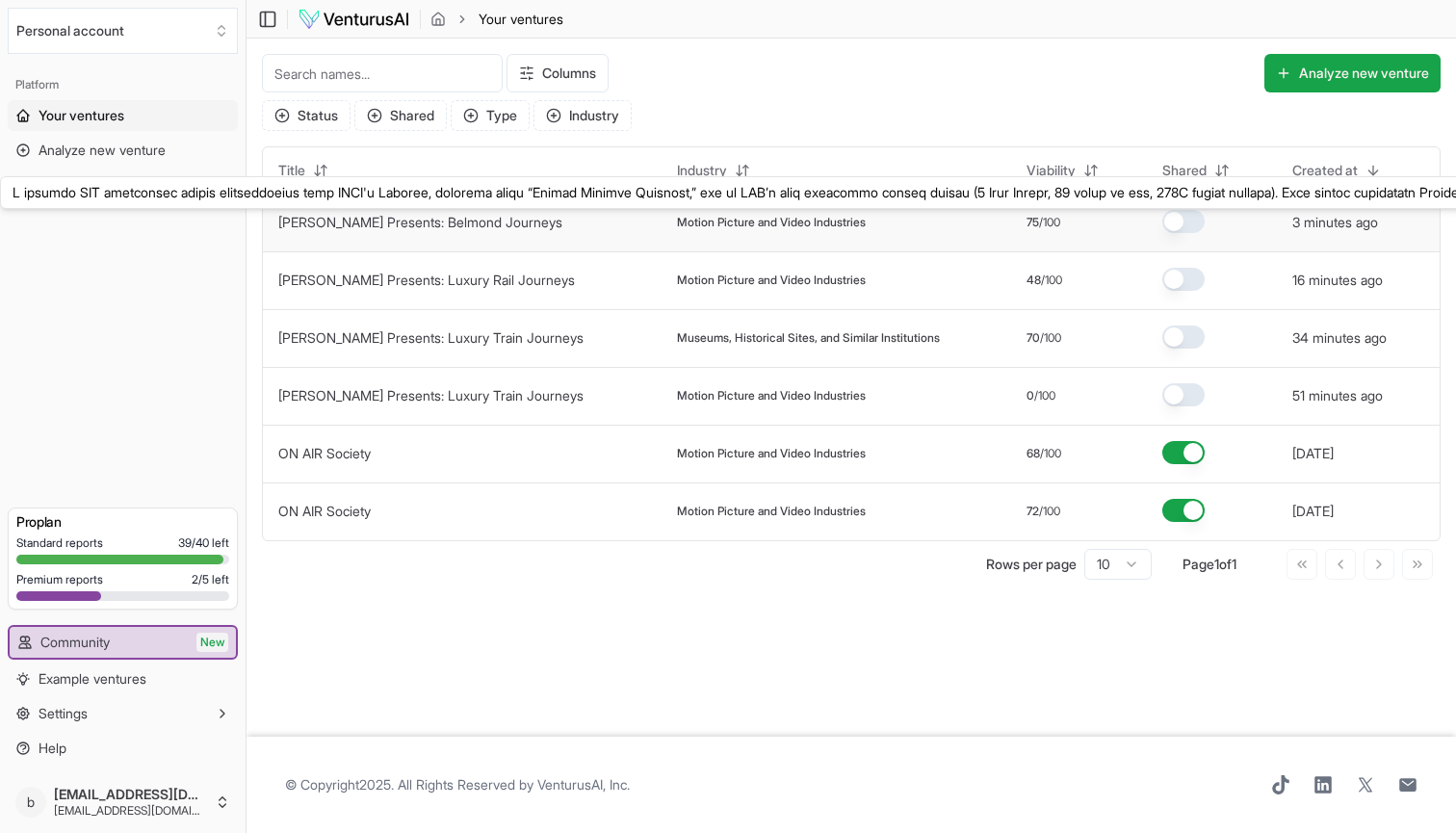
click at [513, 216] on link "[PERSON_NAME] Presents: Belmond Journeys" at bounding box center [419, 222] width 284 height 16
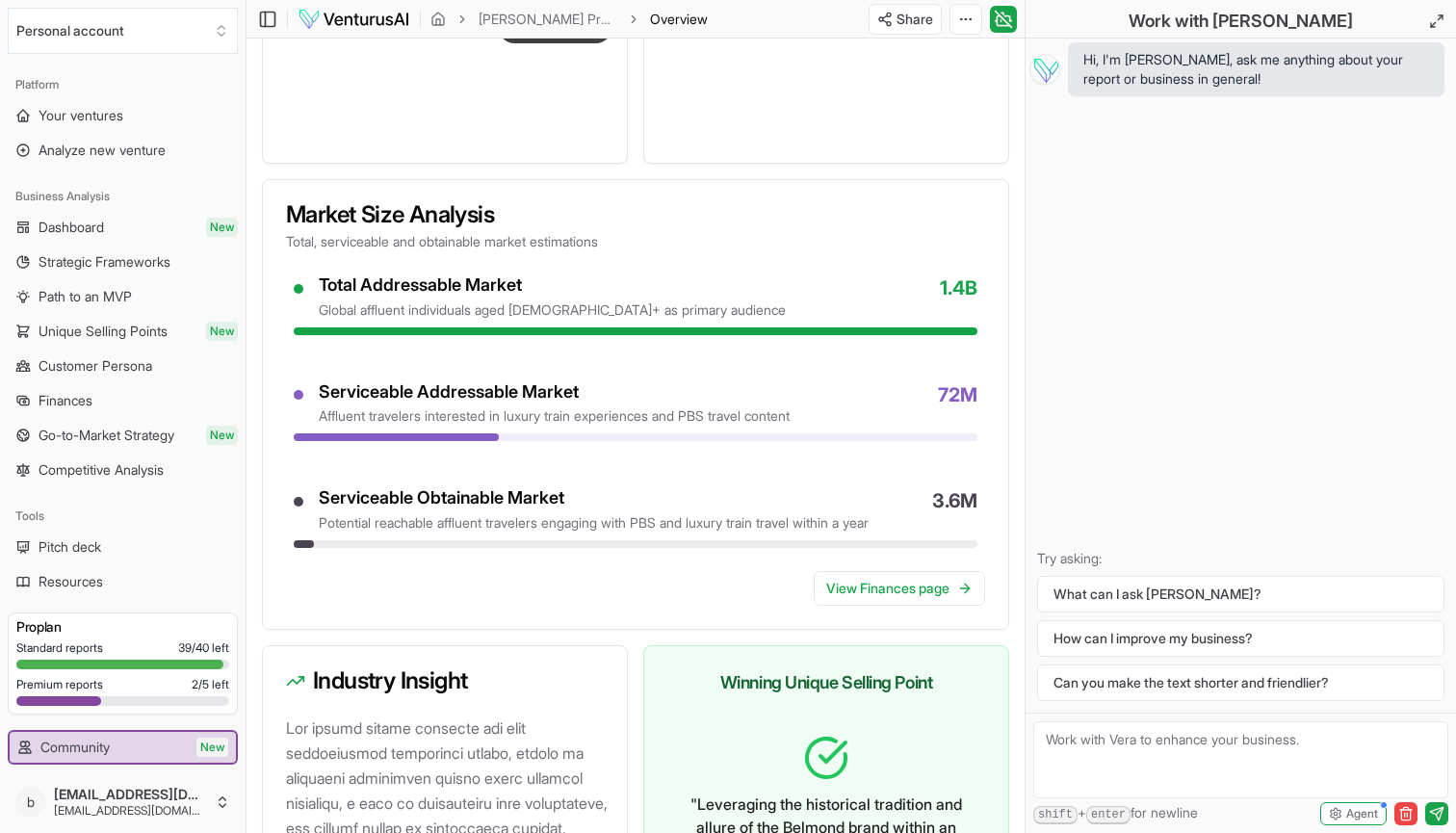
scroll to position [1922, 0]
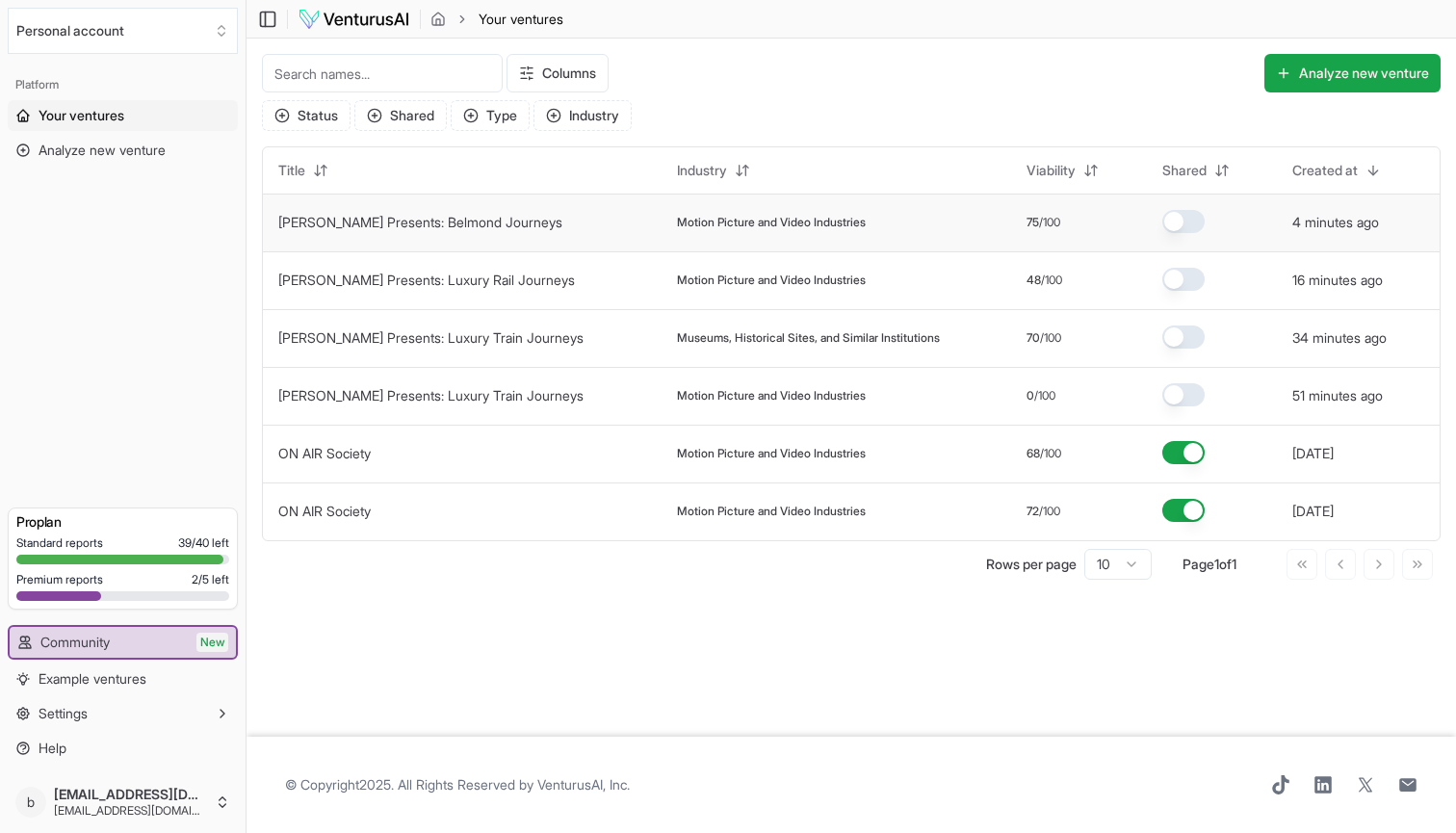
click at [860, 219] on span "Motion Picture and Video Industries" at bounding box center [772, 222] width 189 height 15
click at [472, 218] on link "[PERSON_NAME] Presents: Belmond Journeys" at bounding box center [419, 222] width 284 height 16
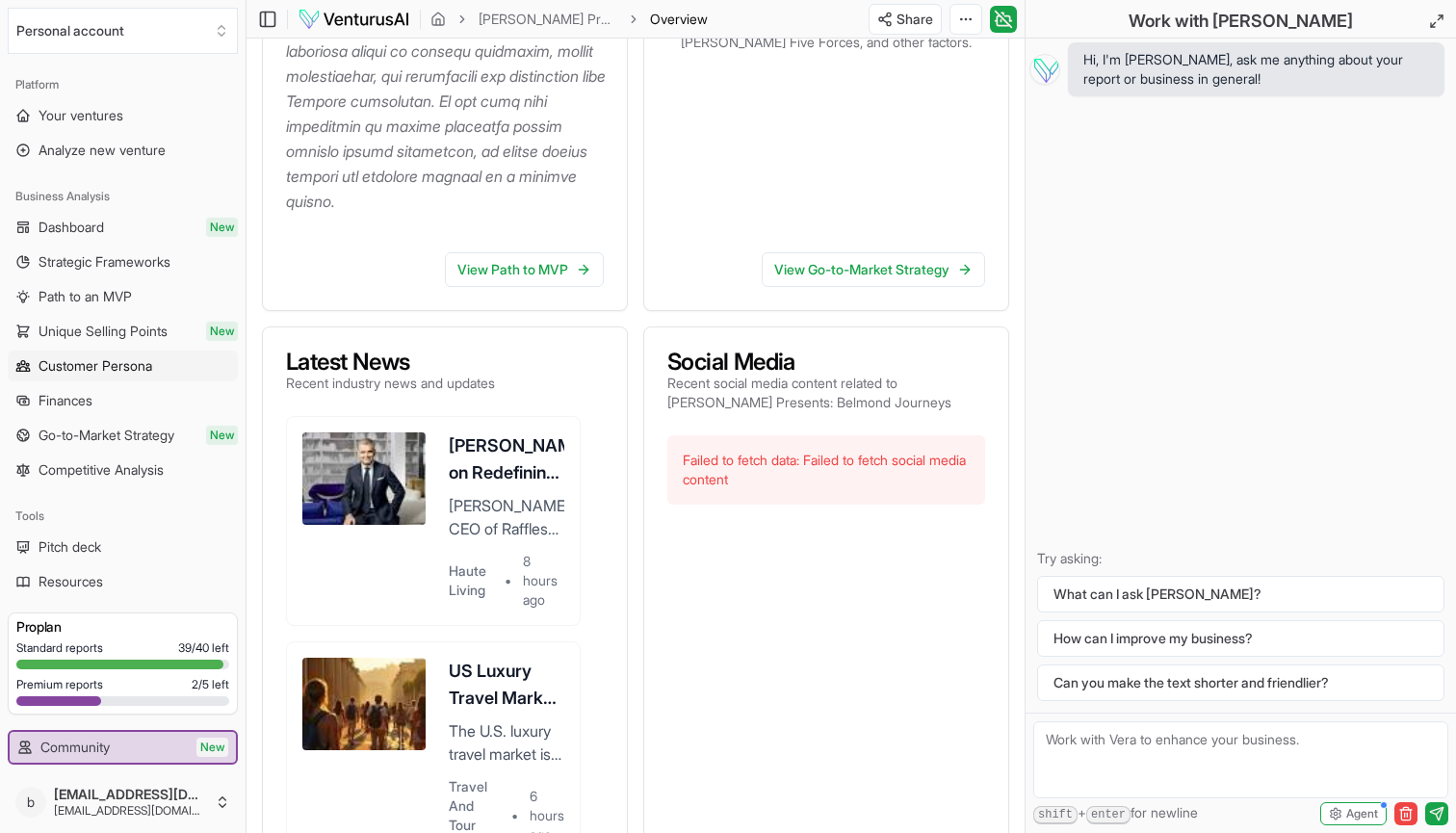
scroll to position [11, 0]
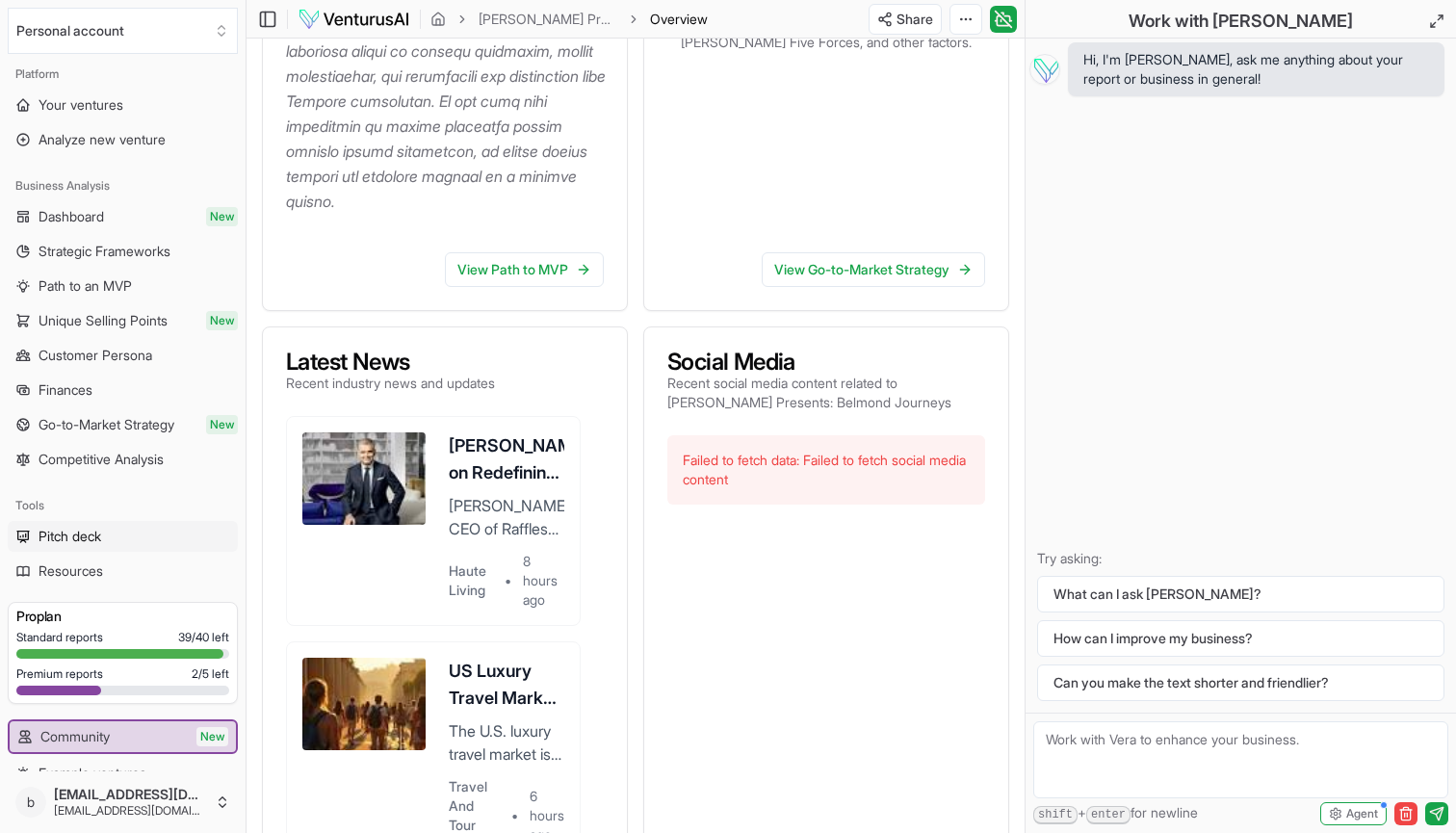
click at [75, 534] on span "Pitch deck" at bounding box center [70, 536] width 63 height 19
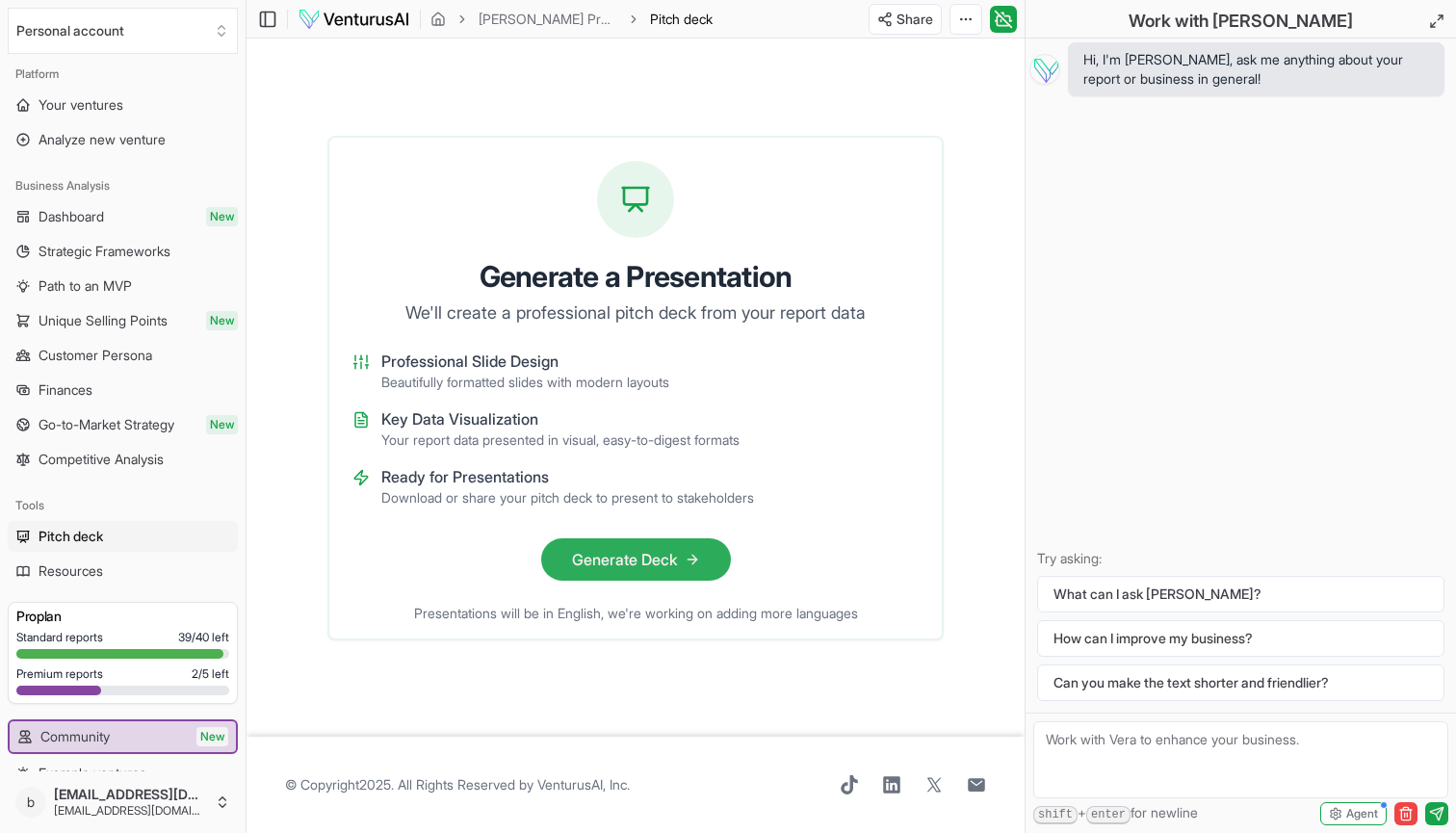
click at [627, 570] on button "Generate Deck" at bounding box center [635, 560] width 189 height 43
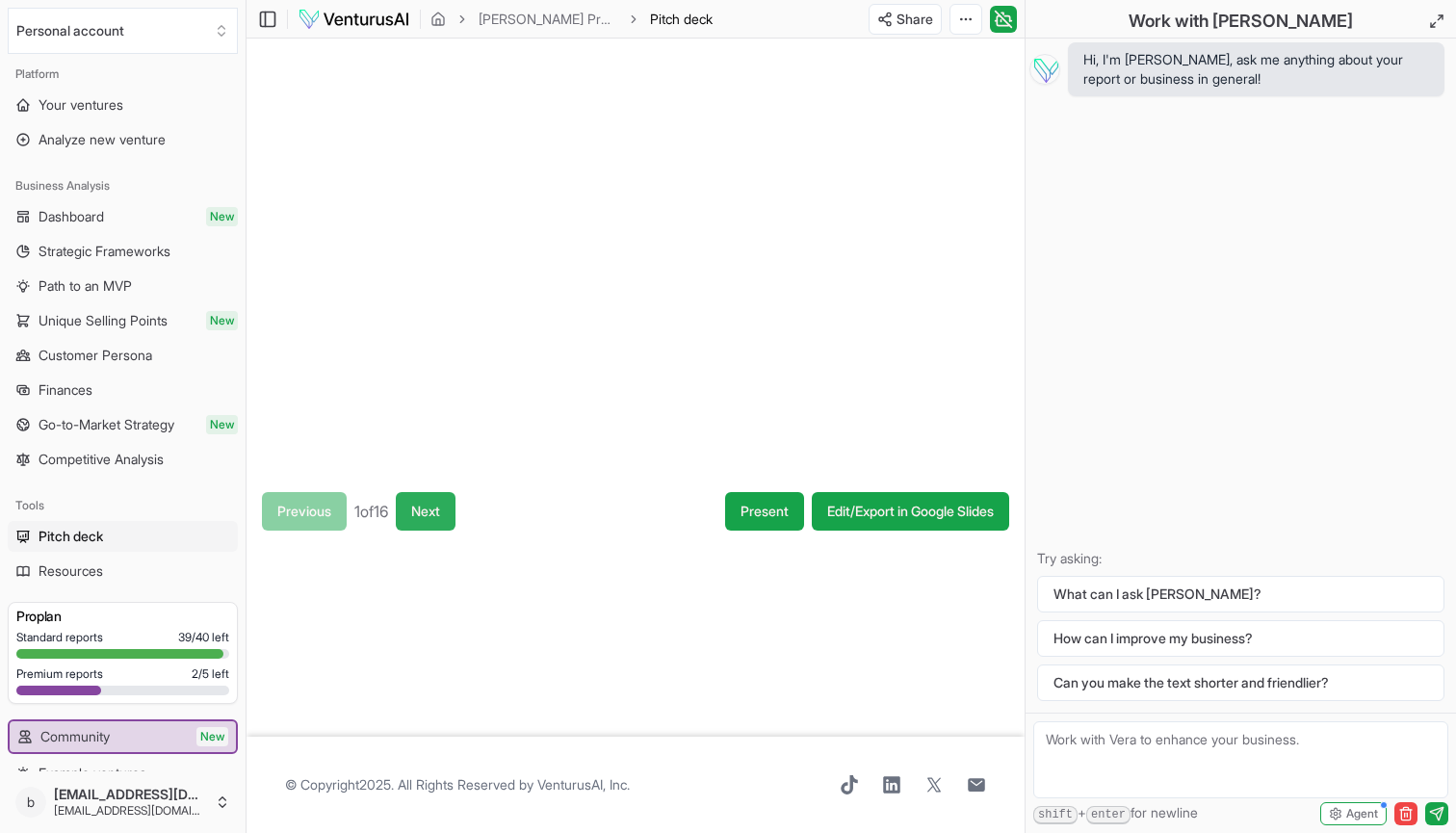
click at [441, 502] on button "Next" at bounding box center [425, 511] width 60 height 39
click at [455, 504] on button "Next" at bounding box center [428, 511] width 60 height 39
click at [450, 500] on button "Next" at bounding box center [429, 511] width 60 height 39
click at [451, 503] on button "Next" at bounding box center [429, 511] width 60 height 39
click at [452, 505] on button "Next" at bounding box center [428, 511] width 60 height 39
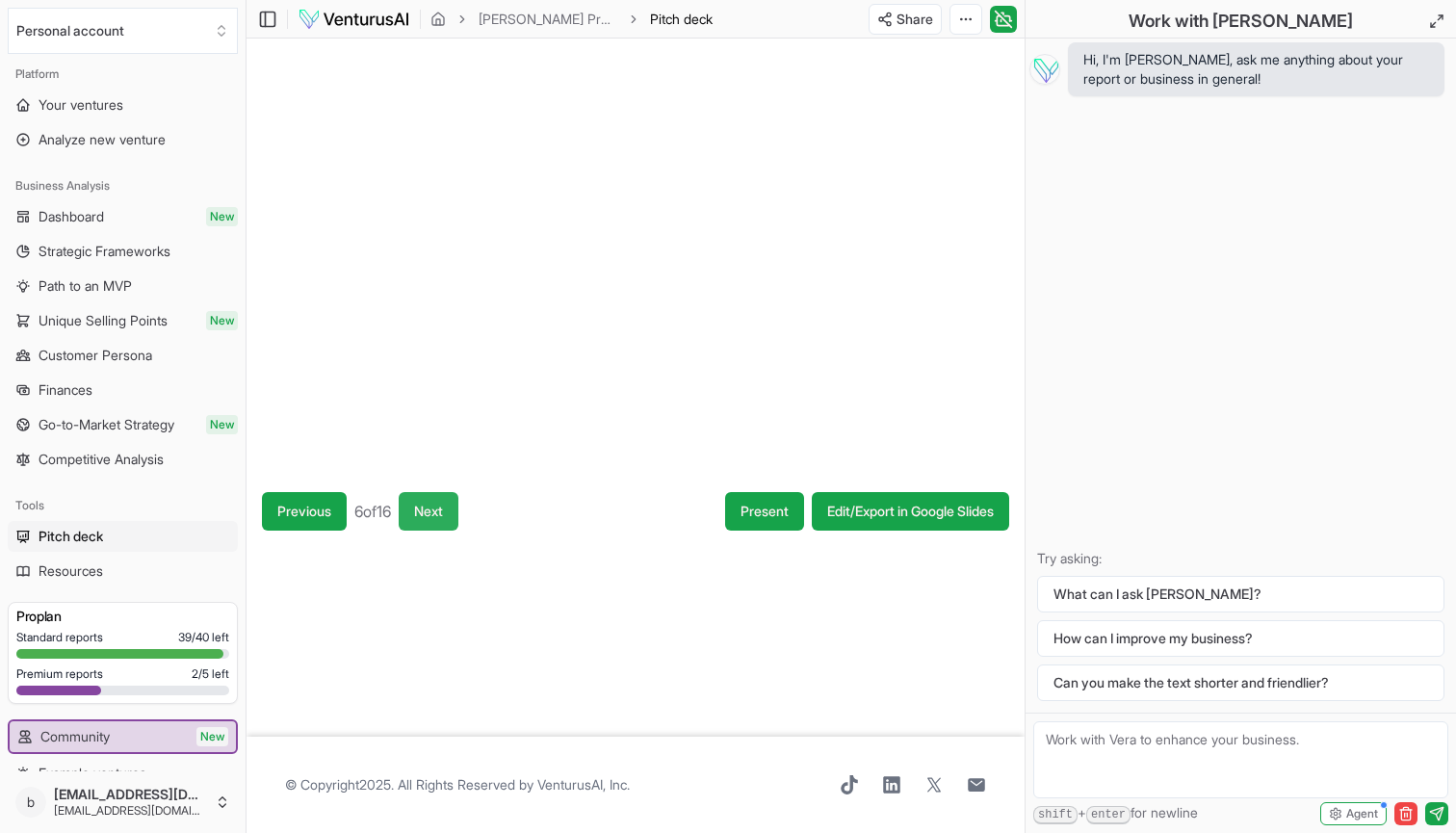
click at [453, 507] on button "Next" at bounding box center [428, 511] width 60 height 39
click at [417, 505] on button "Next" at bounding box center [426, 511] width 60 height 39
click at [453, 507] on button "Next" at bounding box center [428, 511] width 60 height 39
click at [453, 507] on button "Next" at bounding box center [435, 511] width 60 height 39
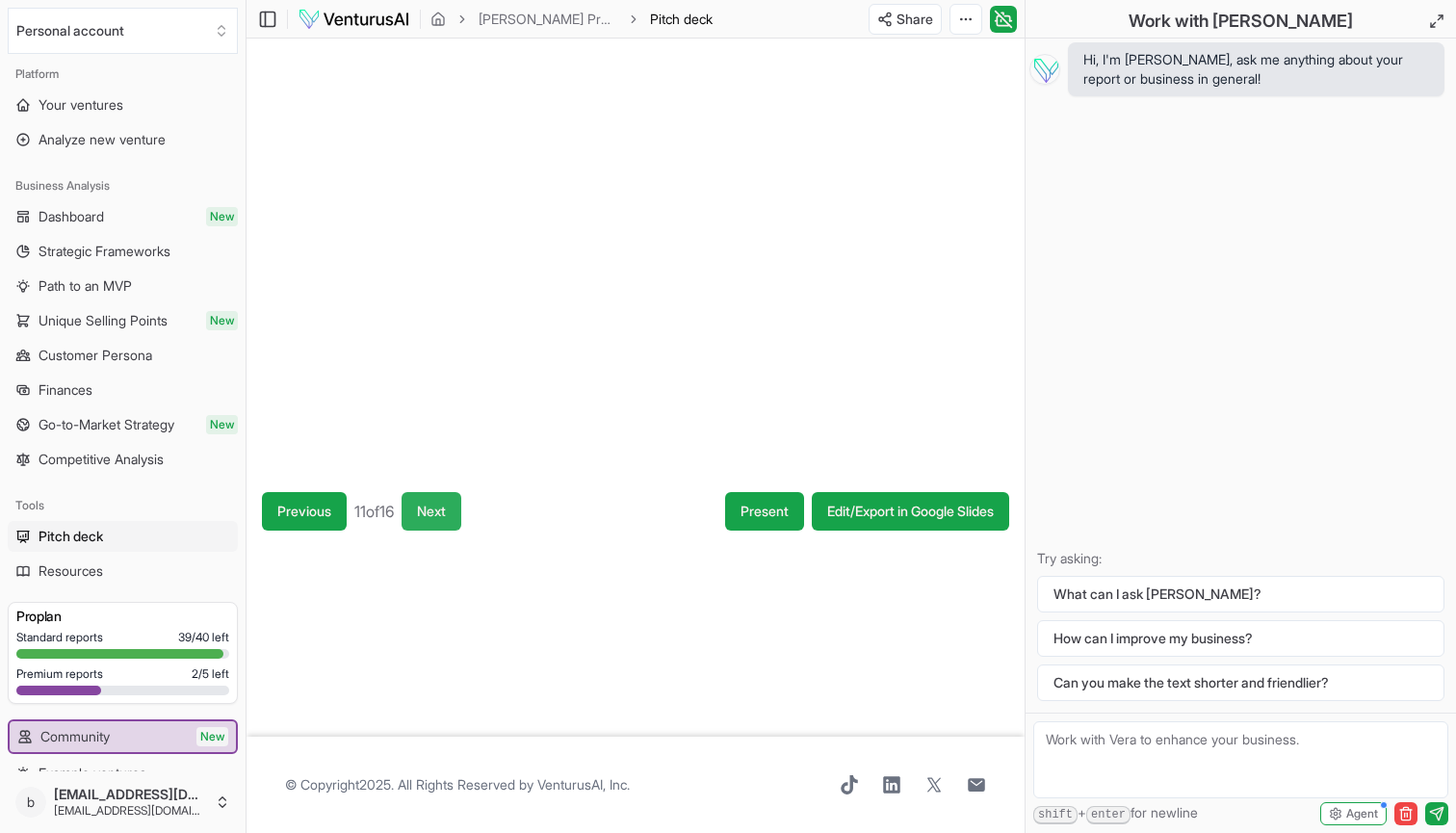
click at [453, 507] on button "Next" at bounding box center [431, 511] width 60 height 39
click at [454, 507] on button "Next" at bounding box center [434, 511] width 60 height 39
click at [454, 507] on button "Next" at bounding box center [435, 511] width 60 height 39
click at [442, 524] on button "Next" at bounding box center [435, 511] width 60 height 39
click at [440, 511] on button "Next" at bounding box center [434, 511] width 60 height 39
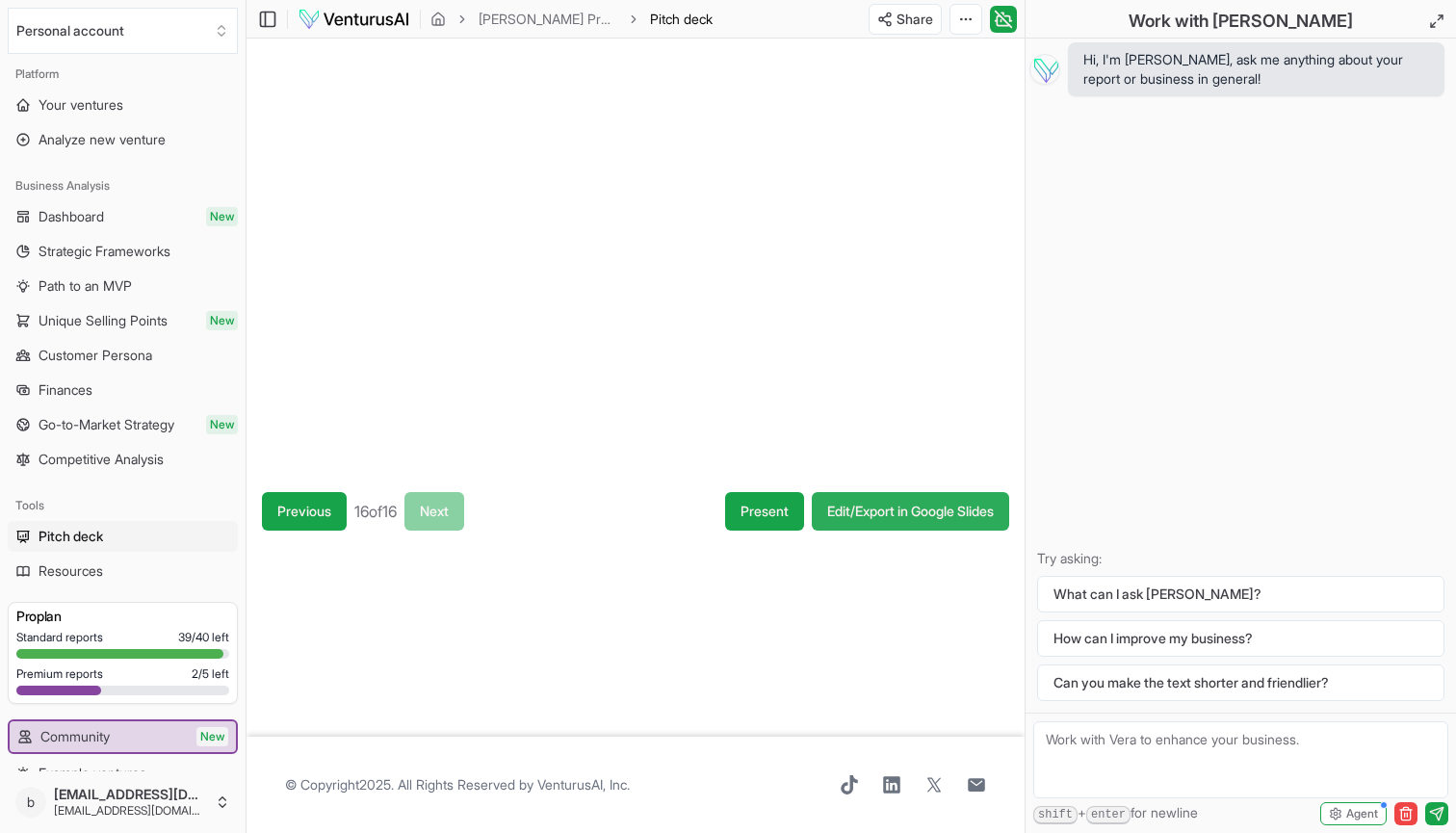
click at [888, 515] on link "Edit/Export in Google Slides" at bounding box center [910, 511] width 197 height 39
